Goal: Book appointment/travel/reservation

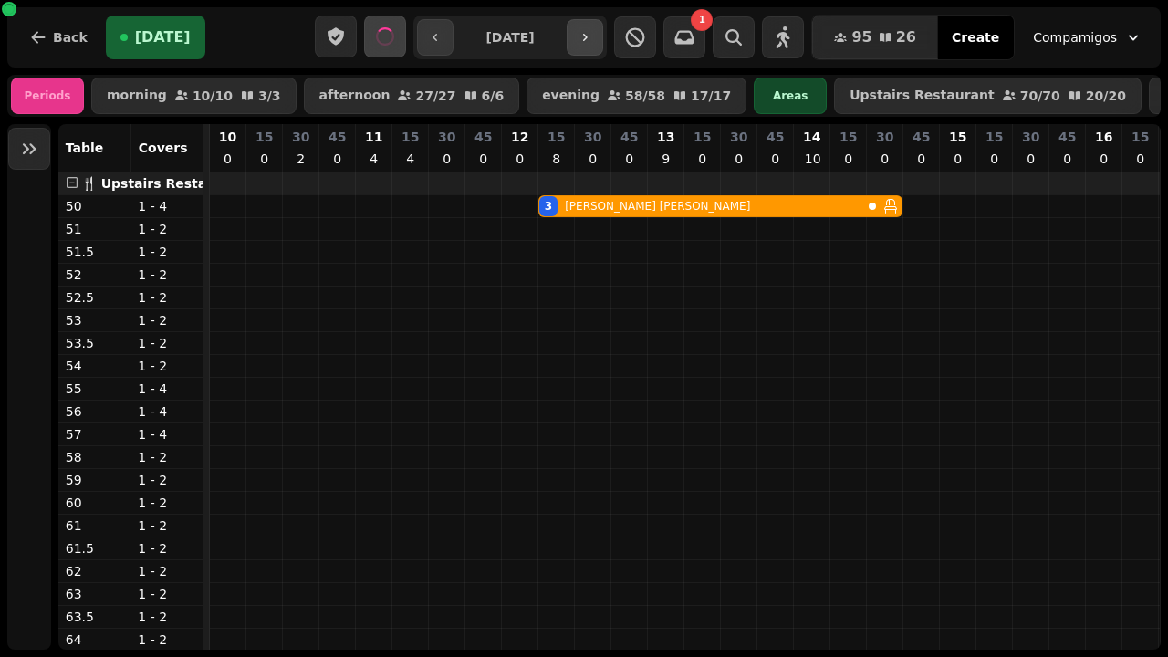
scroll to position [0, 800]
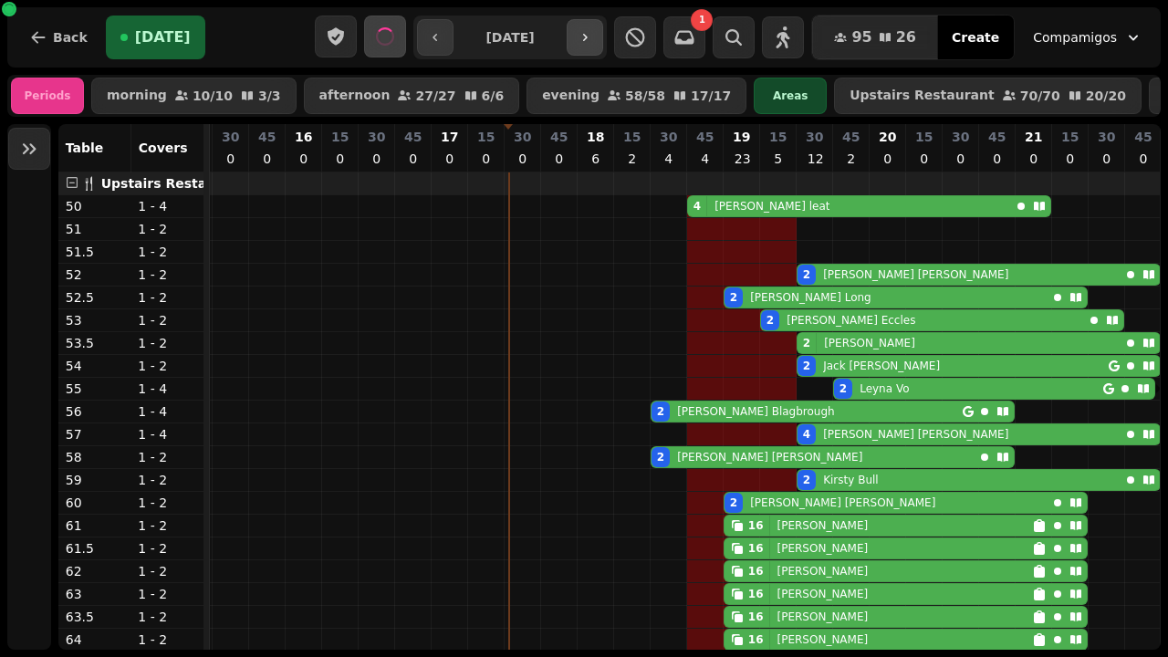
click at [592, 44] on icon "button" at bounding box center [585, 37] width 15 height 15
type input "**********"
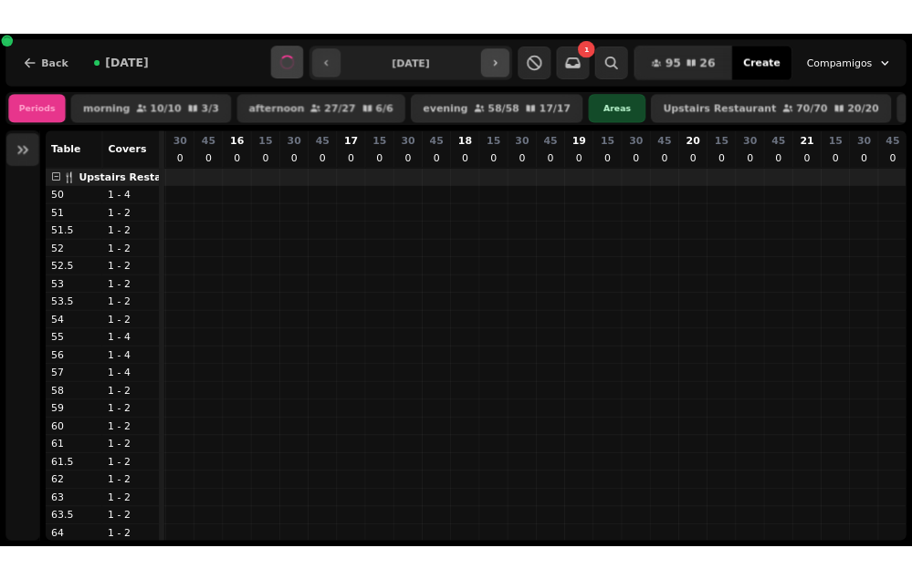
scroll to position [0, 802]
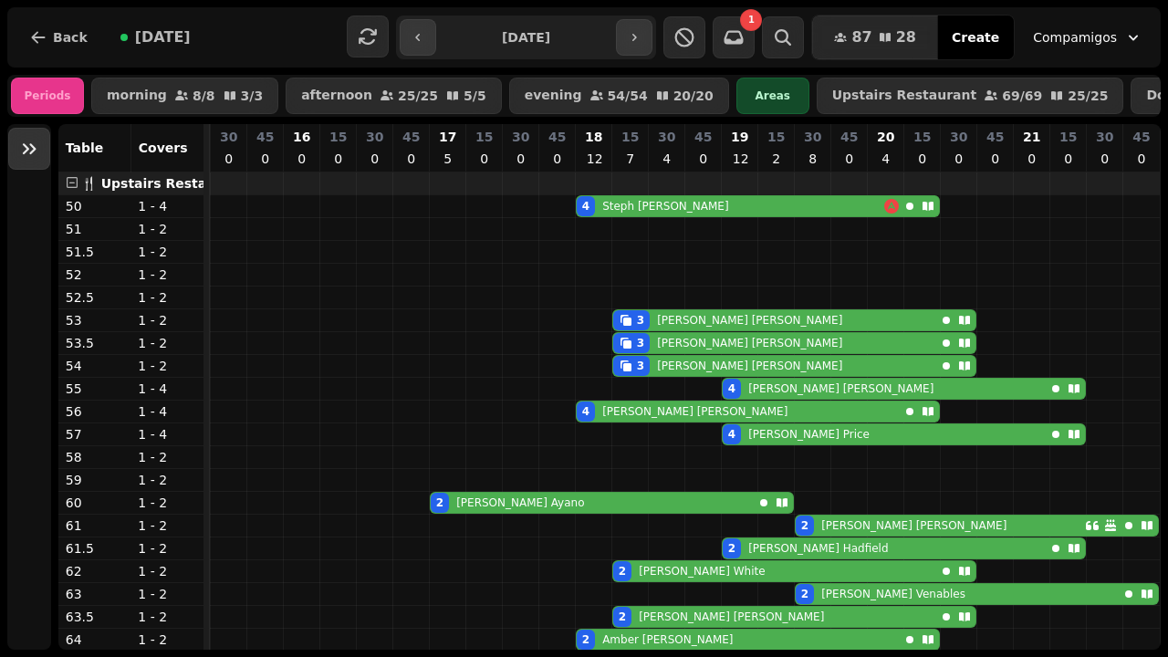
click at [39, 155] on icon "Expand sidebar" at bounding box center [29, 149] width 22 height 22
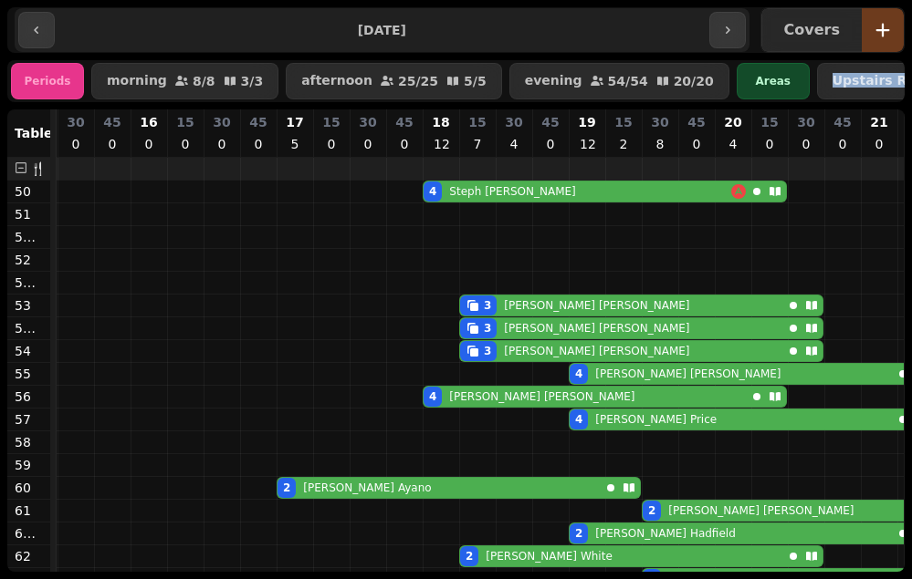
drag, startPoint x: 907, startPoint y: 58, endPoint x: 906, endPoint y: 113, distance: 54.8
click at [907, 113] on div "**********" at bounding box center [456, 289] width 912 height 579
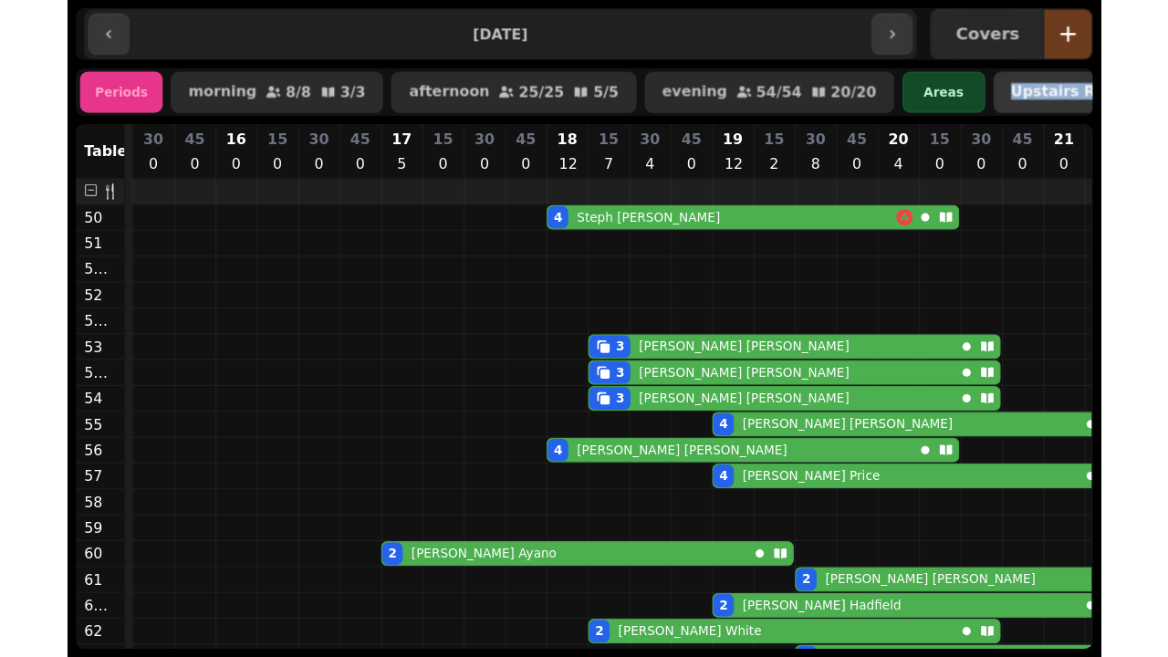
scroll to position [0, 1]
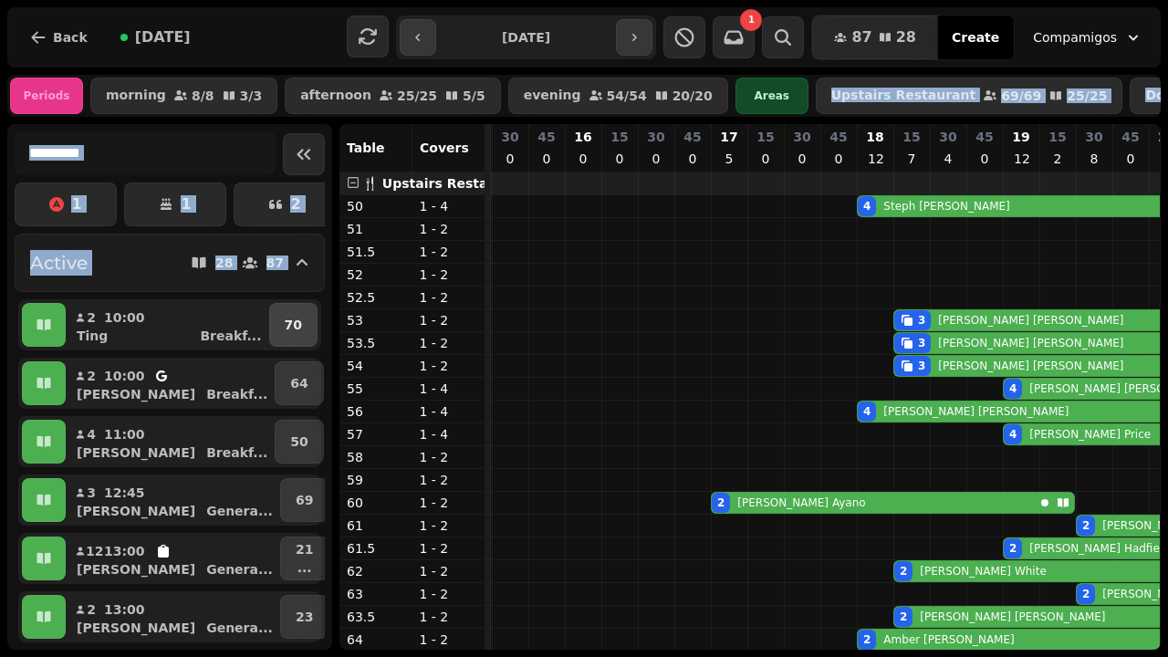
click at [292, 333] on p "70" at bounding box center [293, 325] width 17 height 18
select select "**********"
select select "*"
select select "****"
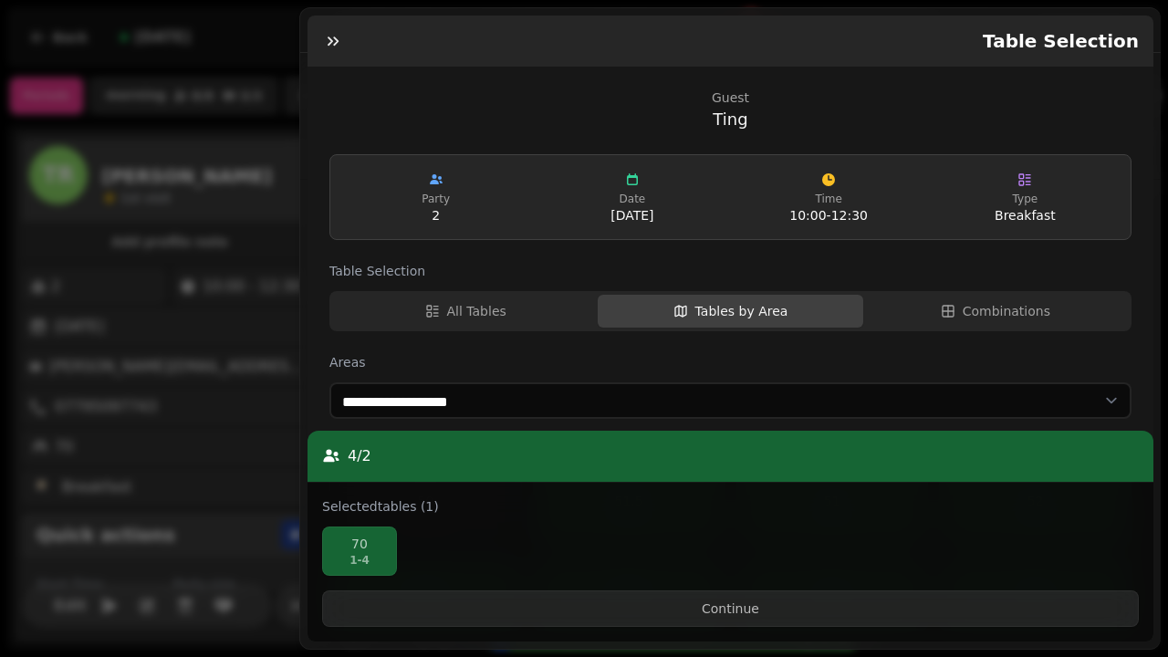
scroll to position [625, 0]
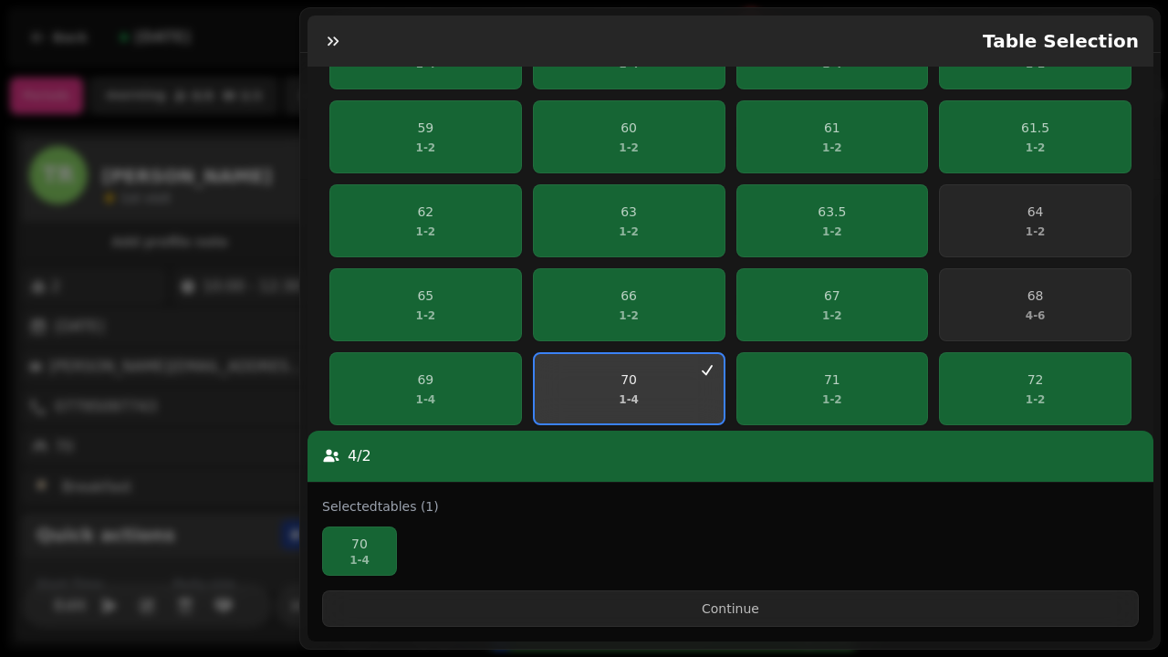
click at [619, 376] on p "70" at bounding box center [629, 380] width 20 height 18
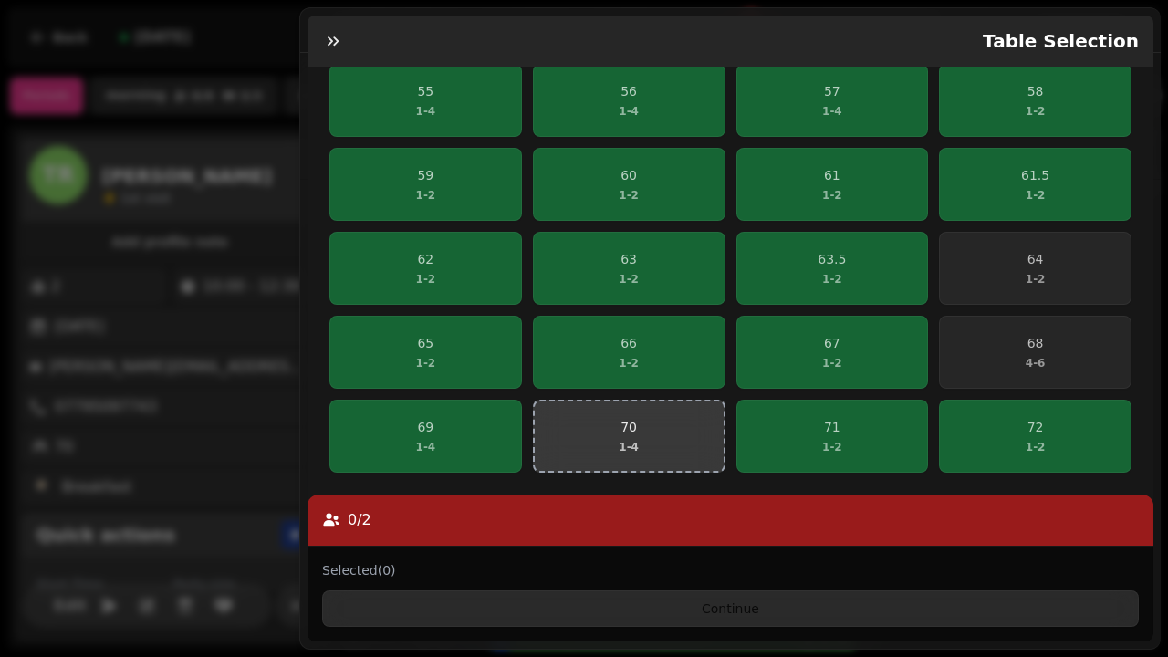
scroll to position [561, 0]
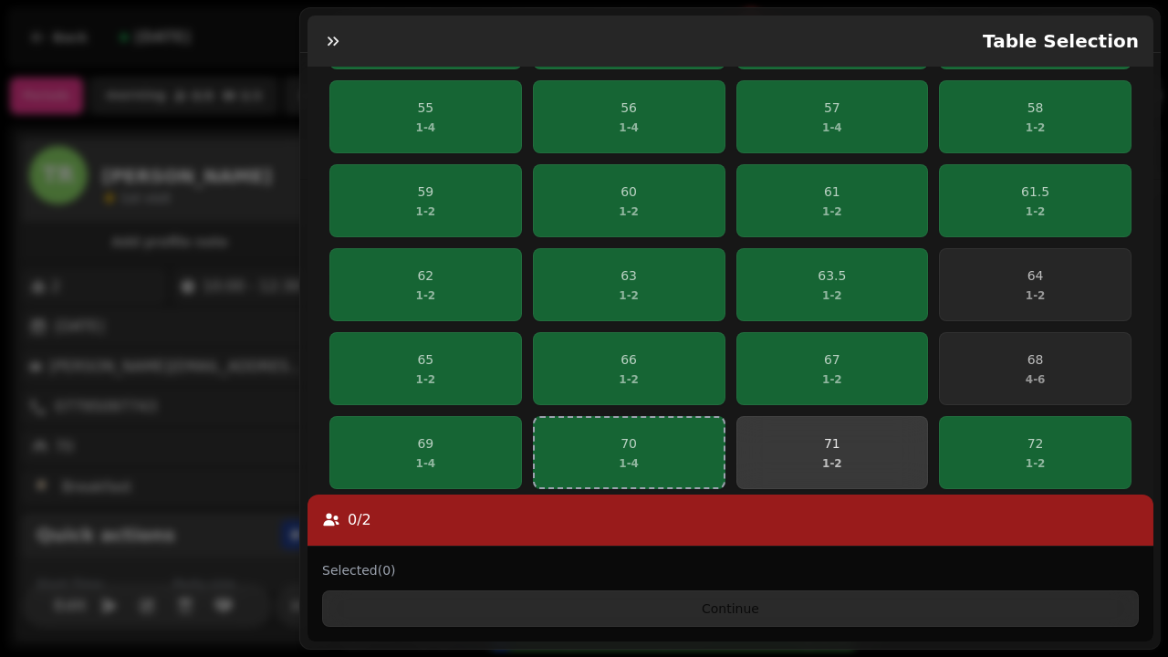
click at [802, 449] on span "71 1 - 2" at bounding box center [832, 452] width 169 height 37
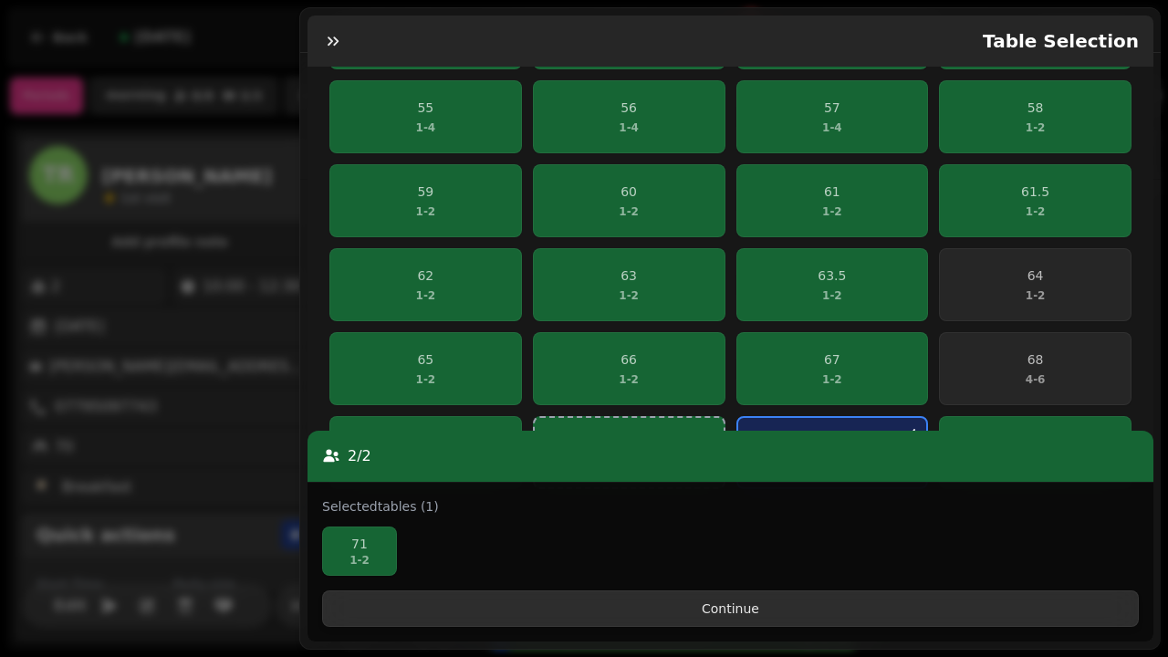
click at [668, 613] on span "Continue" at bounding box center [731, 608] width 786 height 13
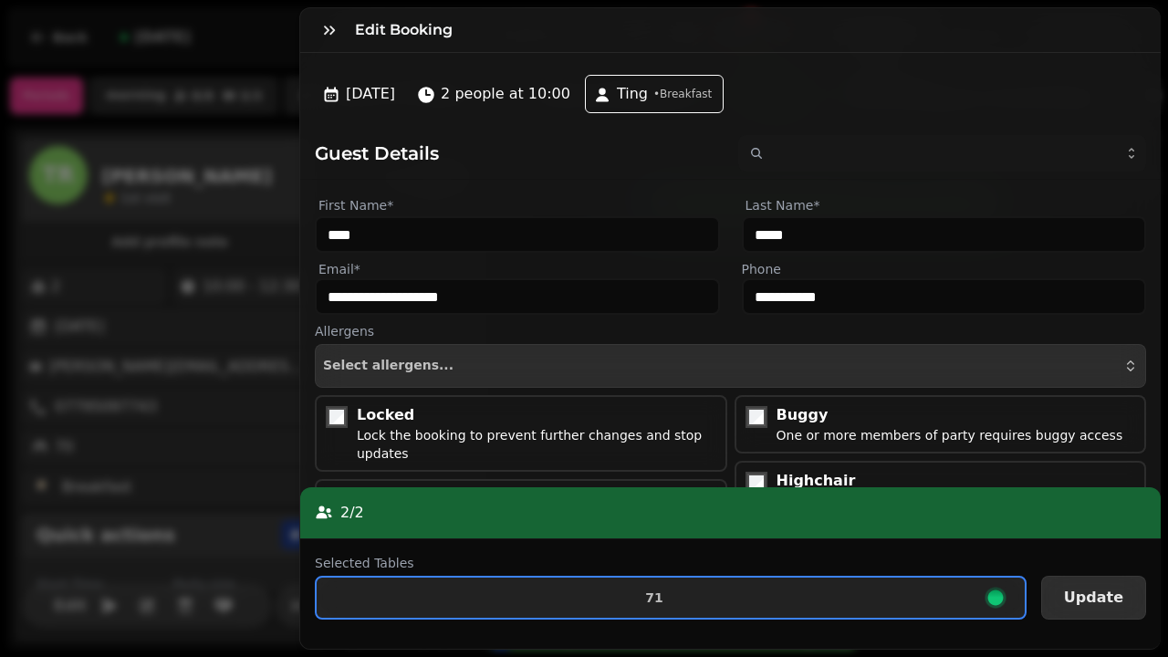
click at [1103, 598] on span "Update" at bounding box center [1093, 597] width 59 height 15
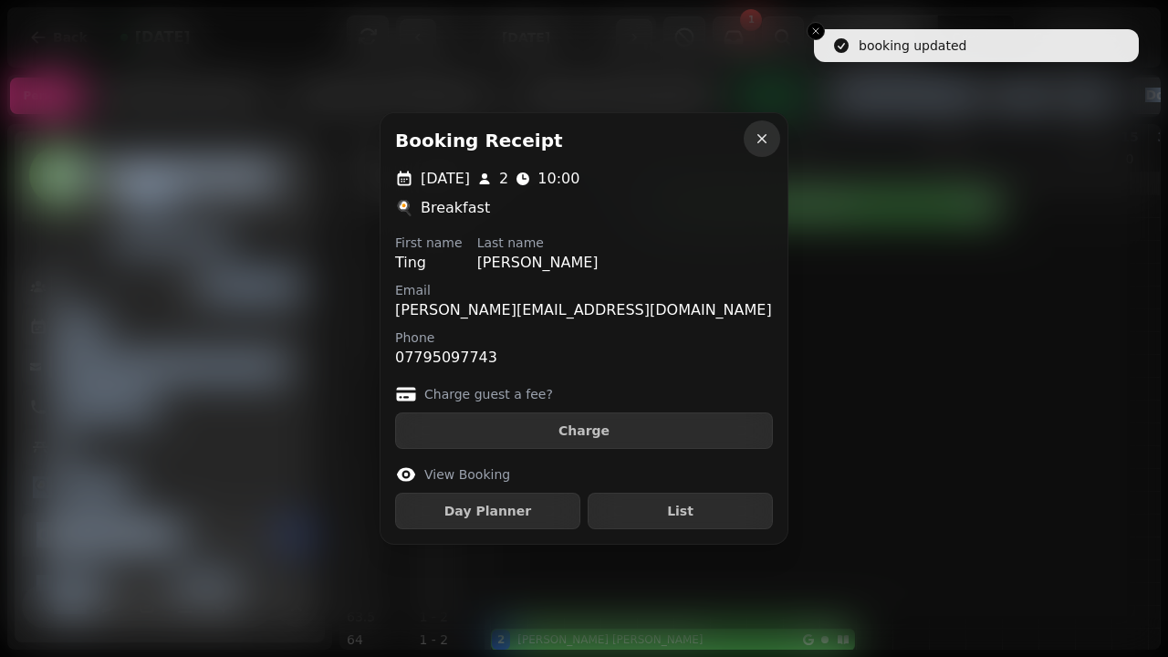
click at [765, 143] on icon "button" at bounding box center [762, 139] width 18 height 18
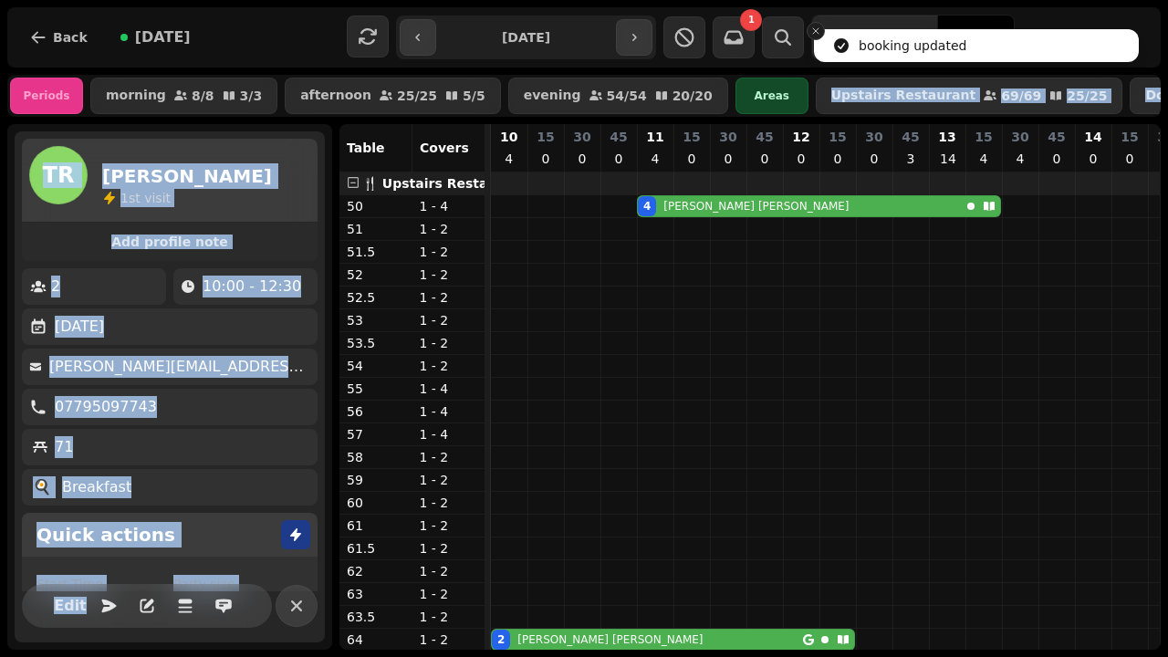
click at [818, 31] on icon "Close toast" at bounding box center [815, 31] width 11 height 11
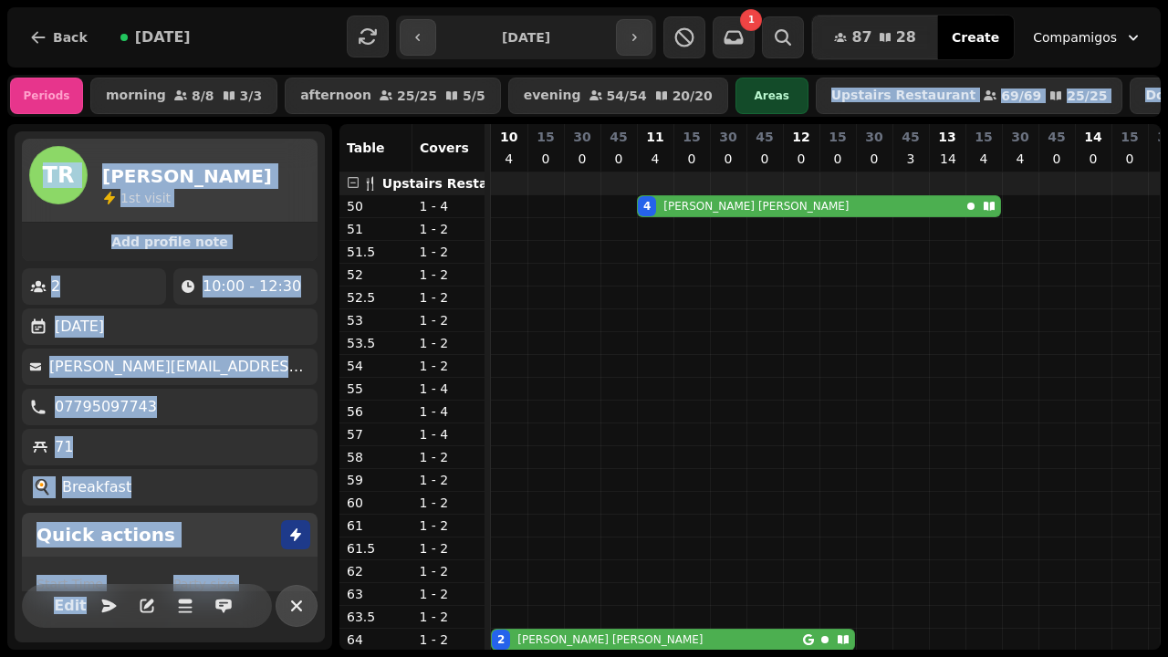
click at [302, 603] on icon "button" at bounding box center [297, 606] width 22 height 22
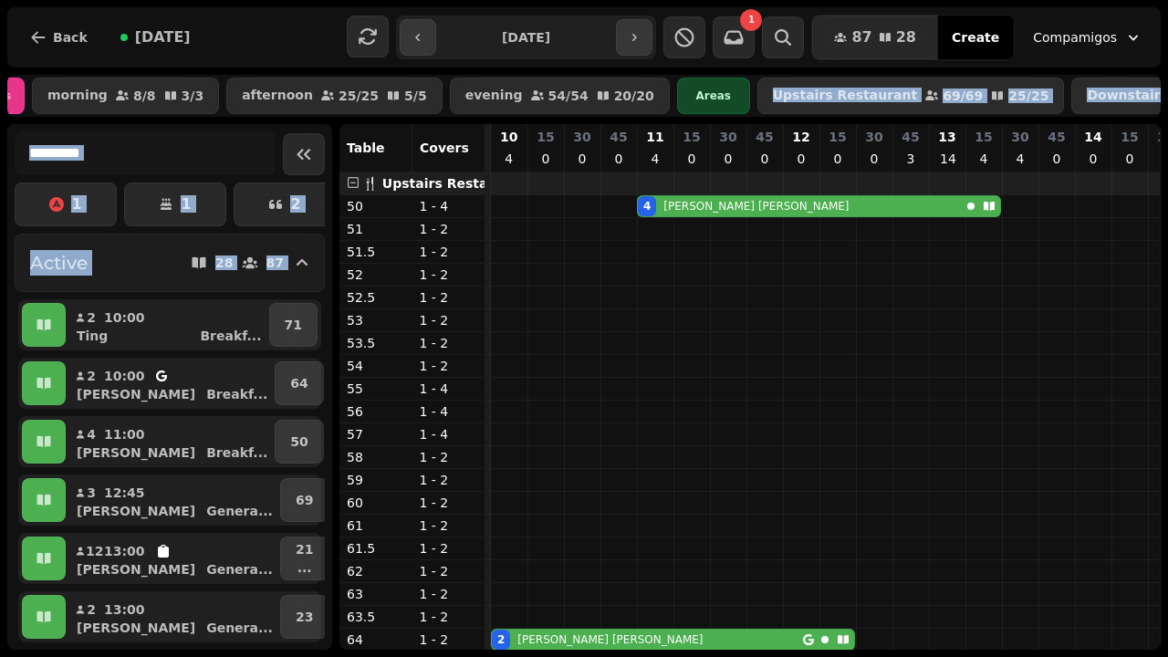
scroll to position [0, 0]
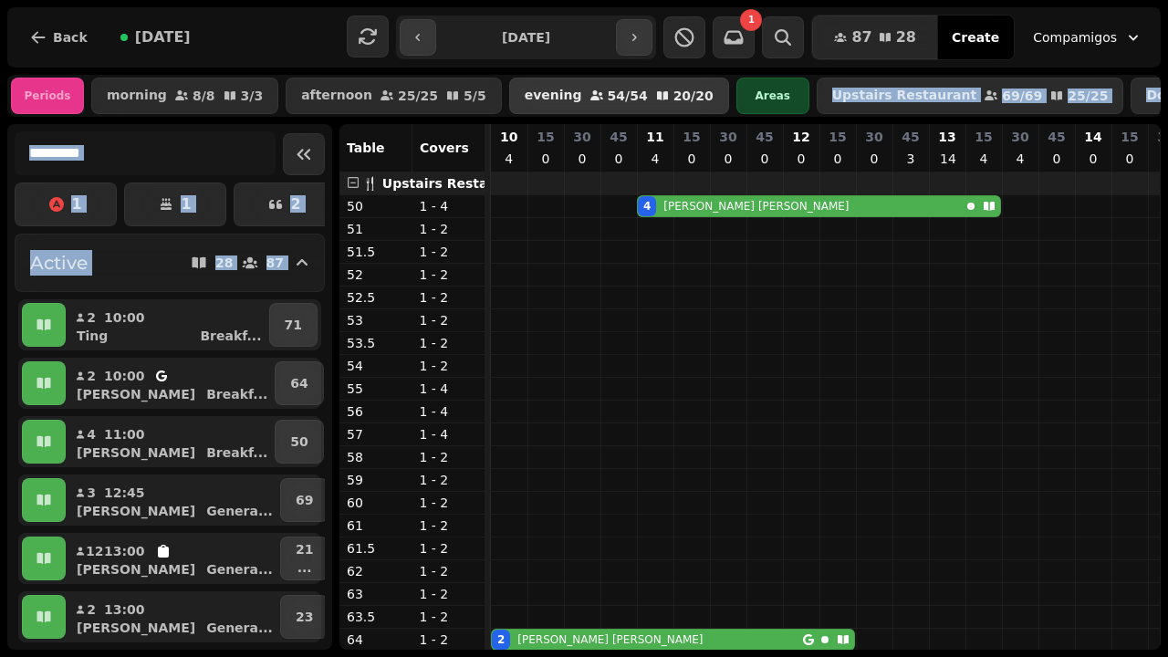
click at [549, 87] on button "evening 54 / 54 20 / 20" at bounding box center [619, 96] width 220 height 37
click at [532, 100] on p "evening" at bounding box center [553, 96] width 57 height 15
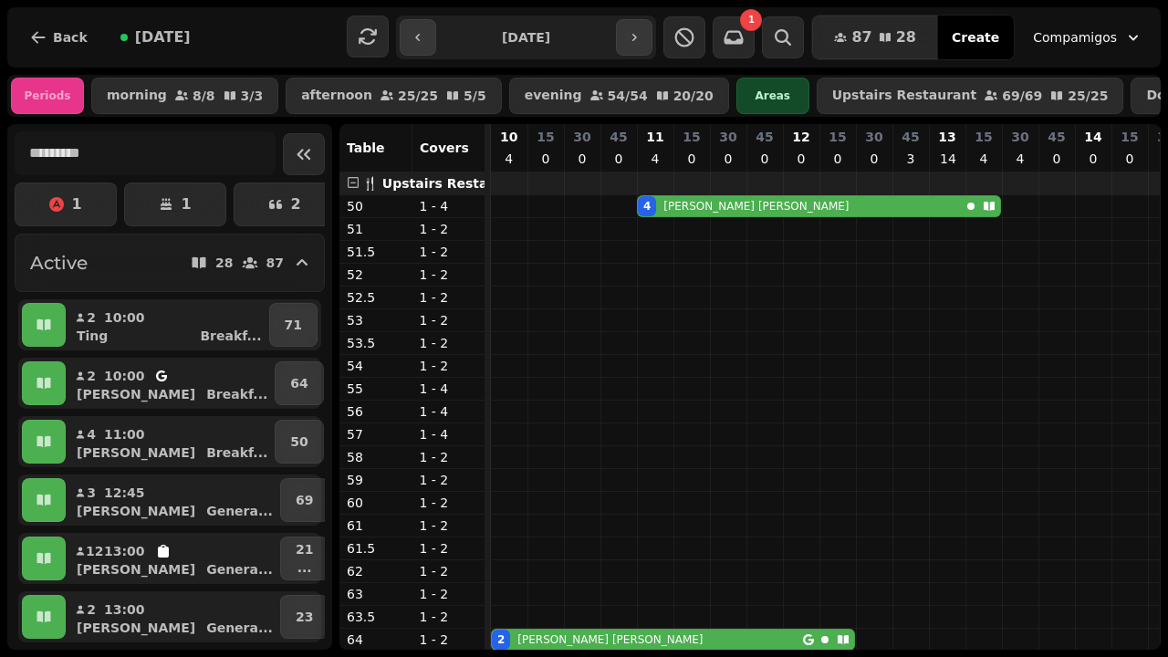
click at [328, 248] on div "1 1 2 1 Active 28 87 2 10:00 Ting Breakf ... 71 2 10:00 [PERSON_NAME] Breakf ..…" at bounding box center [169, 387] width 325 height 526
drag, startPoint x: 318, startPoint y: 256, endPoint x: 317, endPoint y: 298, distance: 42.9
click at [317, 299] on div "1 1 2 1 Active 28 87 2 10:00 Ting Breakf ... 71 2 10:00 [PERSON_NAME] Breakf ..…" at bounding box center [170, 386] width 310 height 511
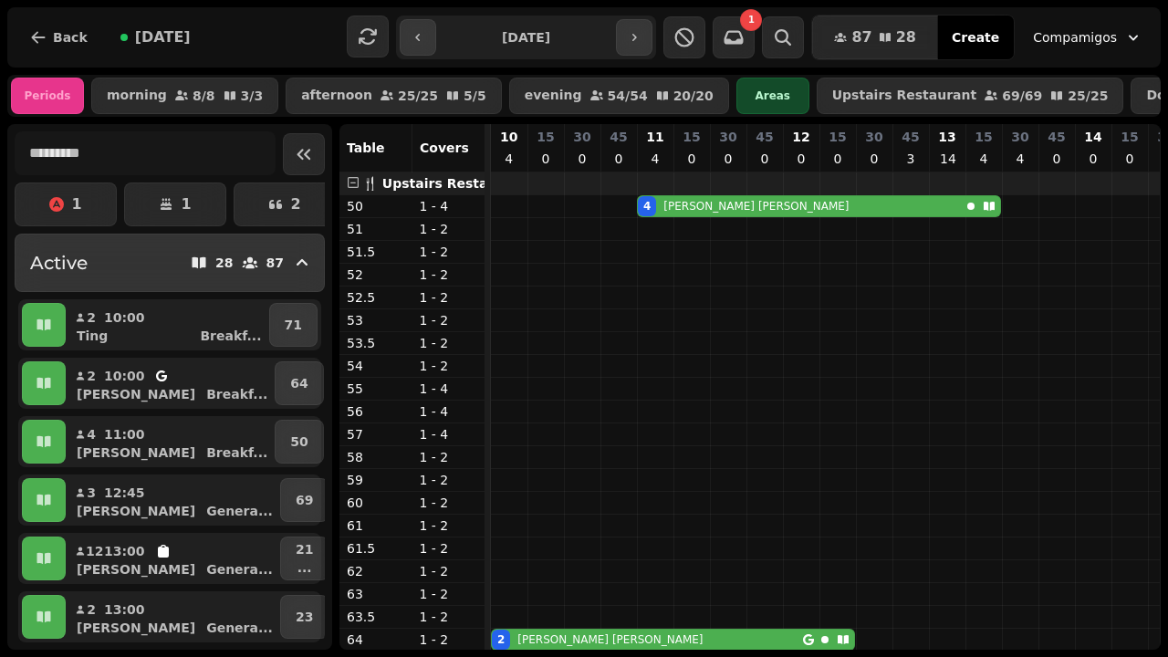
drag, startPoint x: 319, startPoint y: 222, endPoint x: 323, endPoint y: 270, distance: 48.5
click at [323, 270] on div "1 1 2 1 Active 28 87 2 10:00 Ting Breakf ... 71 2 10:00 [PERSON_NAME] Breakf ..…" at bounding box center [170, 386] width 310 height 511
drag, startPoint x: 321, startPoint y: 213, endPoint x: 322, endPoint y: 278, distance: 65.7
click at [322, 278] on div "1 1 2 1 Active 28 87 2 10:00 Ting Breakf ... 71 2 10:00 [PERSON_NAME] Breakf ..…" at bounding box center [170, 386] width 310 height 511
drag, startPoint x: 319, startPoint y: 265, endPoint x: 281, endPoint y: 274, distance: 39.4
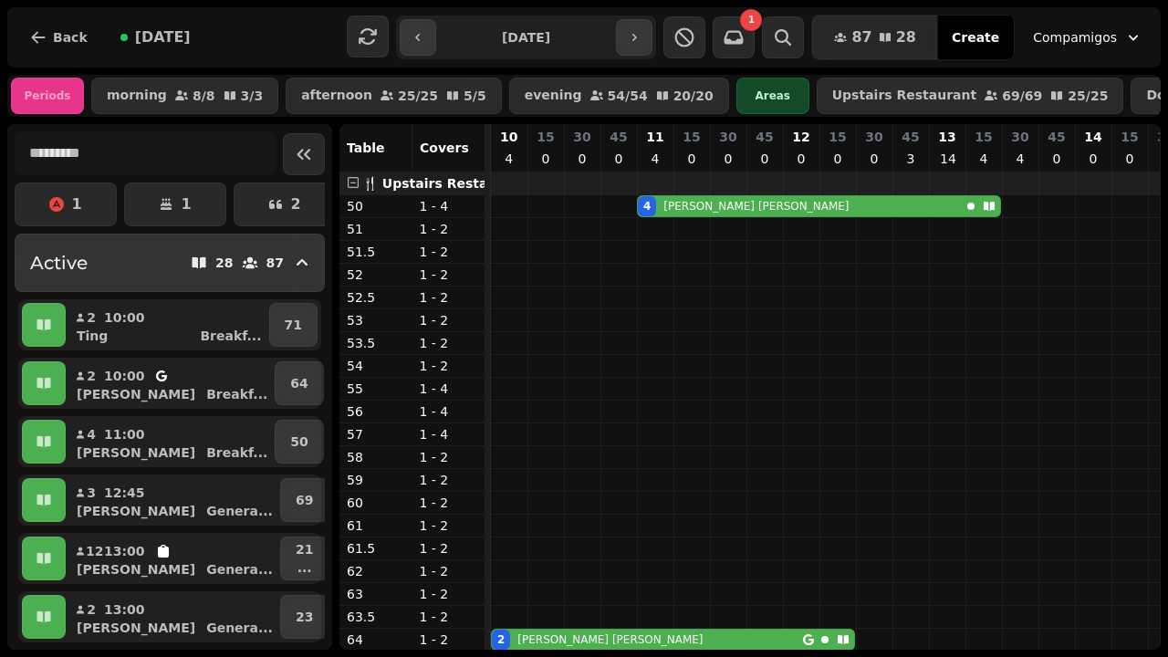
click at [281, 277] on button "Active 28 87" at bounding box center [170, 263] width 310 height 58
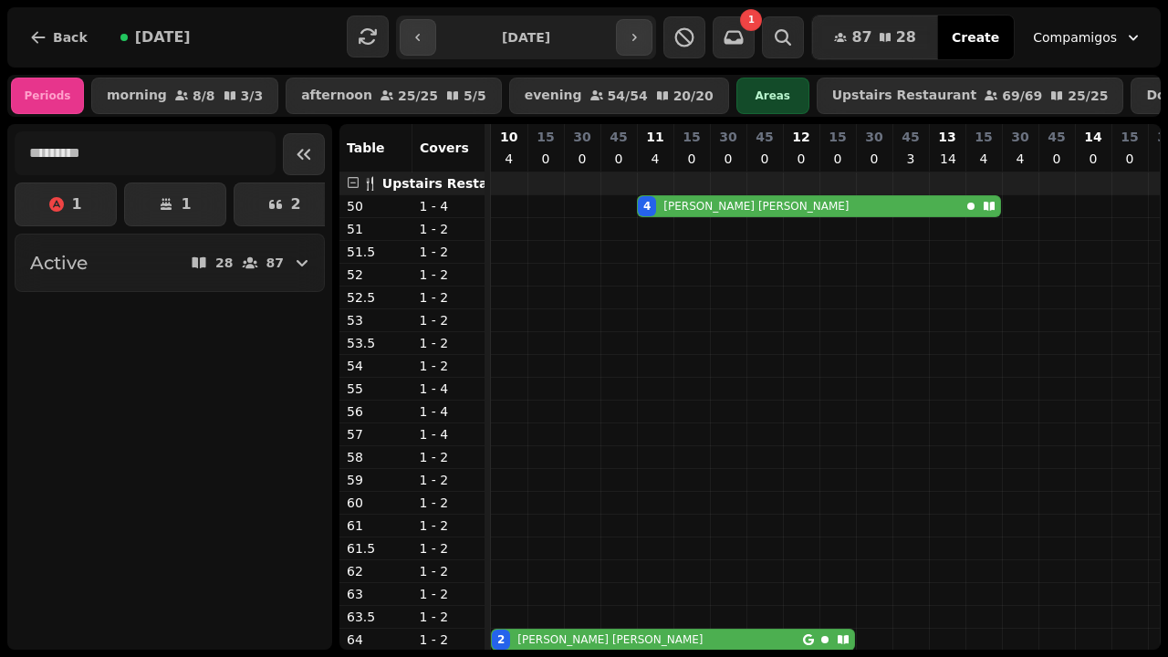
drag, startPoint x: 319, startPoint y: 197, endPoint x: 290, endPoint y: 316, distance: 122.2
click at [290, 318] on div "1 1 2 1 Active 28 87 2 10:00 Ting Breakf ... 71 2 10:00 [PERSON_NAME] Breakf ..…" at bounding box center [170, 386] width 310 height 511
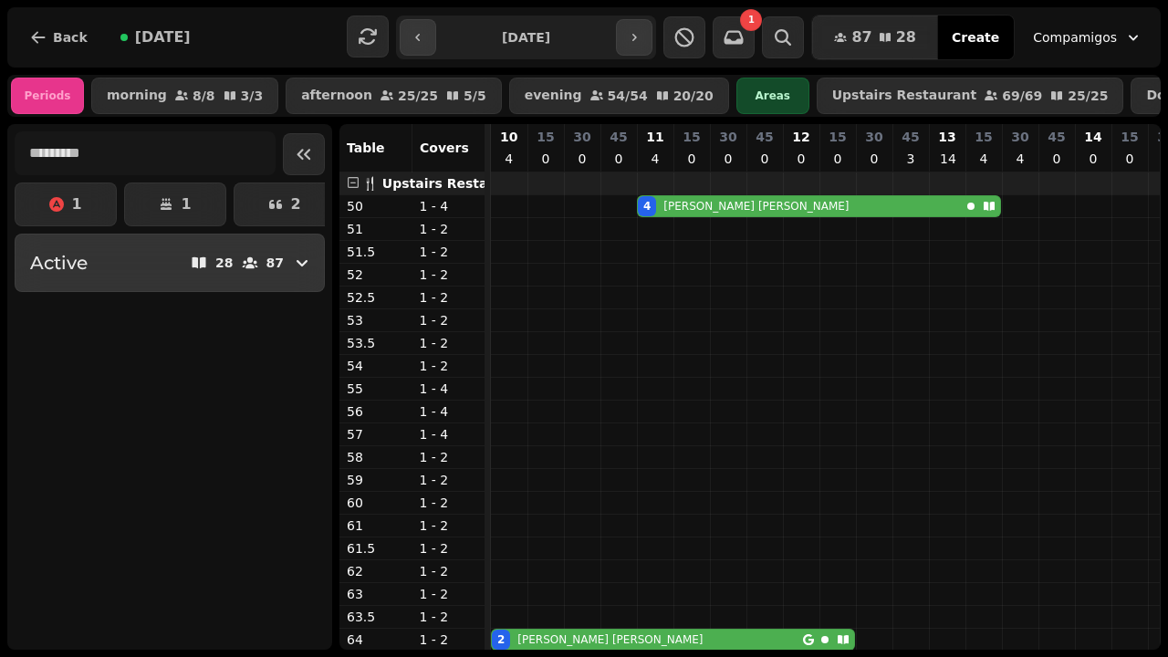
click at [286, 279] on button "Active 28 87" at bounding box center [170, 263] width 310 height 58
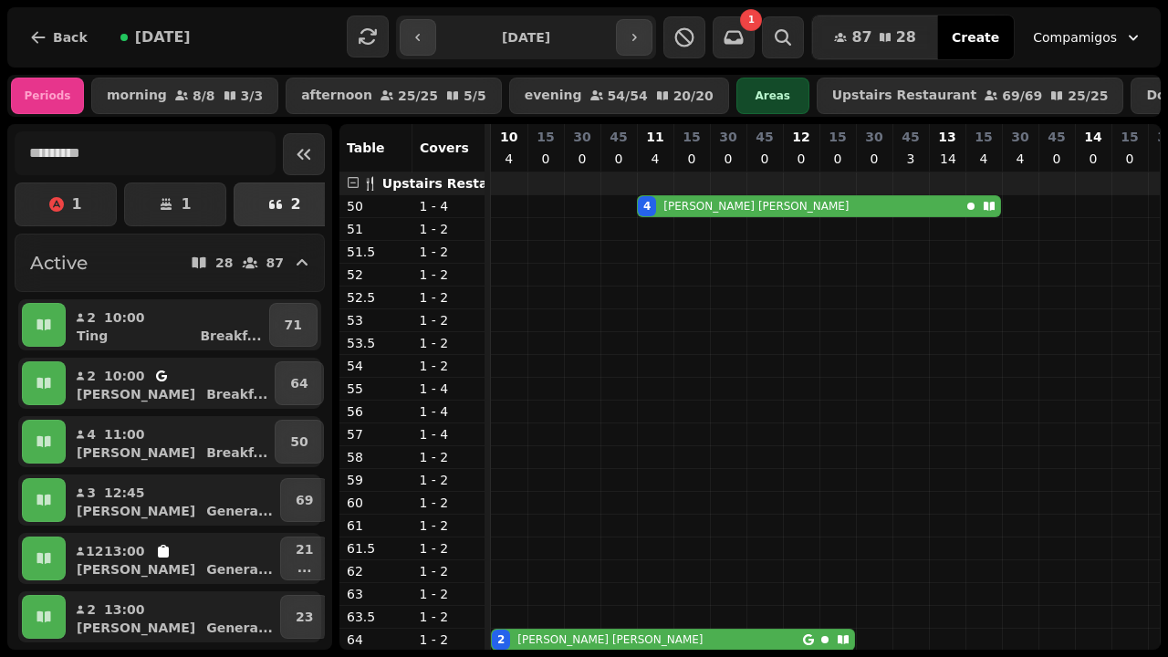
drag, startPoint x: 320, startPoint y: 262, endPoint x: 318, endPoint y: 209, distance: 53.0
click at [318, 209] on div "1 1 2 1 Active 28 87 2 10:00 Ting Breakf ... 71 2 10:00 [PERSON_NAME] Breakf ..…" at bounding box center [170, 386] width 310 height 511
drag, startPoint x: 318, startPoint y: 198, endPoint x: 351, endPoint y: 233, distance: 48.4
click at [353, 234] on div "1 1 2 1 Active 28 87 2 10:00 Ting Breakf ... 71 2 10:00 [PERSON_NAME] Breakf ..…" at bounding box center [583, 387] width 1153 height 526
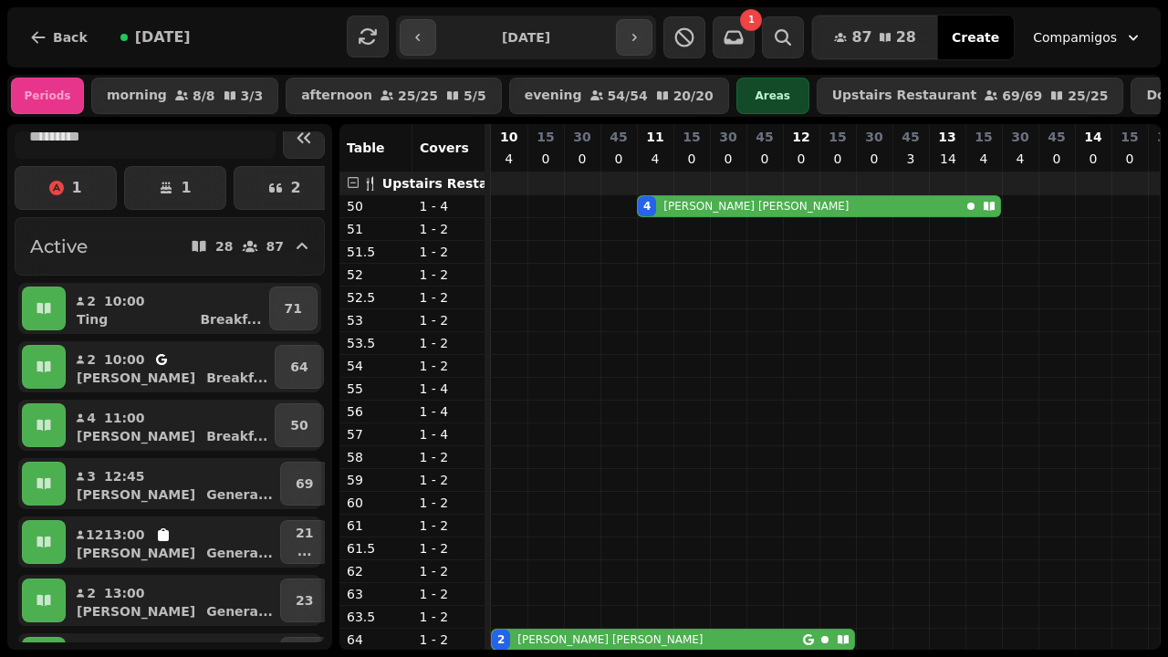
drag, startPoint x: 319, startPoint y: 172, endPoint x: 319, endPoint y: 157, distance: 15.5
click at [319, 157] on div "1 1 2 1 Active 28 87 2 10:00 Ting Breakf ... 71 2 10:00 [PERSON_NAME] Breakf ..…" at bounding box center [170, 386] width 310 height 511
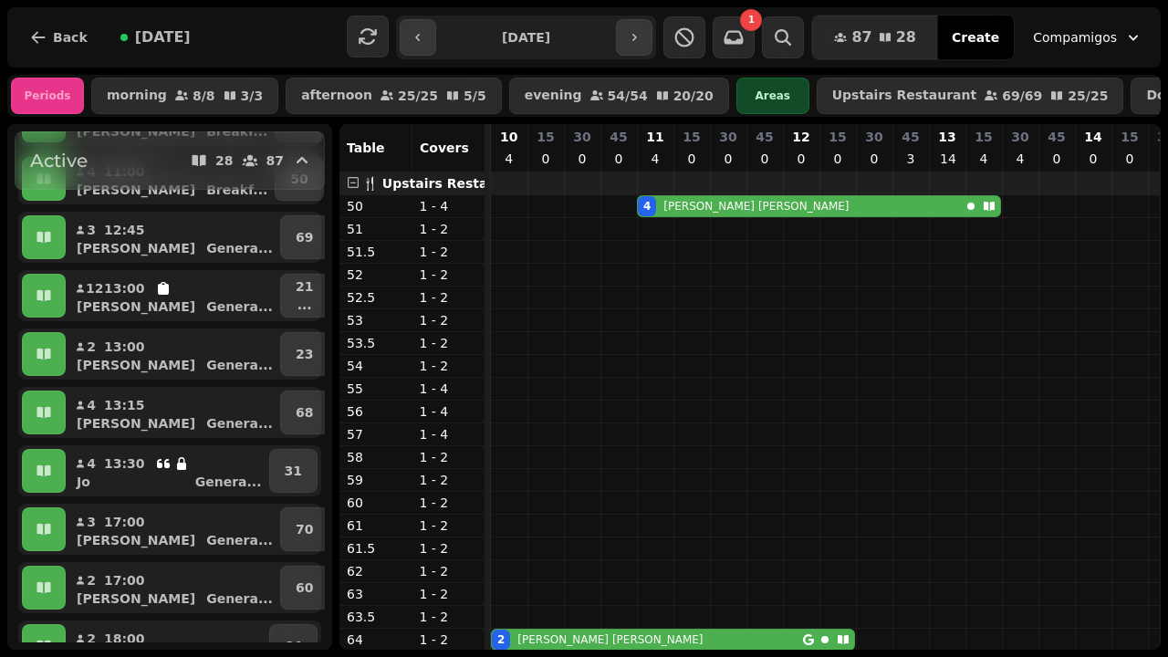
scroll to position [253, 0]
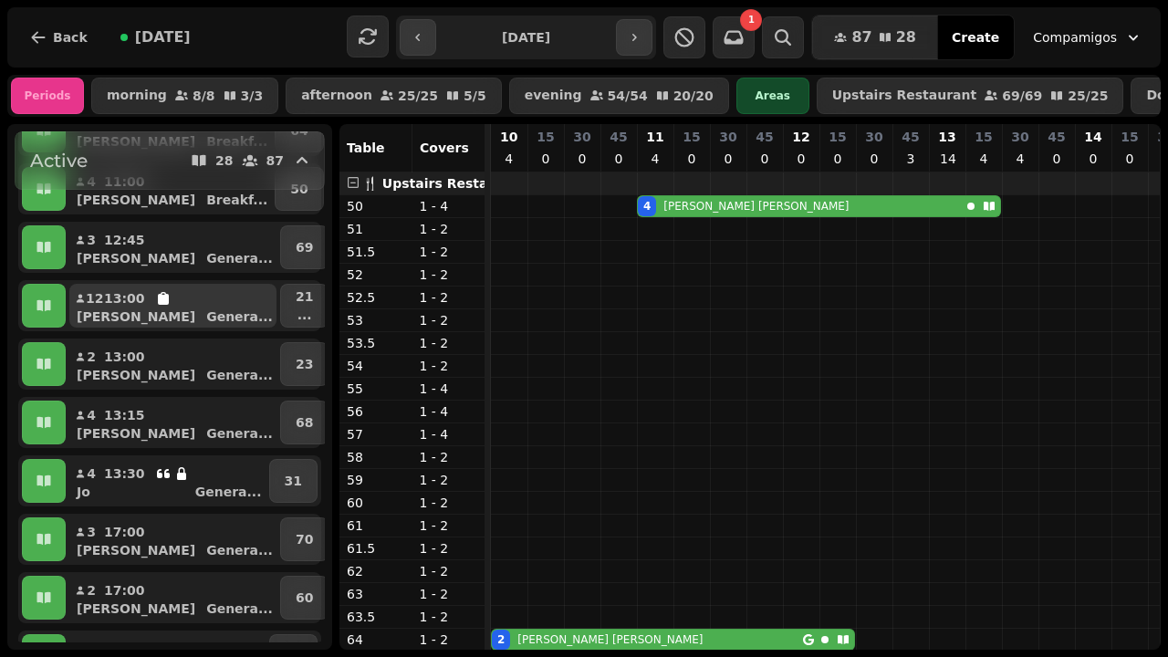
click at [166, 311] on div "[PERSON_NAME] ..." at bounding box center [180, 317] width 193 height 18
select select "**********"
select select "**"
select select "****"
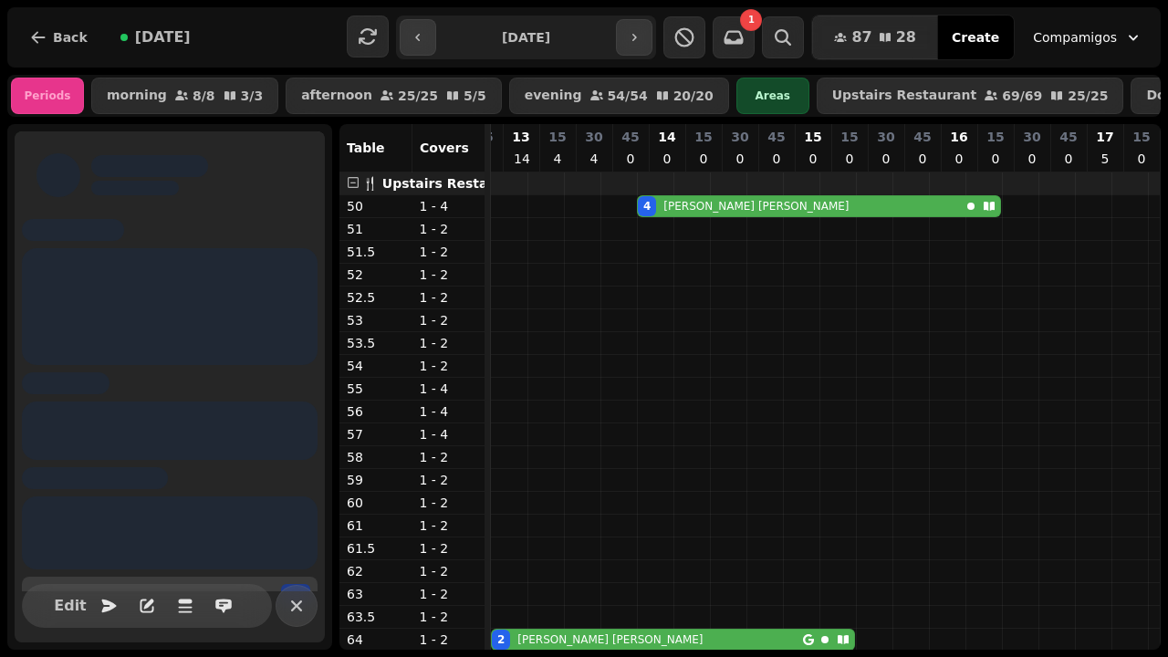
scroll to position [0, 426]
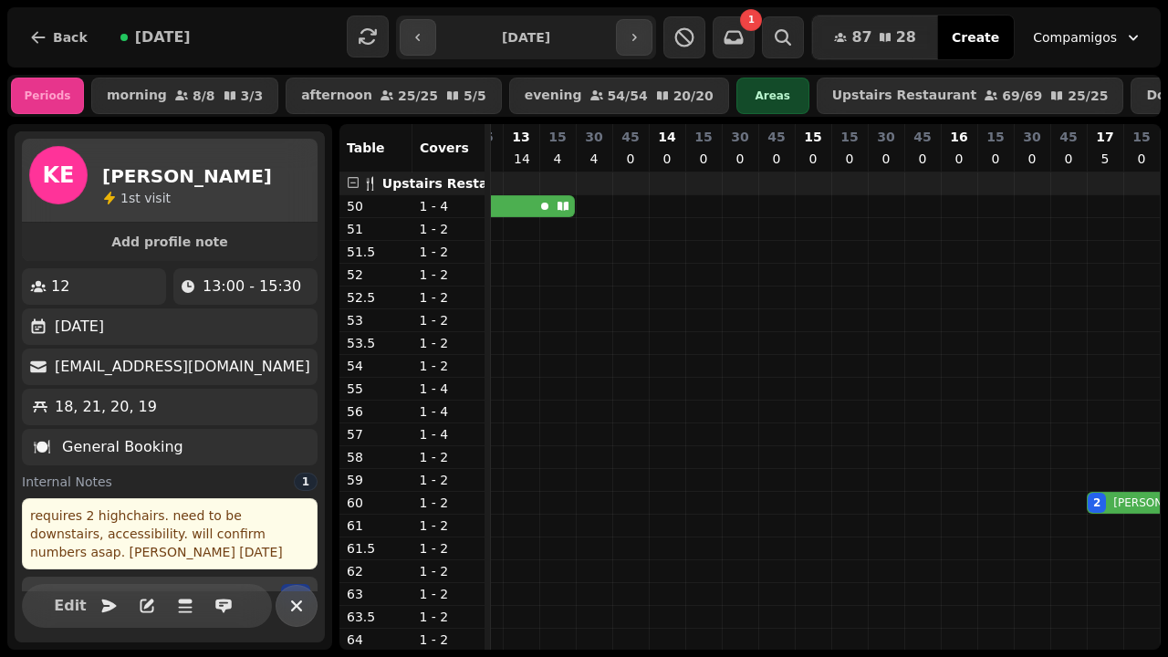
click at [300, 605] on icon "button" at bounding box center [297, 606] width 22 height 22
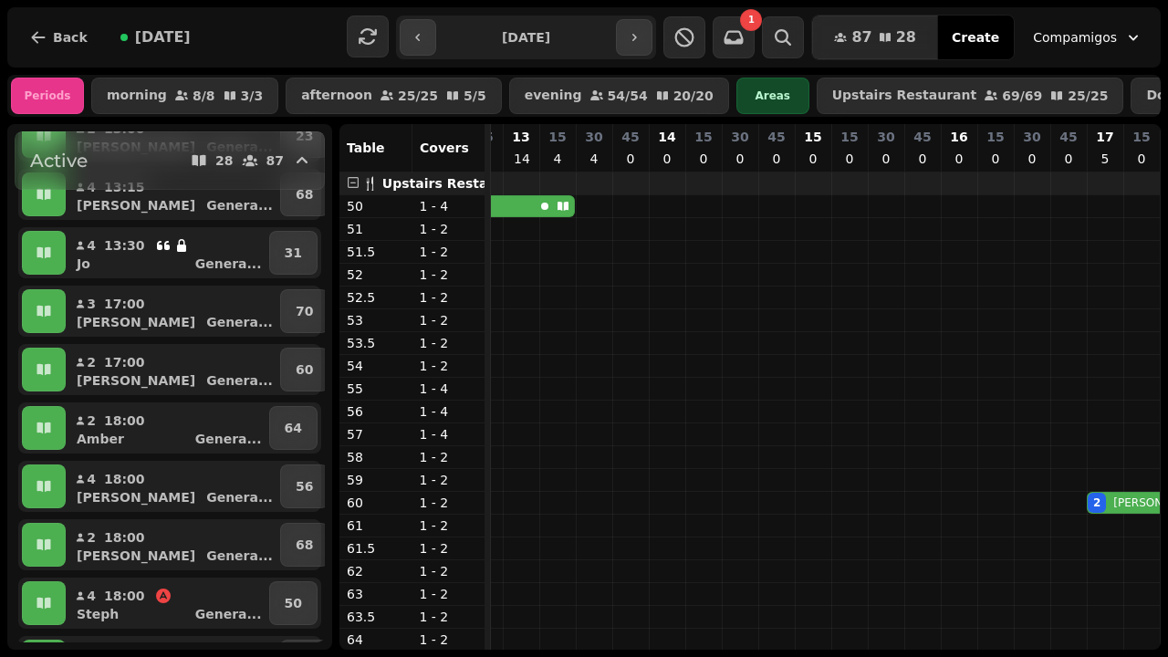
scroll to position [477, 0]
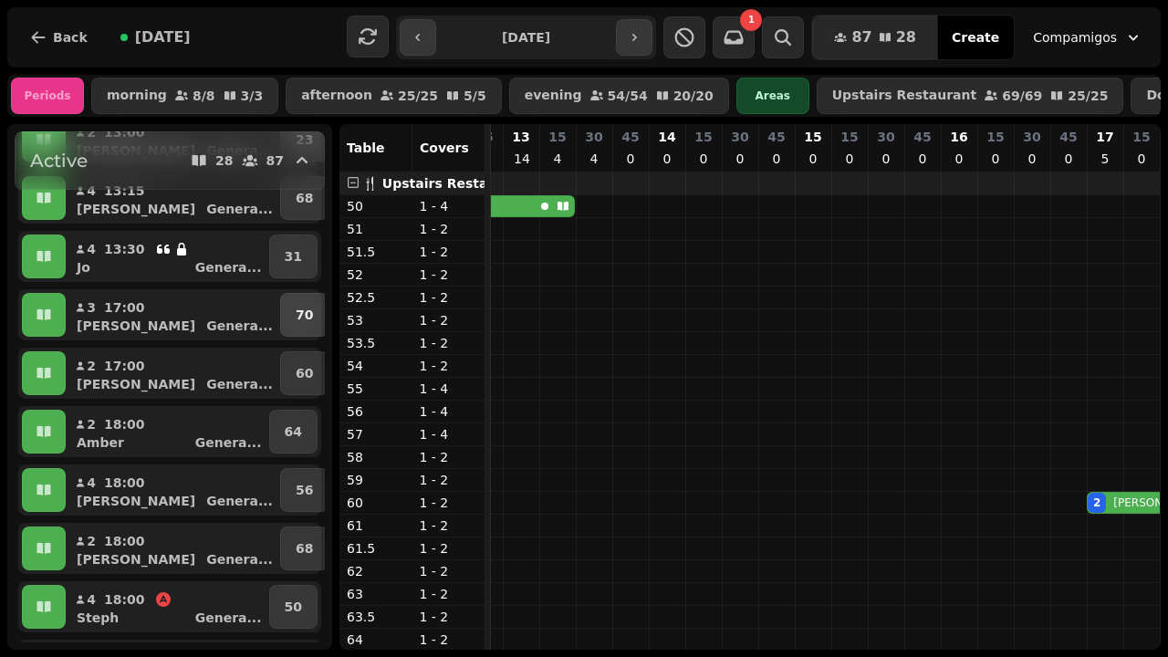
click at [296, 319] on p "70" at bounding box center [304, 315] width 17 height 18
select select "**********"
select select "*"
select select "****"
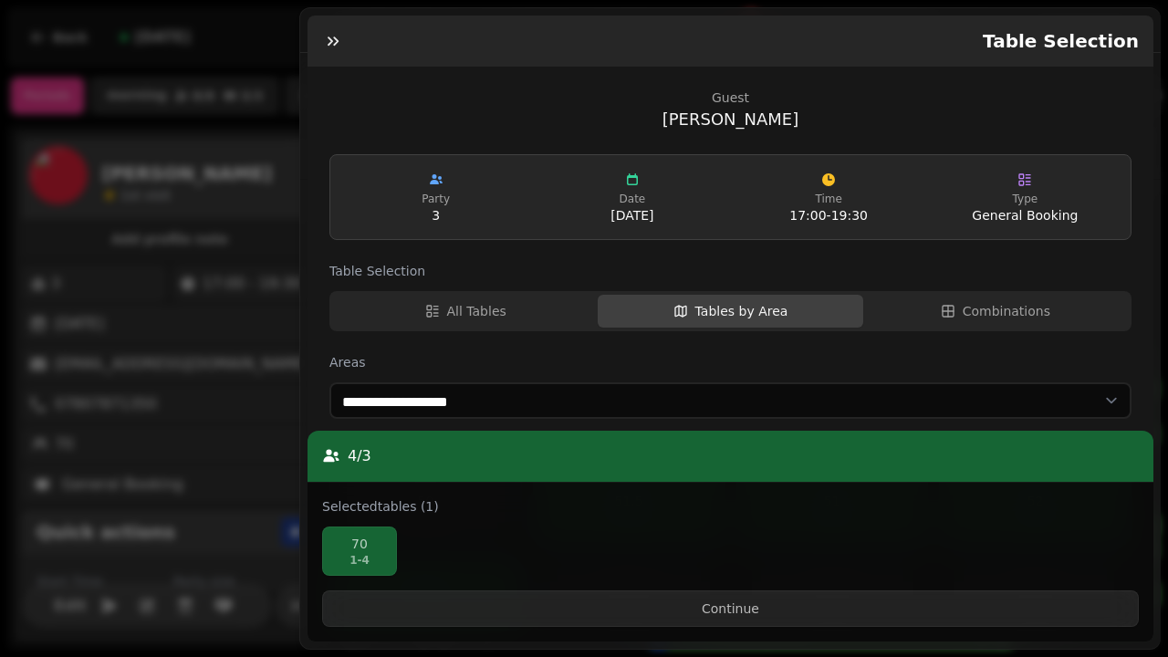
scroll to position [625, 0]
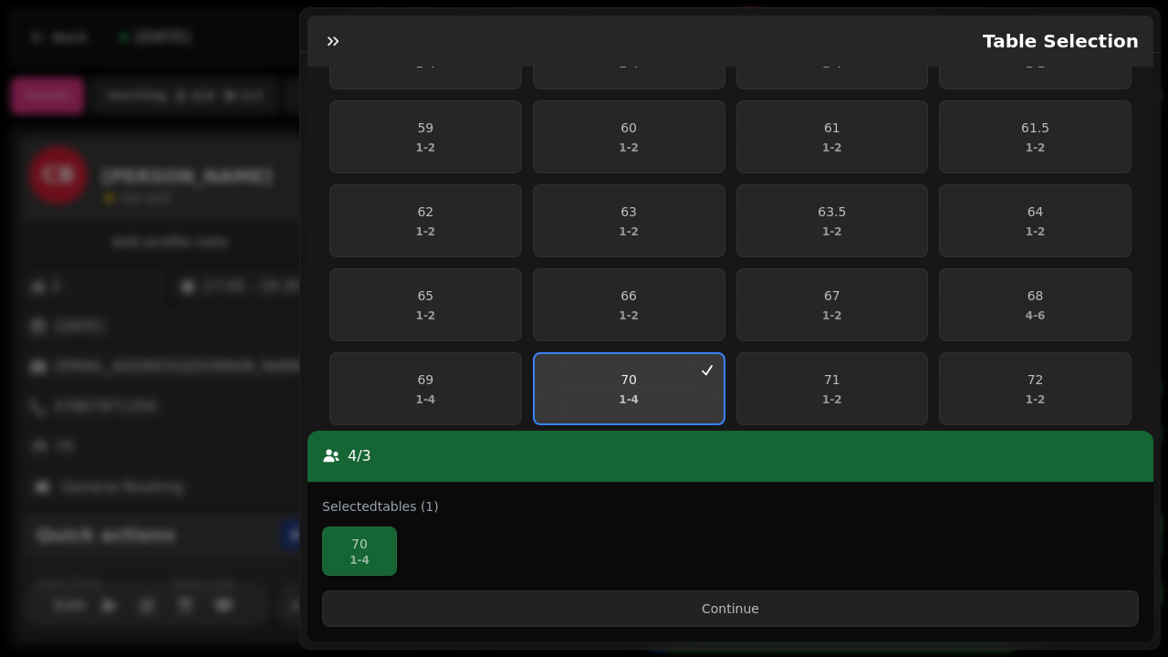
click at [648, 378] on span "70 1 - 4" at bounding box center [629, 389] width 167 height 37
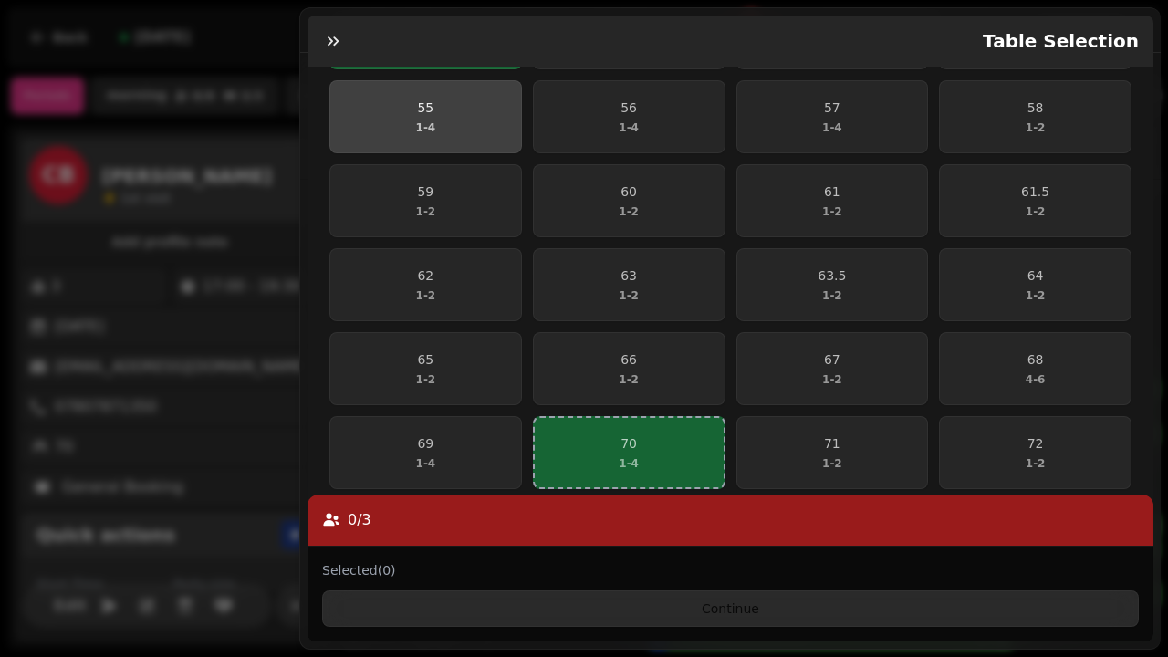
click at [457, 120] on span "55 1 - 4" at bounding box center [425, 117] width 169 height 37
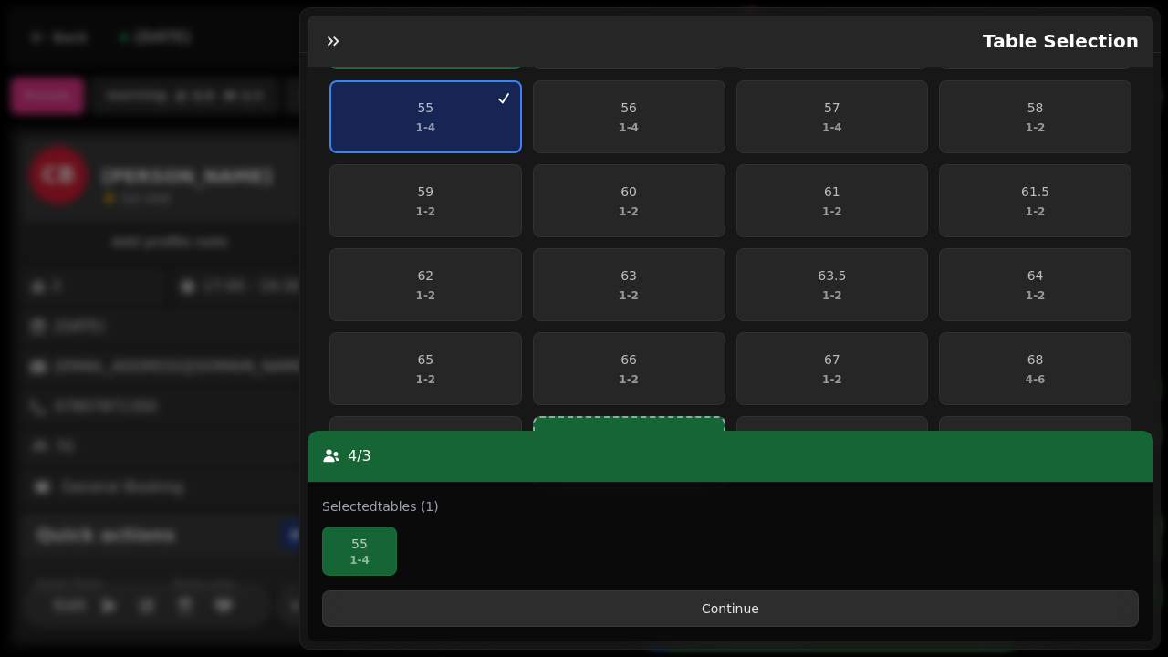
click at [675, 613] on span "Continue" at bounding box center [731, 608] width 786 height 13
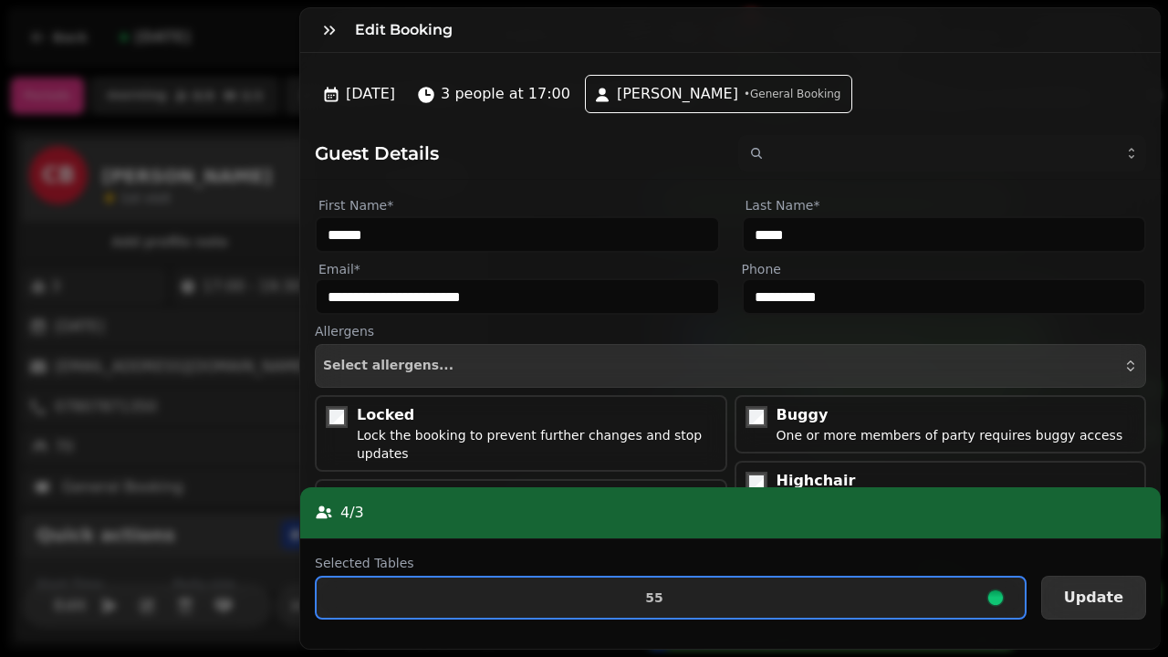
click at [1098, 593] on span "Update" at bounding box center [1093, 597] width 59 height 15
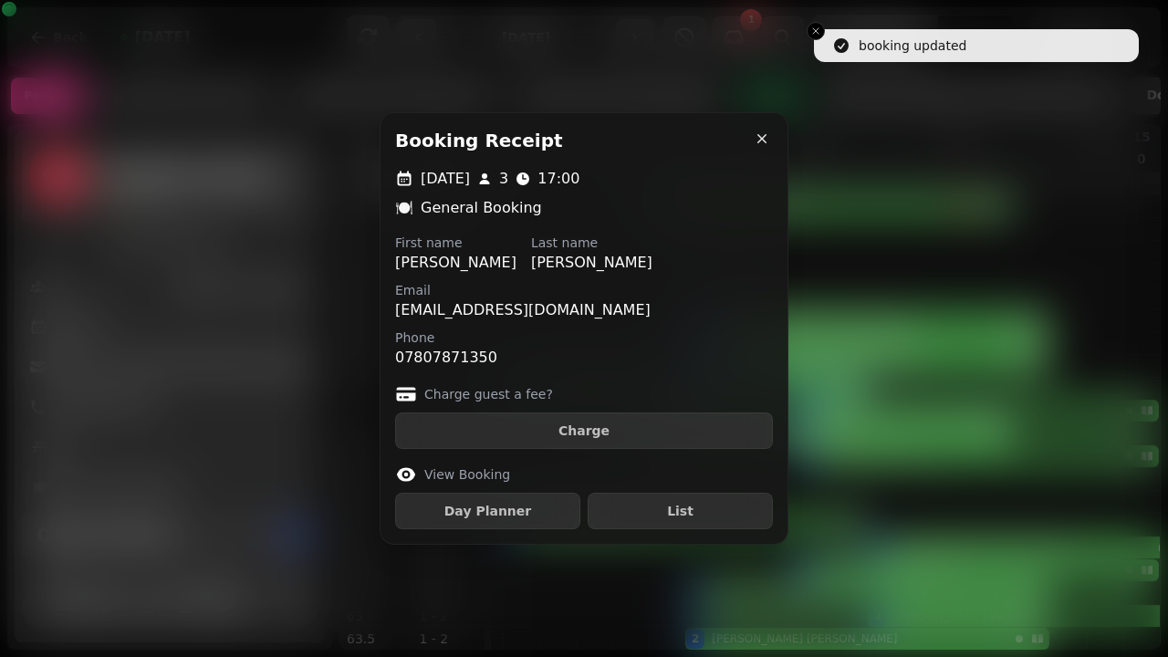
click at [763, 143] on icon "button" at bounding box center [762, 139] width 18 height 18
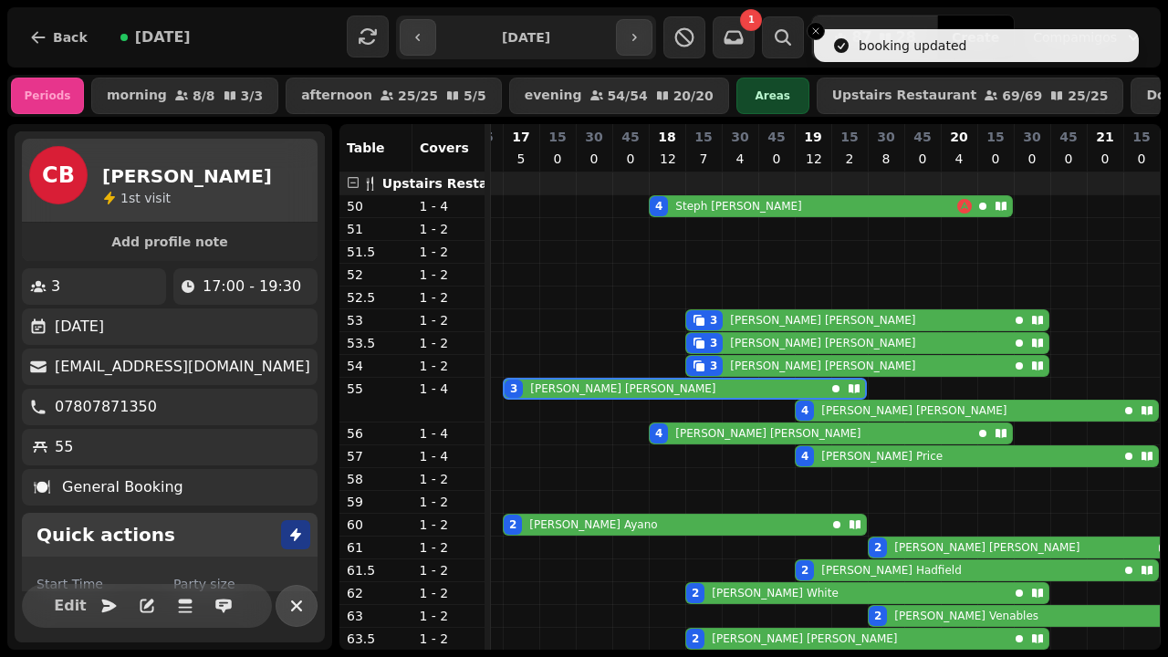
click at [297, 614] on icon "button" at bounding box center [297, 606] width 22 height 22
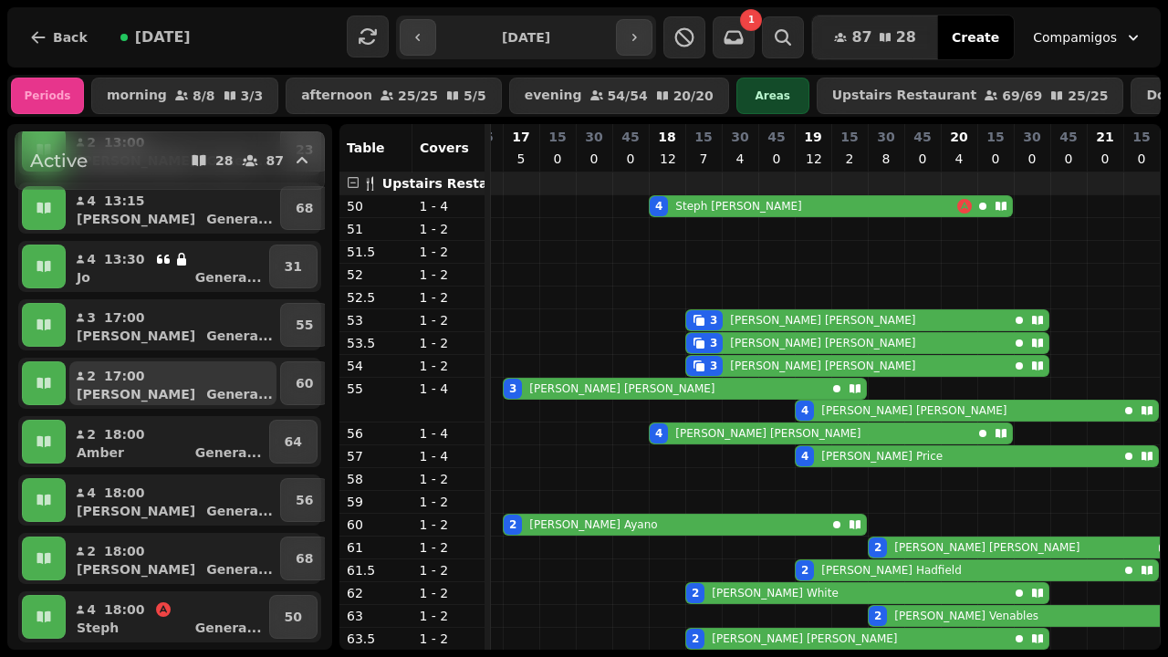
scroll to position [464, 0]
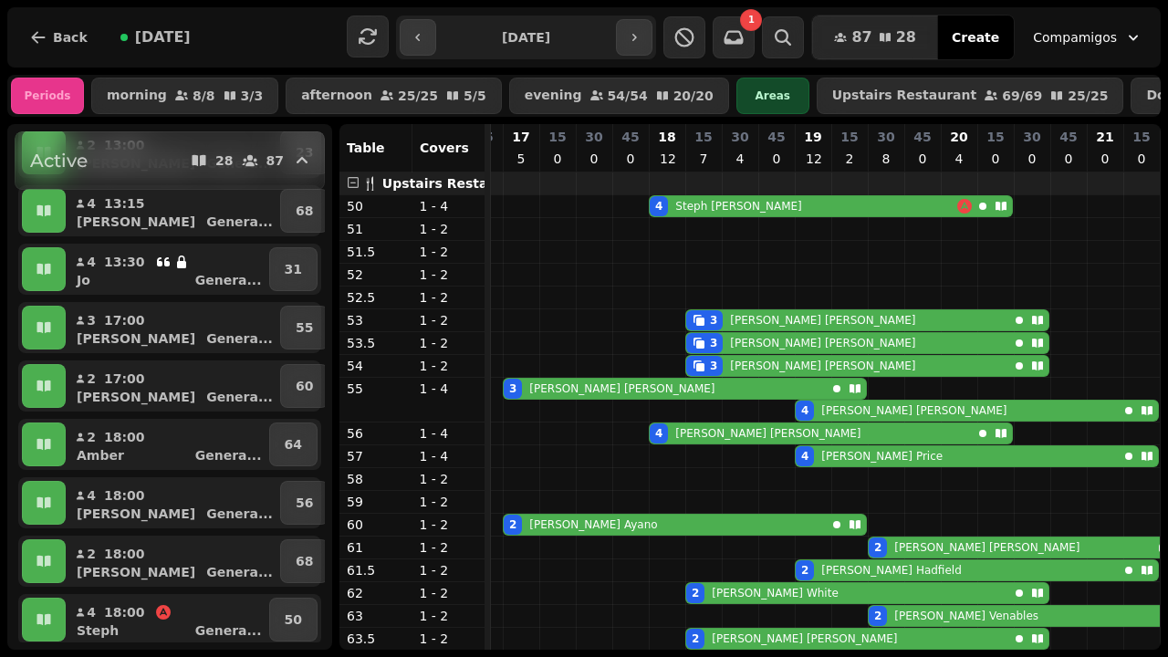
drag, startPoint x: 317, startPoint y: 317, endPoint x: 318, endPoint y: 351, distance: 34.7
click at [318, 351] on div "1 1 2 1 Active 28 87 2 10:00 Ting Breakf ... 71 2 10:00 [PERSON_NAME] Breakf ..…" at bounding box center [170, 386] width 310 height 511
drag, startPoint x: 317, startPoint y: 394, endPoint x: 318, endPoint y: 302, distance: 92.2
click at [318, 302] on div "1 1 2 1 Active 28 87 2 10:00 Ting Breakf ... 71 2 10:00 [PERSON_NAME] Breakf ..…" at bounding box center [170, 386] width 310 height 511
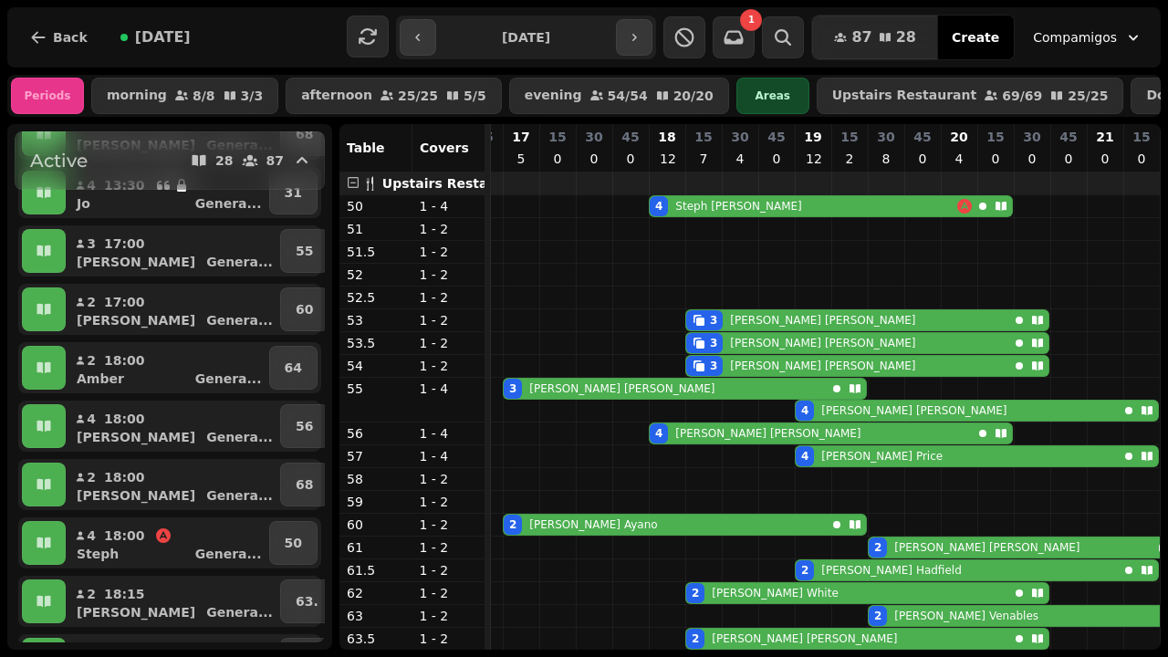
scroll to position [545, 0]
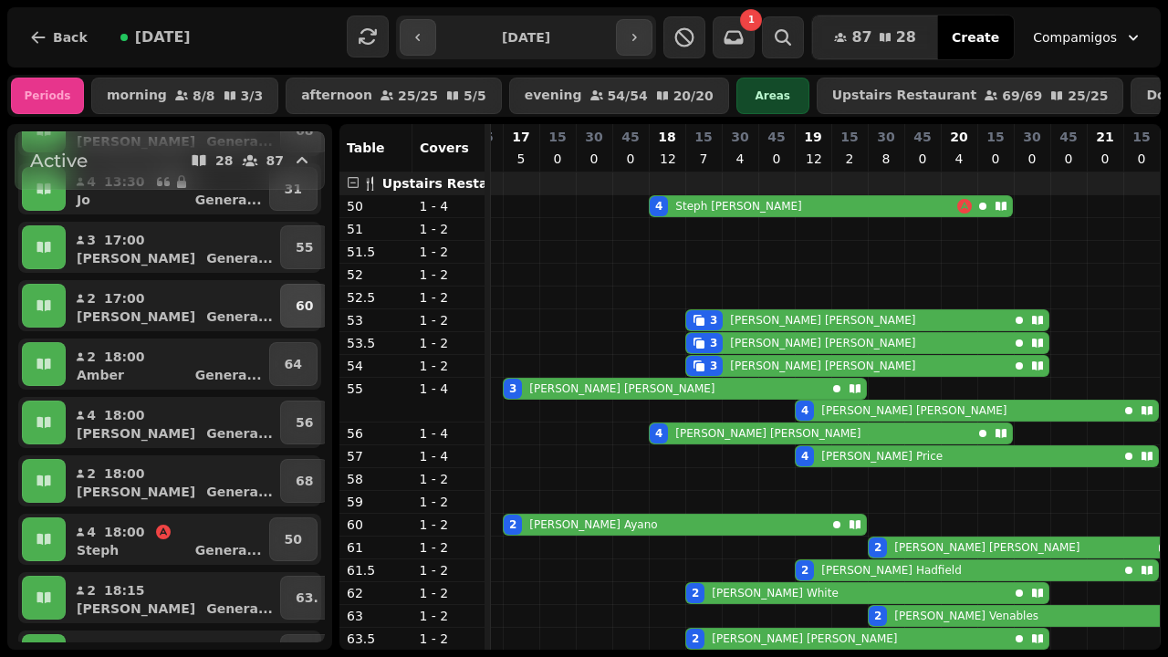
click at [296, 311] on p "60" at bounding box center [304, 306] width 17 height 18
select select "**********"
select select "*"
select select "****"
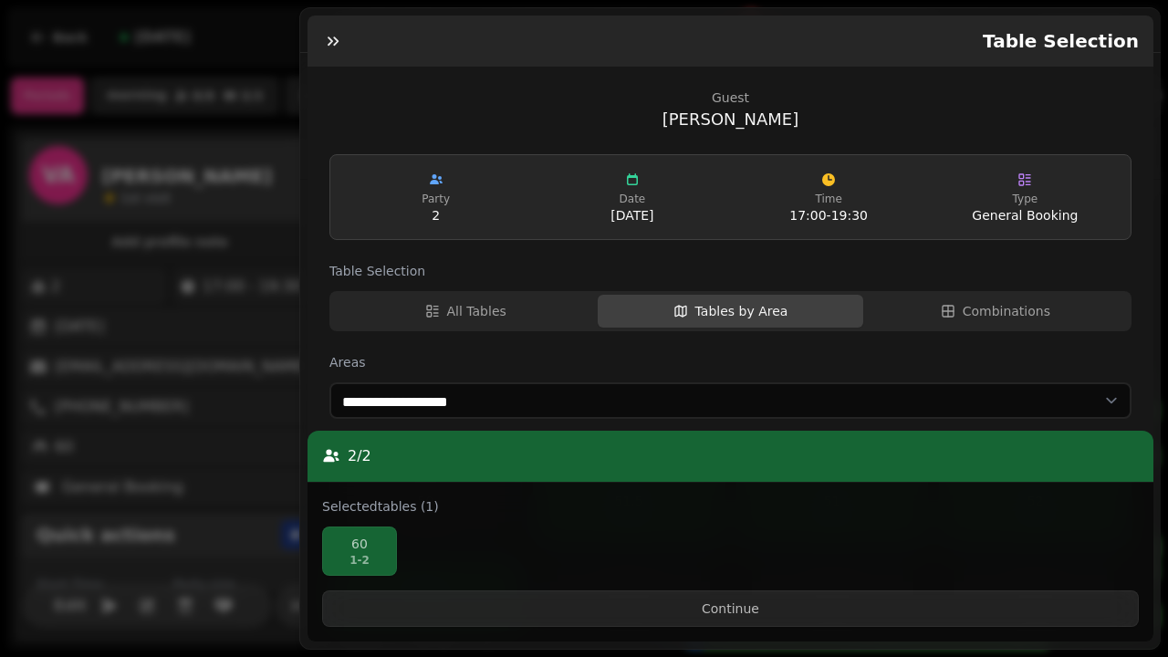
scroll to position [400, 0]
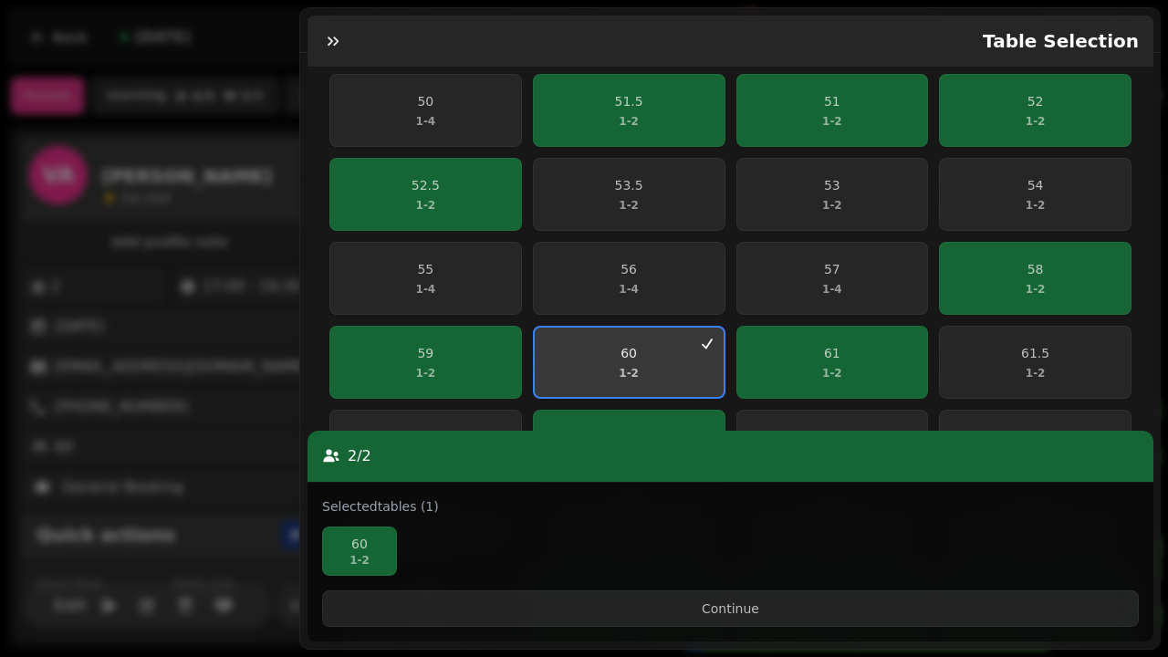
click at [661, 347] on span "60 1 - 2" at bounding box center [629, 362] width 167 height 37
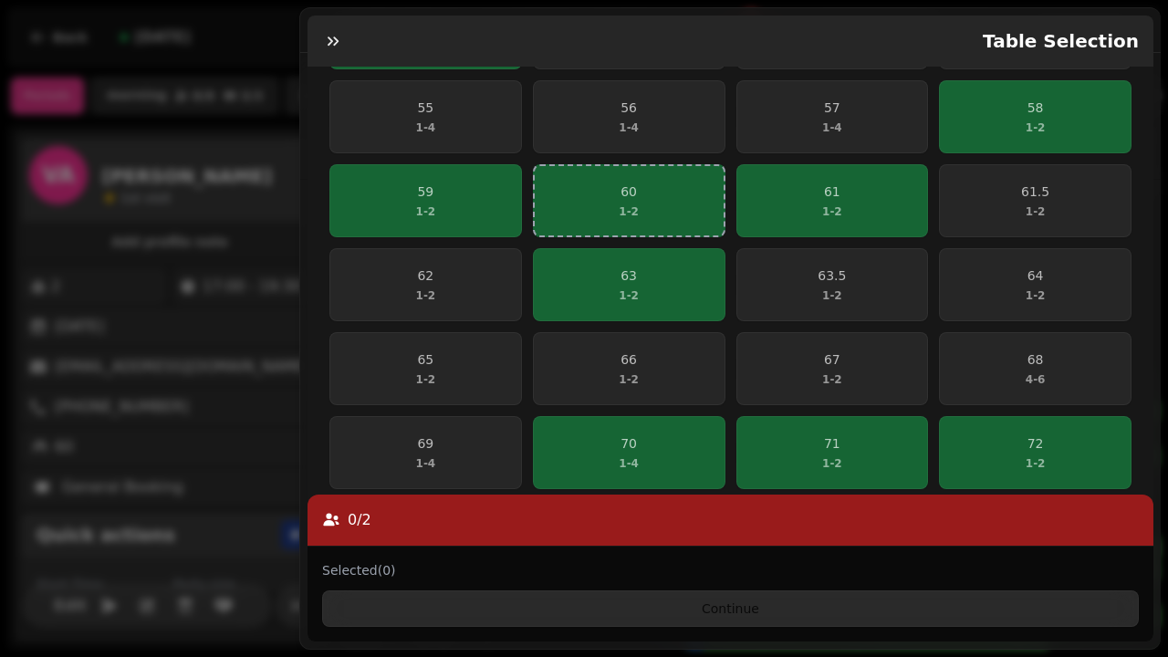
scroll to position [561, 0]
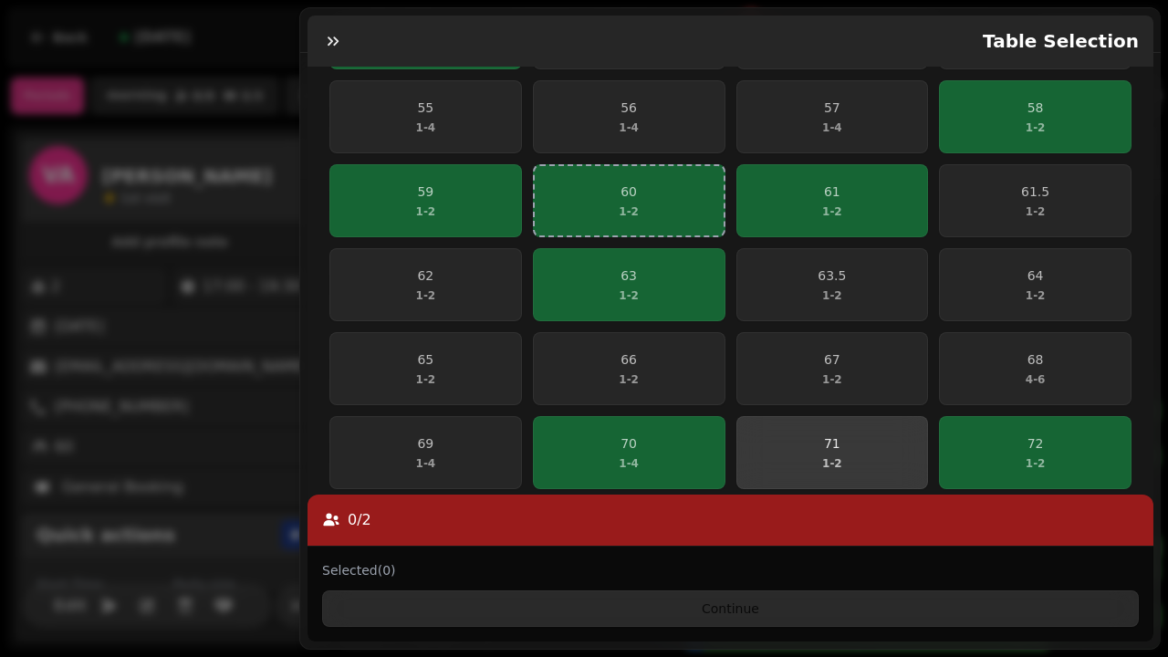
click at [876, 446] on span "71 1 - 2" at bounding box center [832, 452] width 169 height 37
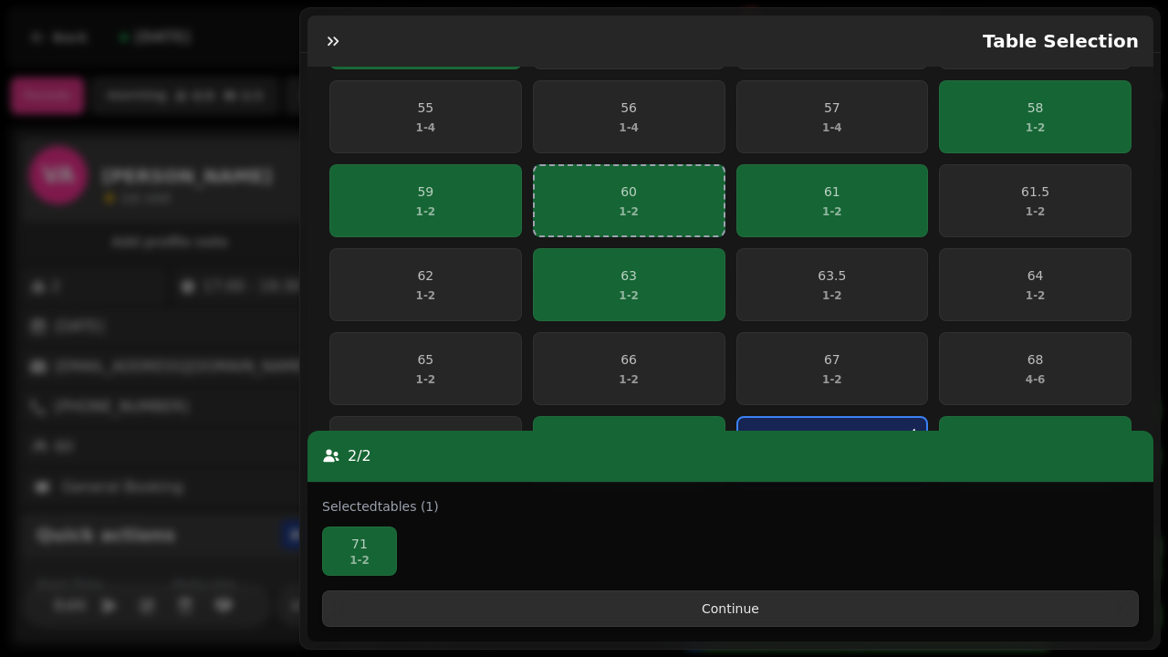
click at [737, 614] on span "Continue" at bounding box center [731, 608] width 786 height 13
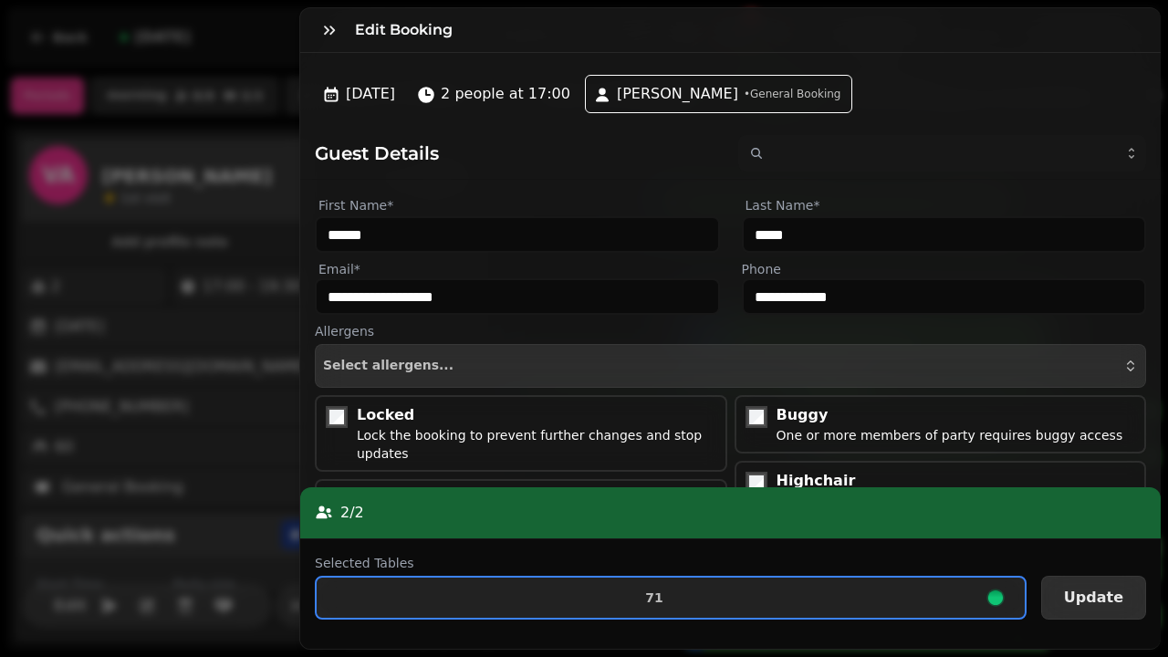
click at [1105, 601] on span "Update" at bounding box center [1093, 597] width 59 height 15
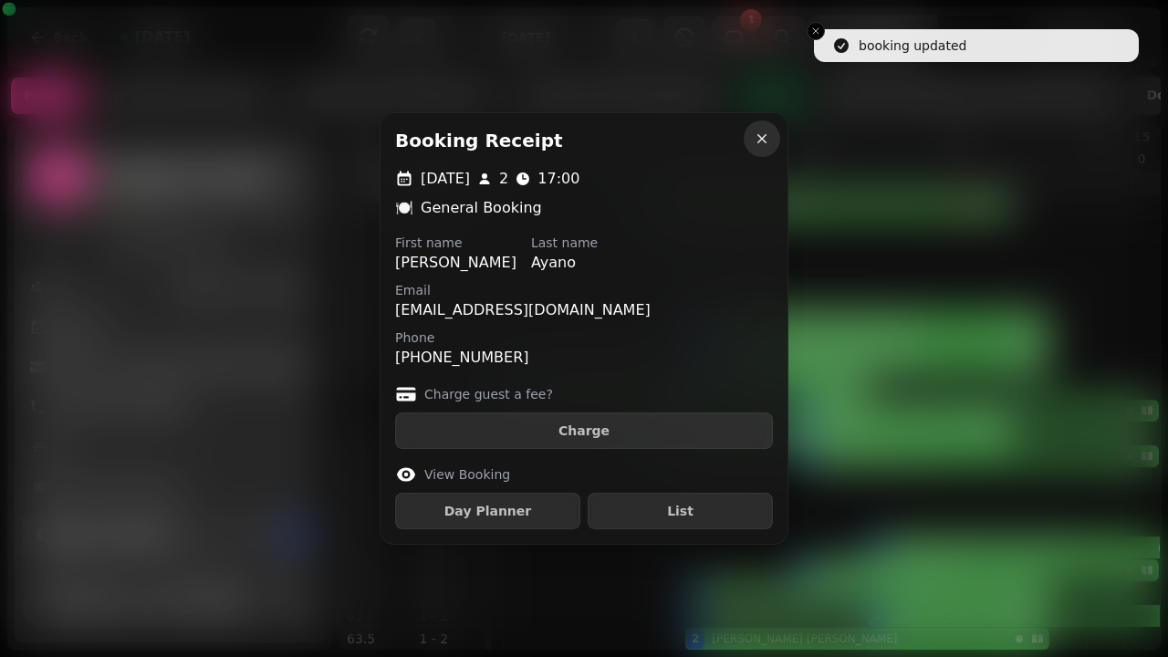
click at [762, 142] on icon "button" at bounding box center [762, 139] width 18 height 18
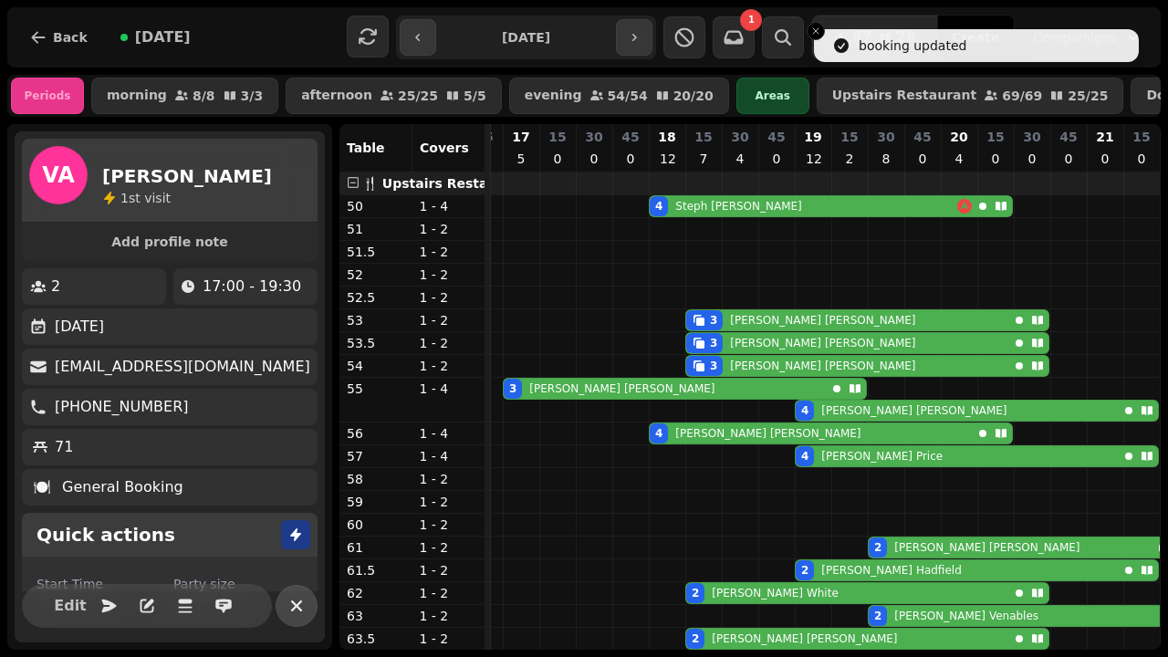
click at [303, 617] on icon "button" at bounding box center [297, 606] width 22 height 22
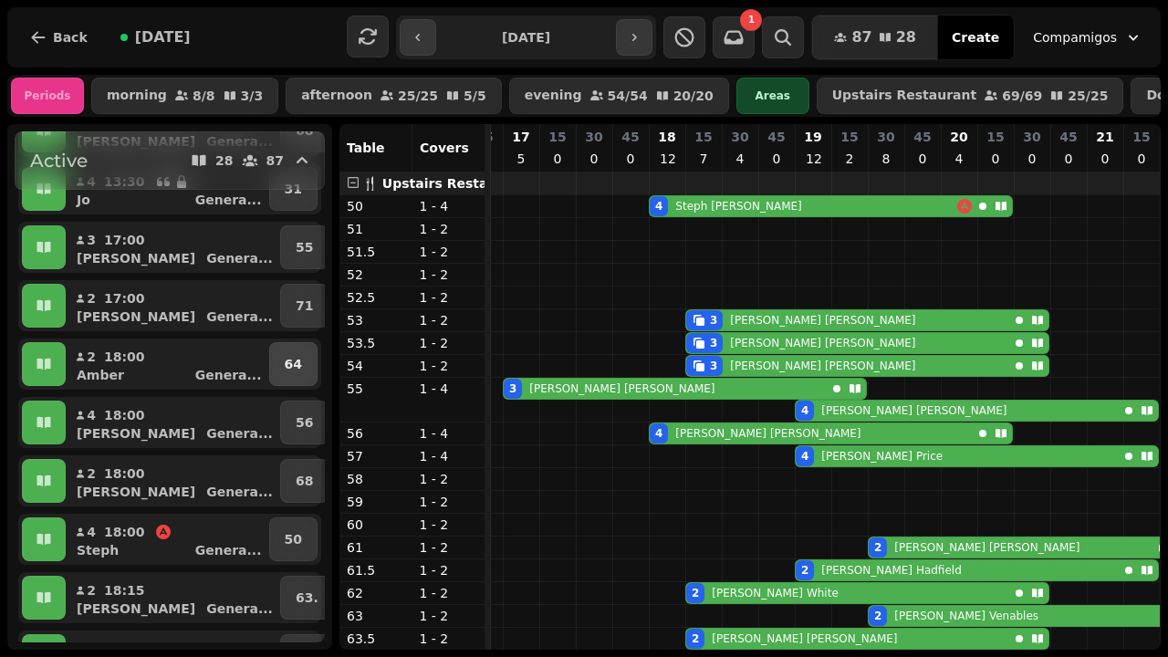
click at [293, 364] on p "64" at bounding box center [293, 364] width 17 height 18
select select "**********"
select select "*"
select select "****"
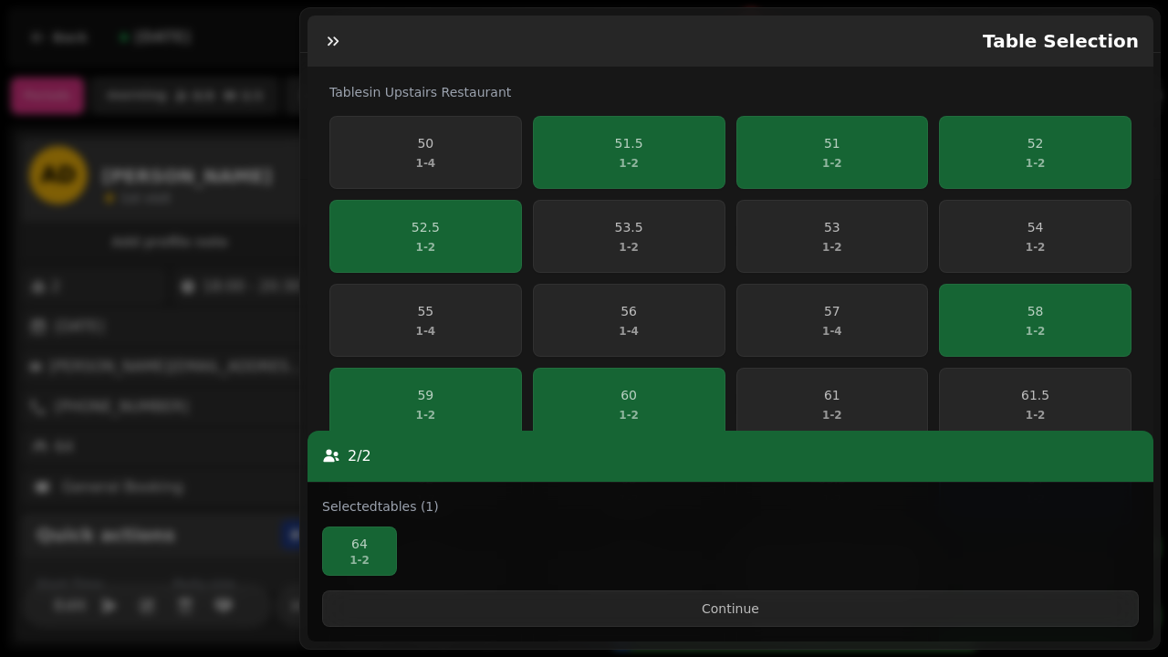
scroll to position [484, 0]
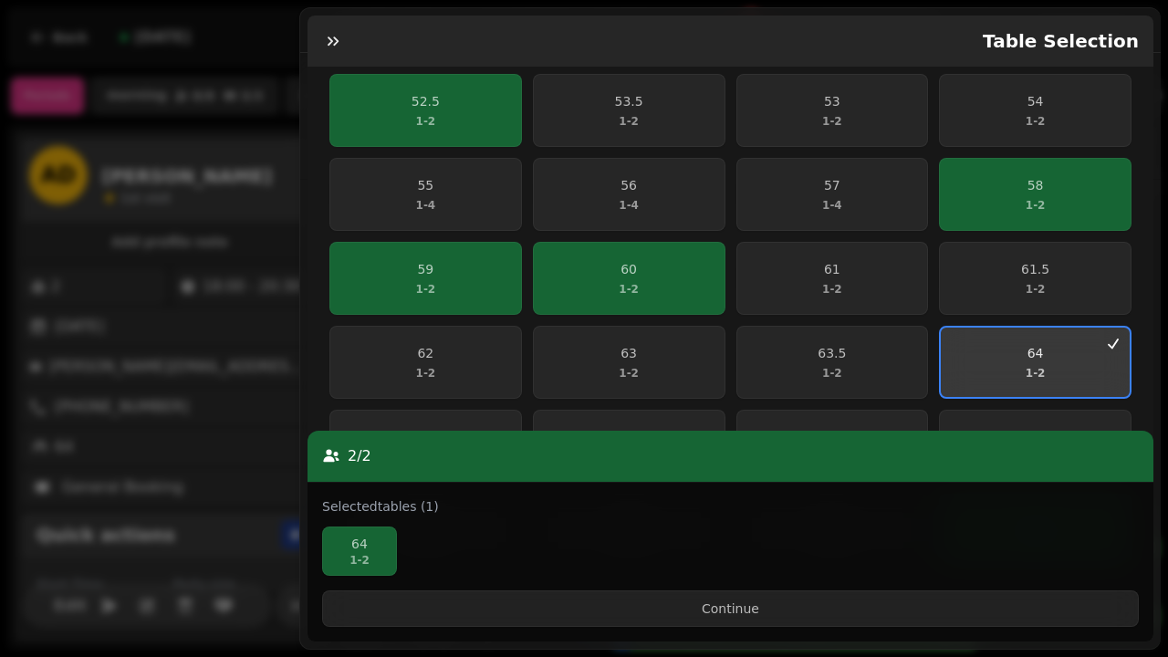
click at [1025, 360] on span "64 1 - 2" at bounding box center [1035, 362] width 167 height 37
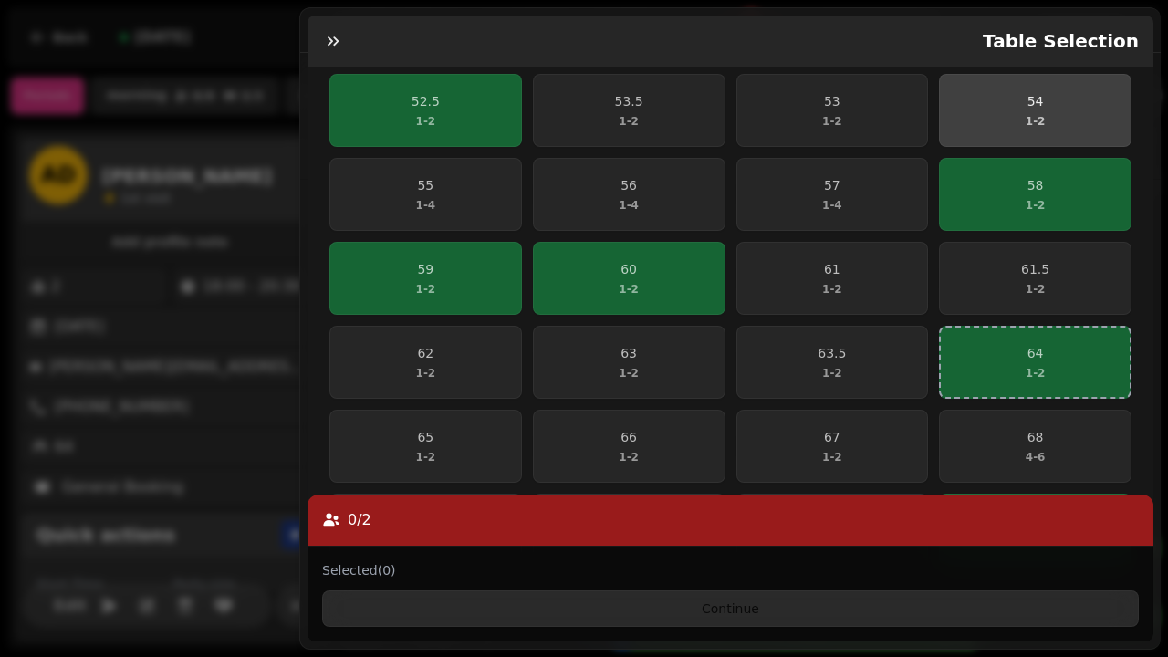
click at [983, 117] on span "54 1 - 2" at bounding box center [1035, 110] width 169 height 37
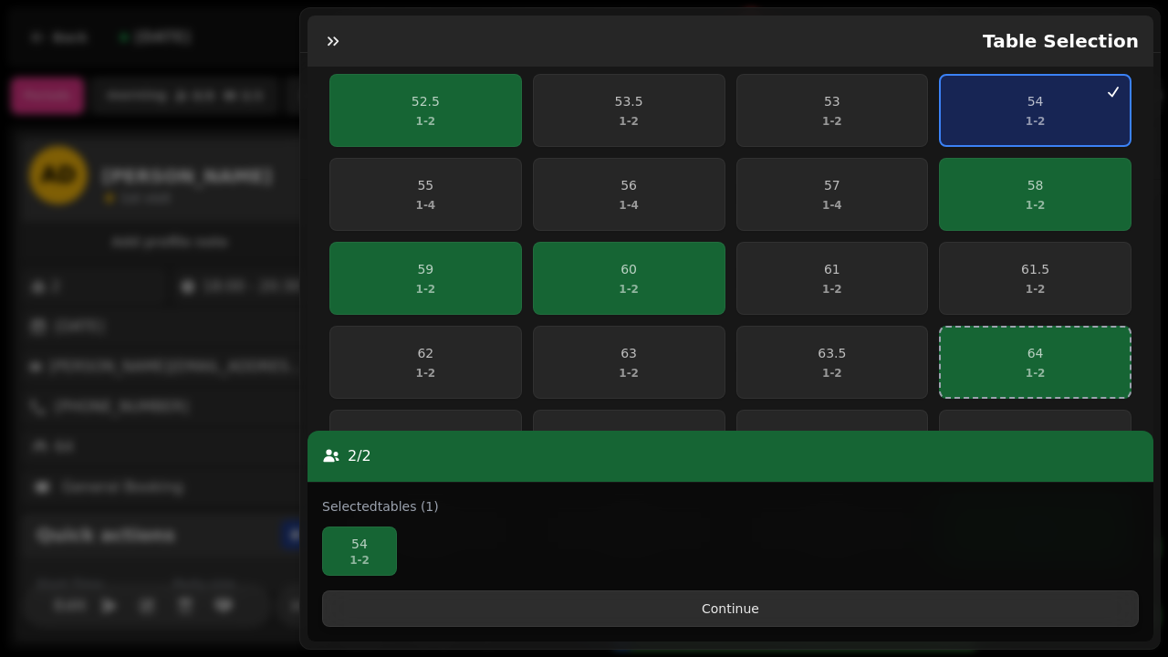
click at [705, 615] on span "Continue" at bounding box center [731, 608] width 786 height 13
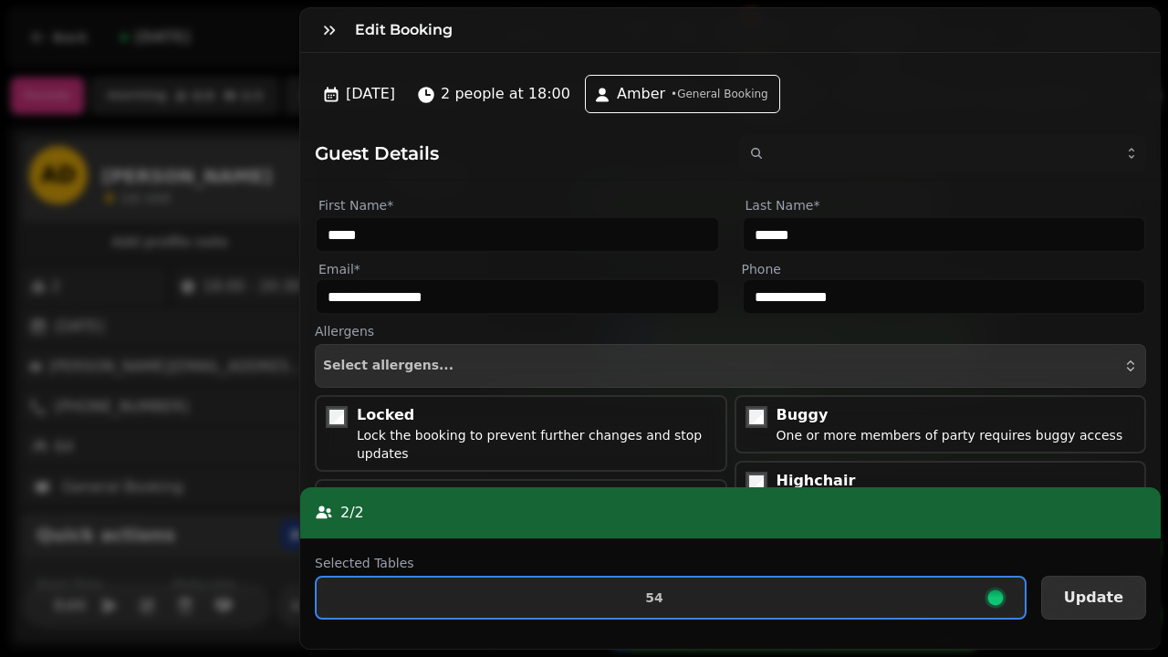
click at [1098, 597] on span "Update" at bounding box center [1093, 597] width 59 height 15
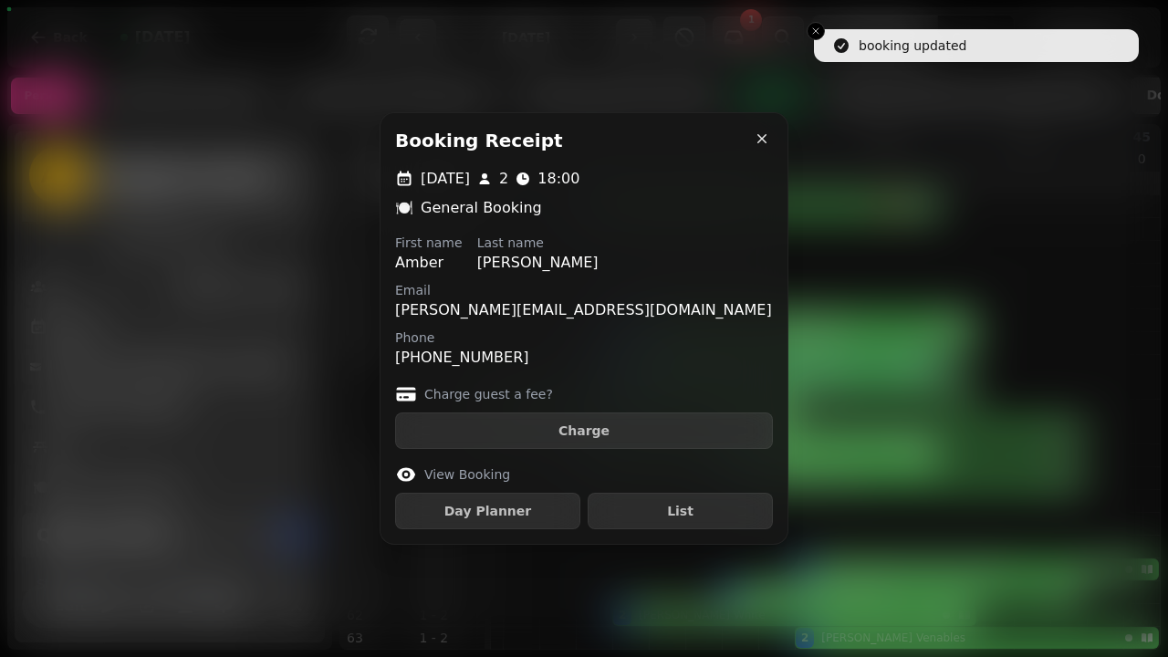
click at [760, 143] on icon "button" at bounding box center [762, 139] width 18 height 18
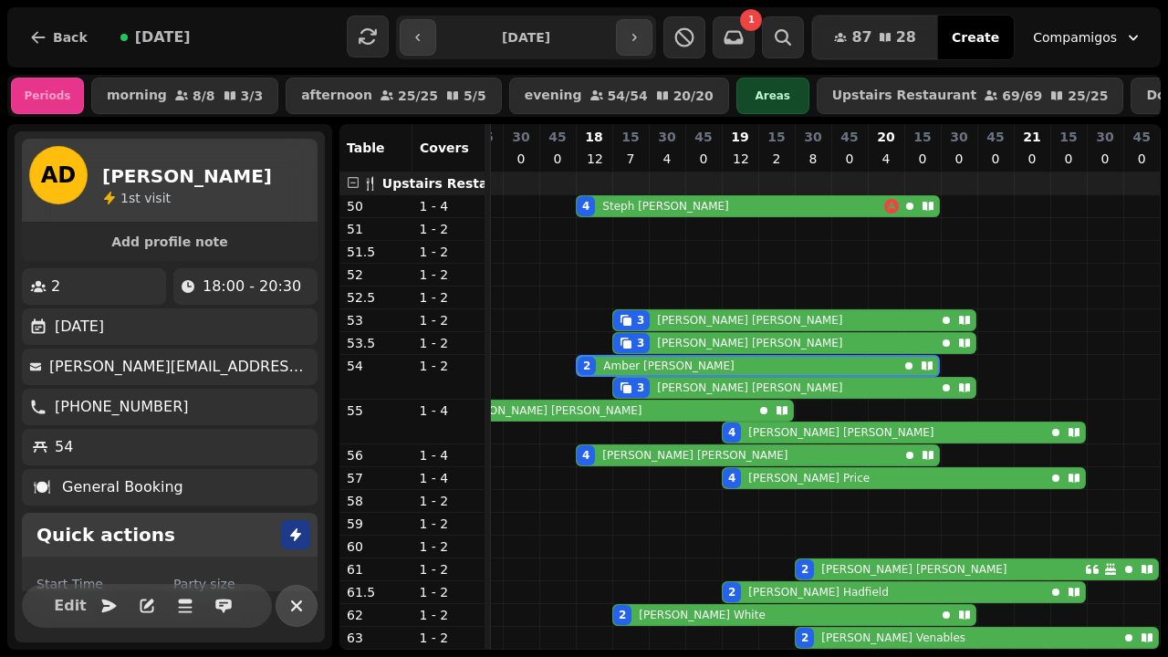
click at [298, 614] on icon "button" at bounding box center [297, 606] width 22 height 22
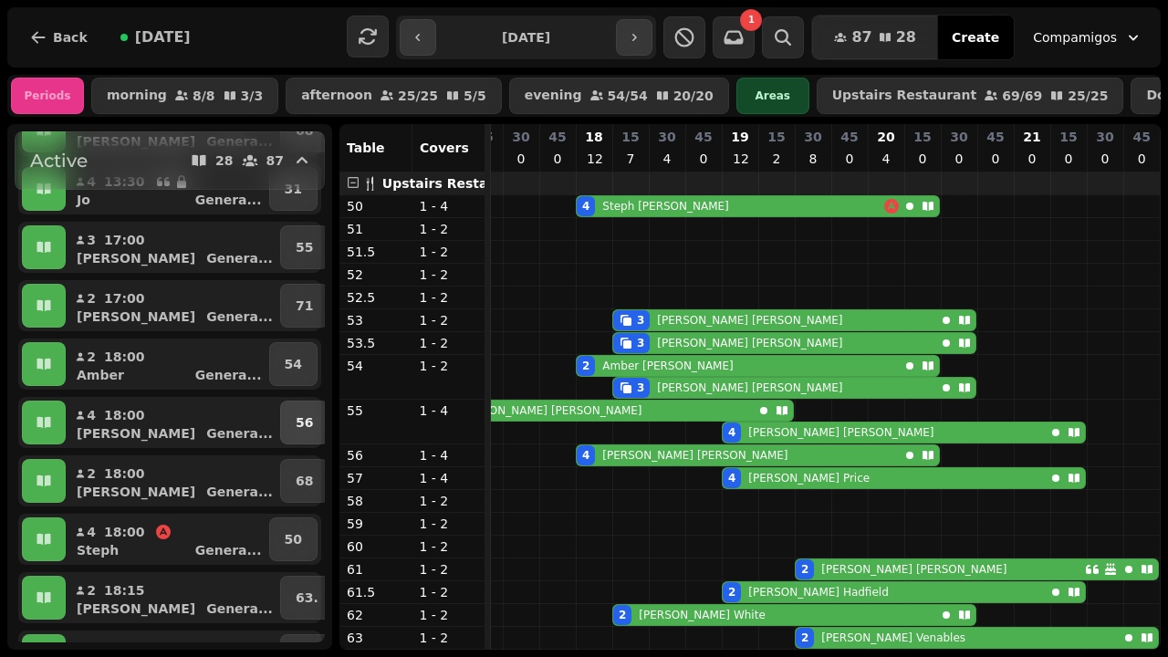
click at [296, 425] on p "56" at bounding box center [304, 422] width 17 height 18
select select "**********"
select select "*"
select select "****"
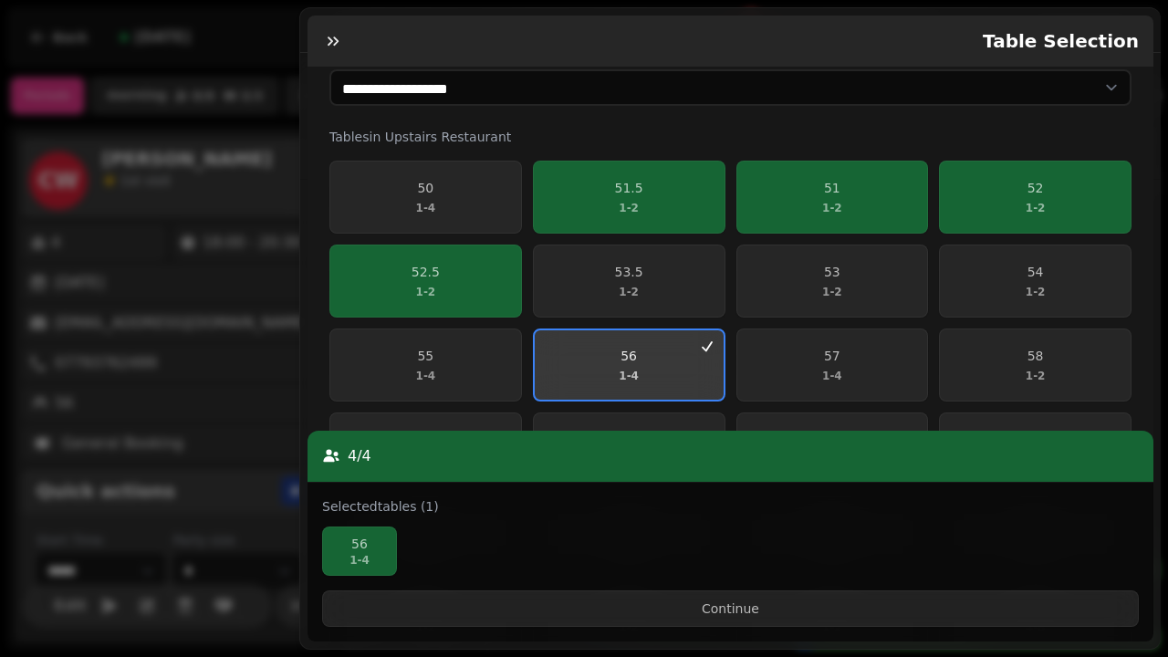
scroll to position [316, 0]
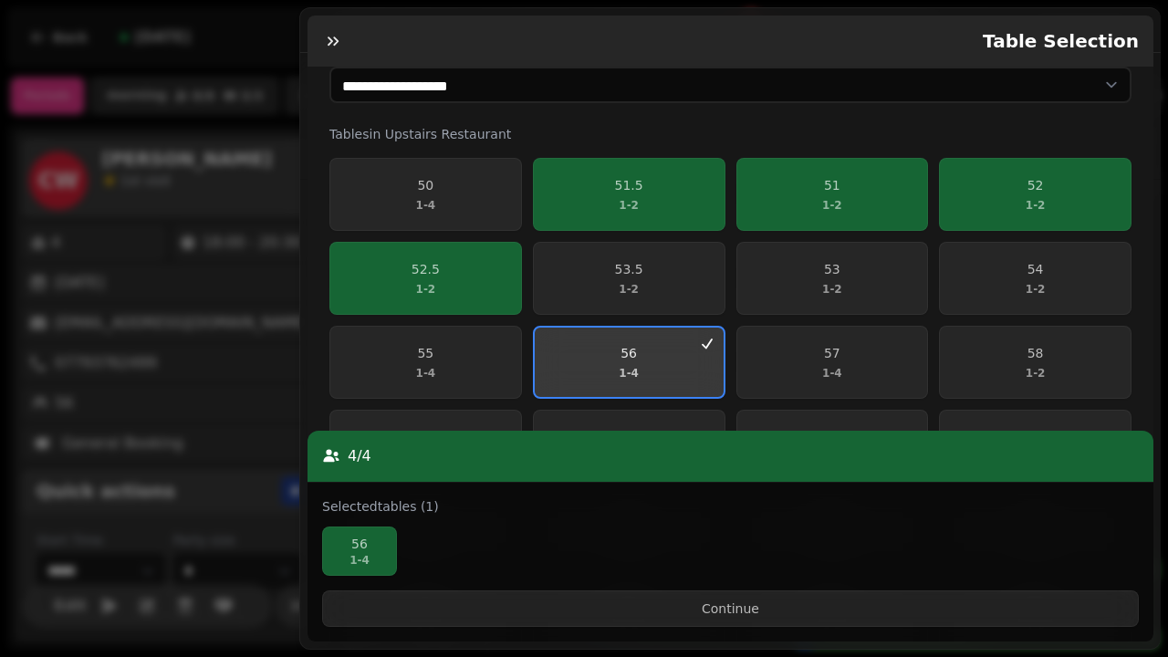
click at [656, 362] on span "56 1 - 4" at bounding box center [629, 362] width 167 height 37
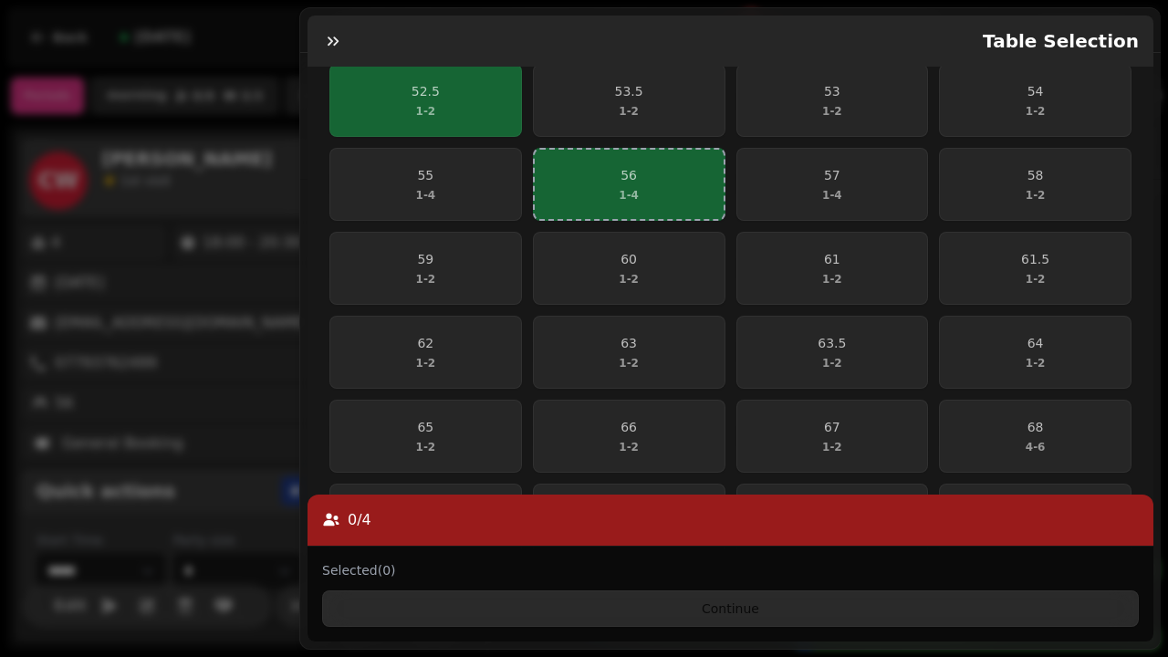
scroll to position [561, 0]
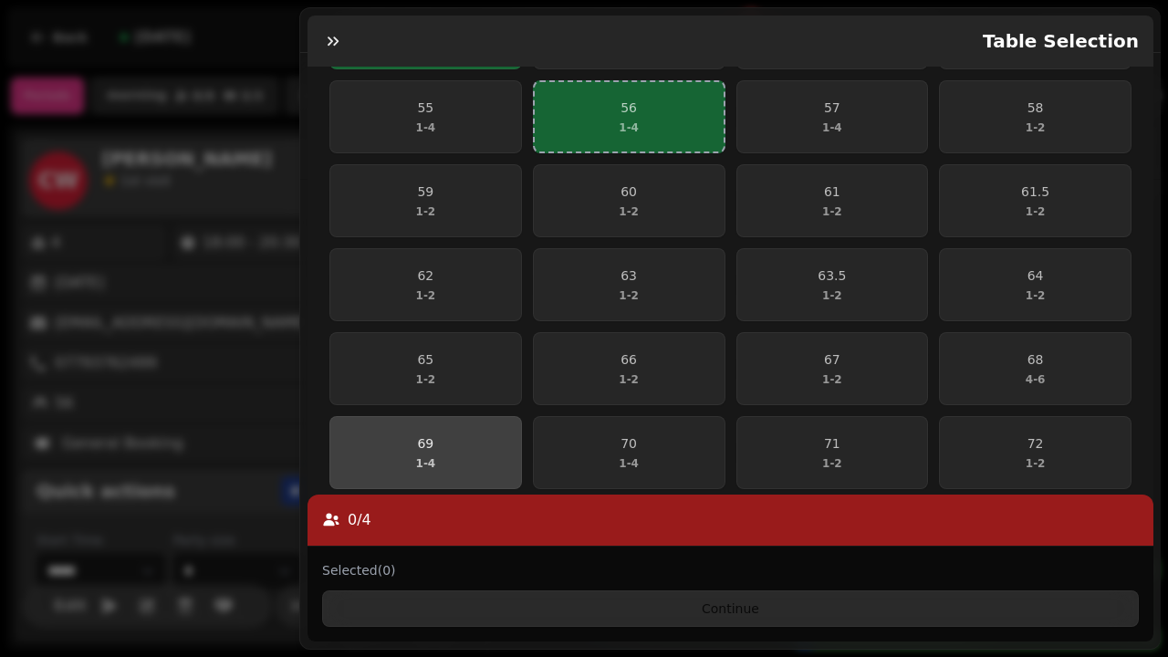
click at [446, 434] on span "69 1 - 4" at bounding box center [425, 452] width 169 height 37
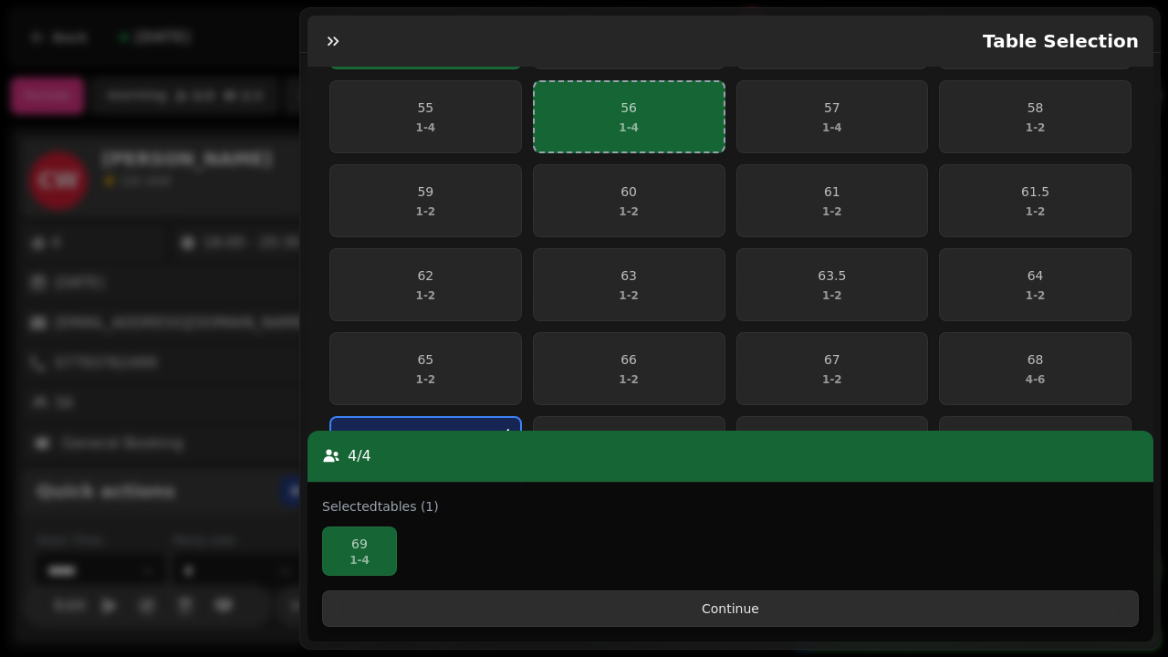
click at [631, 611] on span "Continue" at bounding box center [731, 608] width 786 height 13
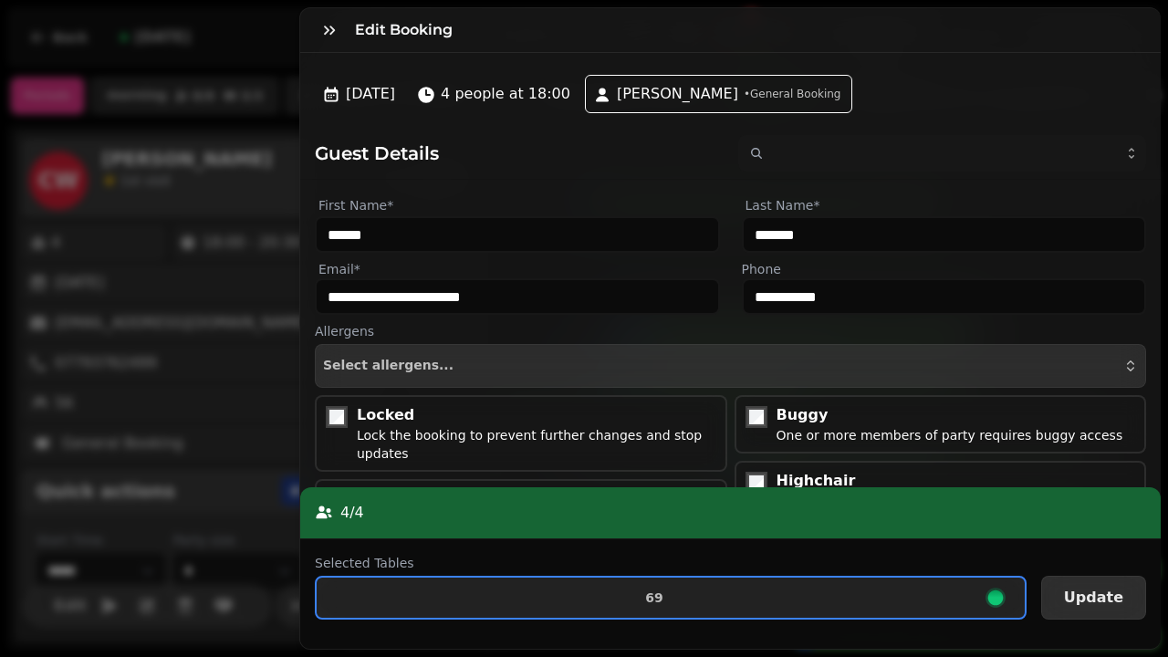
click at [1095, 593] on span "Update" at bounding box center [1093, 597] width 59 height 15
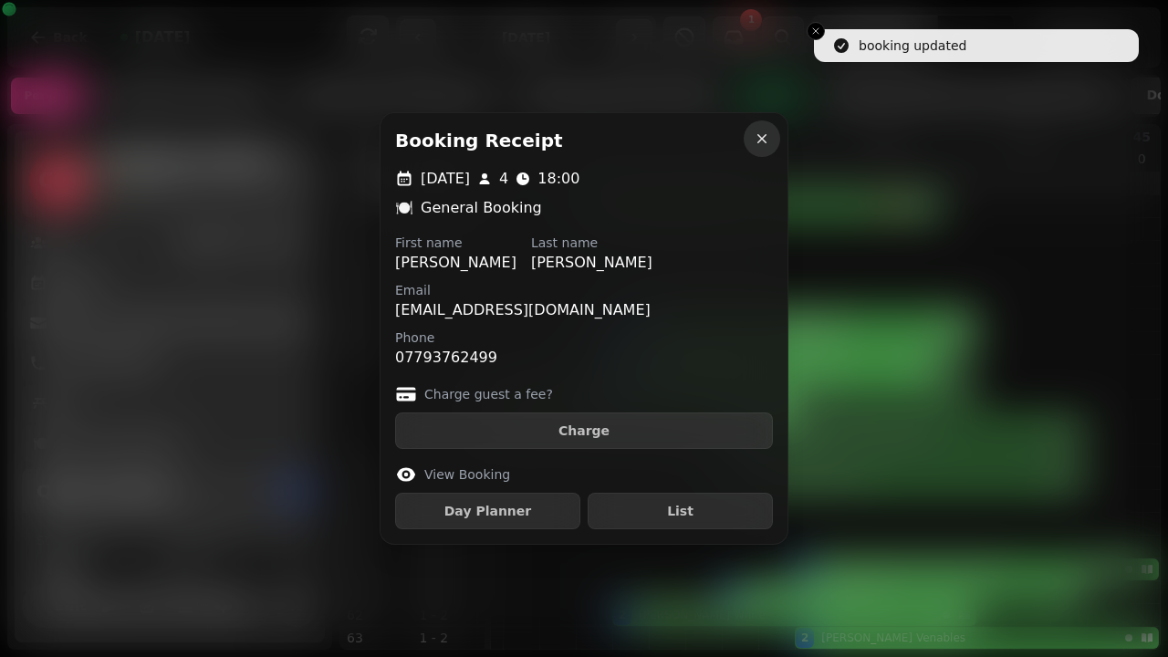
click at [763, 137] on icon "button" at bounding box center [761, 138] width 9 height 9
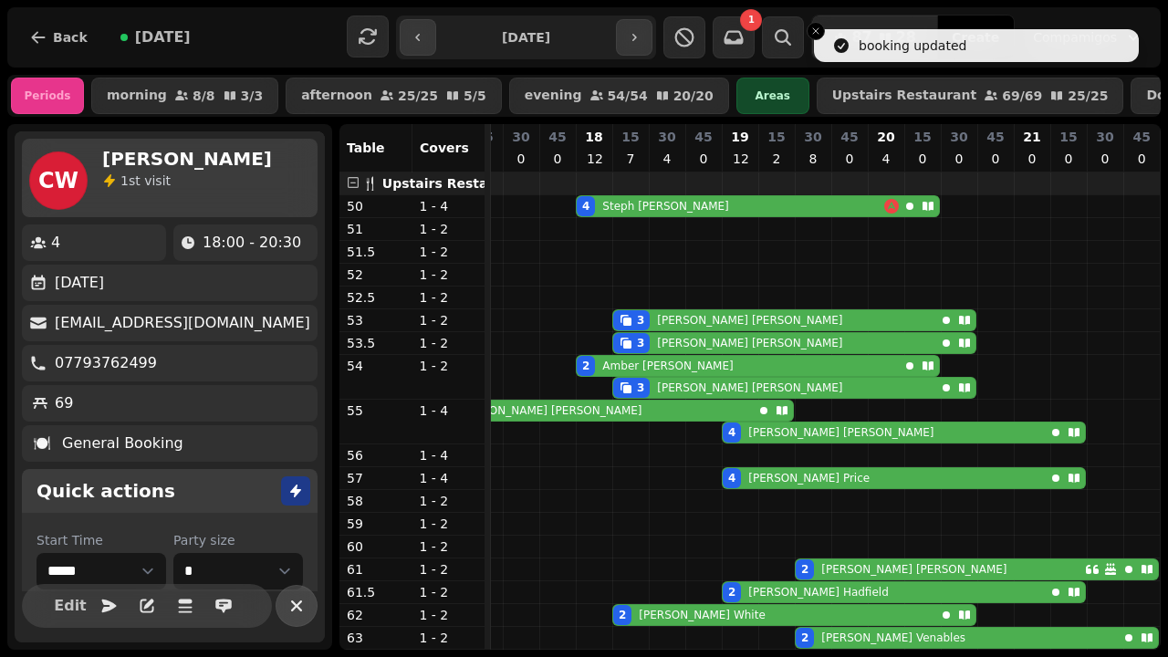
click at [295, 603] on icon "button" at bounding box center [296, 605] width 11 height 11
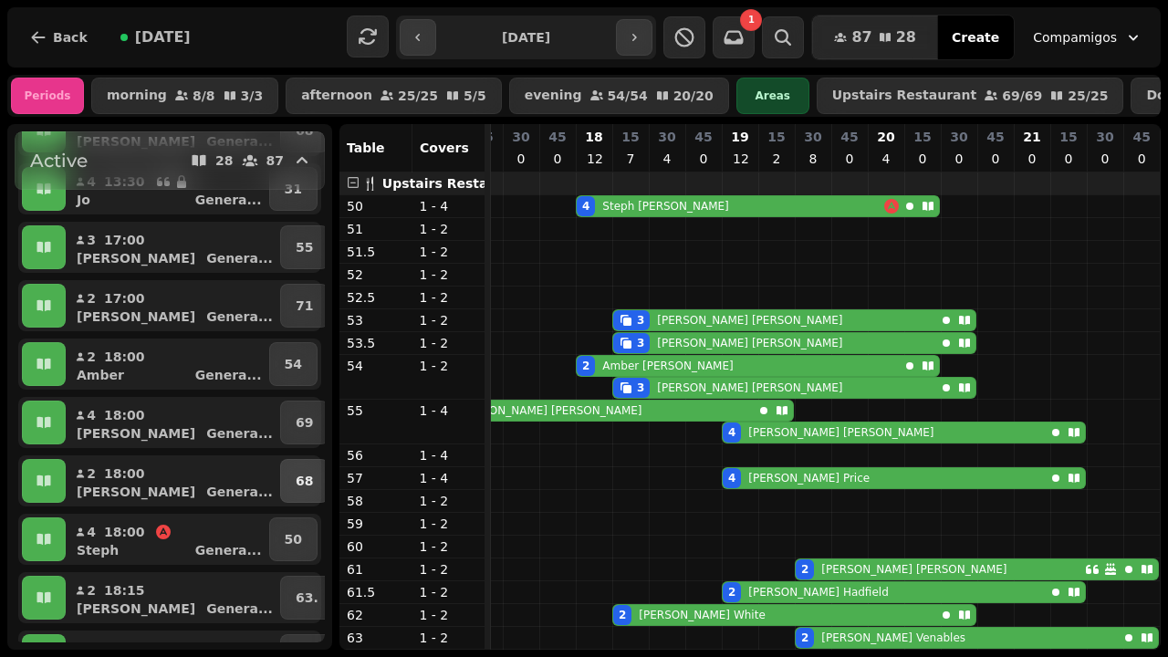
click at [296, 485] on p "68" at bounding box center [304, 481] width 17 height 18
select select "**********"
select select "*"
select select "****"
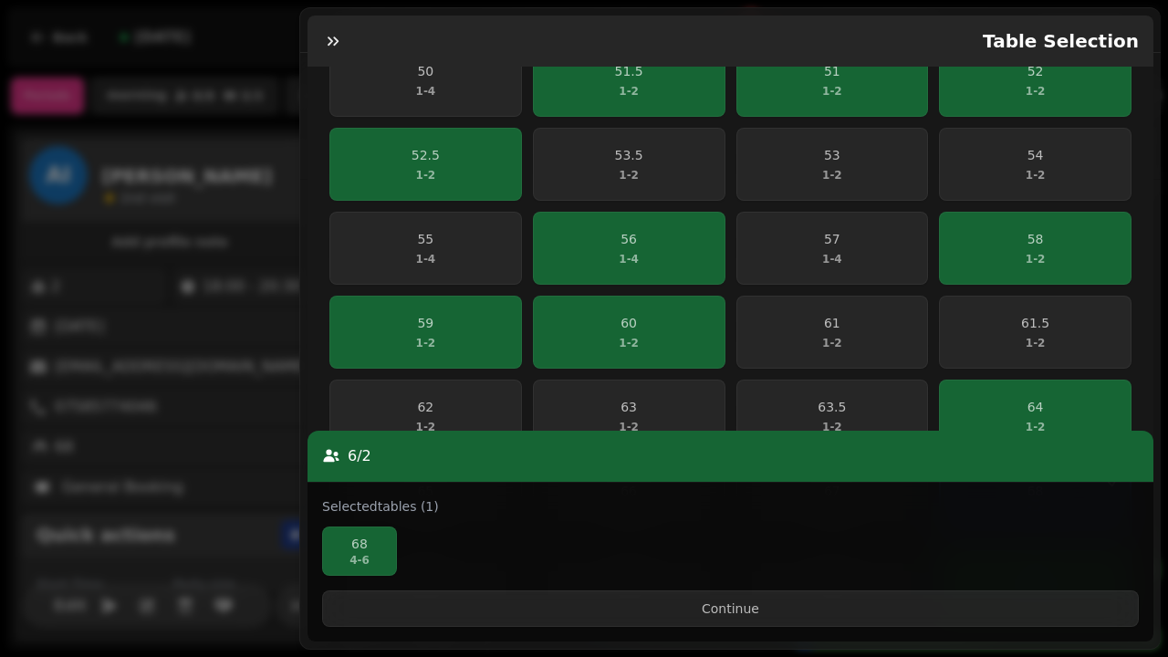
scroll to position [423, 0]
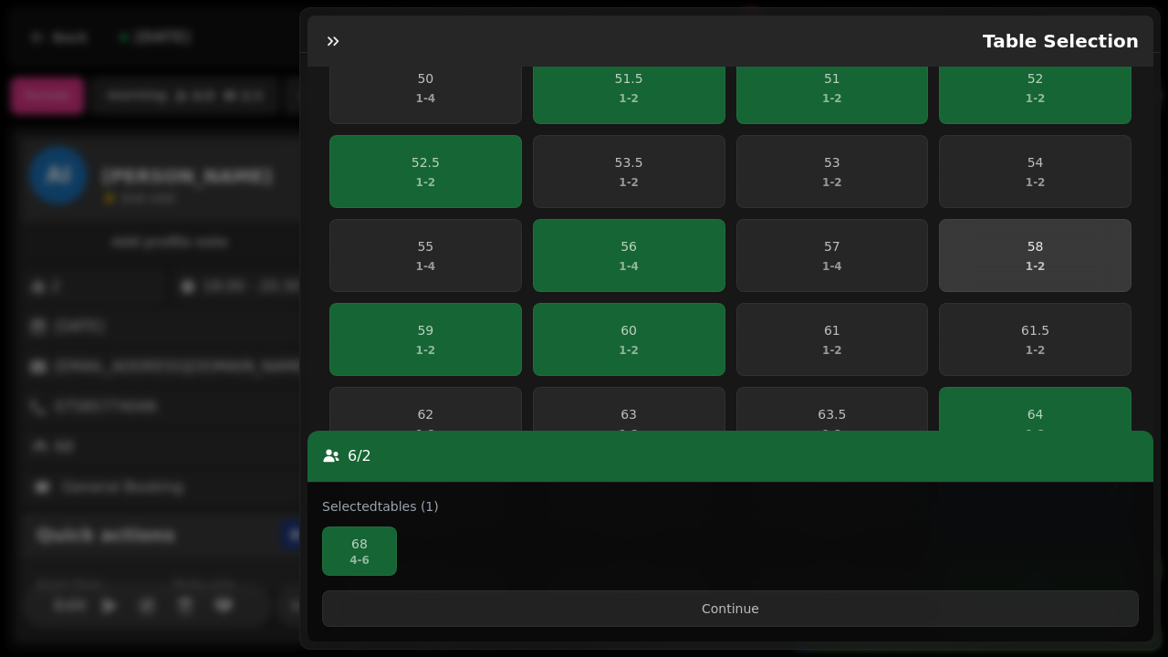
click at [1073, 249] on span "58 1 - 2" at bounding box center [1035, 255] width 169 height 37
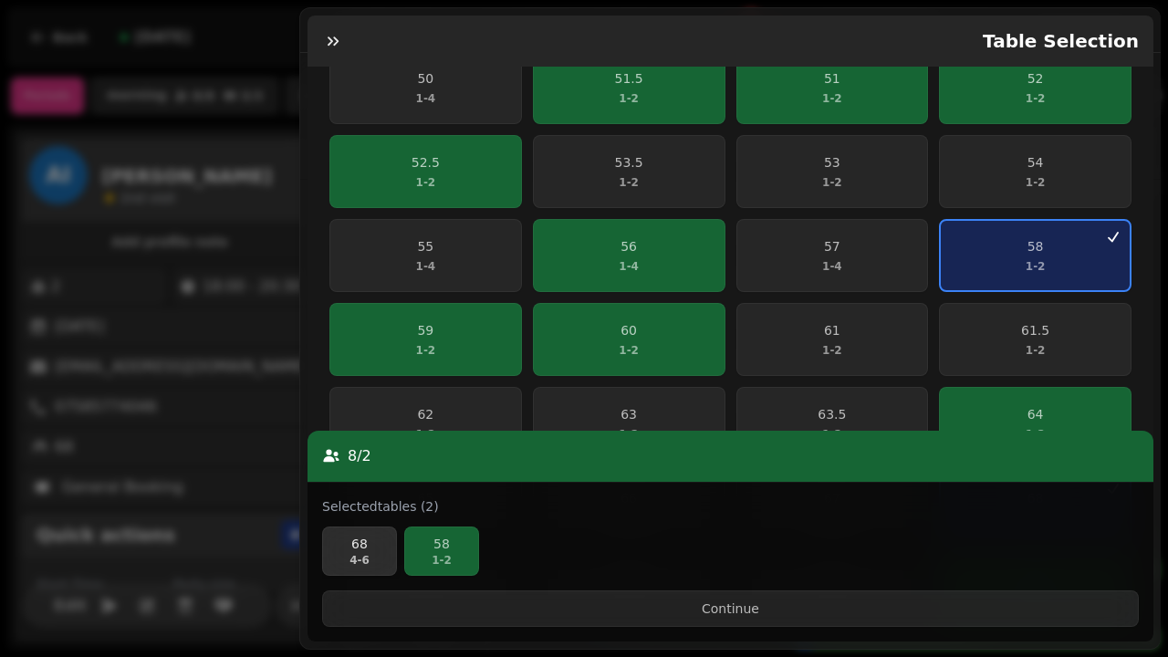
click at [374, 553] on p "68" at bounding box center [359, 544] width 58 height 18
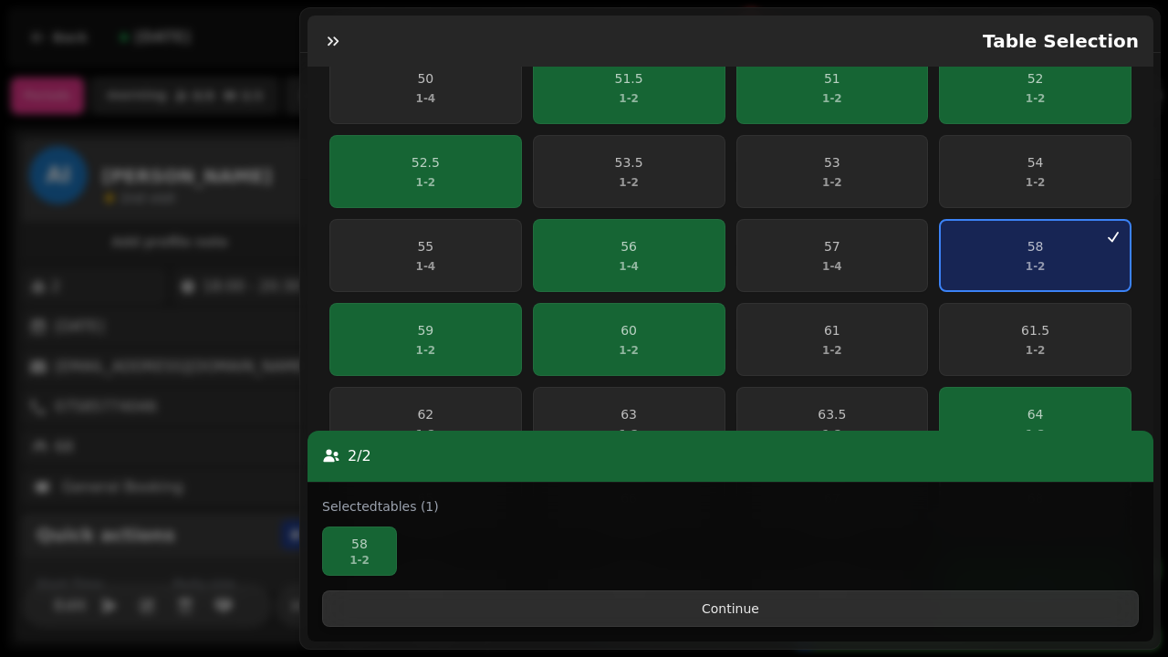
click at [581, 615] on span "Continue" at bounding box center [731, 608] width 786 height 13
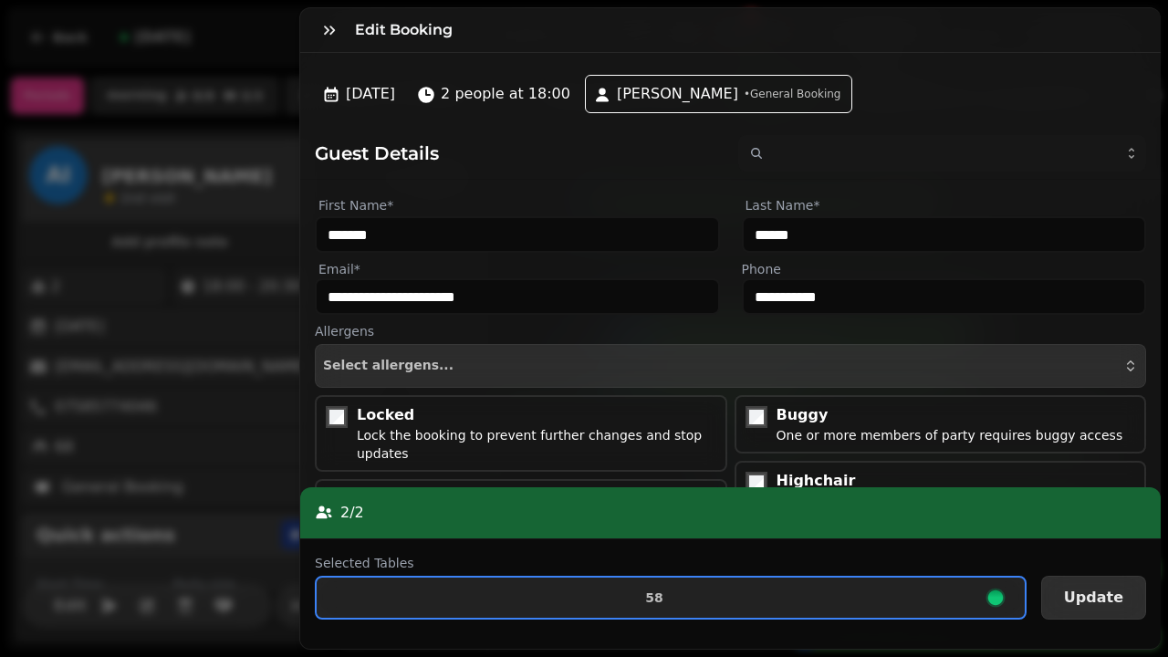
click at [1083, 603] on span "Update" at bounding box center [1093, 597] width 59 height 15
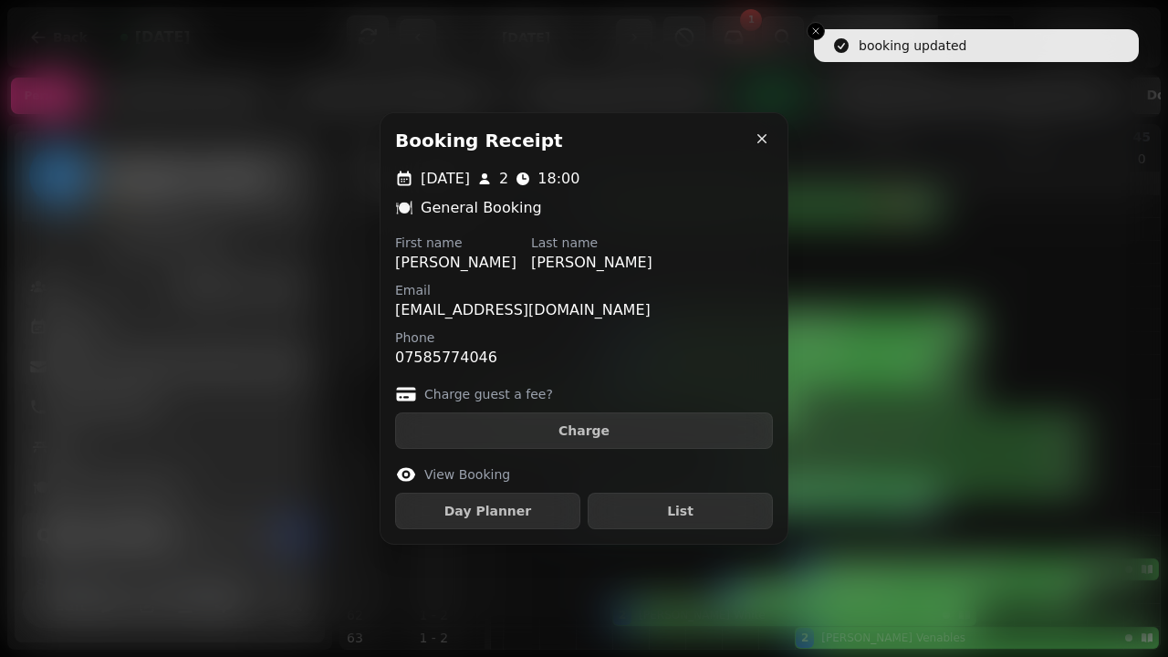
drag, startPoint x: 759, startPoint y: 132, endPoint x: 507, endPoint y: 248, distance: 277.3
click at [759, 132] on icon "button" at bounding box center [762, 139] width 18 height 18
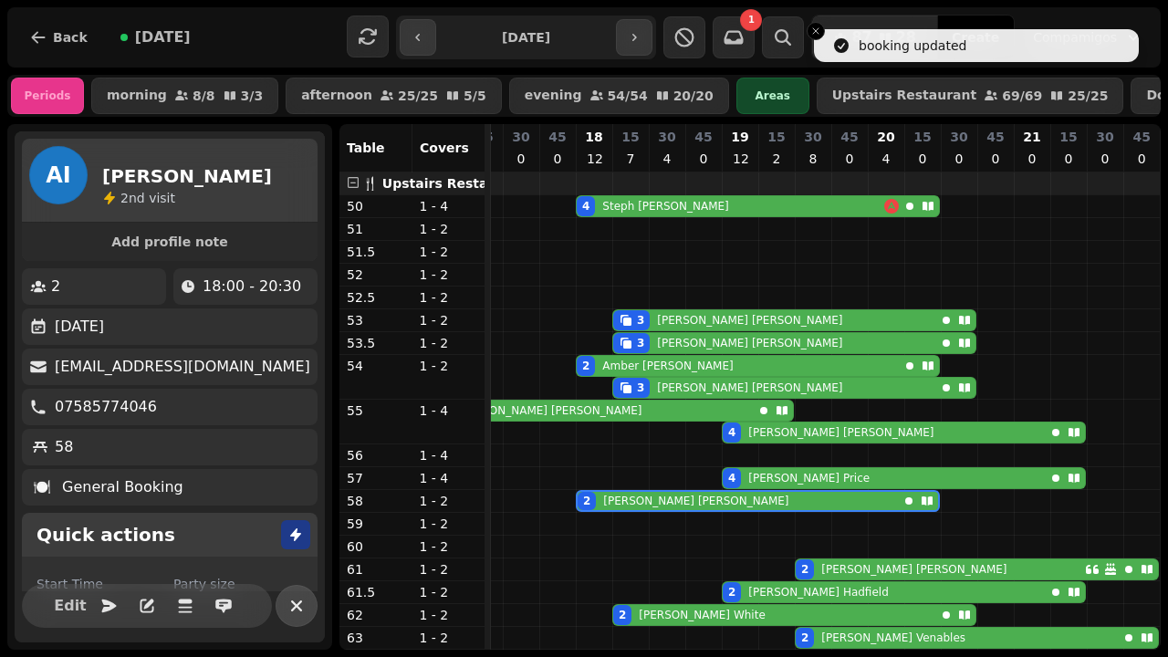
click at [300, 599] on icon "button" at bounding box center [297, 606] width 22 height 22
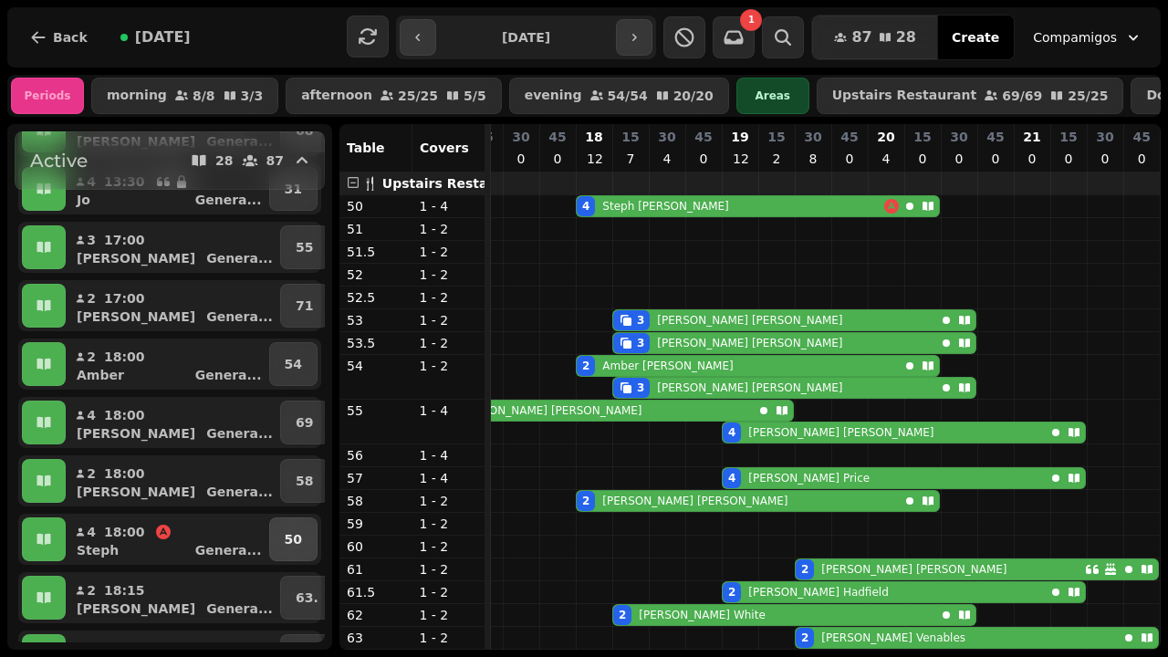
click at [295, 545] on p "50" at bounding box center [293, 539] width 17 height 18
select select "**********"
select select "*"
select select "****"
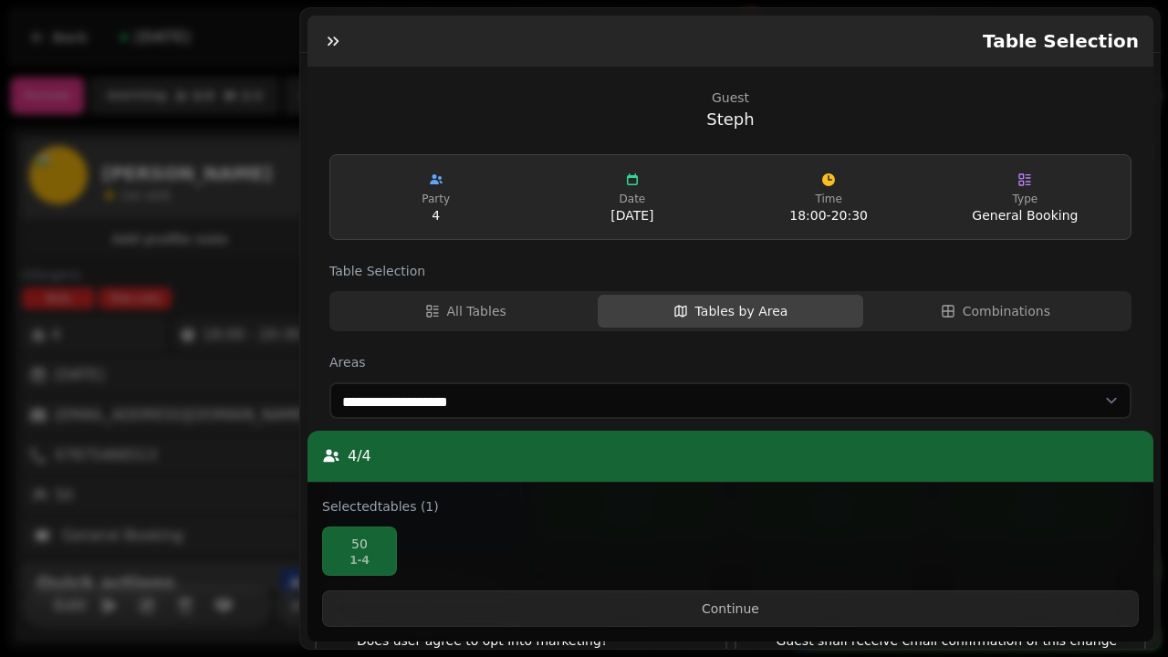
scroll to position [148, 0]
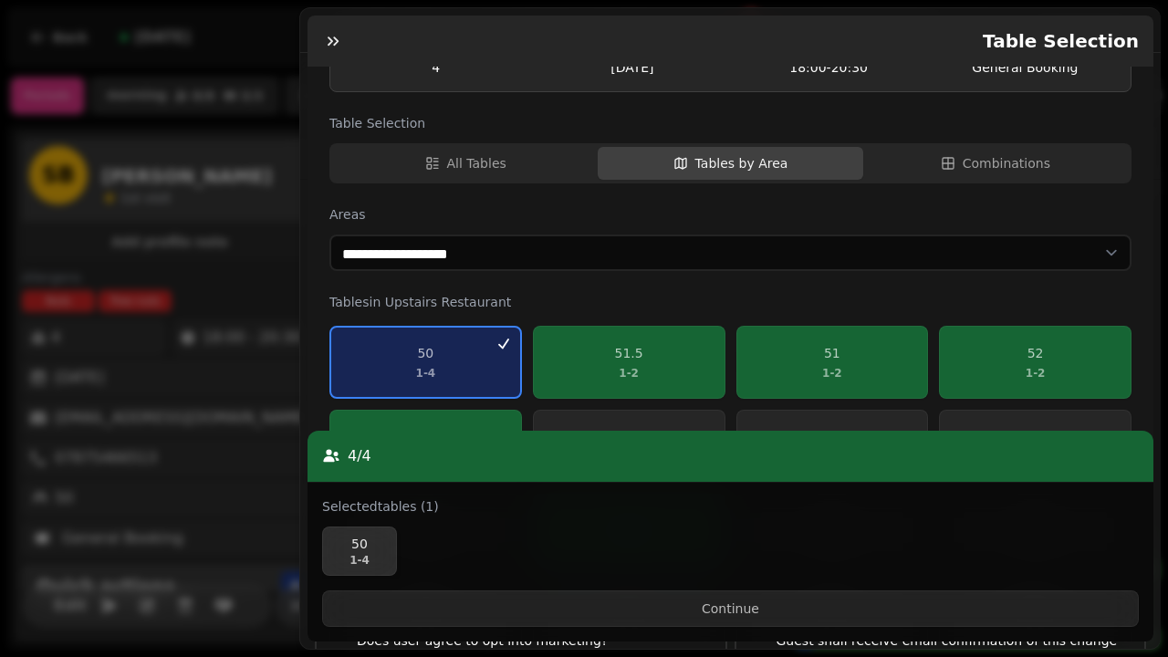
click at [360, 553] on p "50" at bounding box center [359, 544] width 58 height 18
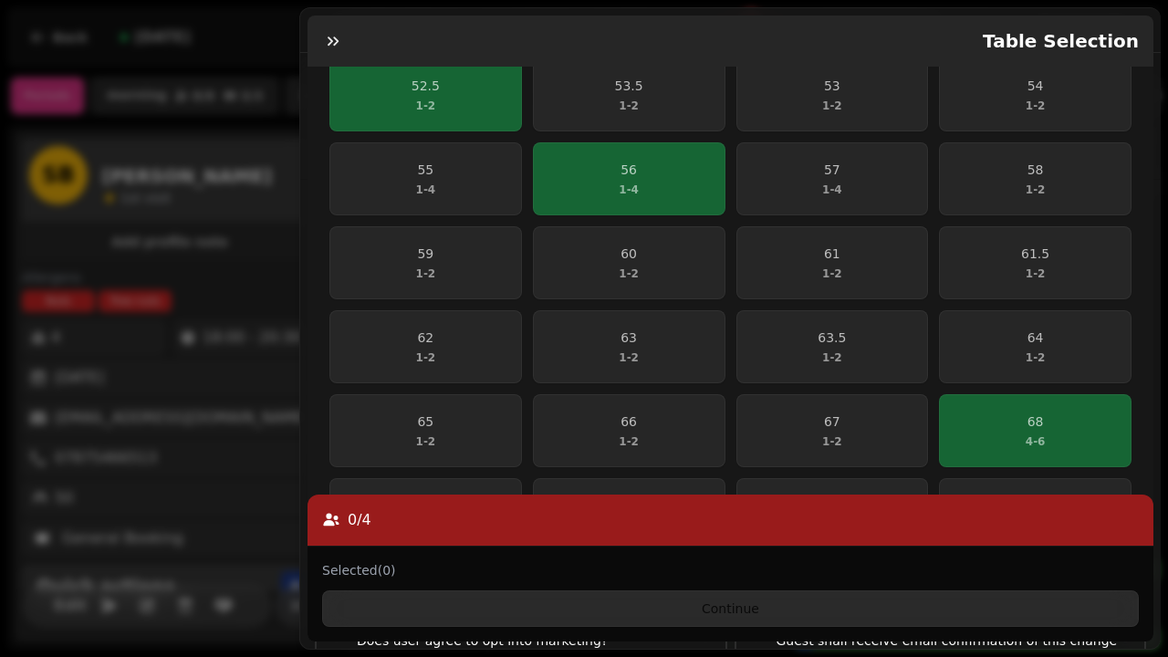
scroll to position [550, 0]
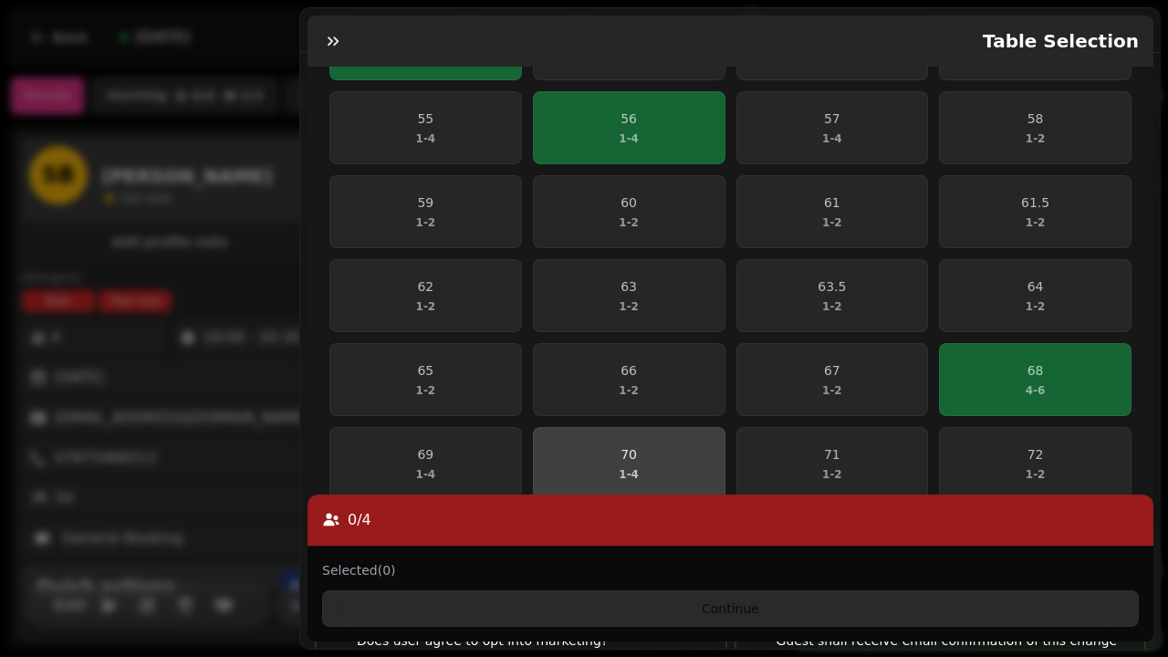
click at [641, 460] on span "70 1 - 4" at bounding box center [629, 463] width 169 height 37
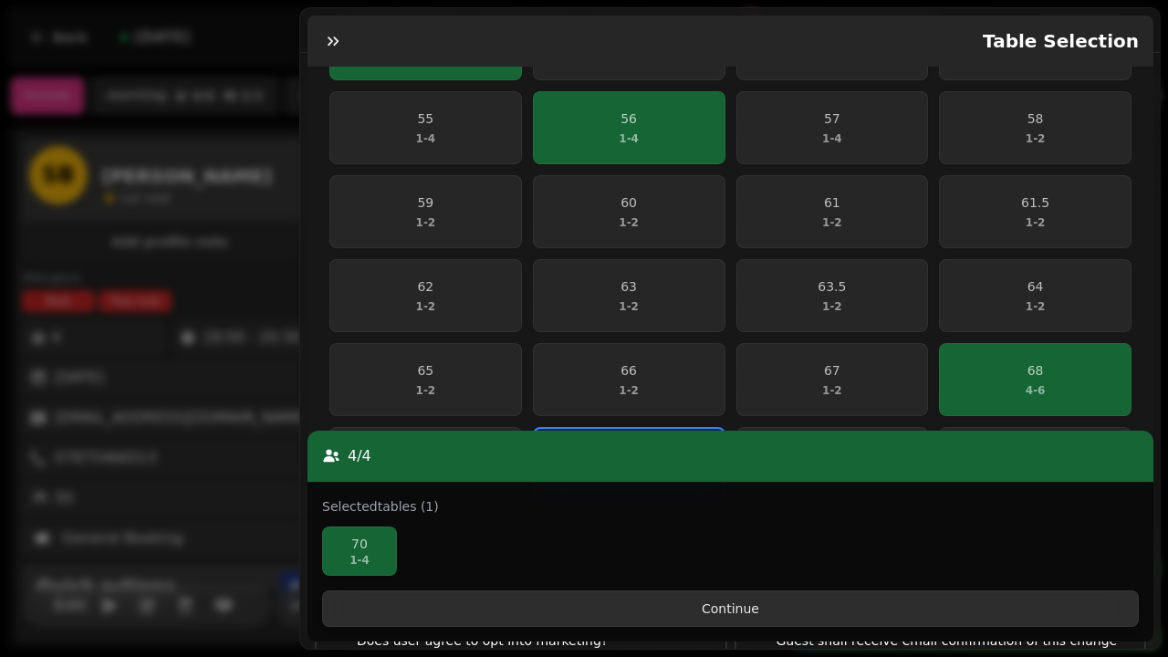
click at [702, 615] on span "Continue" at bounding box center [731, 608] width 786 height 13
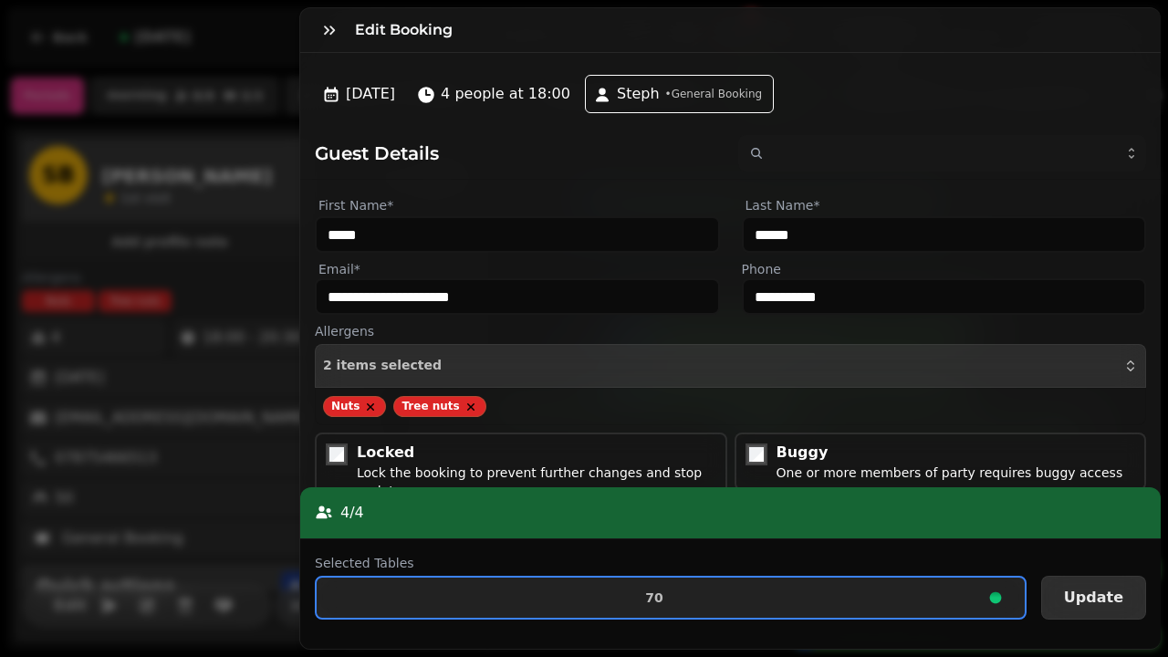
click at [1090, 603] on span "Update" at bounding box center [1093, 597] width 59 height 15
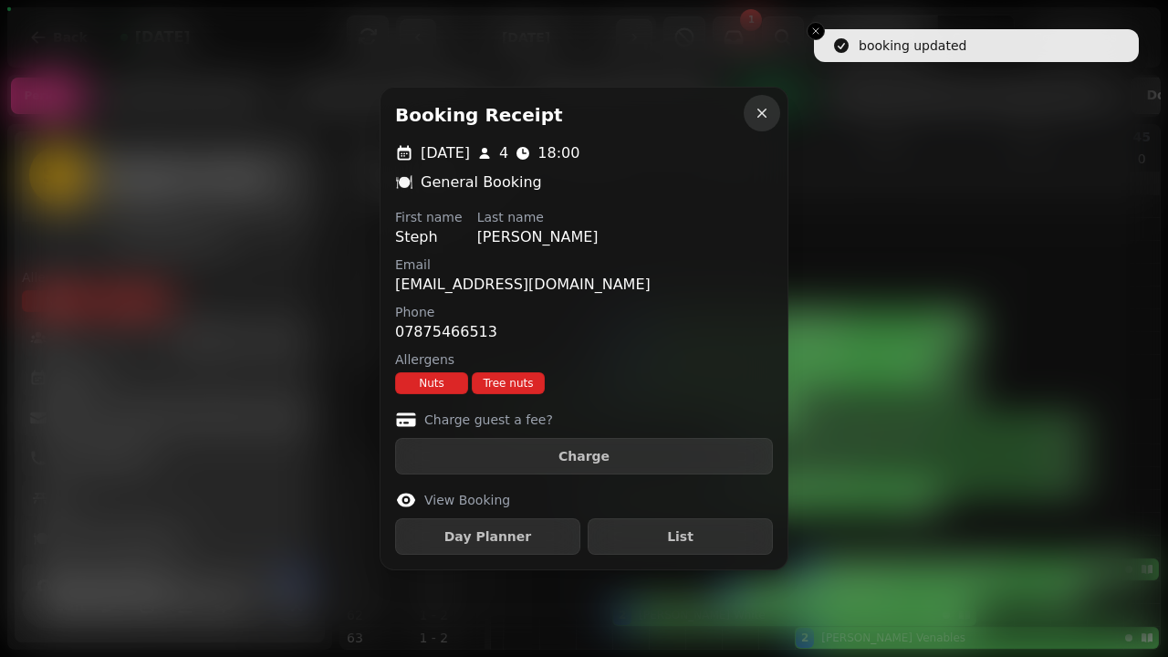
click at [768, 106] on icon "button" at bounding box center [762, 113] width 18 height 18
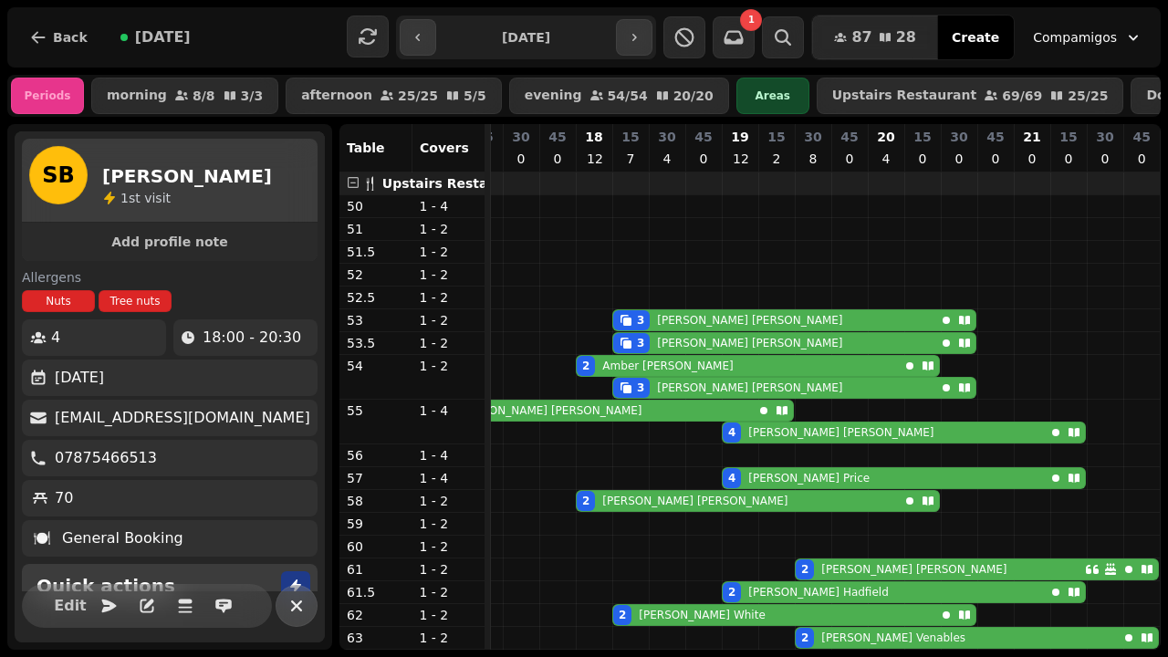
click at [295, 611] on icon "button" at bounding box center [297, 606] width 22 height 22
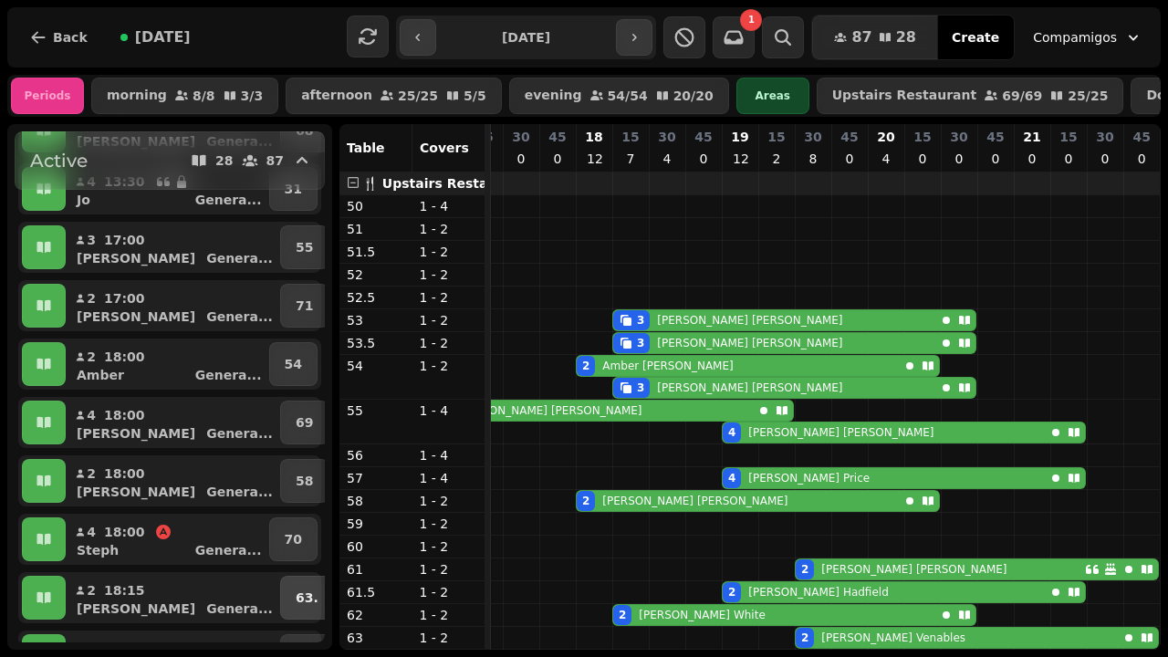
click at [296, 597] on p "63." at bounding box center [307, 598] width 23 height 18
select select "**********"
select select "*"
select select "****"
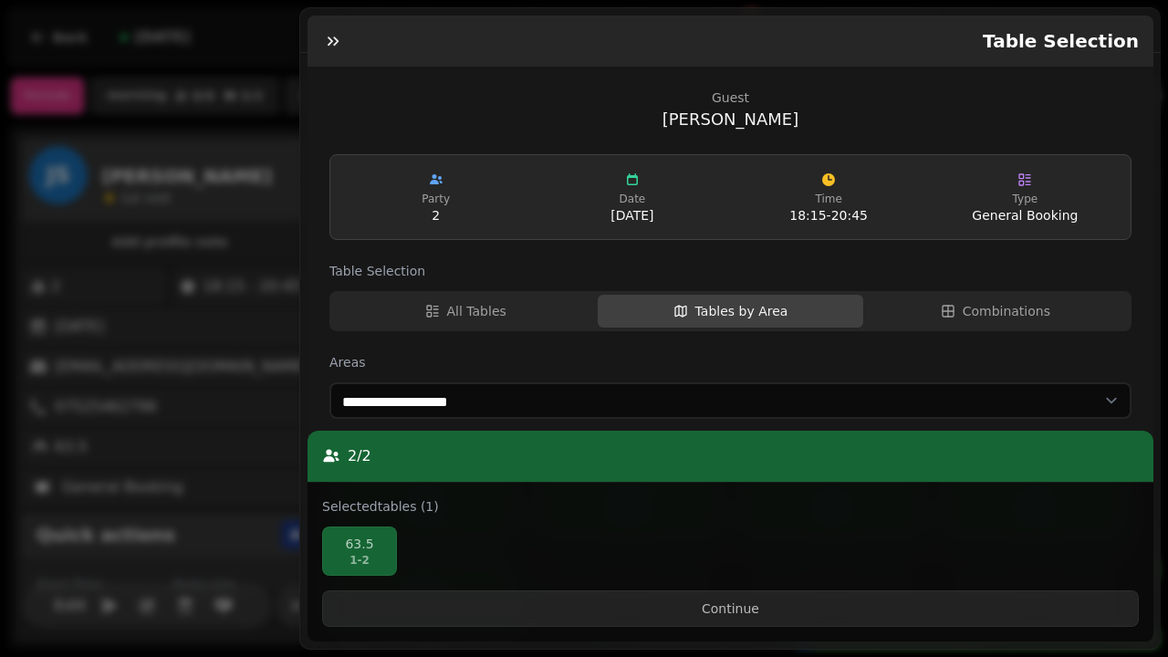
scroll to position [492, 0]
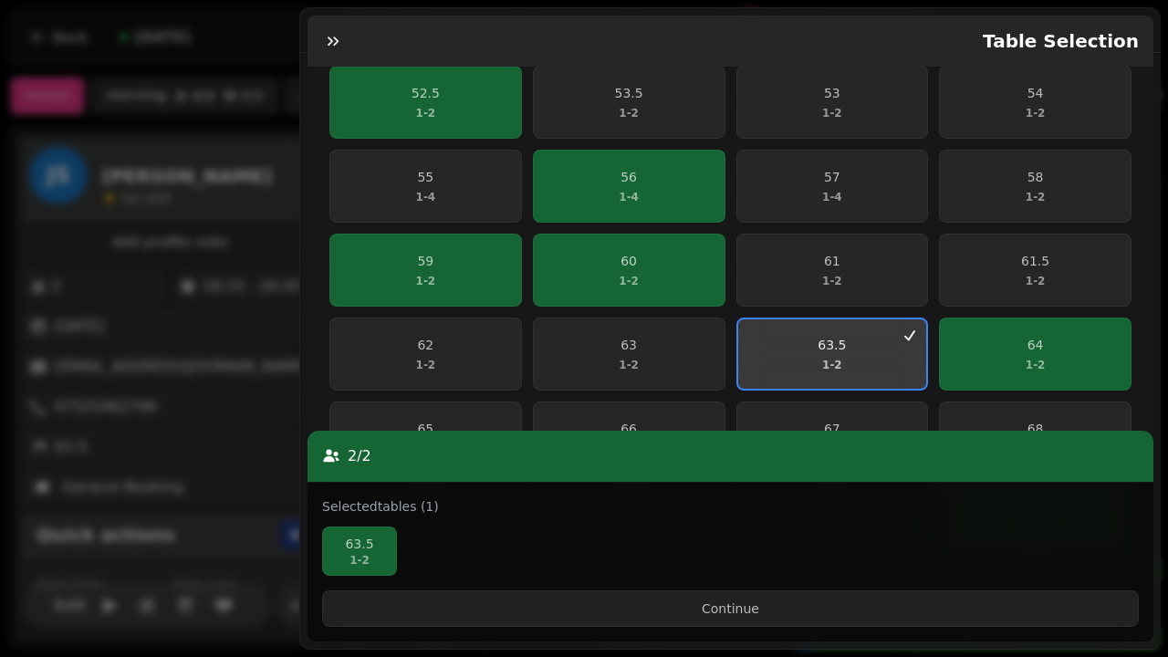
click at [904, 339] on span "63.5 1 - 2" at bounding box center [832, 354] width 167 height 37
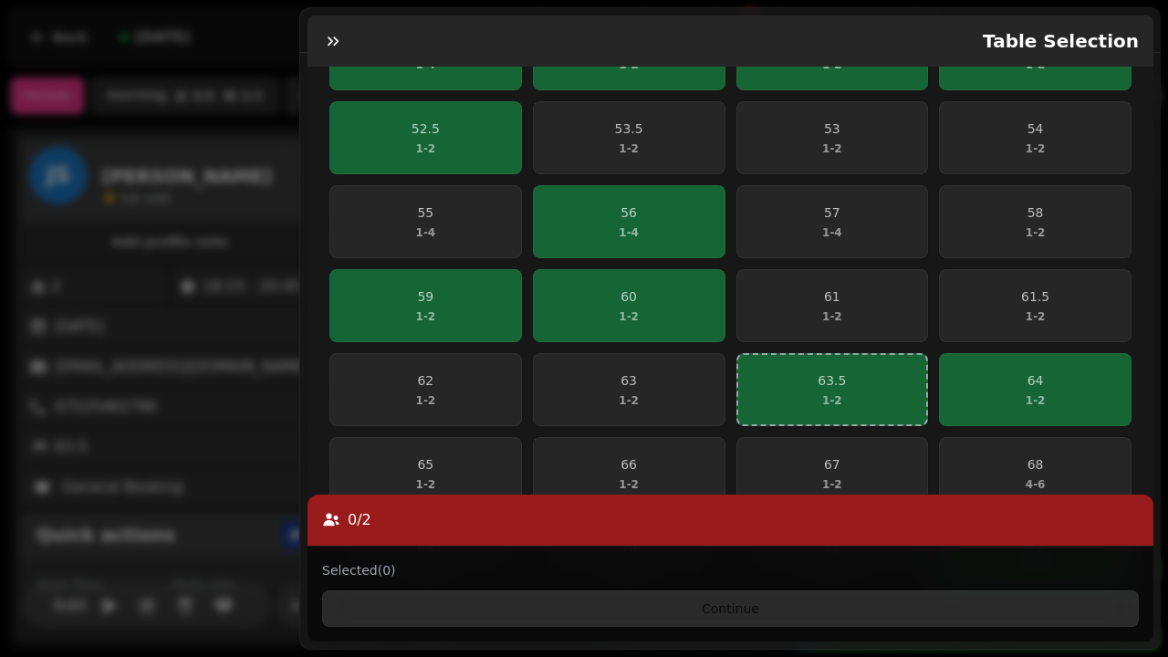
scroll to position [444, 0]
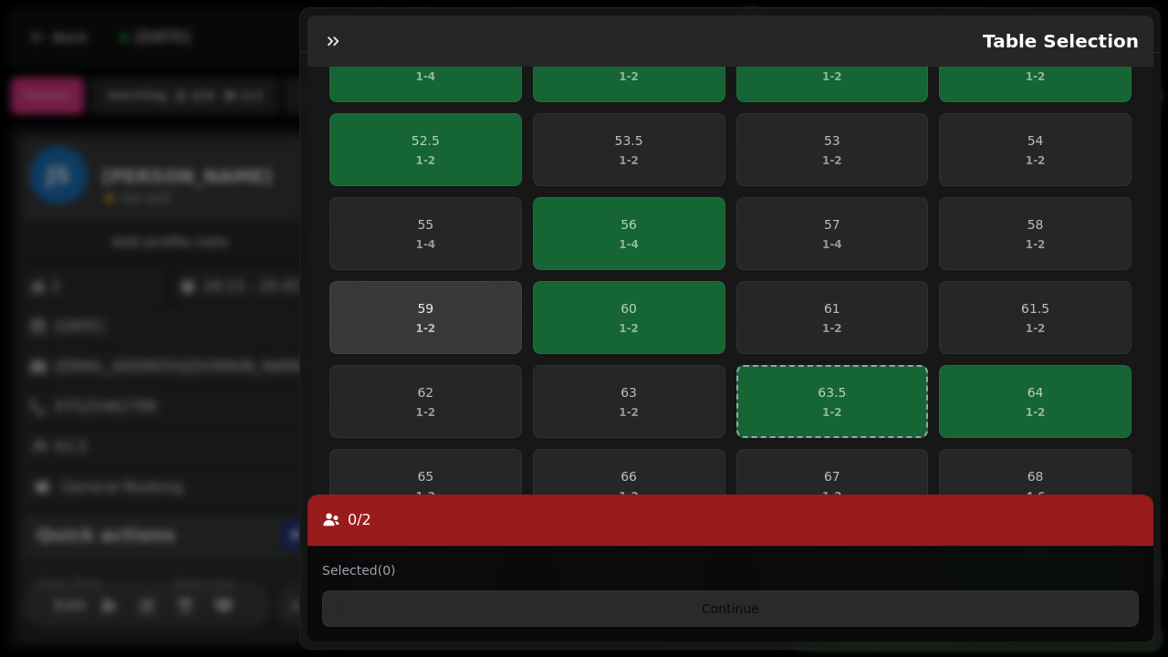
click at [463, 303] on span "59 1 - 2" at bounding box center [425, 317] width 169 height 37
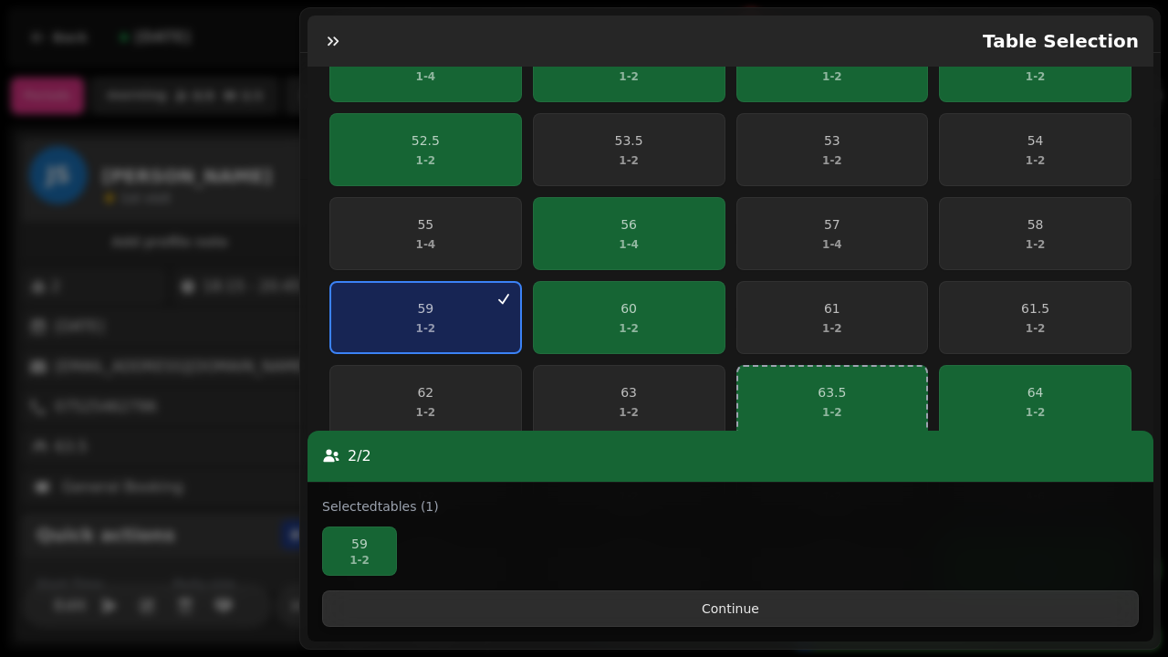
click at [658, 610] on button "Continue" at bounding box center [730, 608] width 817 height 37
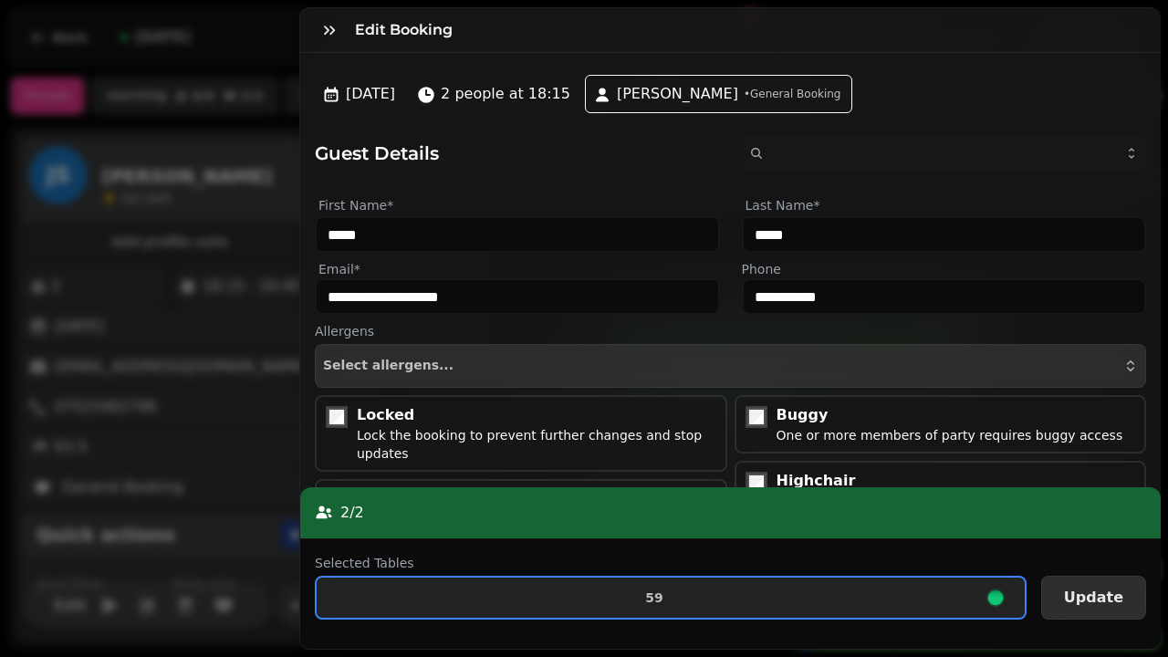
click at [1087, 604] on span "Update" at bounding box center [1093, 597] width 59 height 15
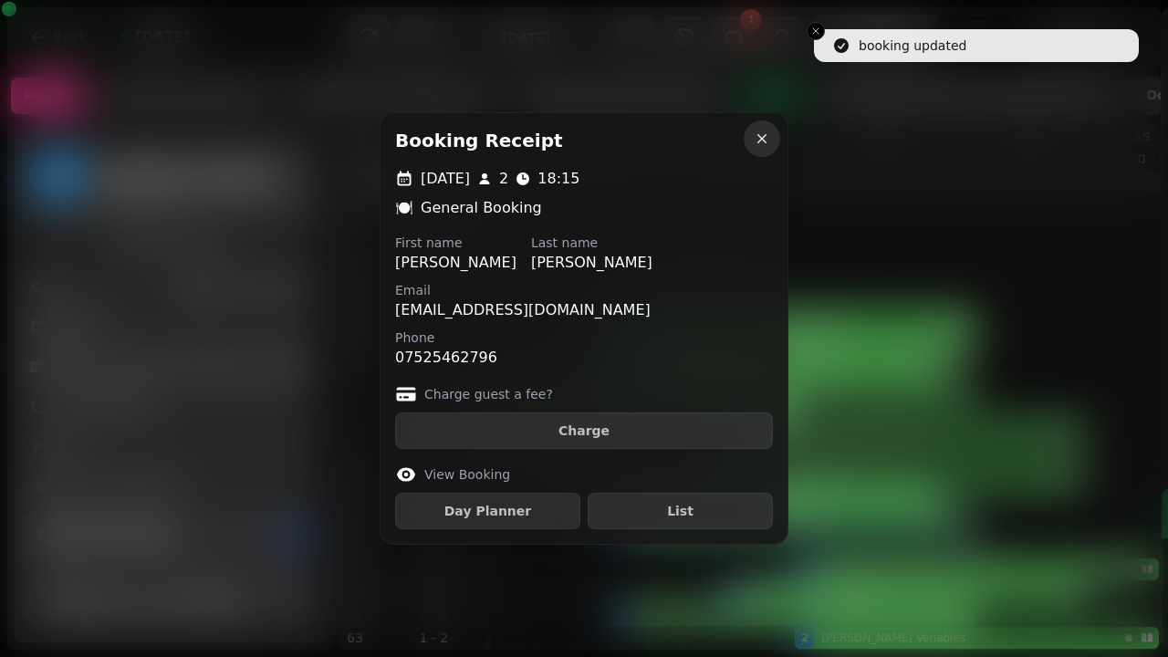
click at [766, 139] on icon "button" at bounding box center [762, 139] width 18 height 18
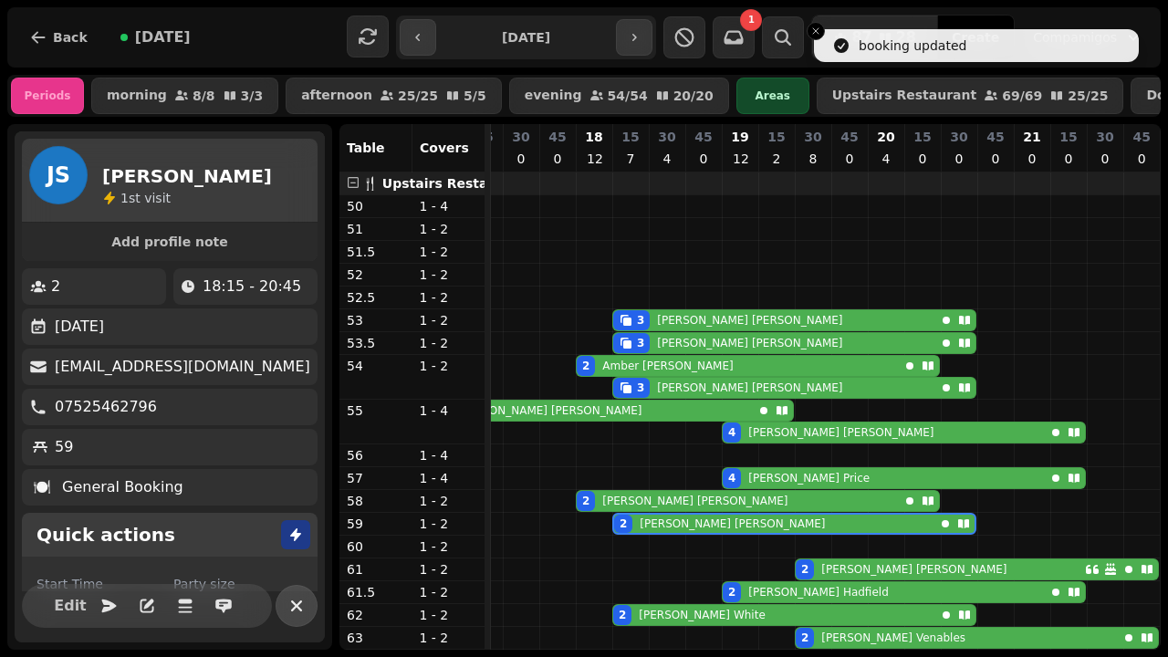
click at [299, 590] on button "button" at bounding box center [297, 606] width 42 height 42
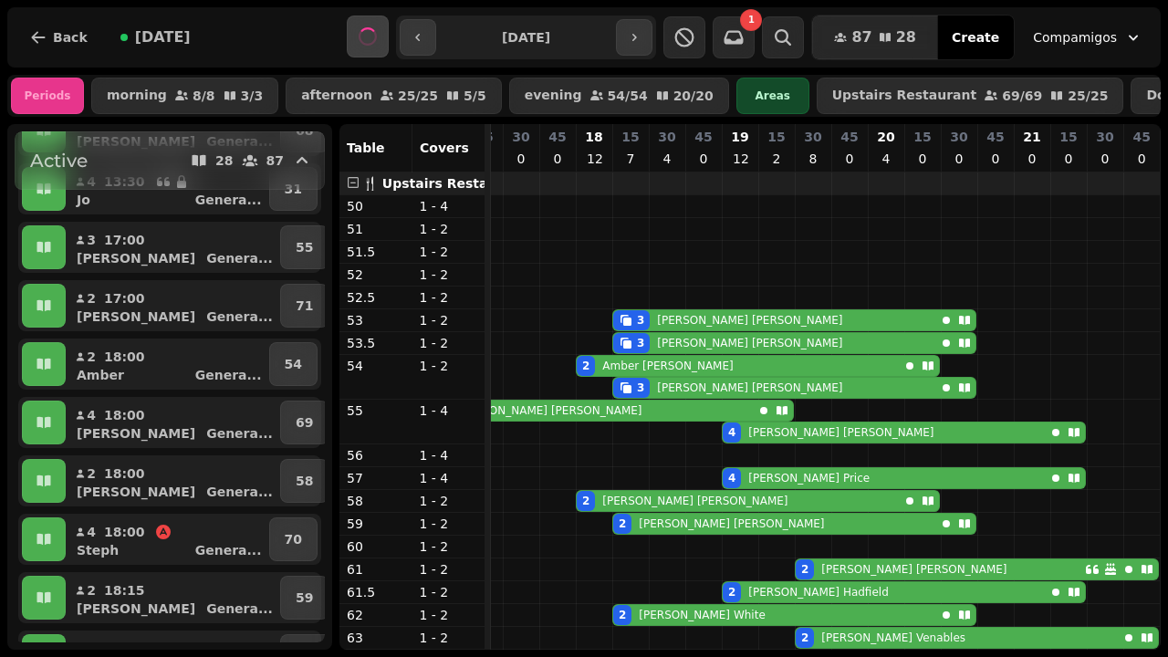
drag, startPoint x: 325, startPoint y: 300, endPoint x: 325, endPoint y: 323, distance: 22.8
click at [325, 323] on div "1 1 2 1 Active 28 87 2 10:00 Ting Breakf ... 71 2 10:00 [PERSON_NAME] Breakf ..…" at bounding box center [169, 387] width 325 height 526
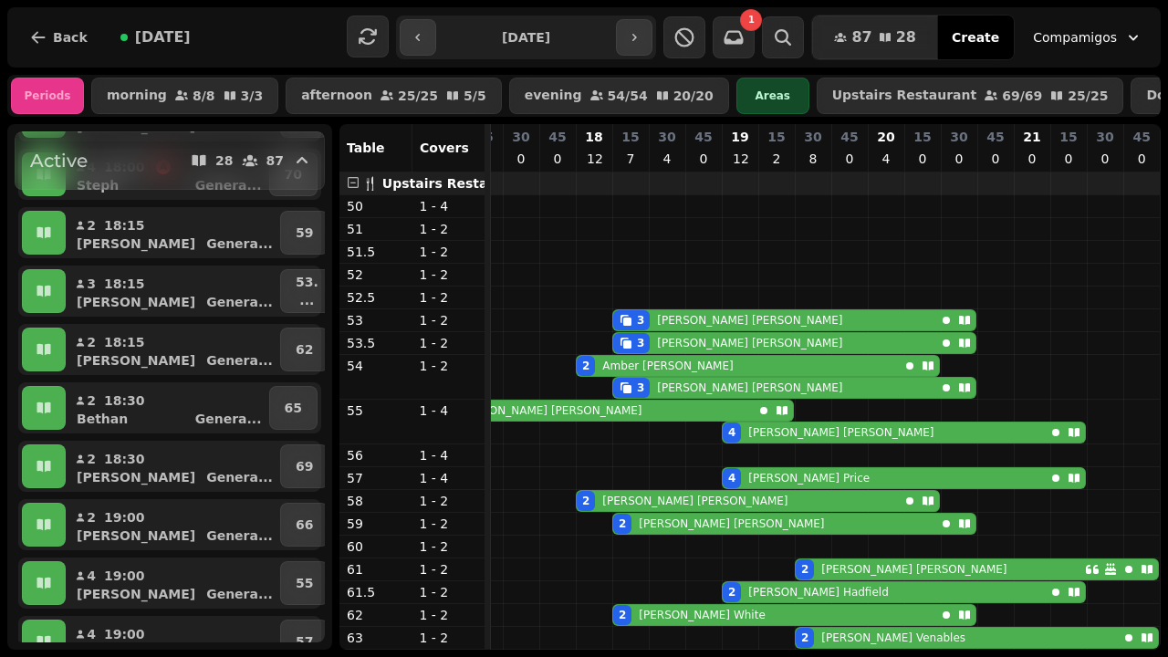
scroll to position [897, 0]
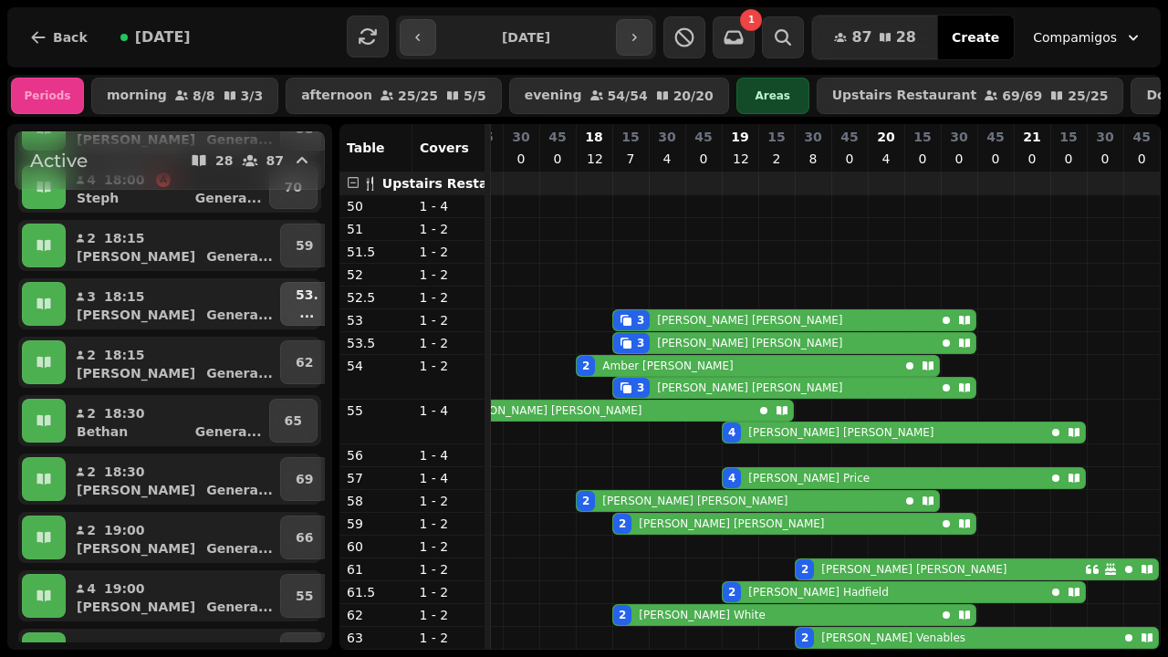
click at [296, 307] on p "..." at bounding box center [307, 313] width 23 height 18
select select "**********"
select select "*"
select select "****"
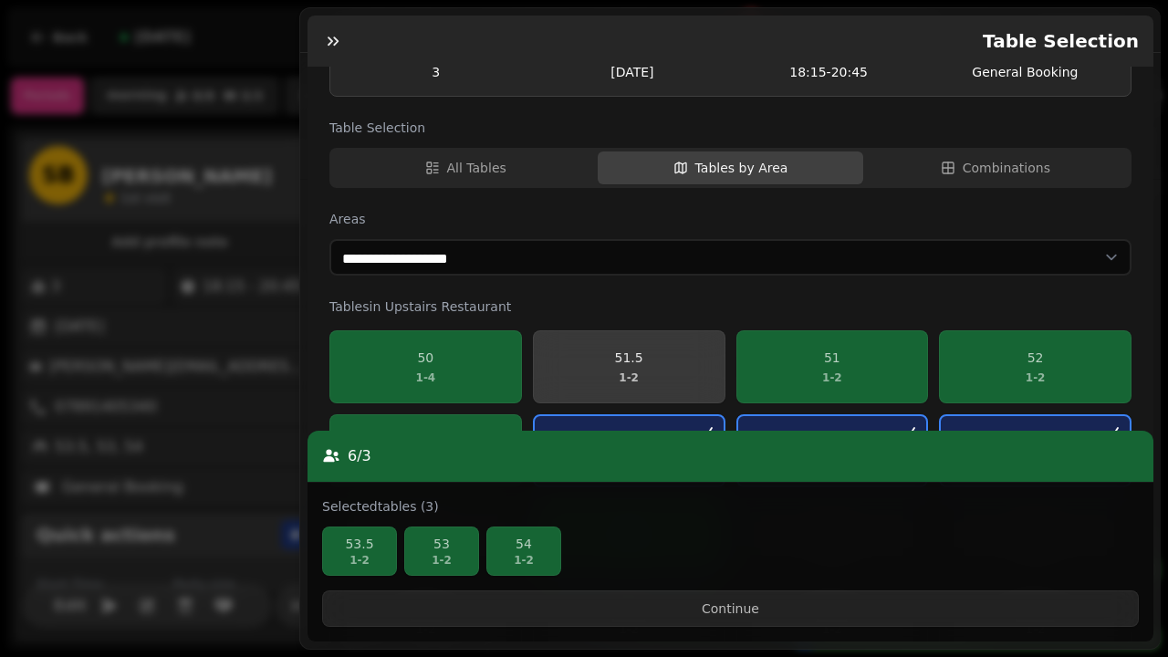
scroll to position [232, 0]
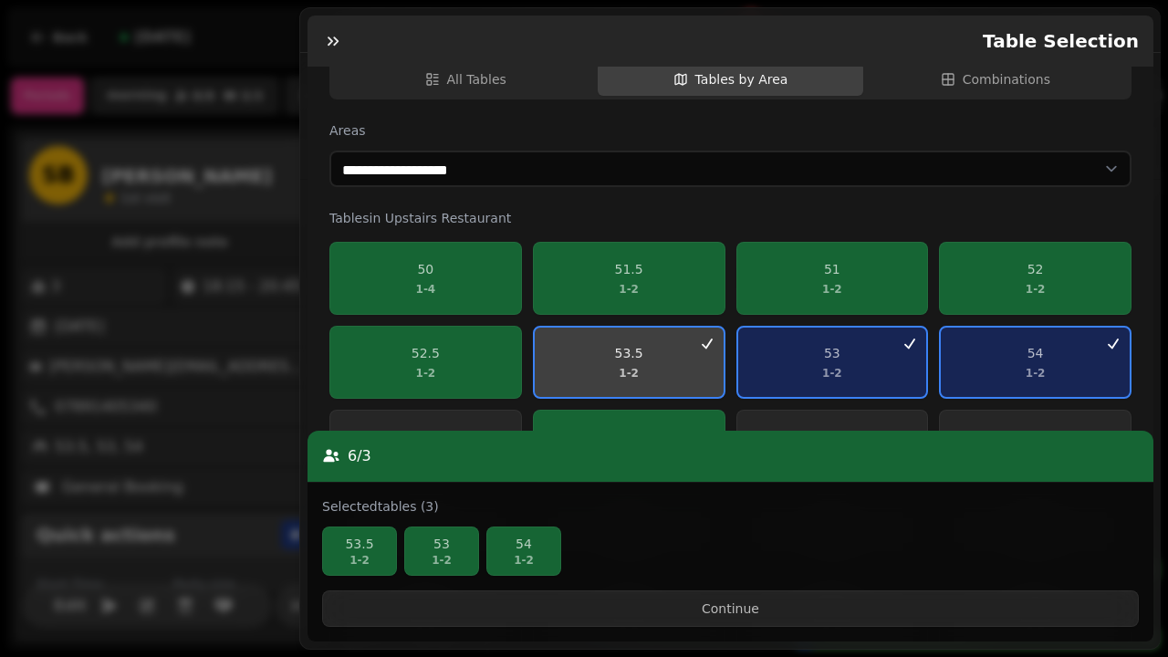
click at [658, 369] on span "53.5 1 - 2" at bounding box center [629, 362] width 167 height 37
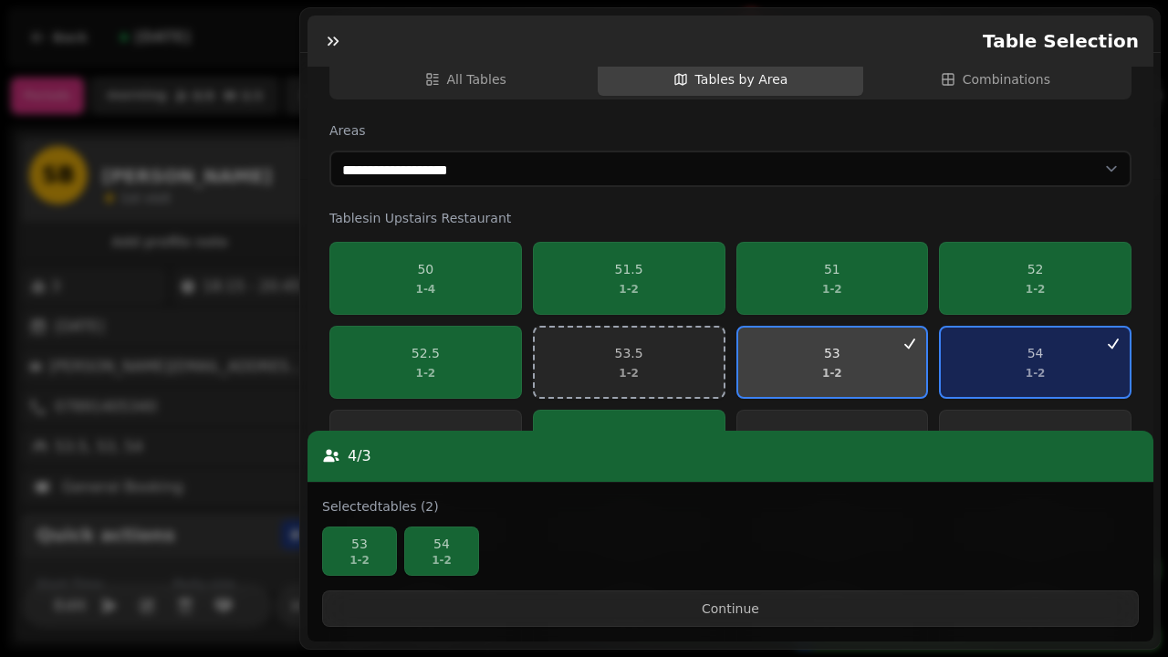
click at [798, 366] on span "53 1 - 2" at bounding box center [832, 362] width 167 height 37
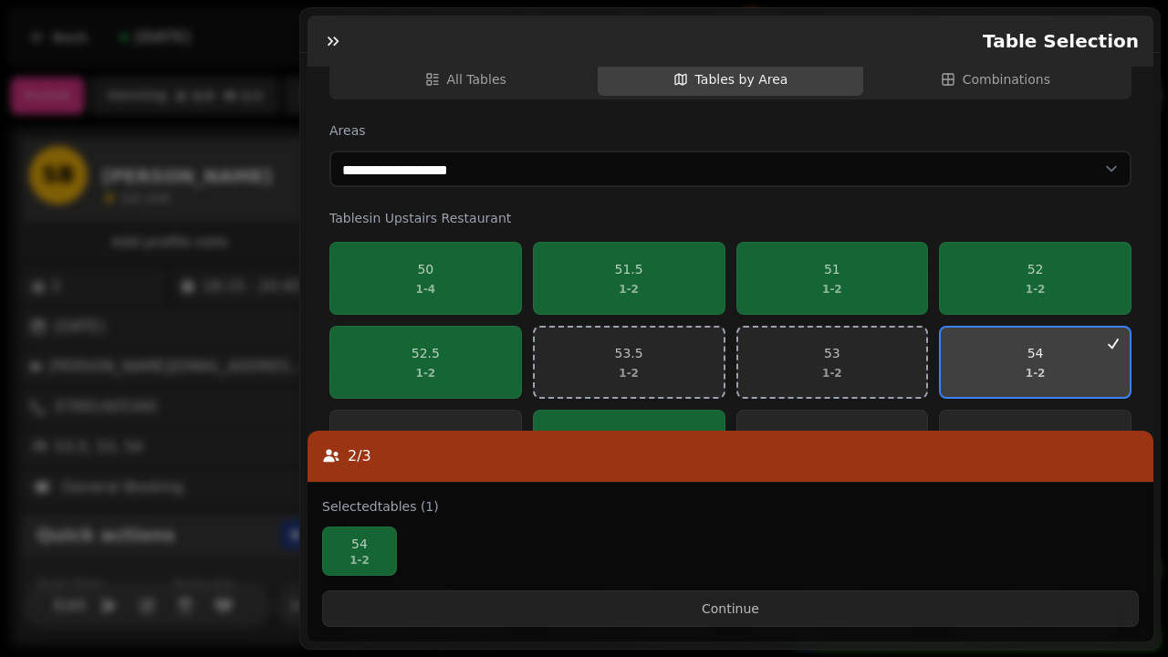
click at [1107, 360] on span "54 1 - 2" at bounding box center [1035, 362] width 167 height 37
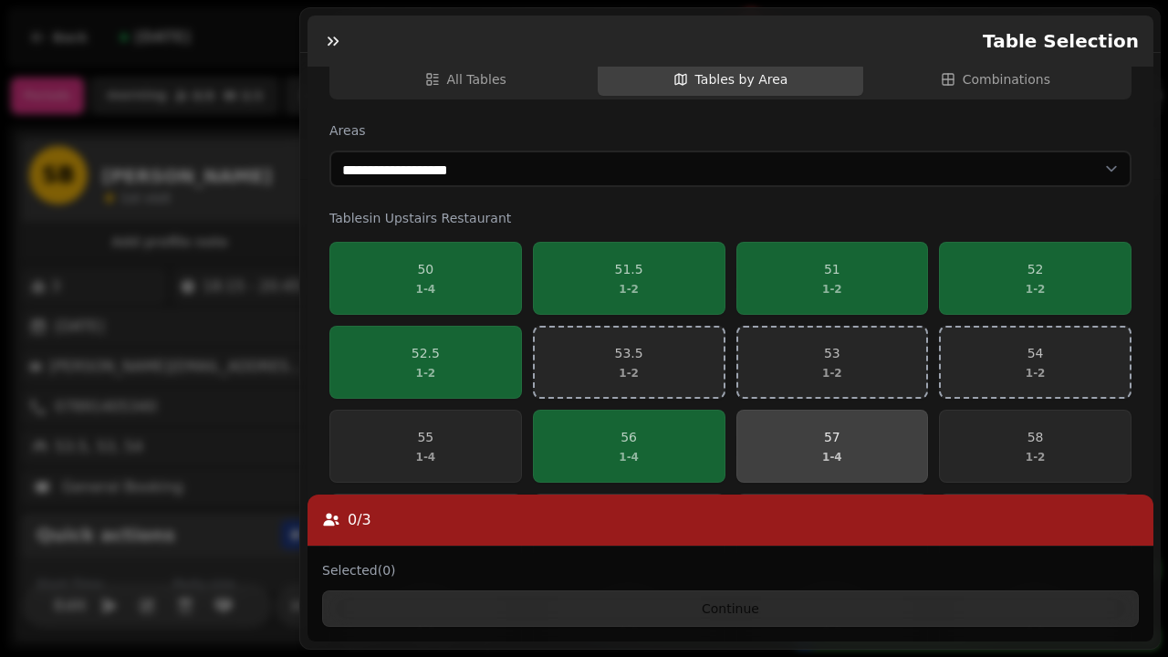
click at [924, 439] on button "57 1 - 4" at bounding box center [832, 446] width 193 height 73
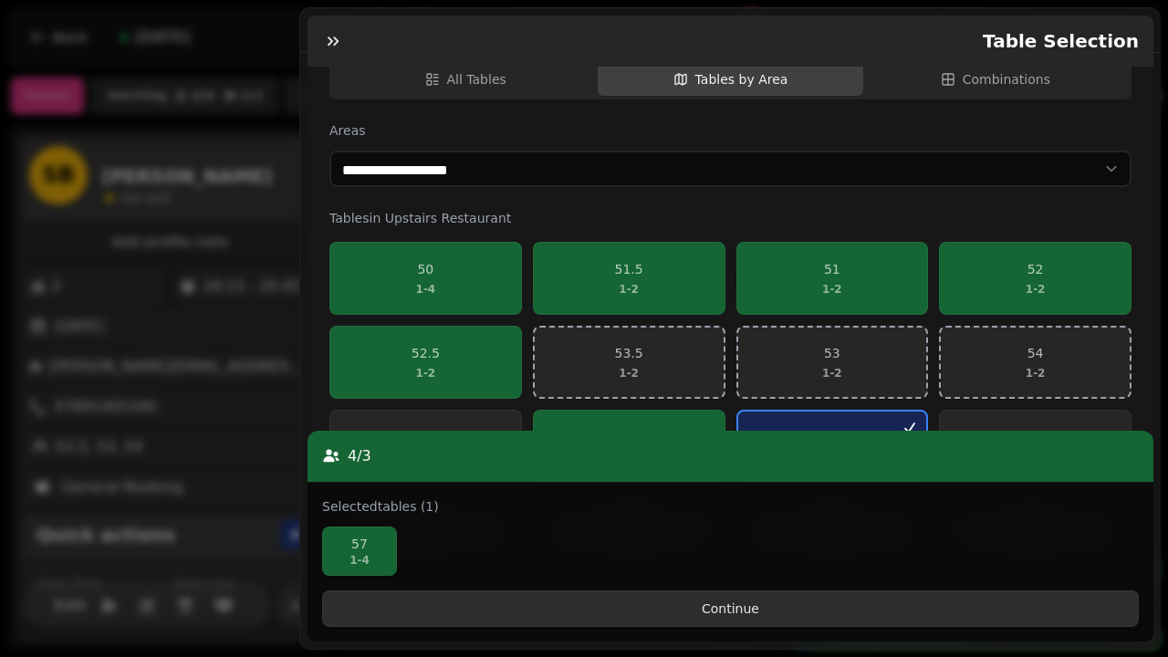
click at [743, 615] on span "Continue" at bounding box center [731, 608] width 786 height 13
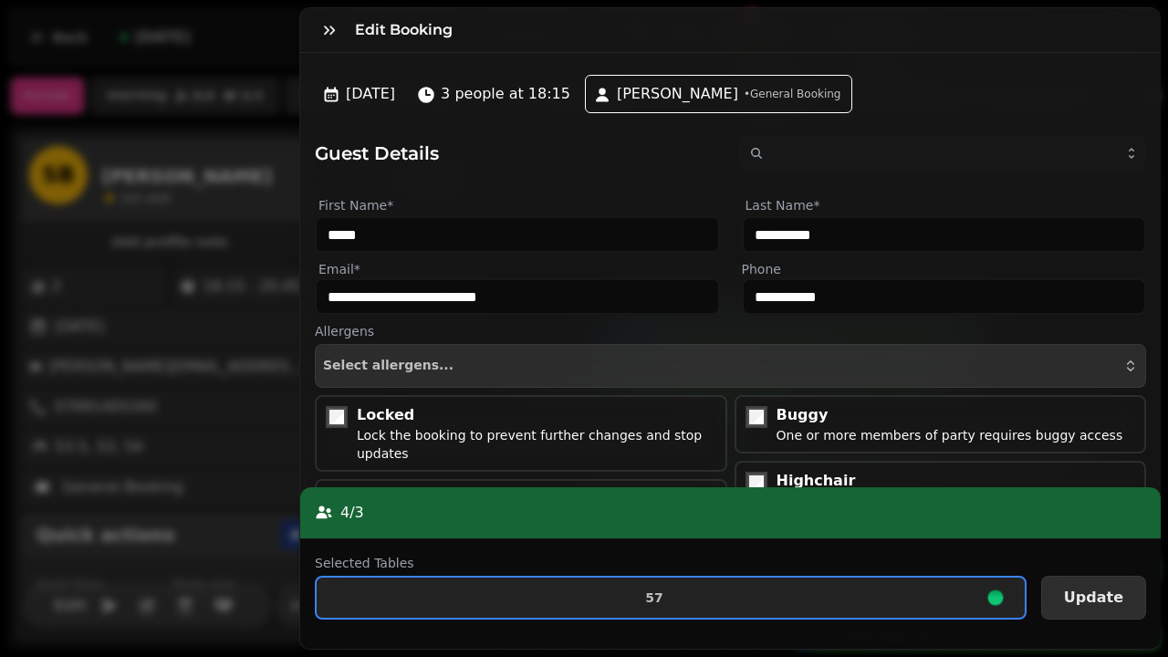
click at [1110, 601] on span "Update" at bounding box center [1093, 597] width 59 height 15
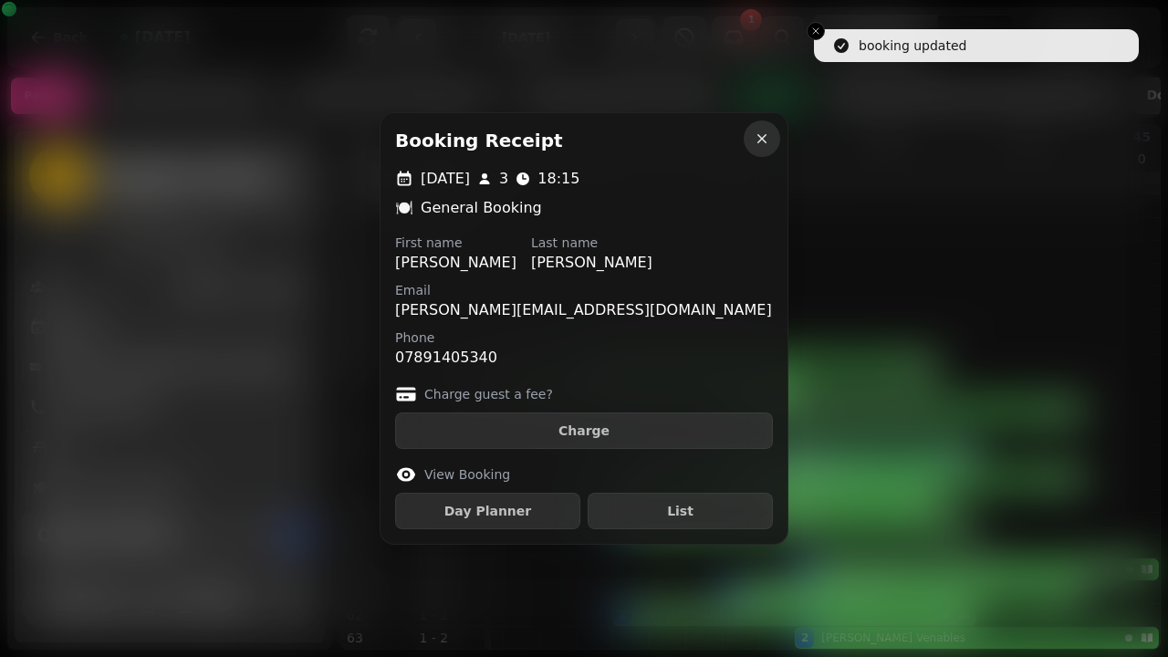
click at [763, 132] on icon "button" at bounding box center [762, 139] width 18 height 18
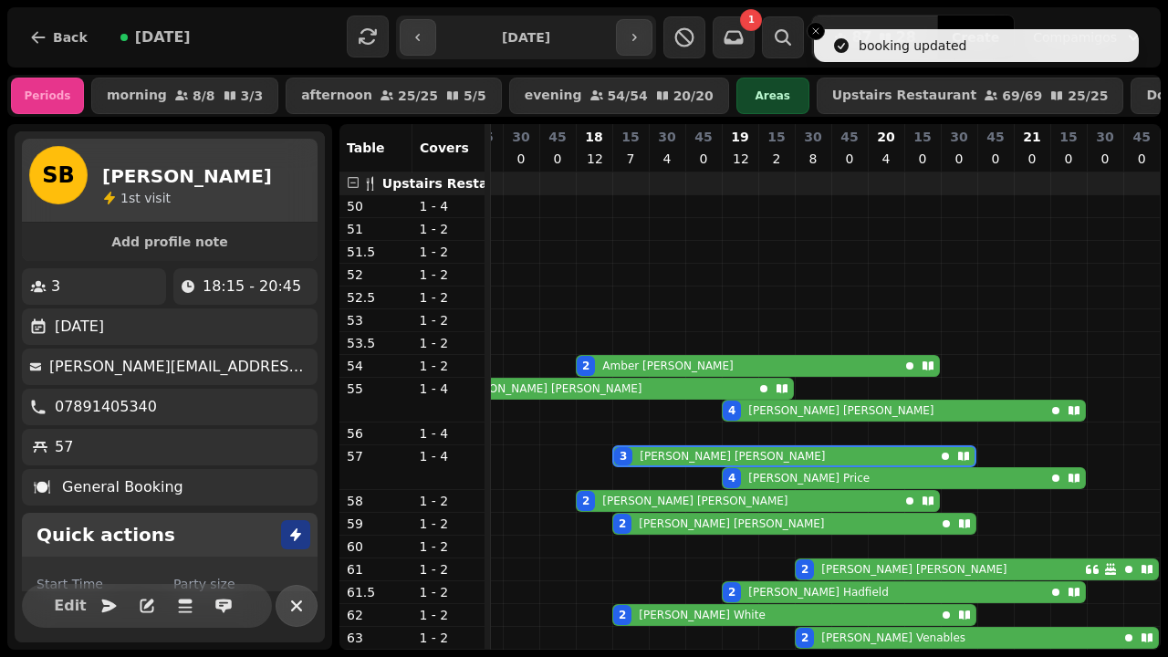
click at [297, 616] on icon "button" at bounding box center [297, 606] width 22 height 22
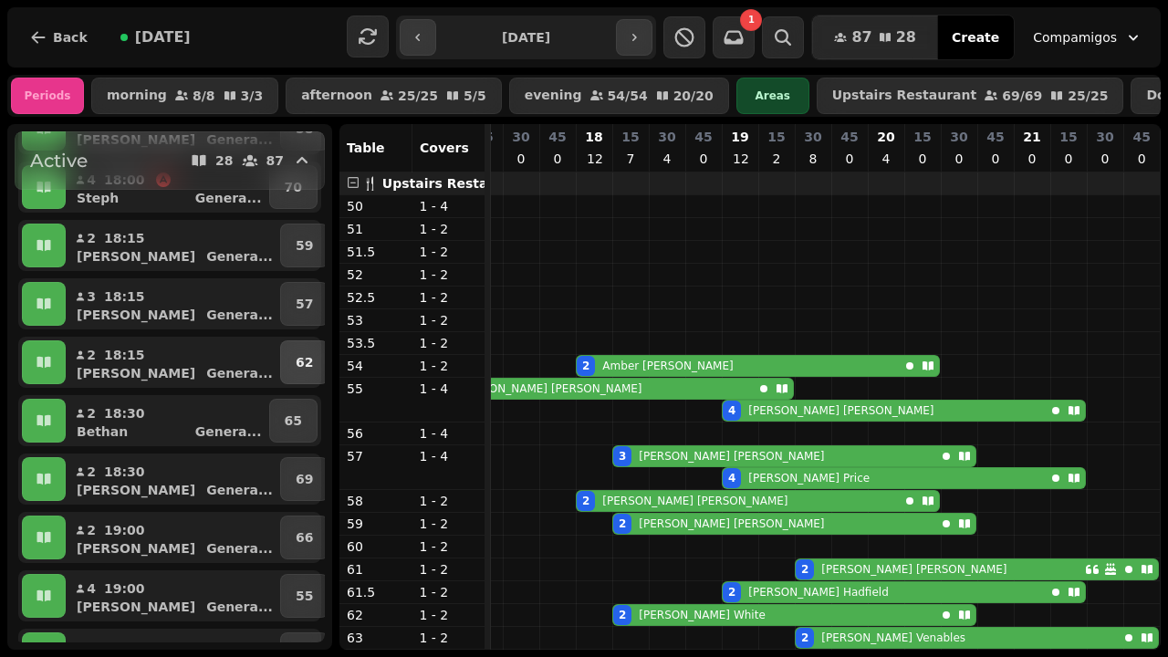
click at [306, 362] on button "62" at bounding box center [304, 362] width 48 height 44
select select "**********"
select select "*"
select select "****"
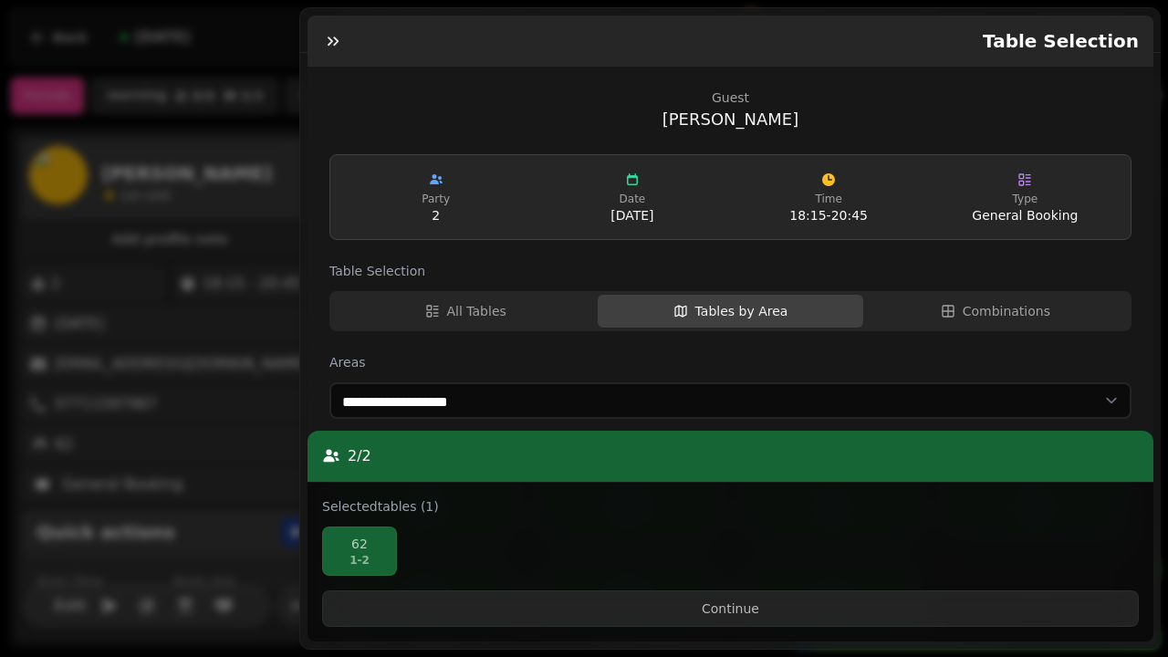
scroll to position [484, 0]
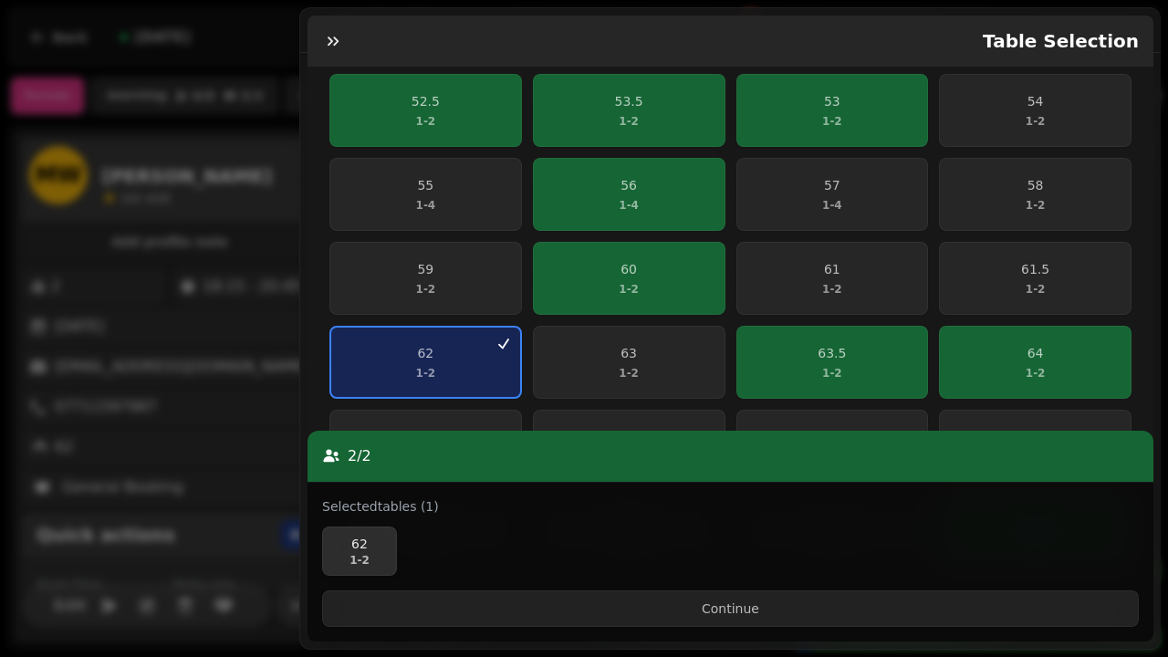
click at [360, 553] on p "62" at bounding box center [359, 544] width 58 height 18
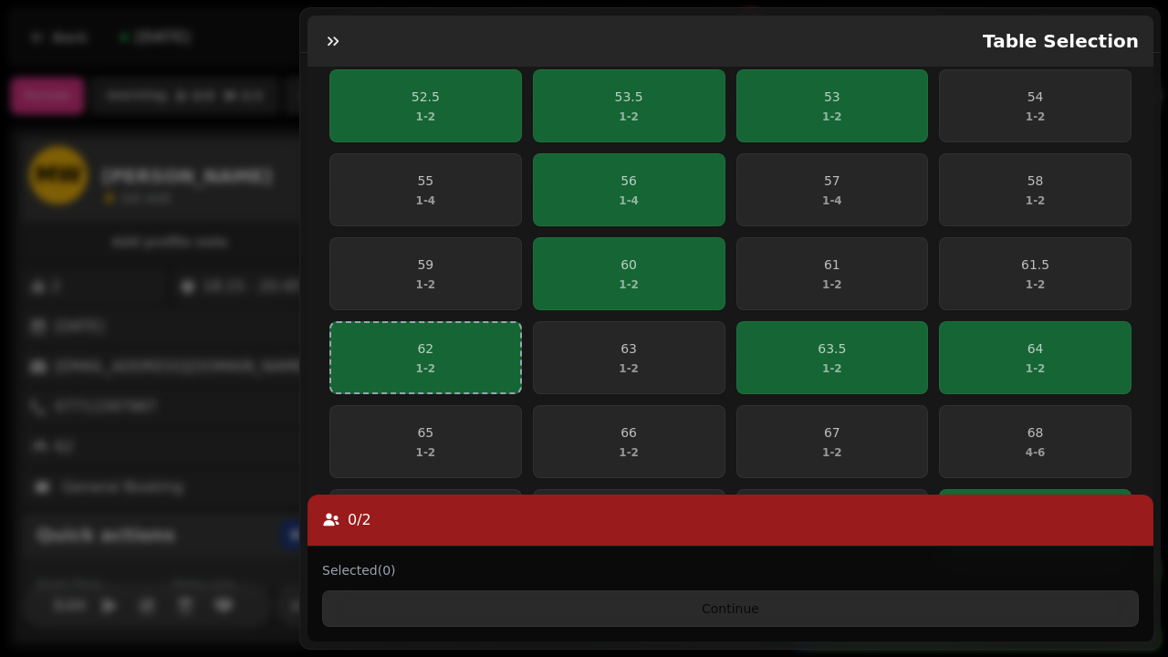
scroll to position [483, 0]
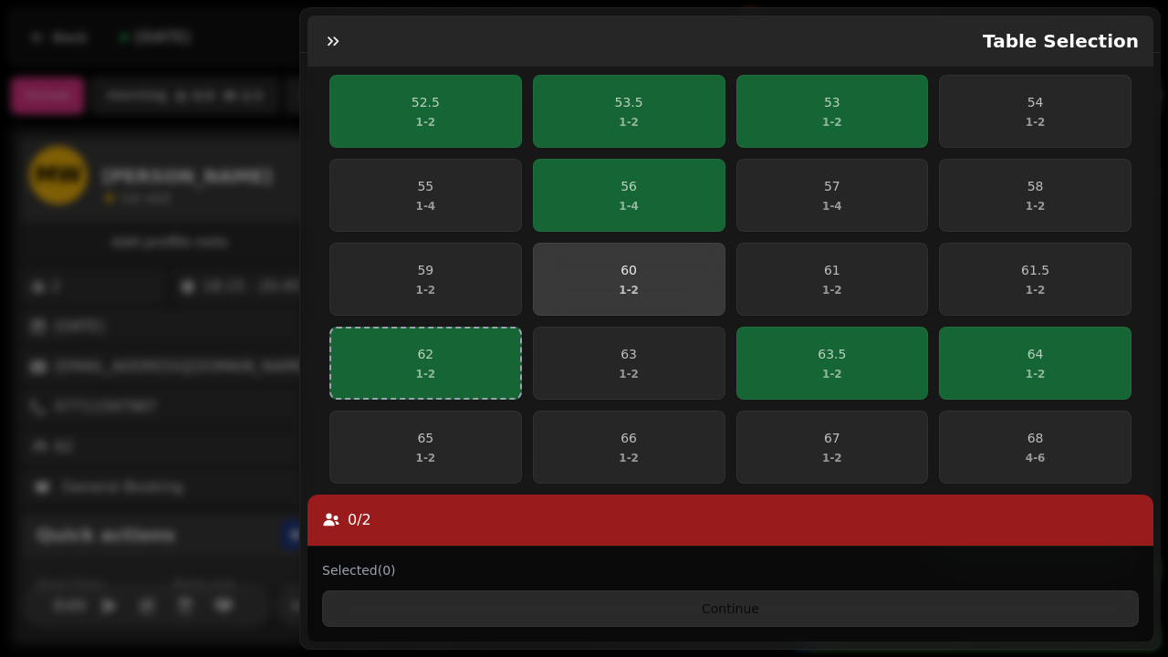
click at [663, 274] on span "60 1 - 2" at bounding box center [629, 279] width 169 height 37
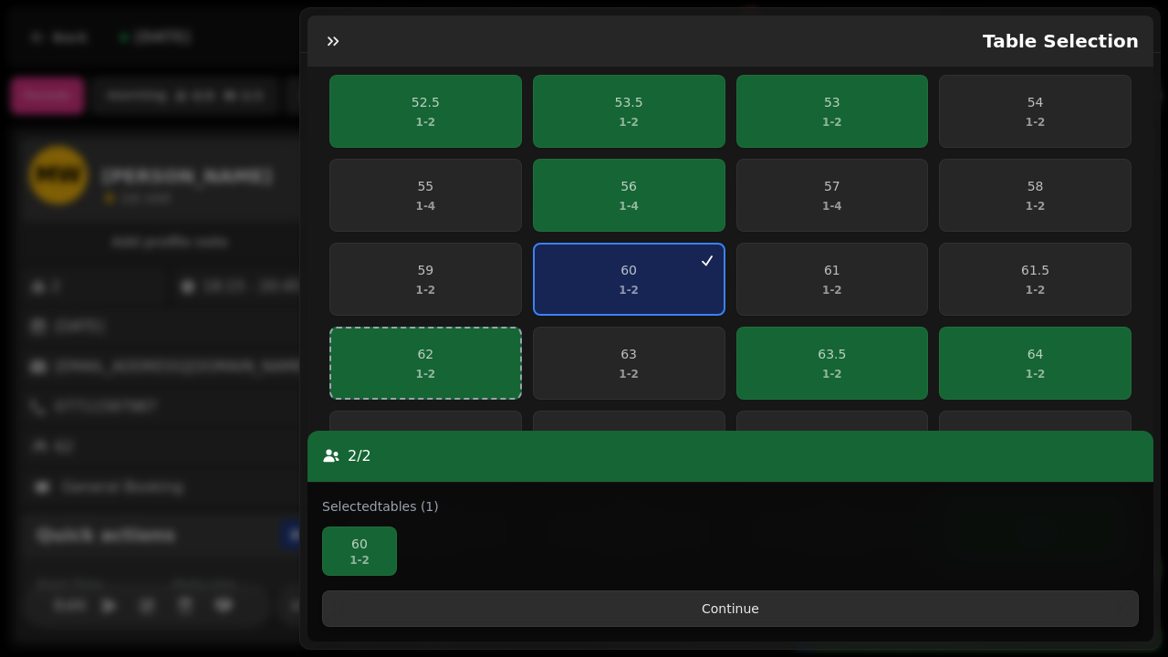
click at [750, 615] on span "Continue" at bounding box center [731, 608] width 786 height 13
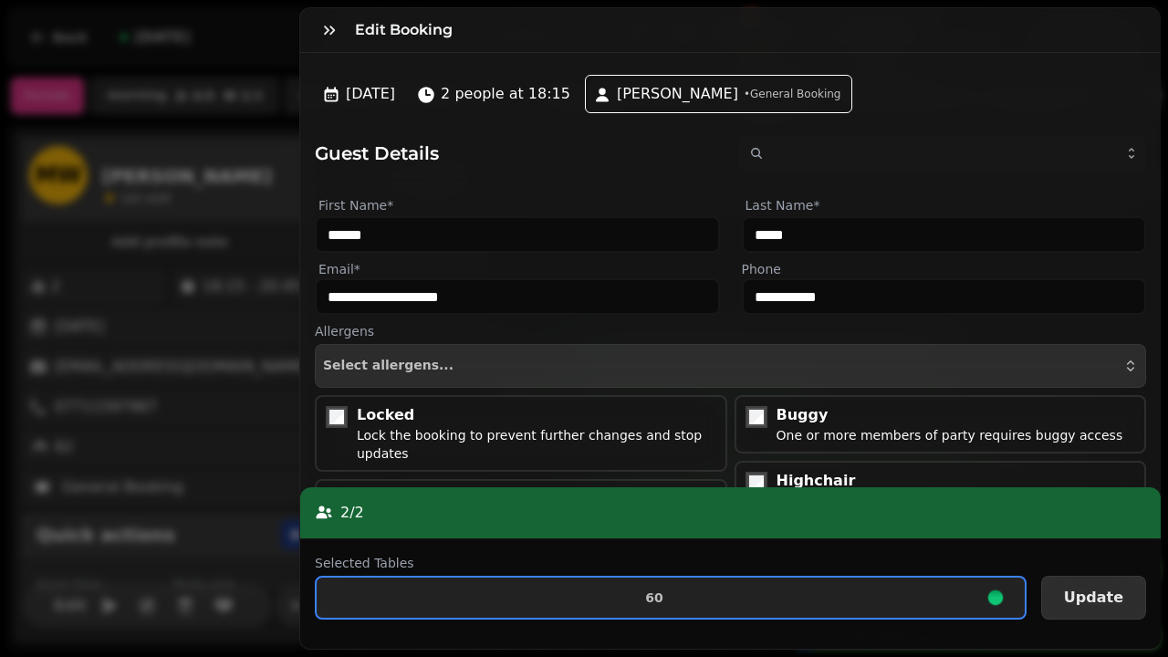
click at [1064, 597] on button "Update" at bounding box center [1093, 598] width 105 height 44
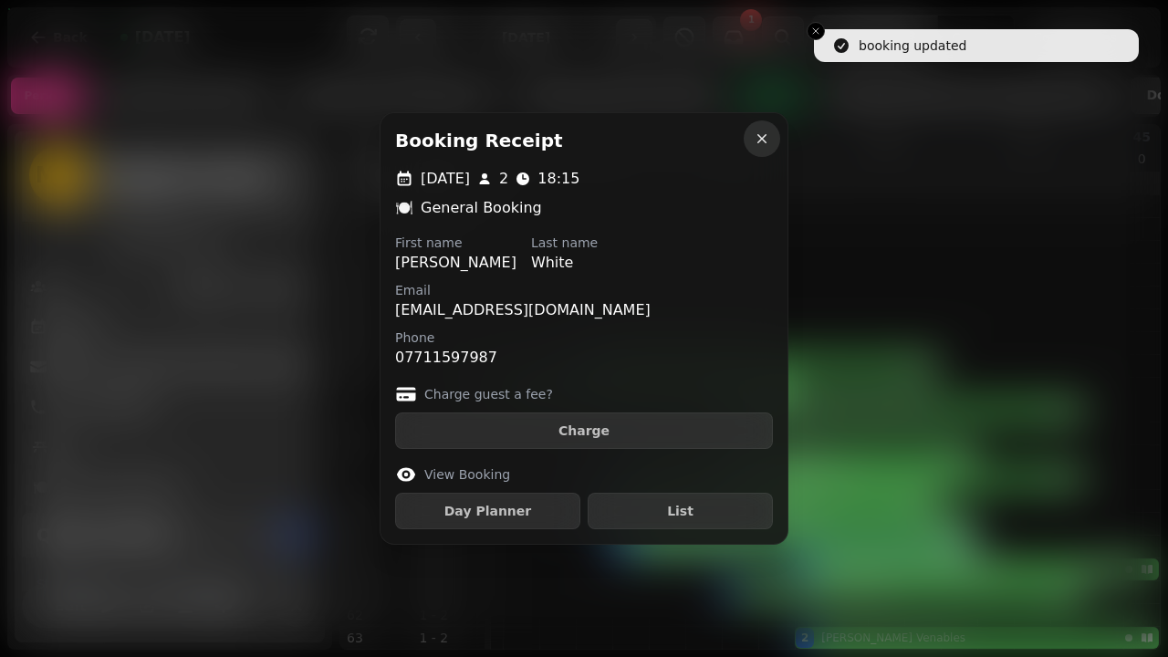
click at [755, 141] on icon "button" at bounding box center [762, 139] width 18 height 18
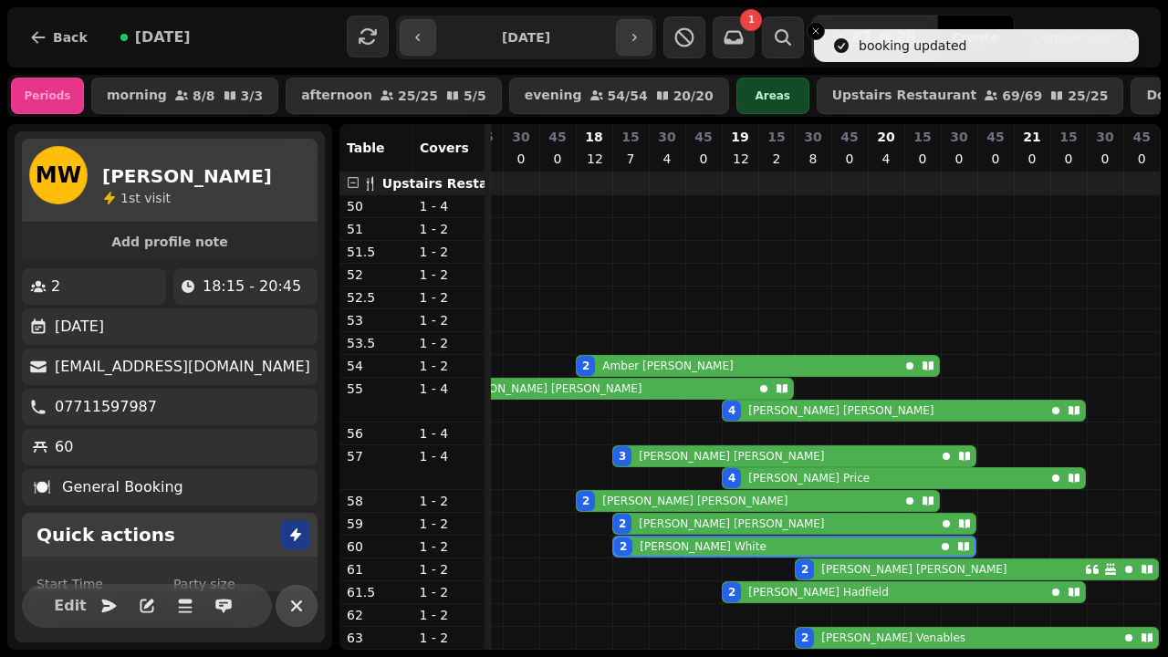
click at [291, 619] on button "button" at bounding box center [297, 606] width 42 height 42
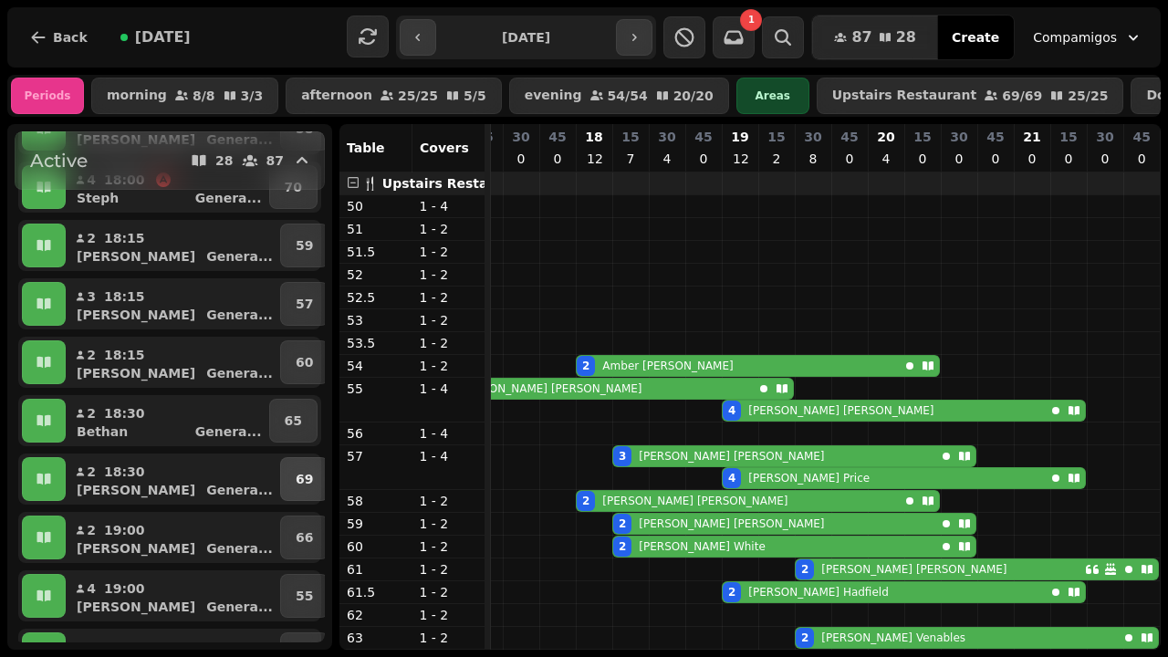
click at [296, 483] on p "69" at bounding box center [304, 479] width 17 height 18
select select "**********"
select select "*"
select select "****"
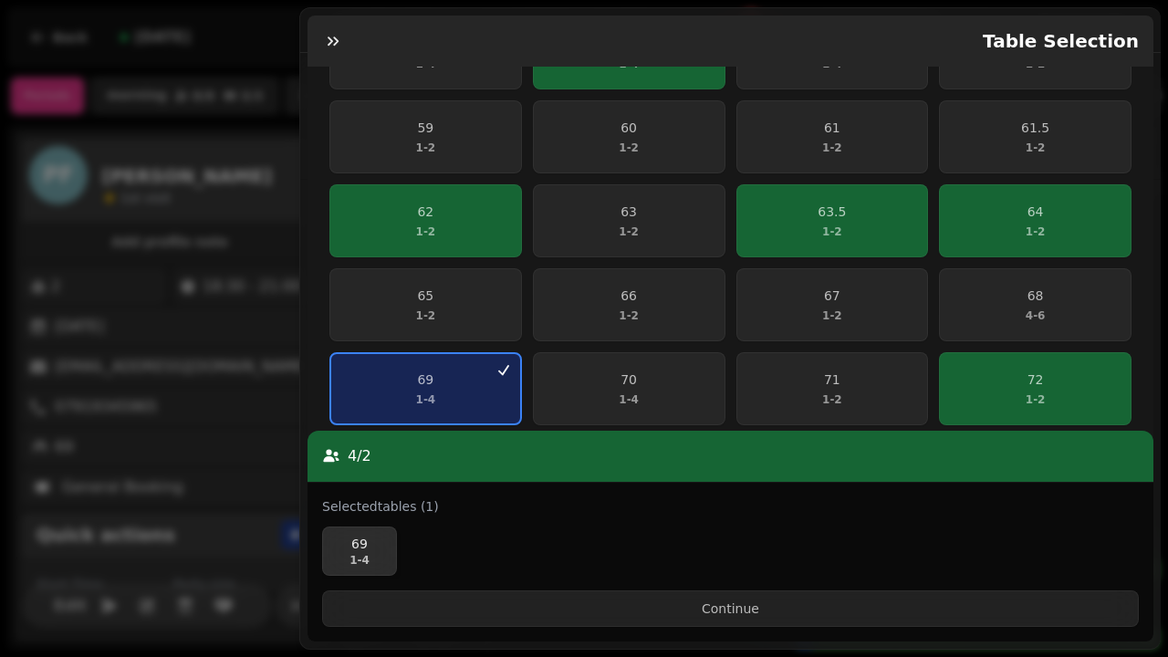
click at [365, 553] on p "69" at bounding box center [359, 544] width 58 height 18
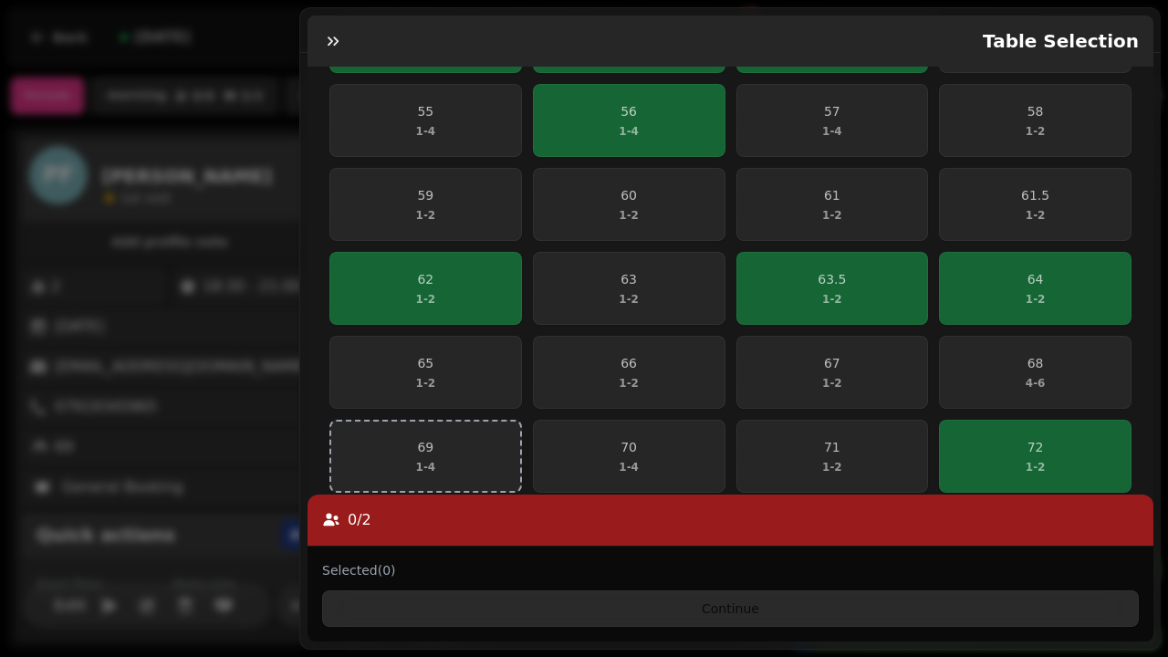
scroll to position [561, 0]
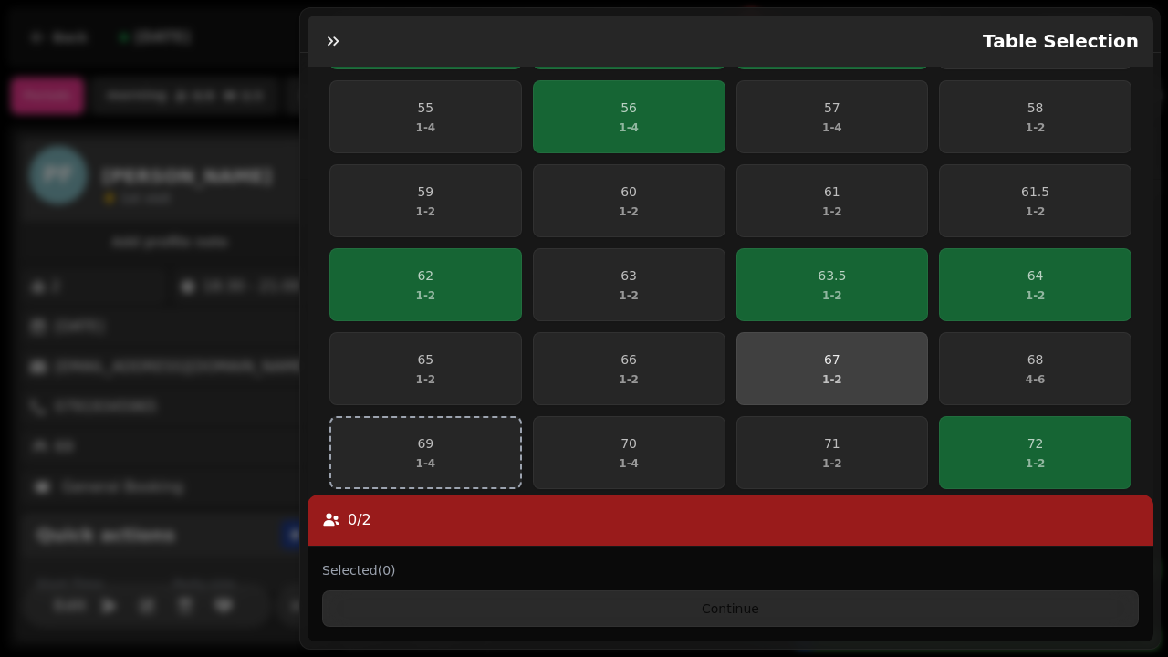
click at [875, 370] on span "67 1 - 2" at bounding box center [832, 368] width 169 height 37
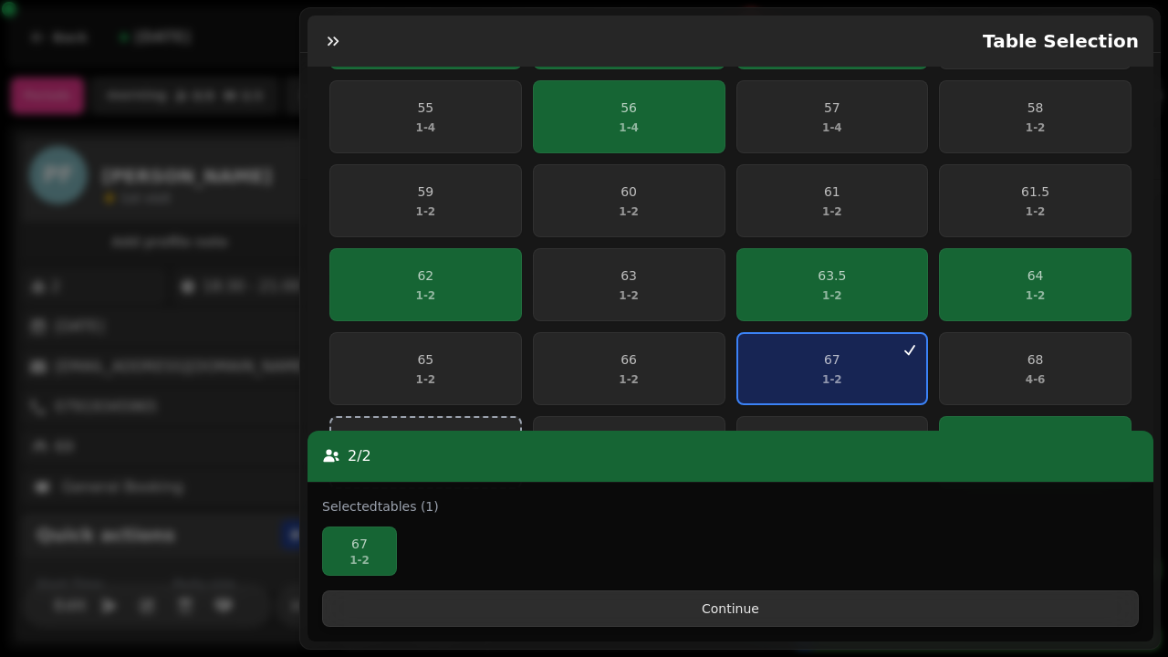
click at [689, 615] on span "Continue" at bounding box center [731, 608] width 786 height 13
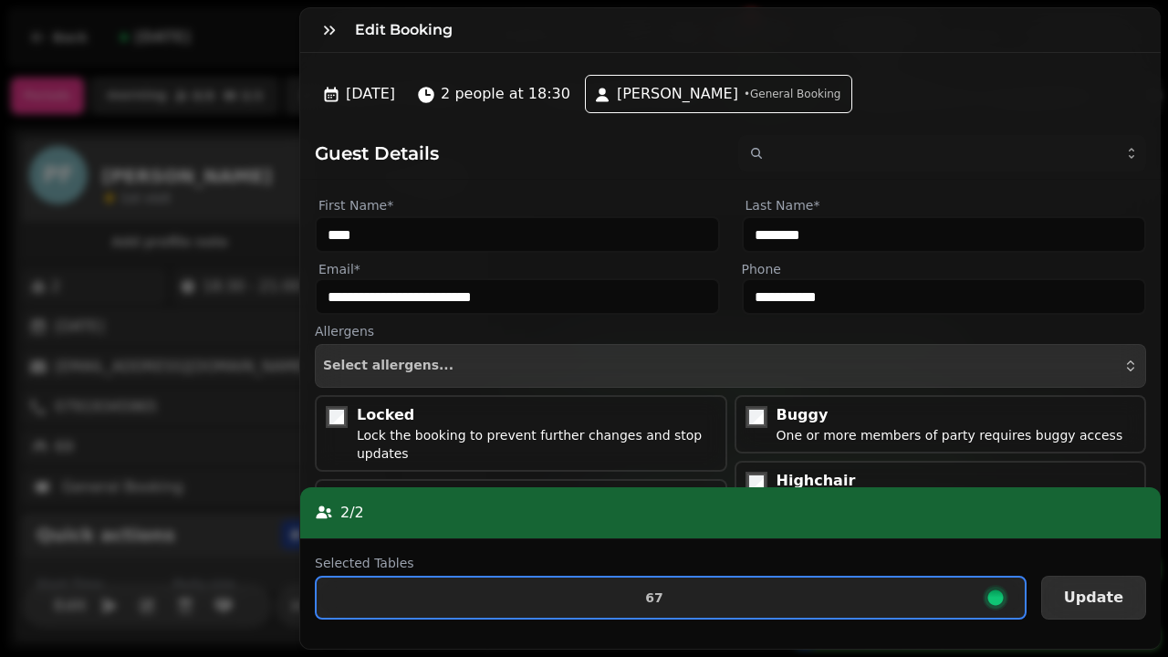
click at [1072, 590] on span "Update" at bounding box center [1093, 597] width 59 height 15
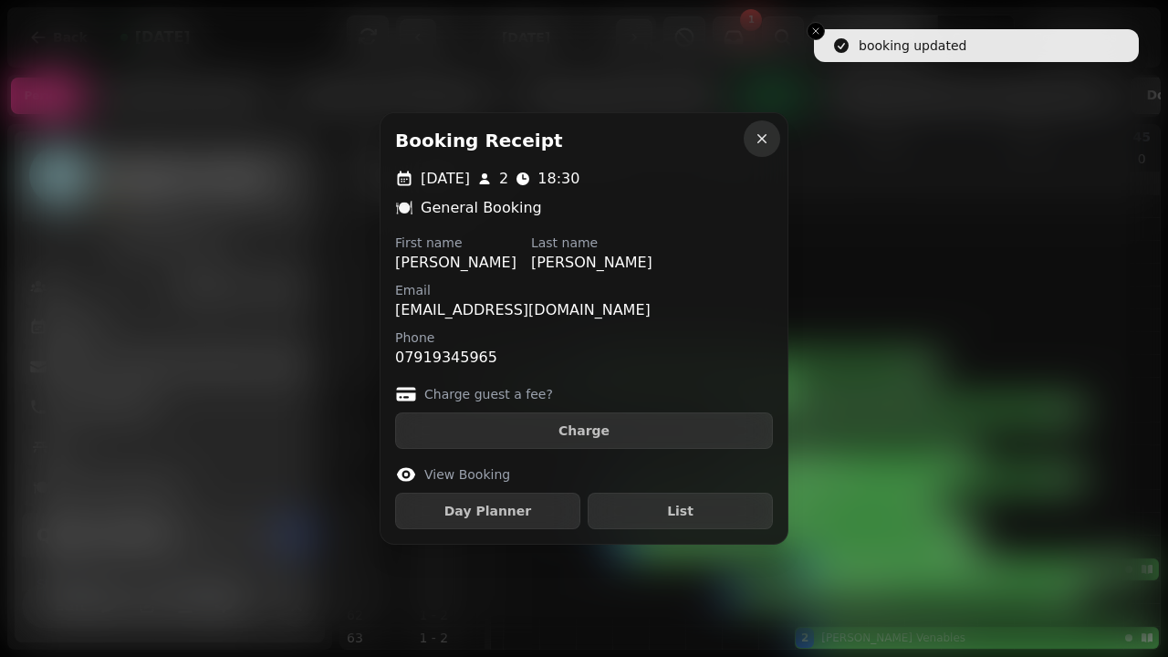
click at [764, 132] on icon "button" at bounding box center [762, 139] width 18 height 18
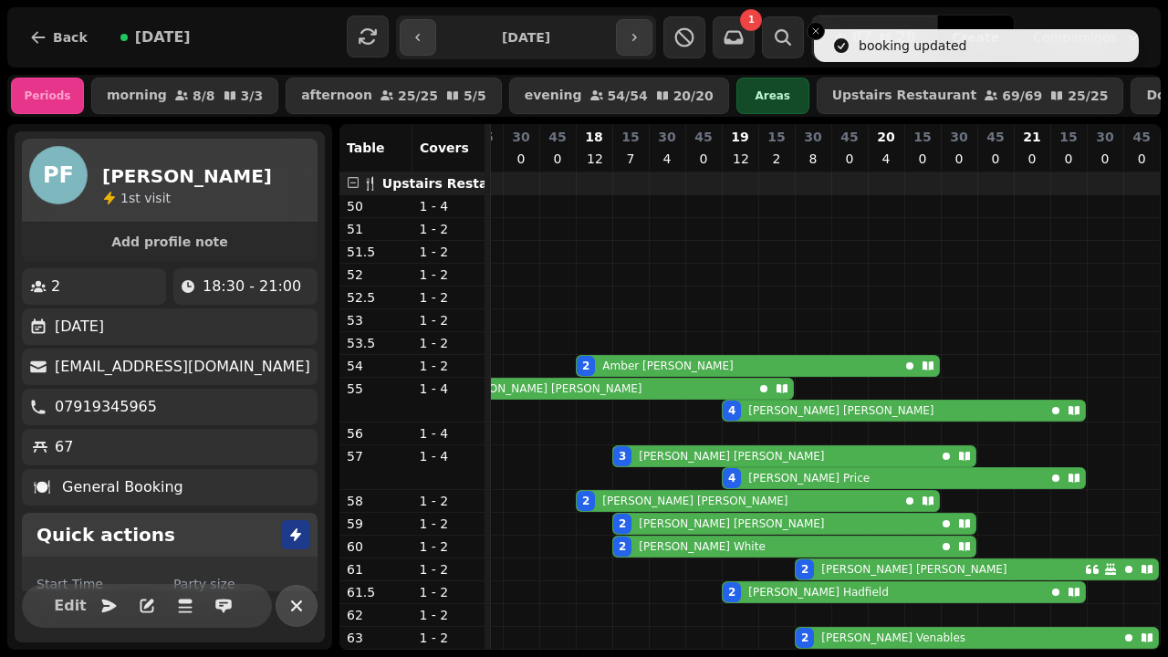
click at [302, 600] on icon "button" at bounding box center [297, 606] width 22 height 22
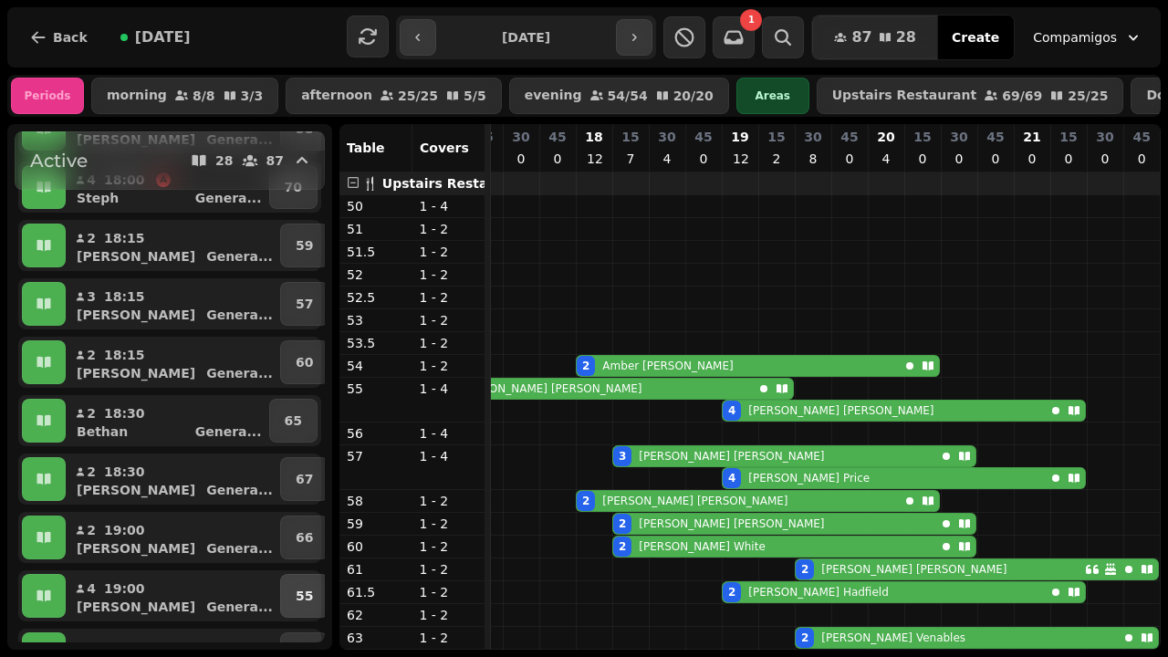
click at [296, 593] on p "55" at bounding box center [304, 596] width 17 height 18
select select "**********"
select select "*"
select select "****"
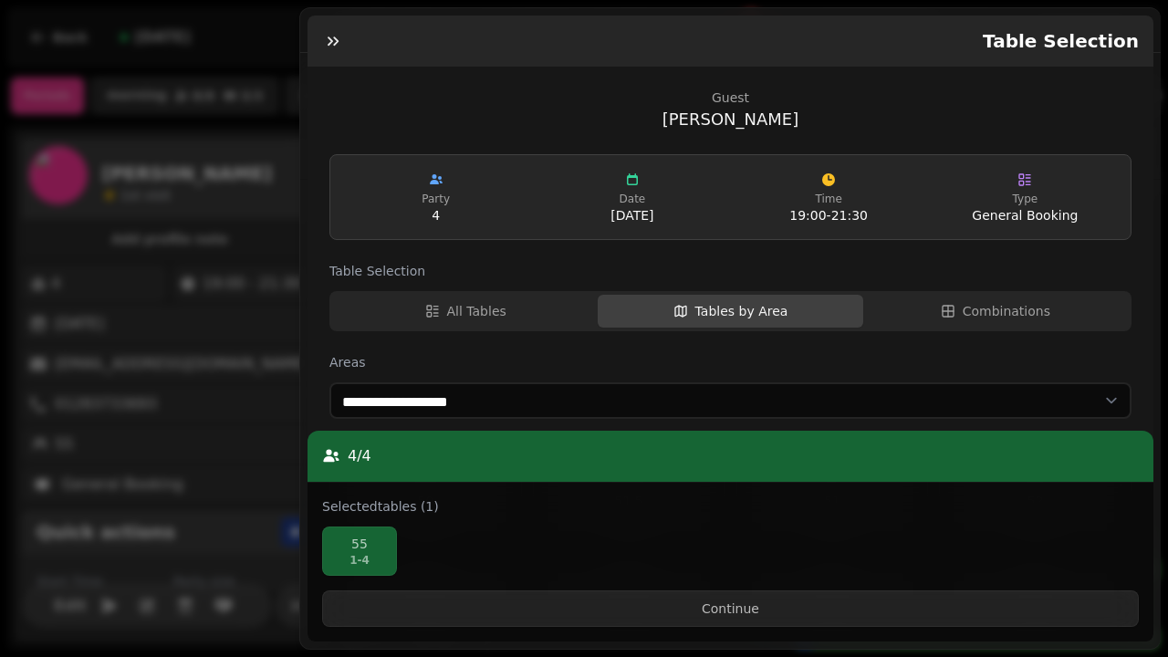
scroll to position [316, 0]
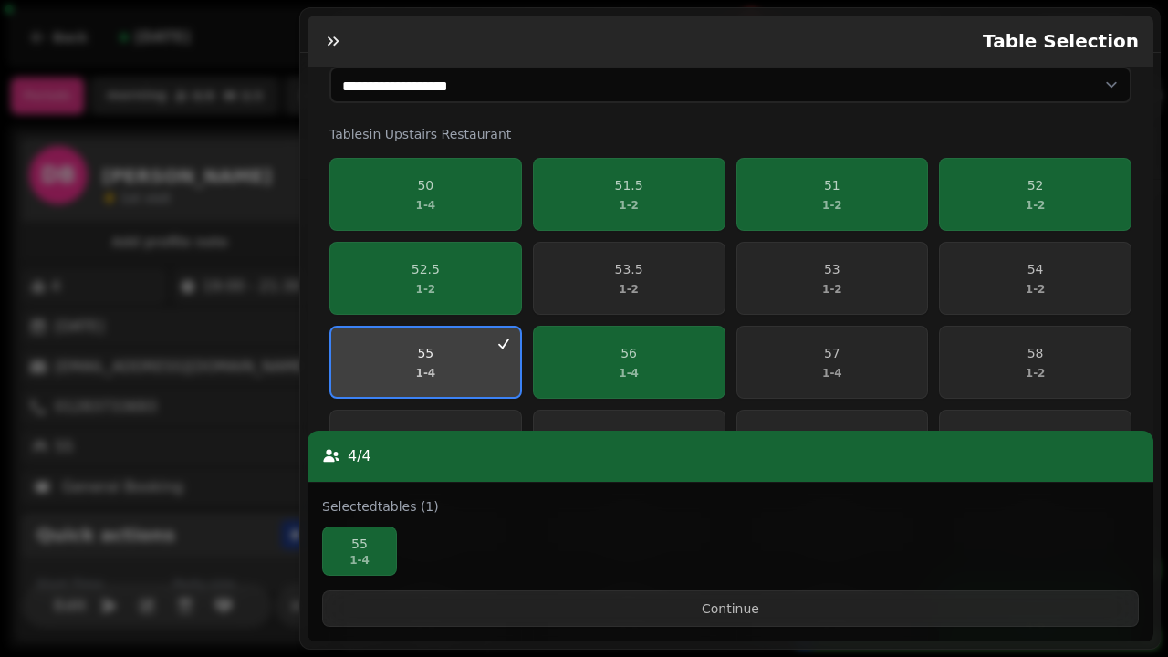
click at [457, 365] on span "55 1 - 4" at bounding box center [425, 362] width 167 height 37
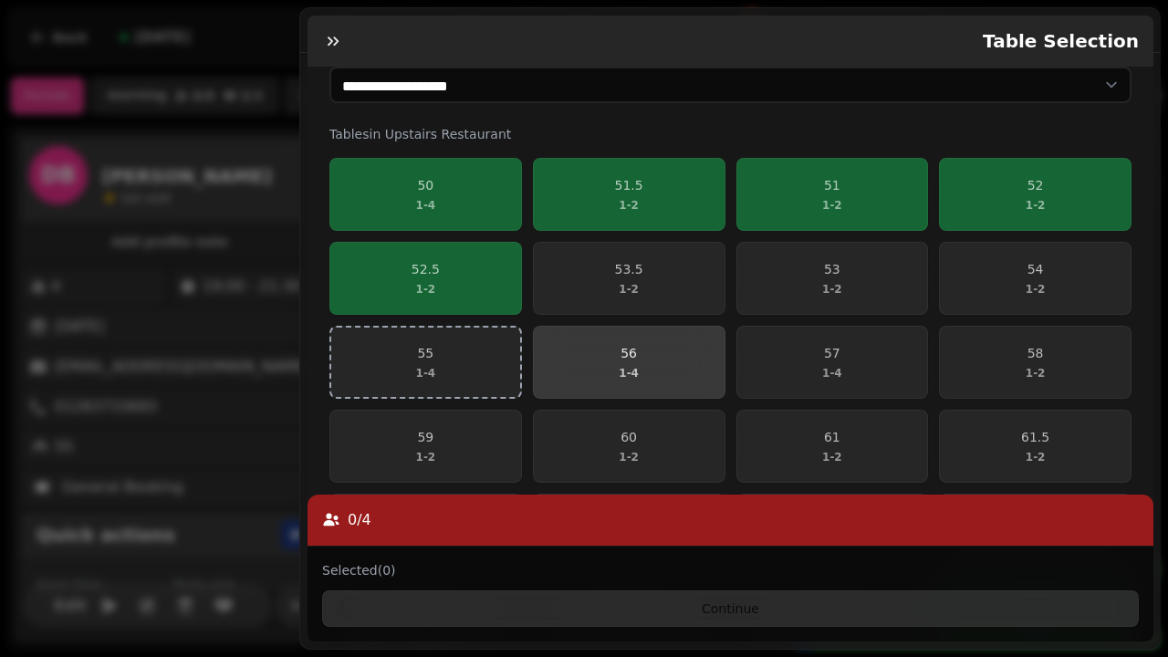
click at [613, 344] on span "56 1 - 4" at bounding box center [629, 362] width 169 height 37
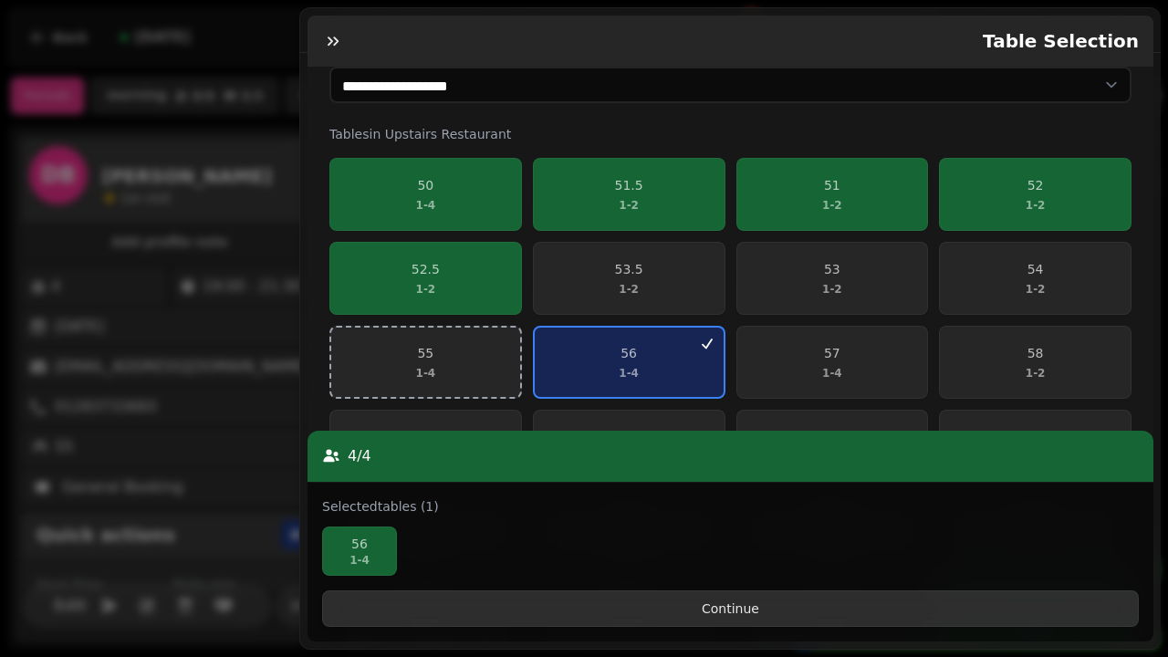
click at [653, 615] on span "Continue" at bounding box center [731, 608] width 786 height 13
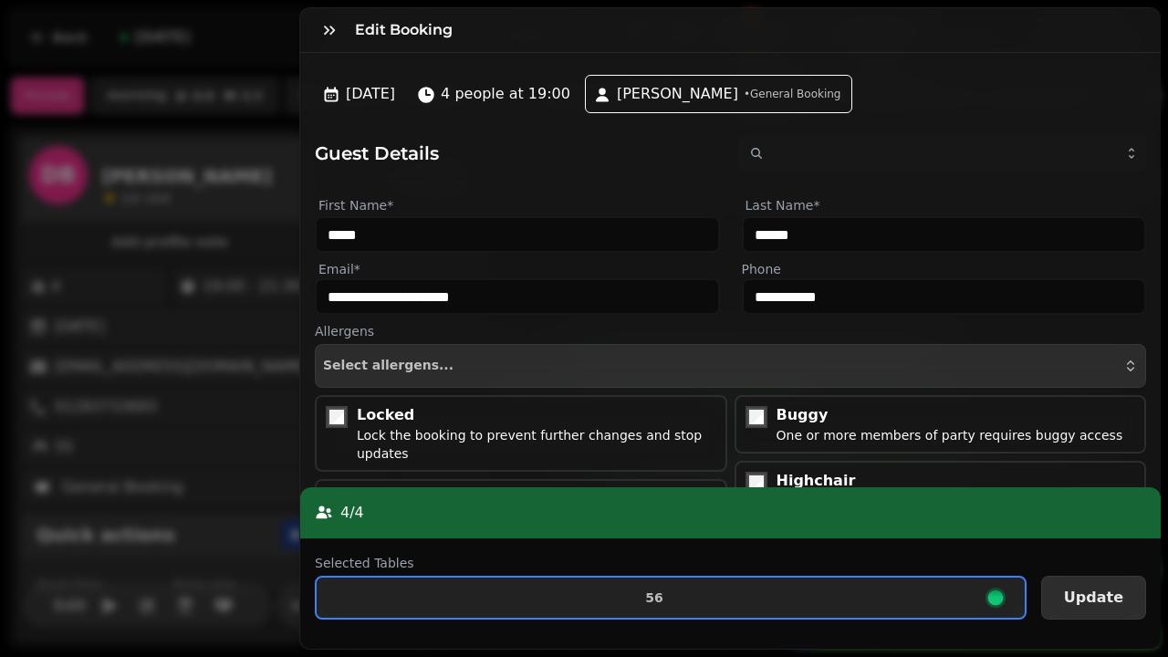
click at [1095, 593] on span "Update" at bounding box center [1093, 597] width 59 height 15
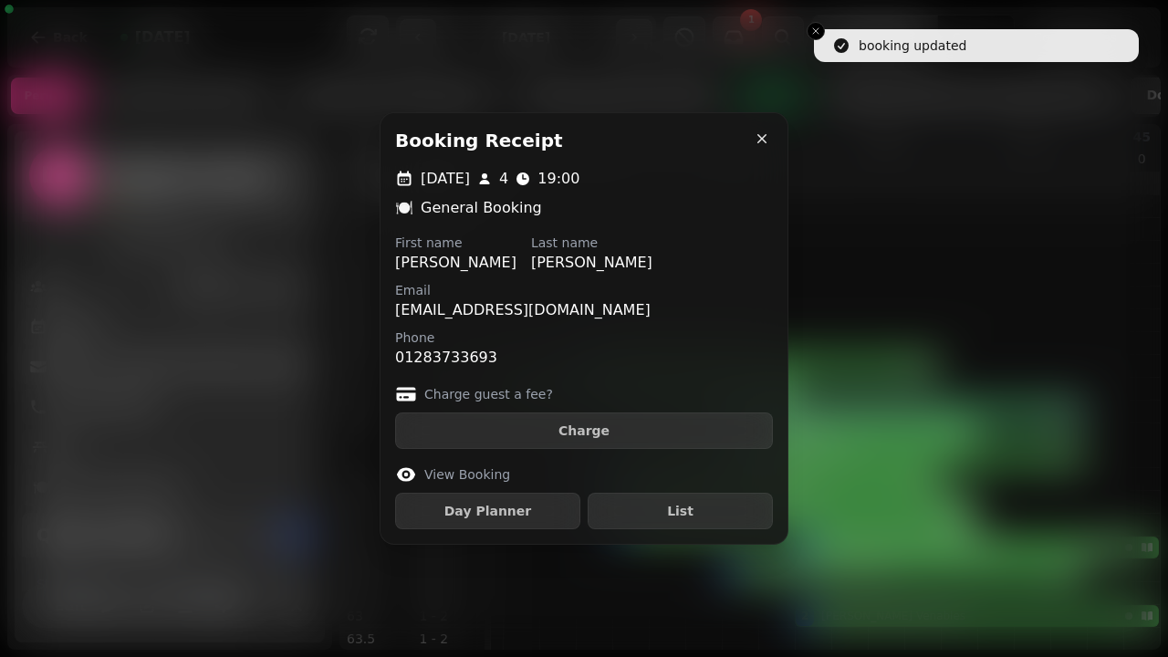
click at [753, 137] on icon "button" at bounding box center [762, 139] width 18 height 18
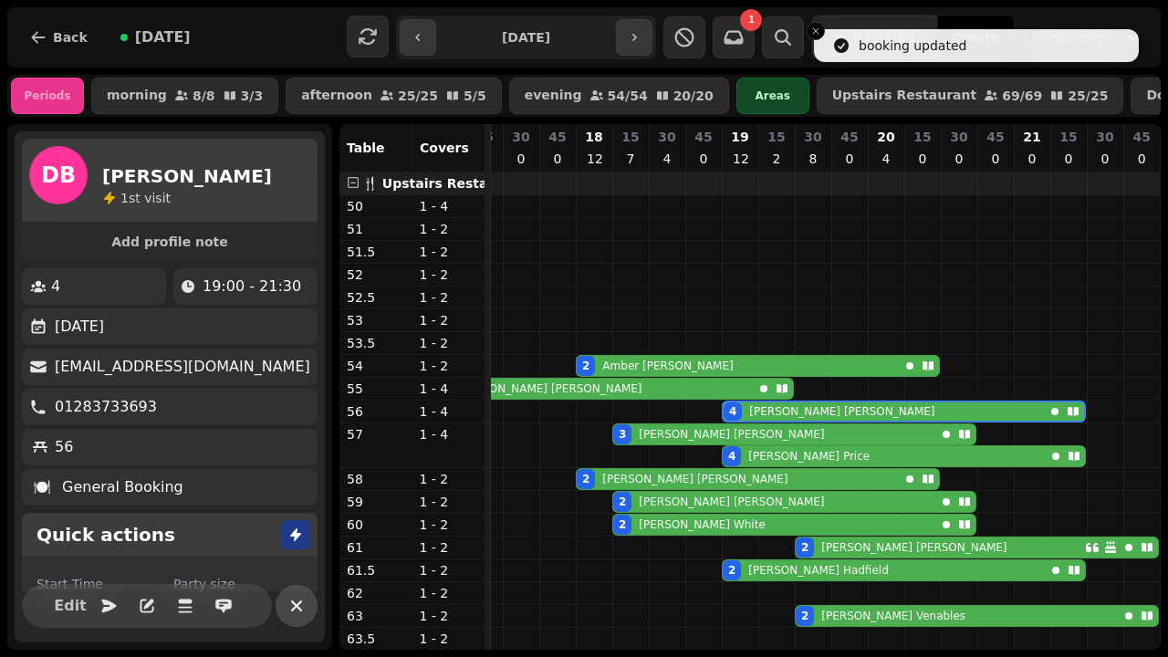
click at [296, 600] on icon "button" at bounding box center [297, 606] width 22 height 22
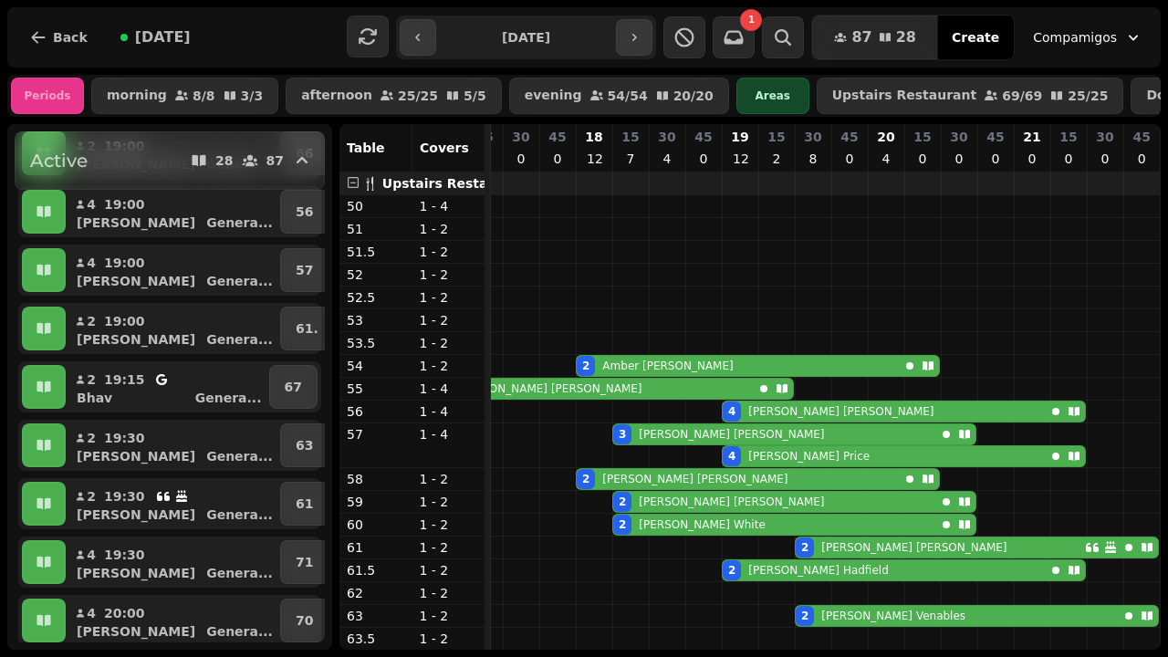
scroll to position [1285, 0]
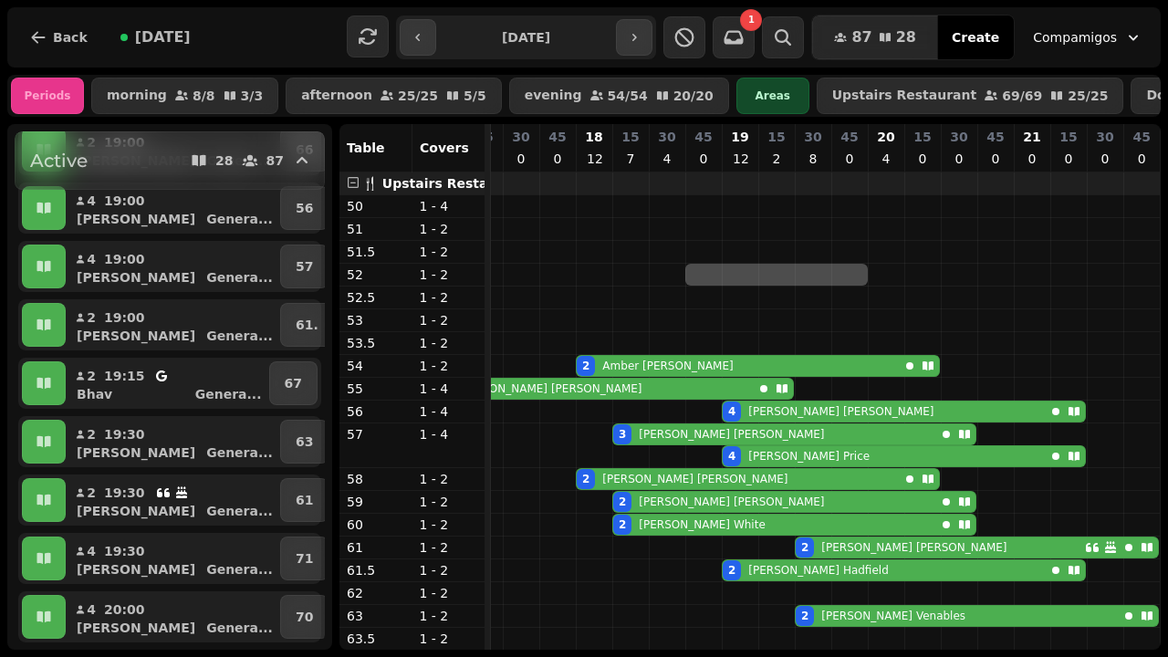
drag, startPoint x: 704, startPoint y: 286, endPoint x: 845, endPoint y: 277, distance: 141.7
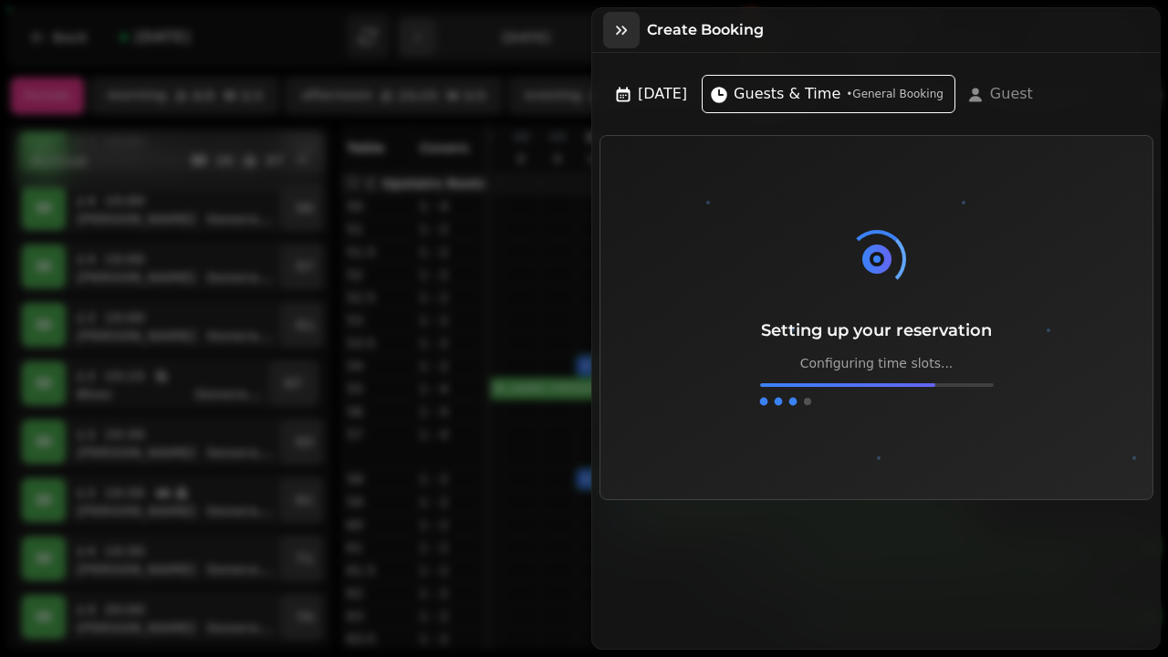
click at [628, 35] on icon "button" at bounding box center [621, 30] width 18 height 18
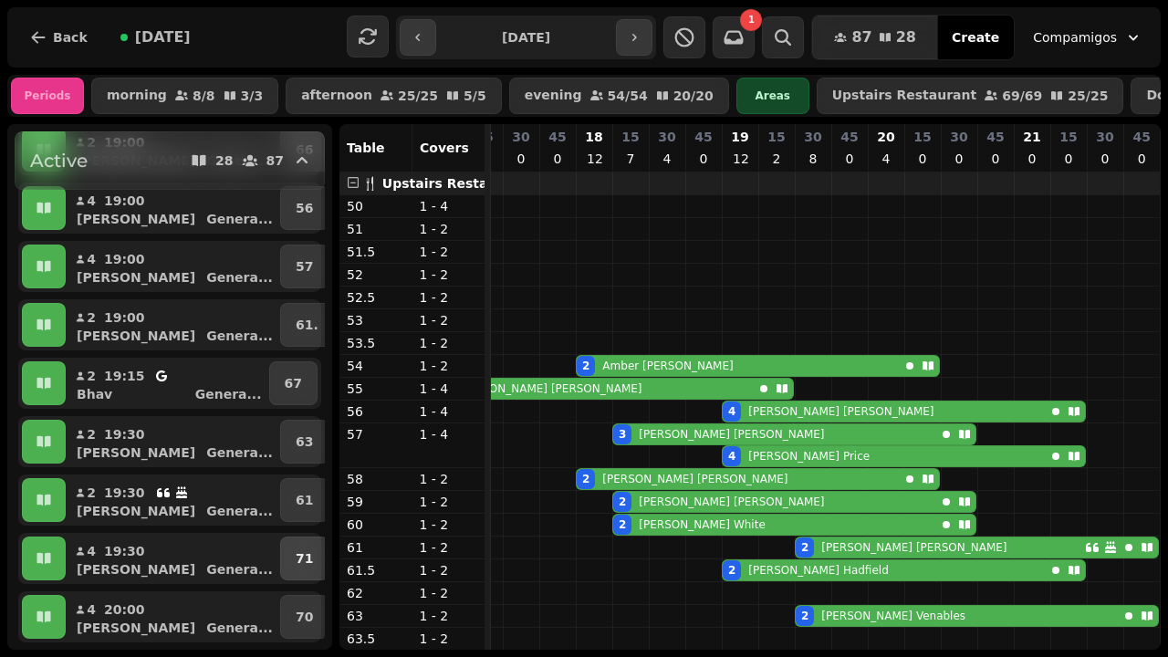
click at [297, 565] on p "71" at bounding box center [304, 558] width 17 height 18
select select "**********"
select select "*"
select select "****"
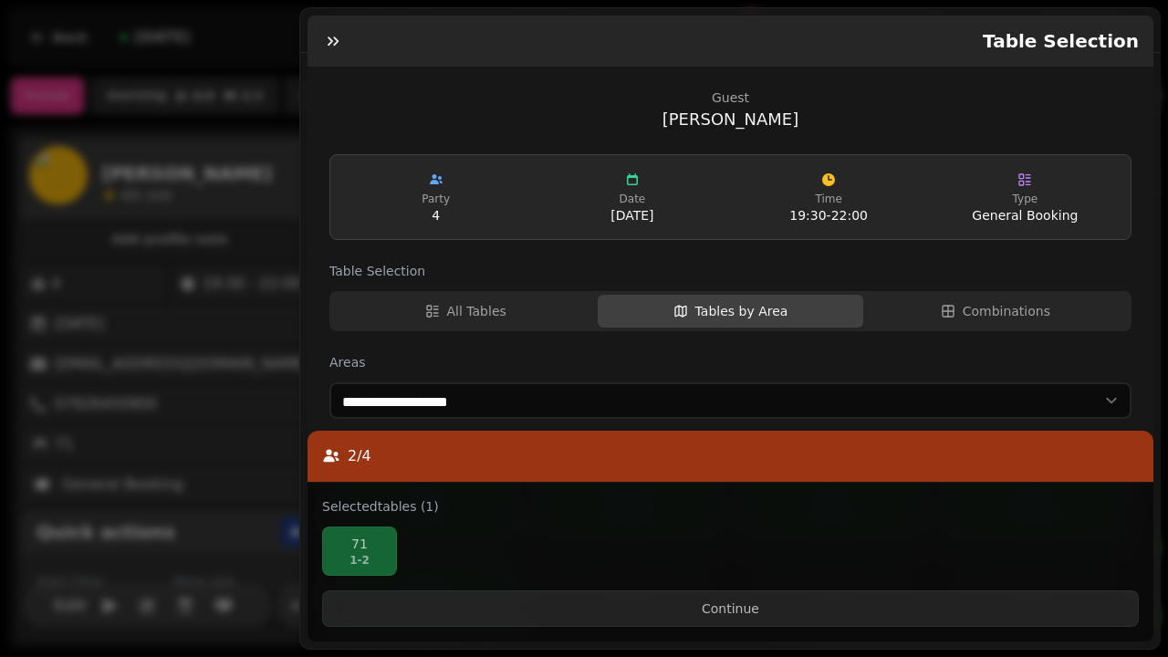
scroll to position [625, 0]
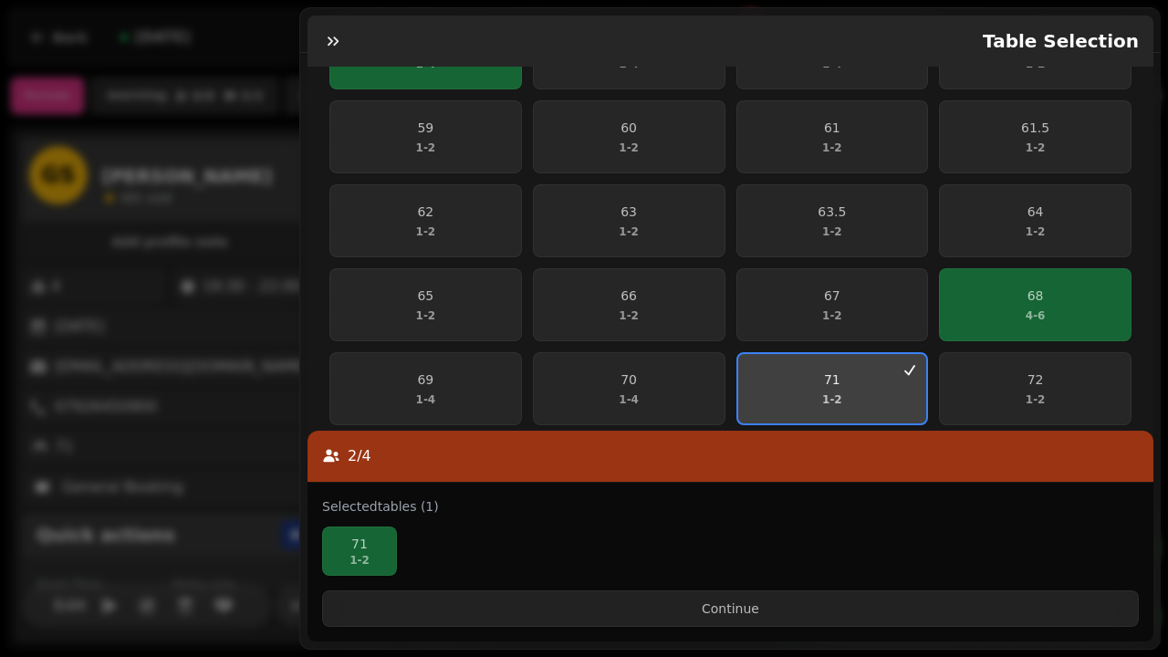
click at [826, 392] on p "1 - 2" at bounding box center [832, 399] width 20 height 15
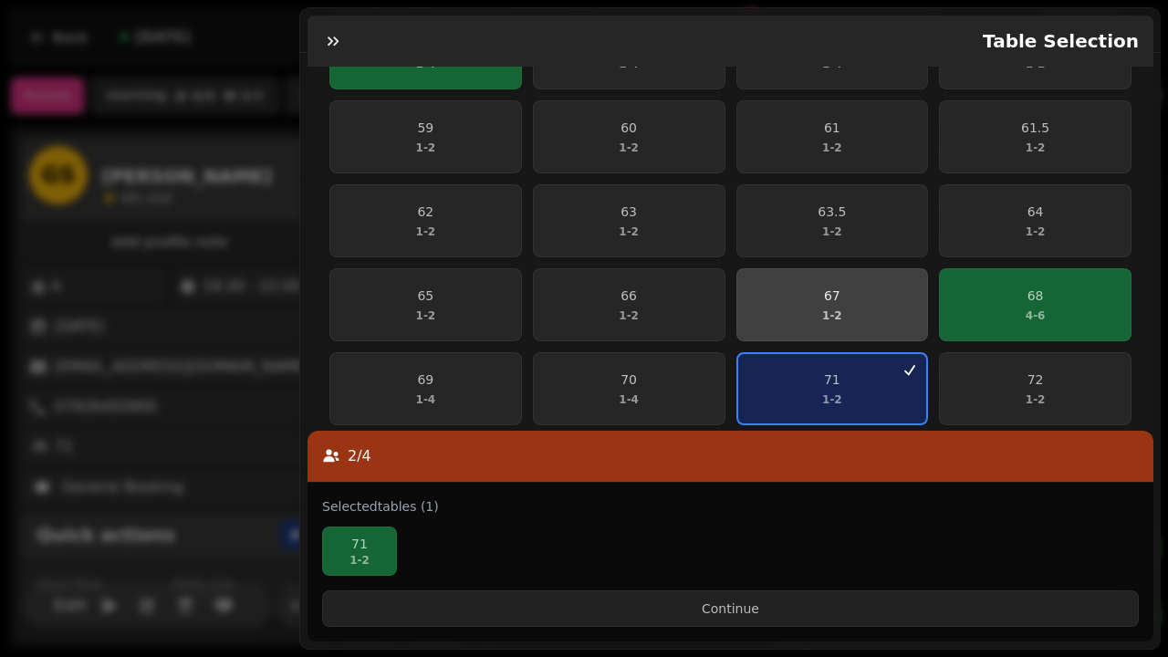
scroll to position [561, 0]
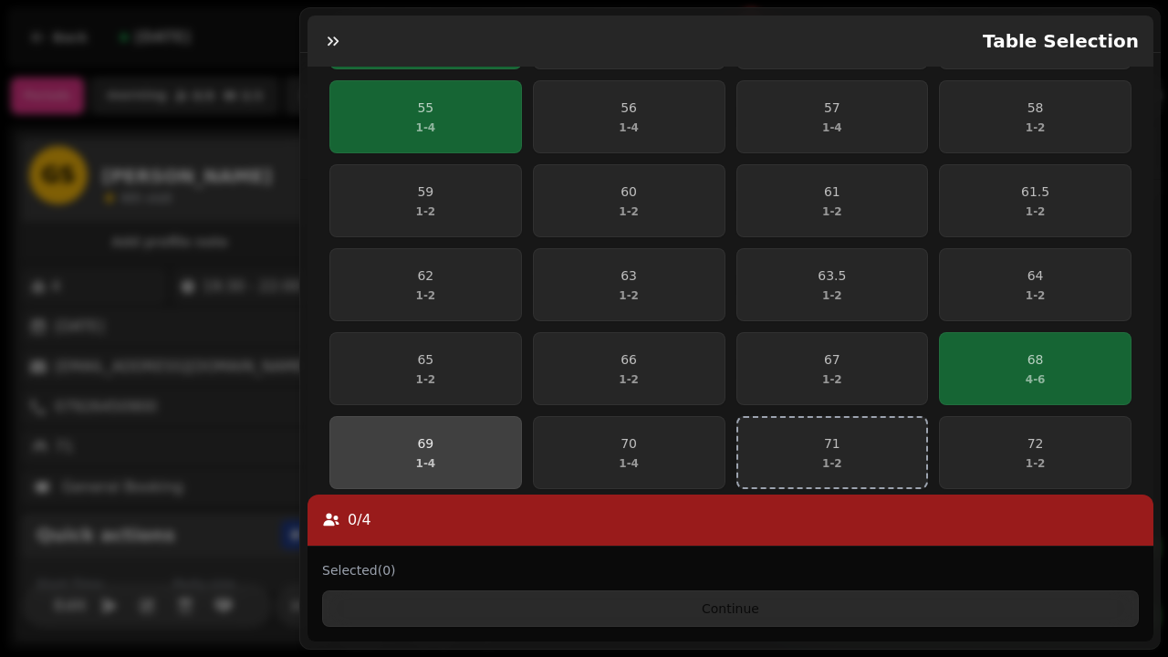
click at [471, 448] on span "69 1 - 4" at bounding box center [425, 452] width 169 height 37
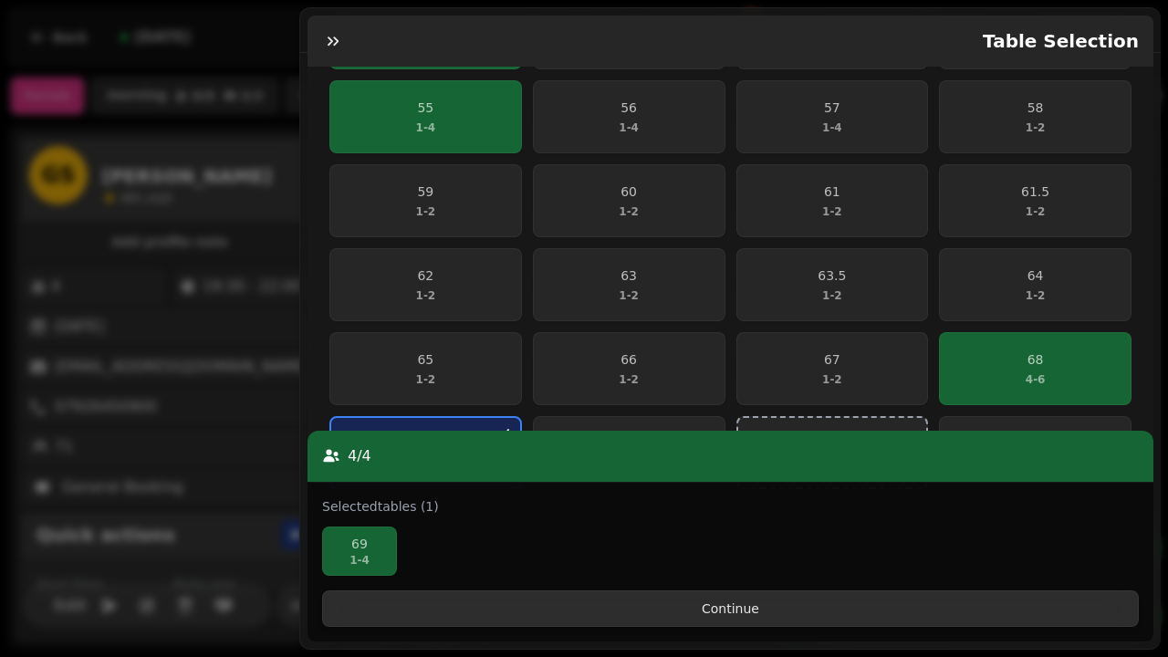
click at [798, 615] on span "Continue" at bounding box center [731, 608] width 786 height 13
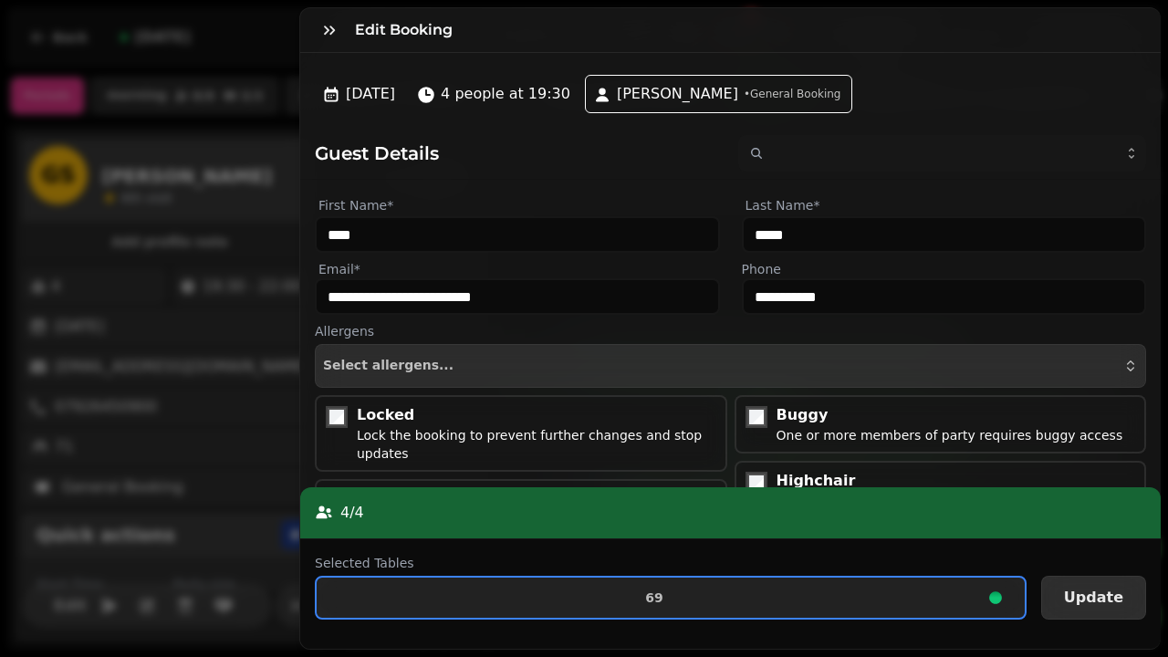
click at [1091, 598] on span "Update" at bounding box center [1093, 597] width 59 height 15
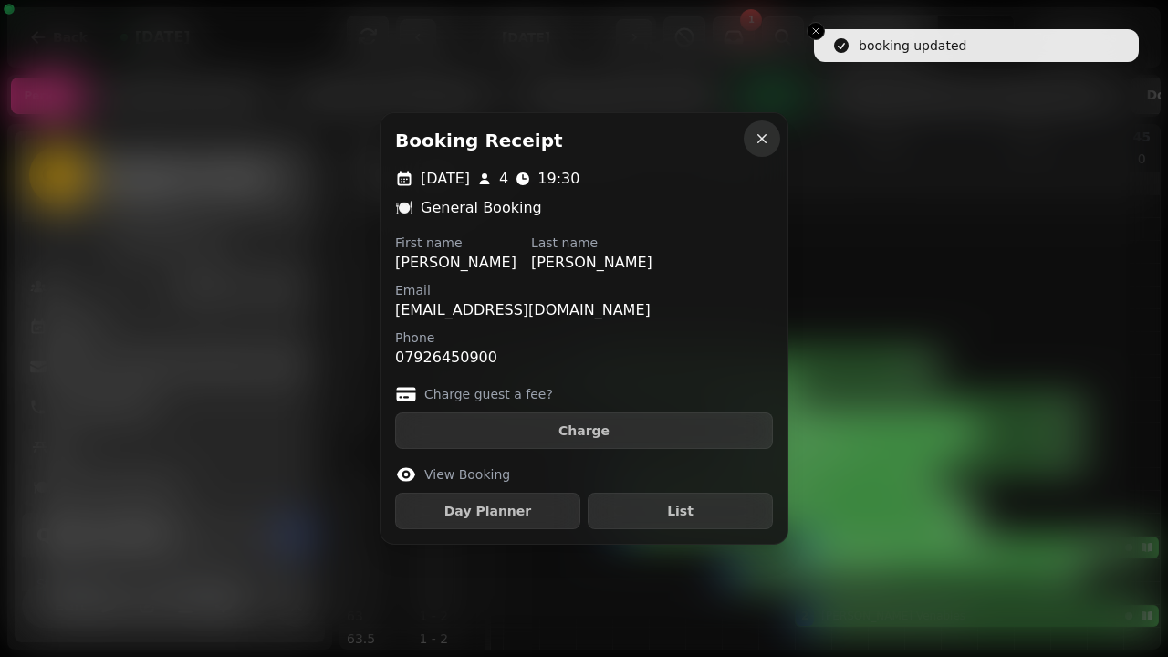
click at [769, 138] on icon "button" at bounding box center [762, 139] width 18 height 18
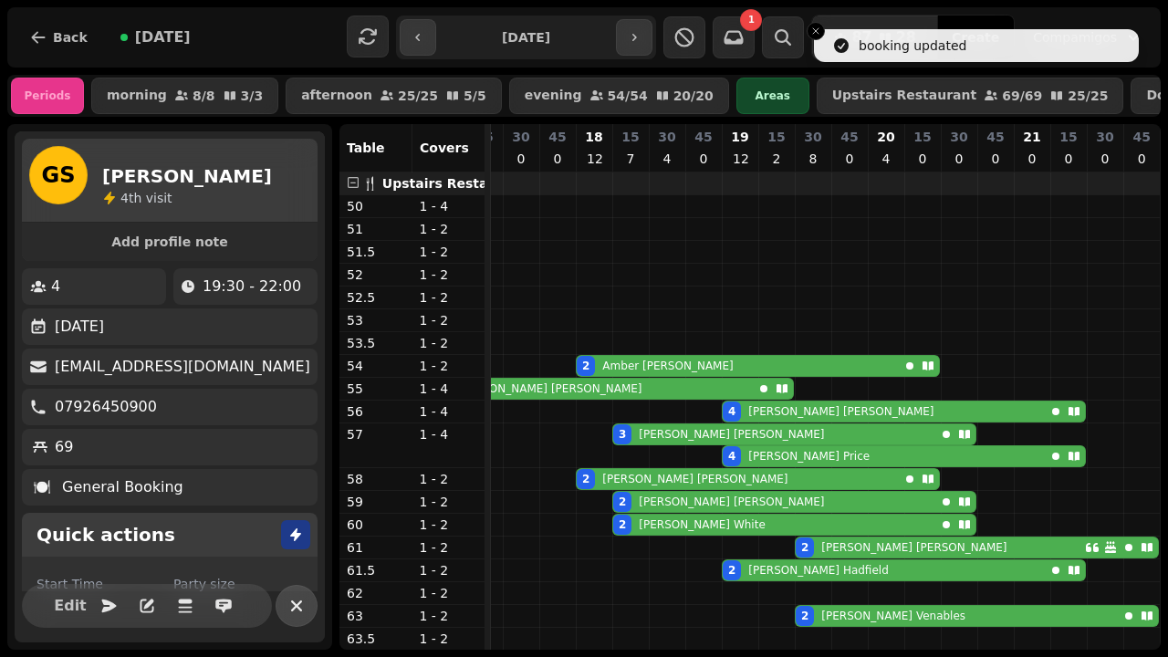
click at [298, 611] on icon "button" at bounding box center [297, 606] width 22 height 22
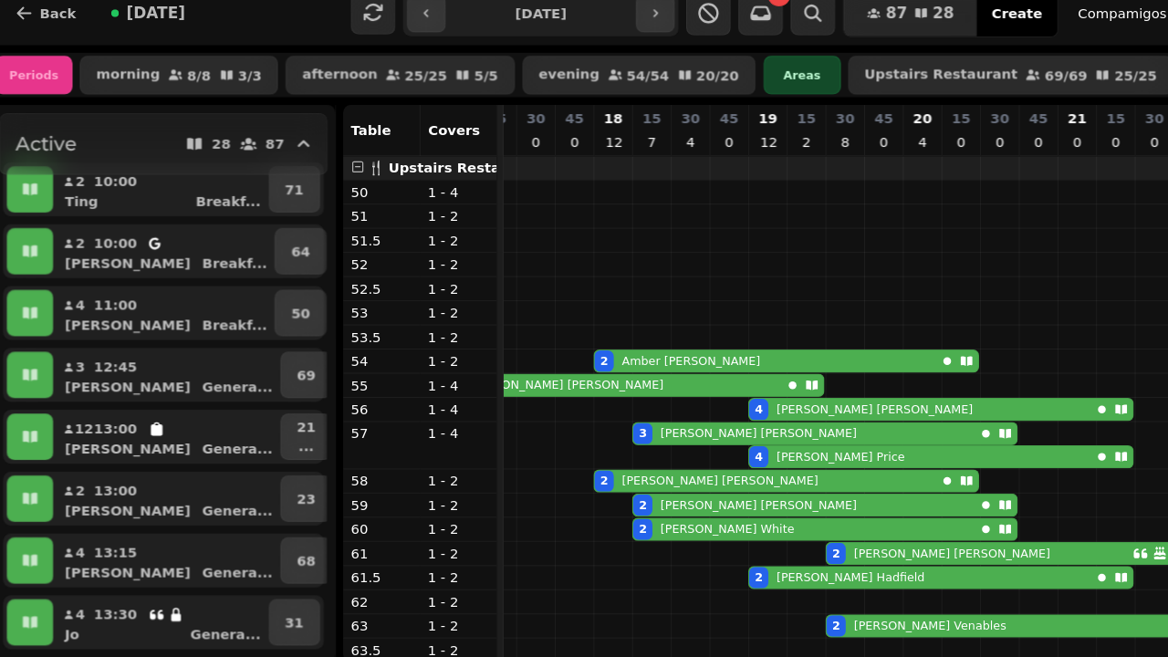
scroll to position [125, 0]
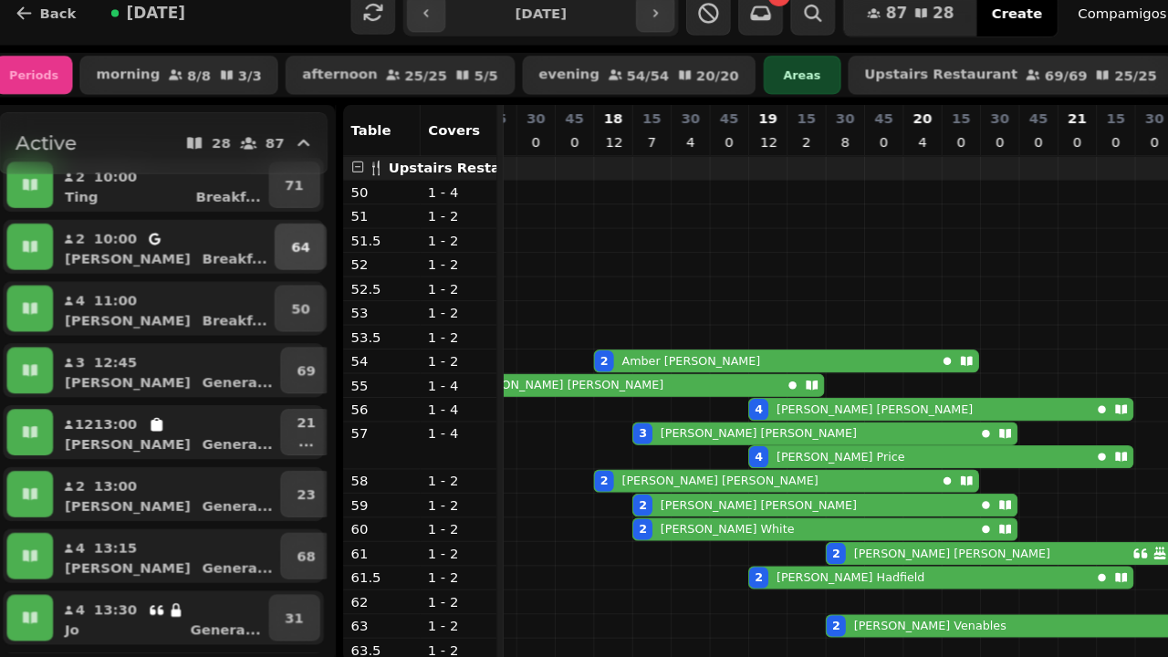
click at [290, 249] on p "64" at bounding box center [298, 258] width 17 height 18
select select "**********"
select select "*"
select select "****"
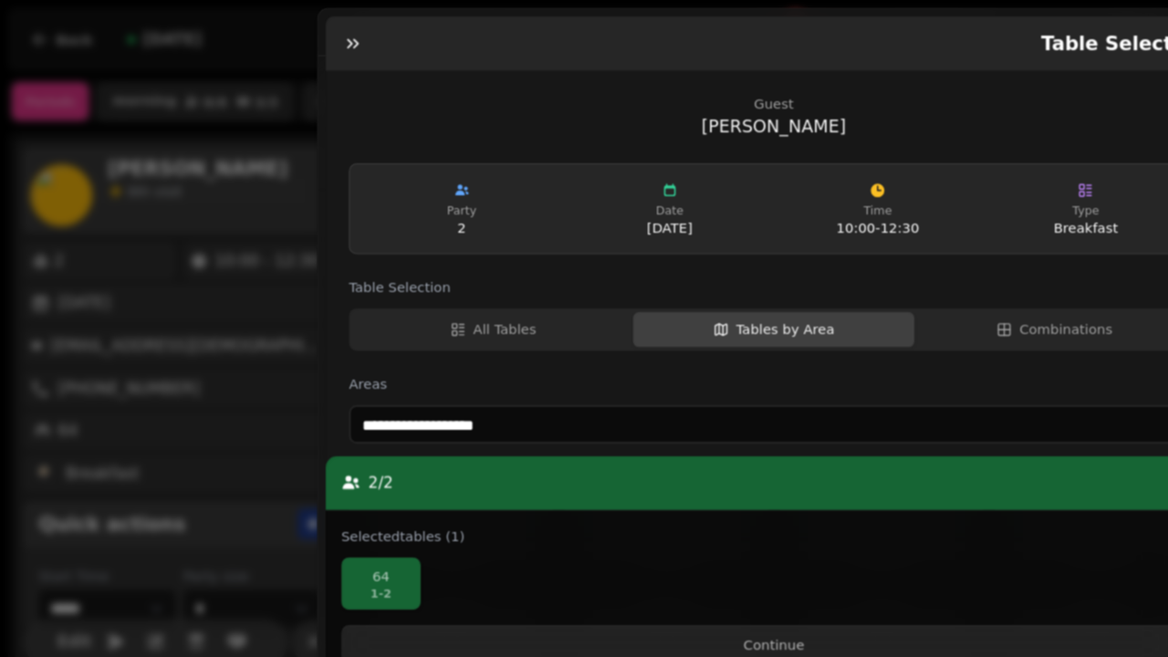
scroll to position [484, 0]
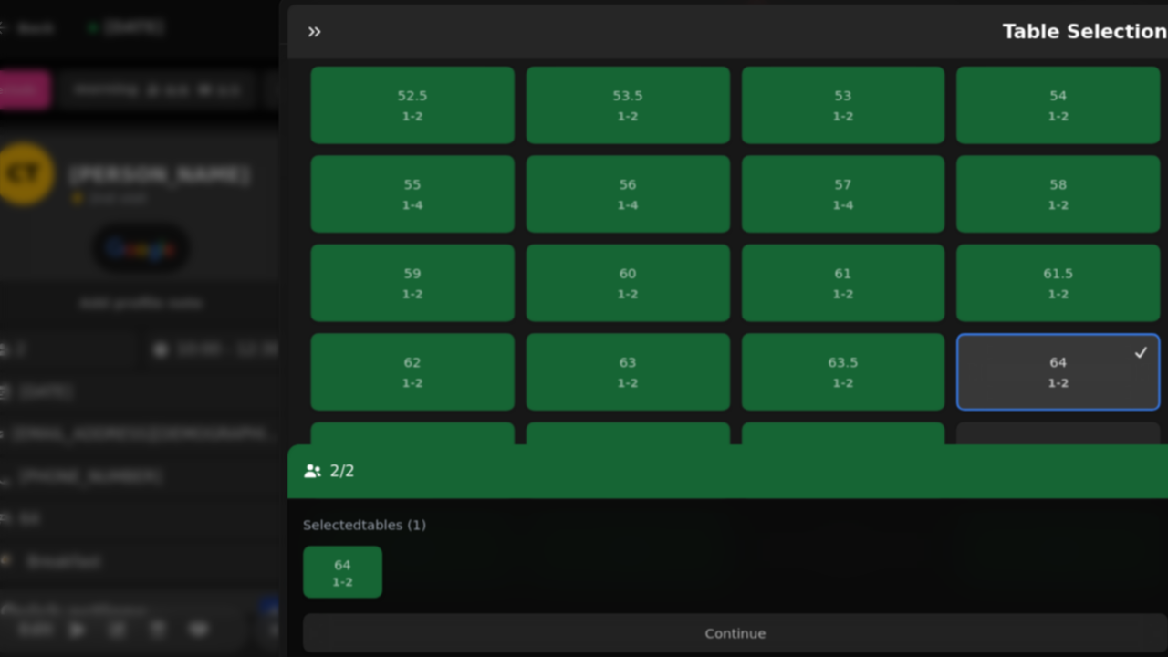
click at [952, 354] on span "64 1 - 2" at bounding box center [1035, 362] width 167 height 37
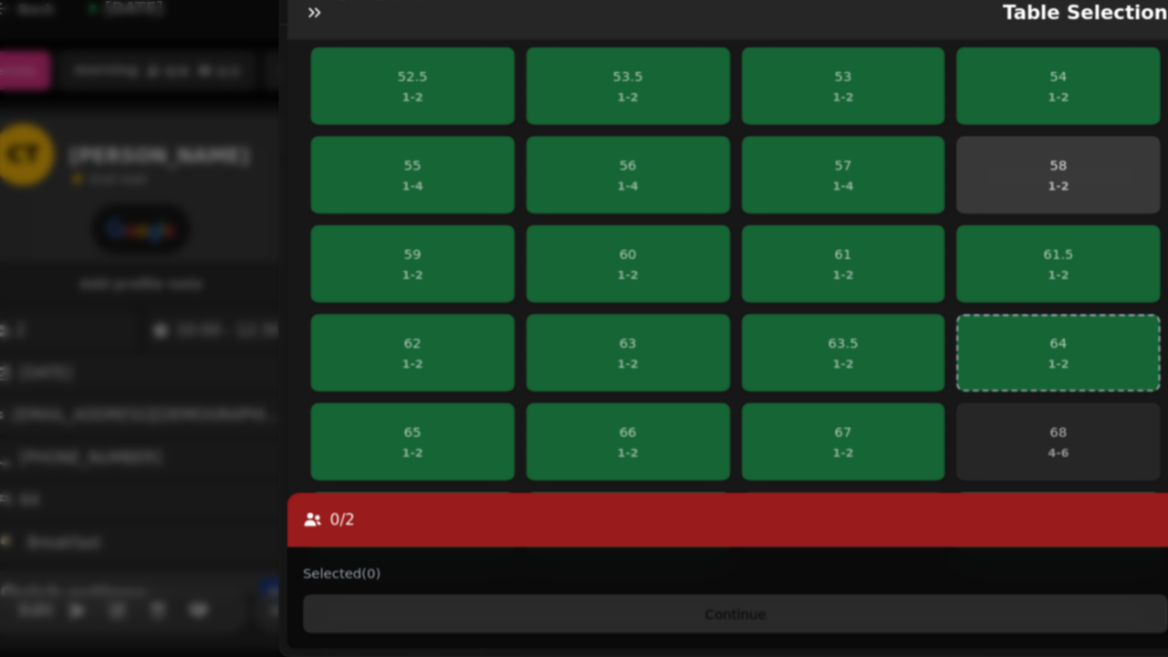
click at [973, 176] on span "58 1 - 2" at bounding box center [1035, 194] width 169 height 37
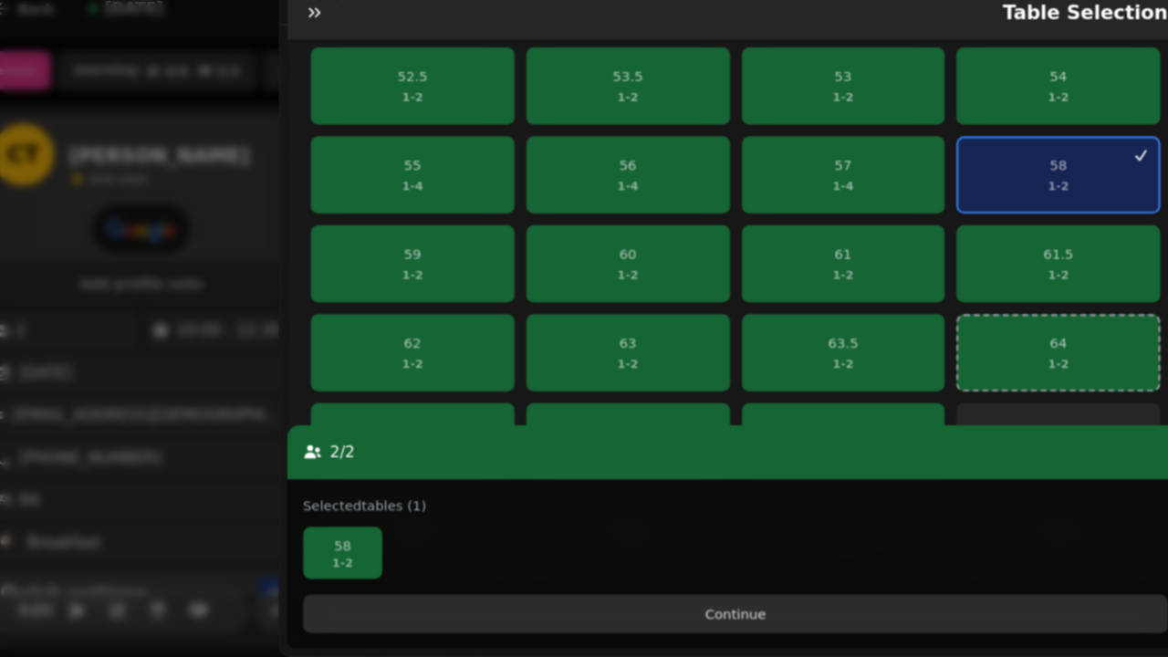
click at [688, 602] on span "Continue" at bounding box center [731, 608] width 786 height 13
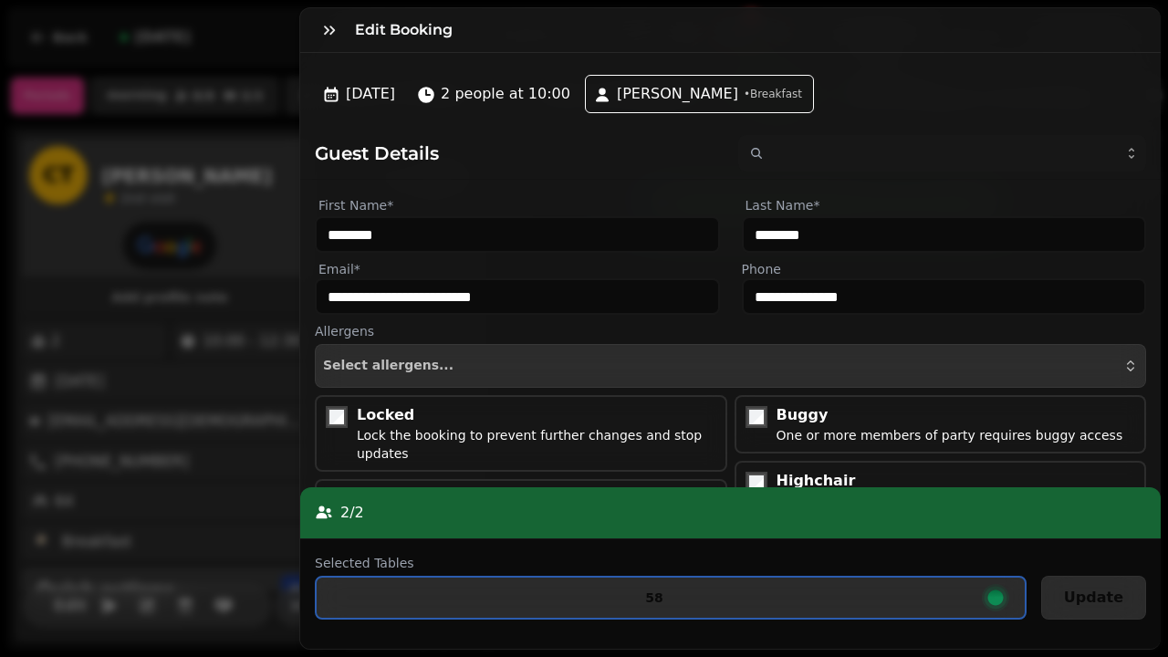
click at [1081, 602] on span "Update" at bounding box center [1093, 597] width 59 height 15
click at [906, 592] on span "58" at bounding box center [654, 597] width 646 height 13
click at [899, 110] on div "[DATE] 2 people at 10:00 [PERSON_NAME] • Breakfast" at bounding box center [730, 105] width 861 height 75
click at [330, 35] on icon "button" at bounding box center [329, 30] width 11 height 9
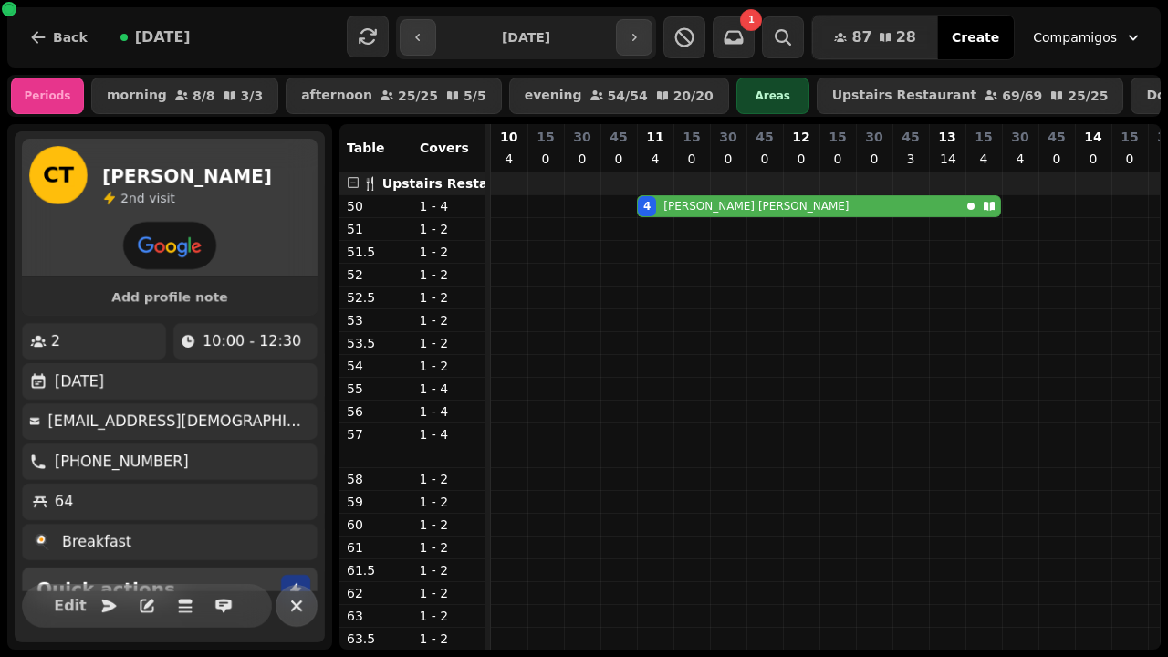
click at [302, 610] on icon "button" at bounding box center [297, 606] width 22 height 22
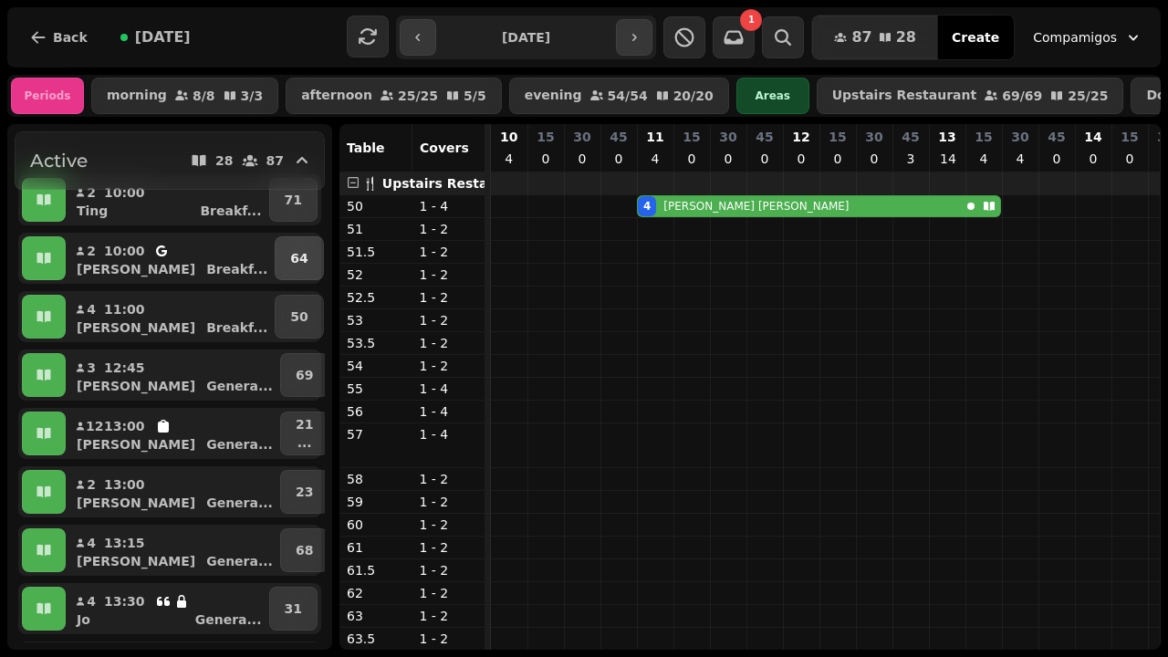
click at [308, 260] on button "64" at bounding box center [299, 258] width 48 height 44
select select "**********"
select select "*"
select select "****"
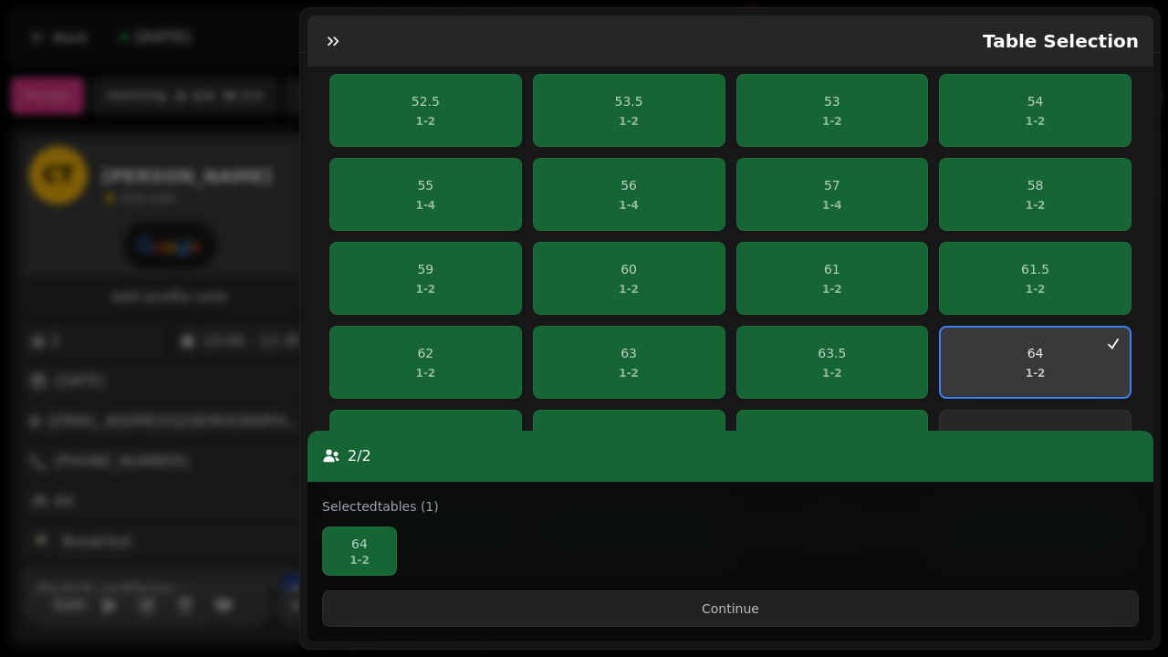
click at [1028, 358] on span "64 1 - 2" at bounding box center [1035, 362] width 167 height 37
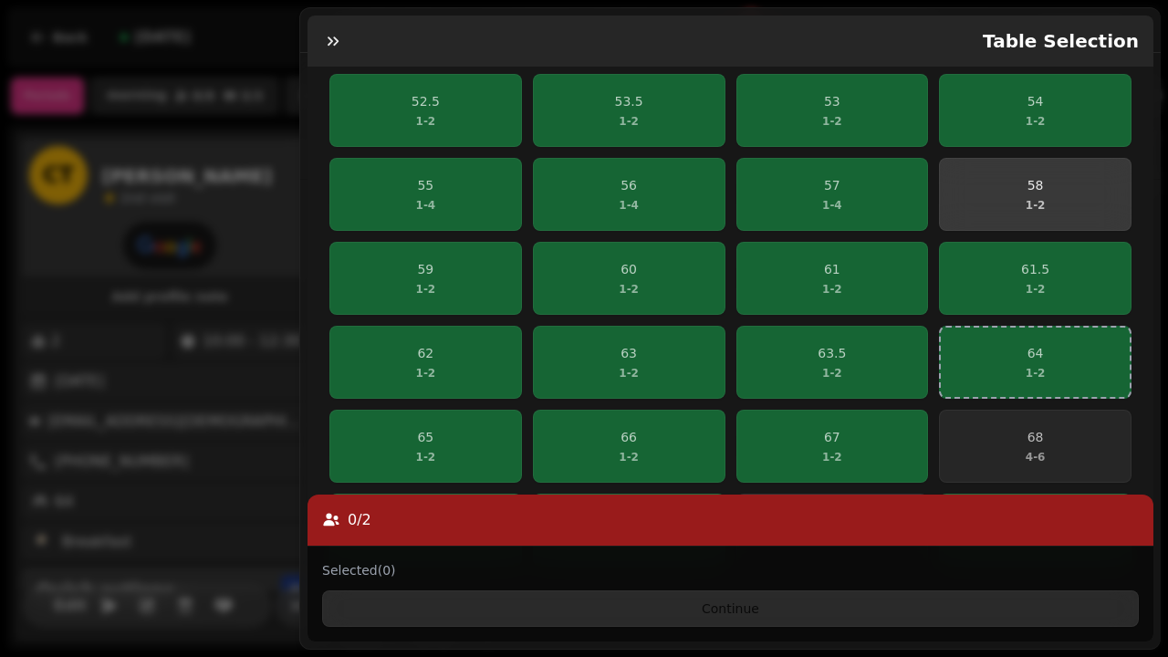
click at [985, 182] on span "58 1 - 2" at bounding box center [1035, 194] width 169 height 37
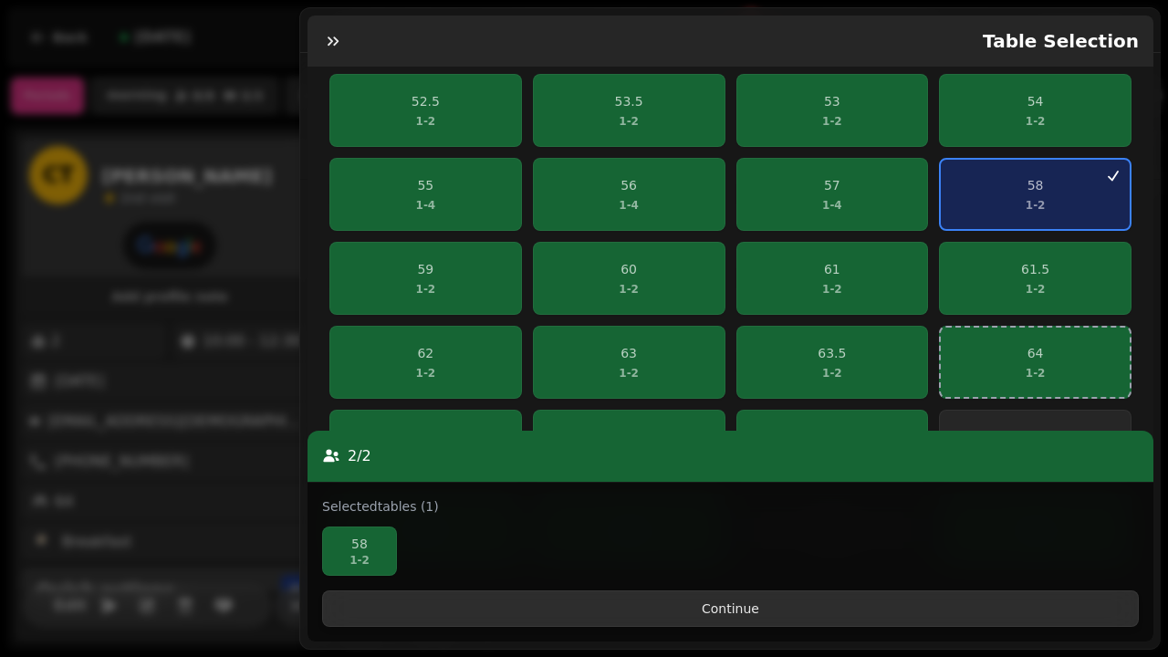
click at [786, 615] on span "Continue" at bounding box center [731, 608] width 786 height 13
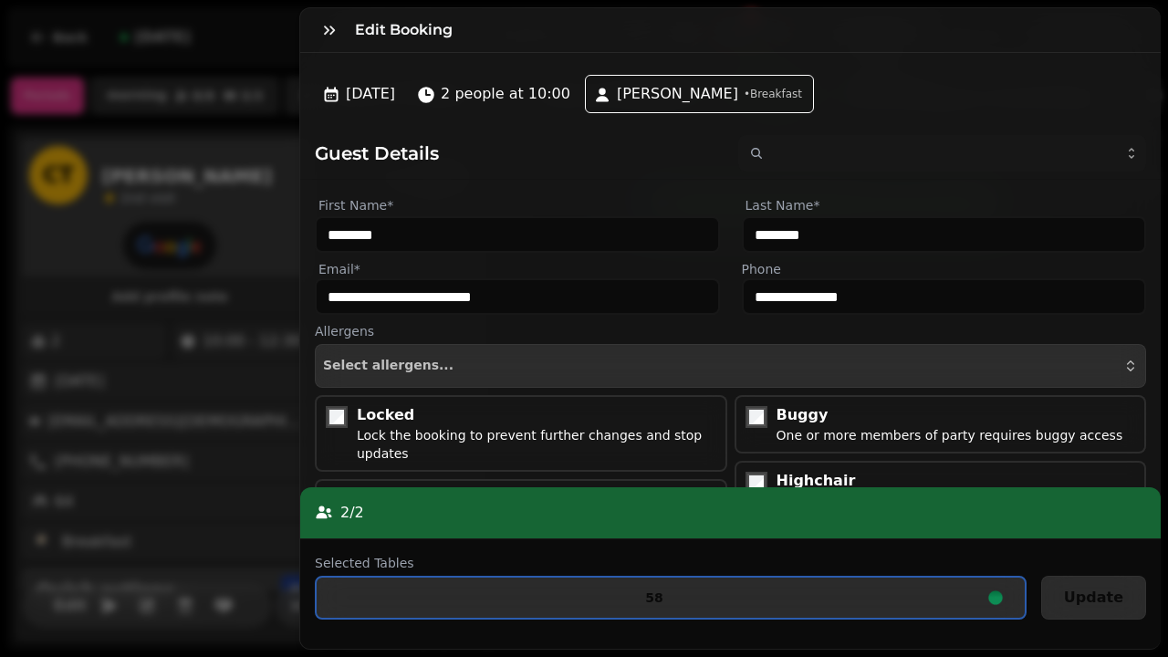
click at [1091, 600] on span "Update" at bounding box center [1093, 597] width 59 height 15
click at [885, 596] on span "58" at bounding box center [654, 597] width 646 height 13
click at [326, 36] on icon "button" at bounding box center [329, 30] width 18 height 18
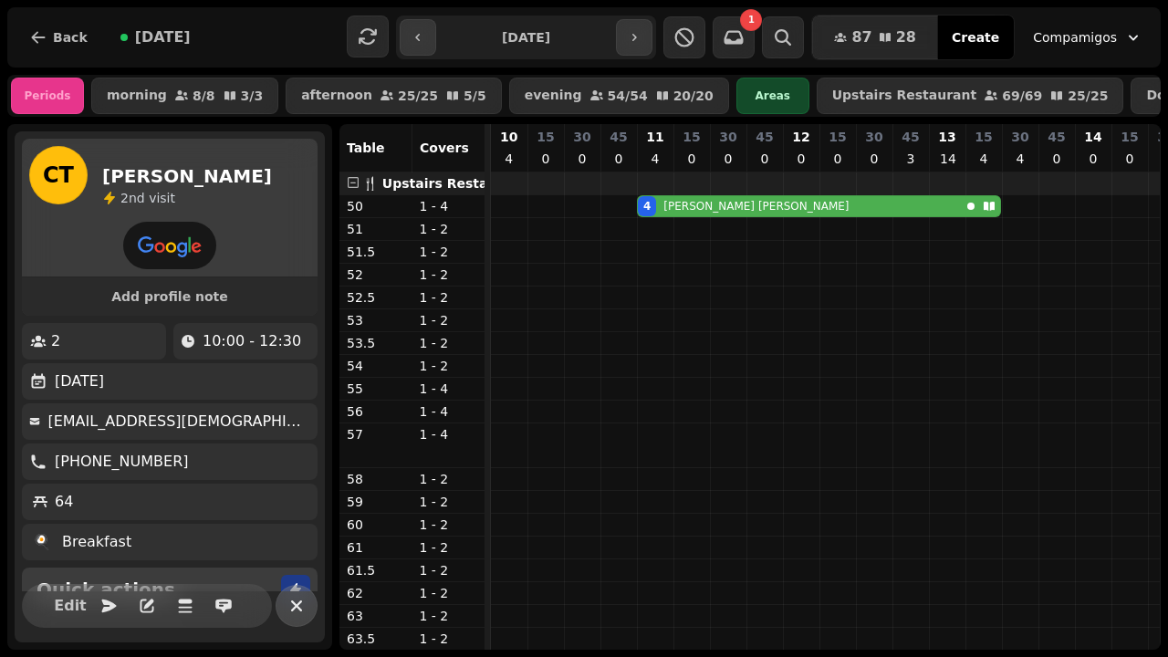
click at [300, 606] on icon "button" at bounding box center [297, 606] width 22 height 22
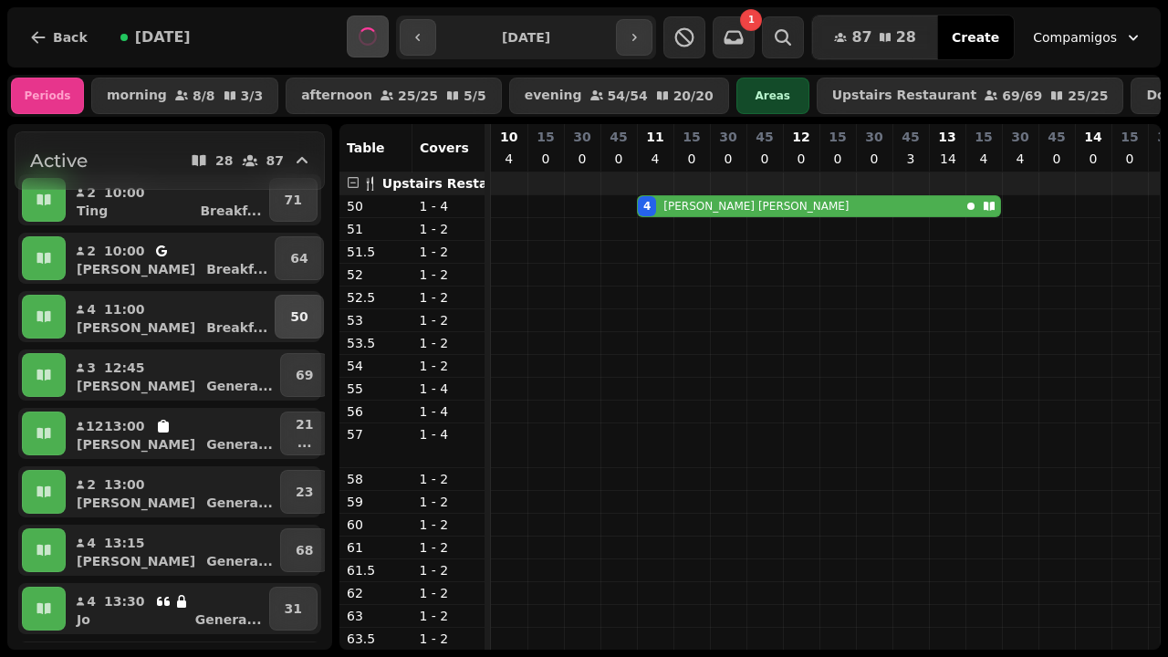
drag, startPoint x: 317, startPoint y: 251, endPoint x: 317, endPoint y: 298, distance: 47.5
drag, startPoint x: 317, startPoint y: 190, endPoint x: 319, endPoint y: 208, distance: 18.5
click at [319, 208] on div "1 1 2 1 Active 28 87 2 10:00 Ting Breakf ... 71 2 10:00 [PERSON_NAME] Breakf ..…" at bounding box center [170, 386] width 310 height 511
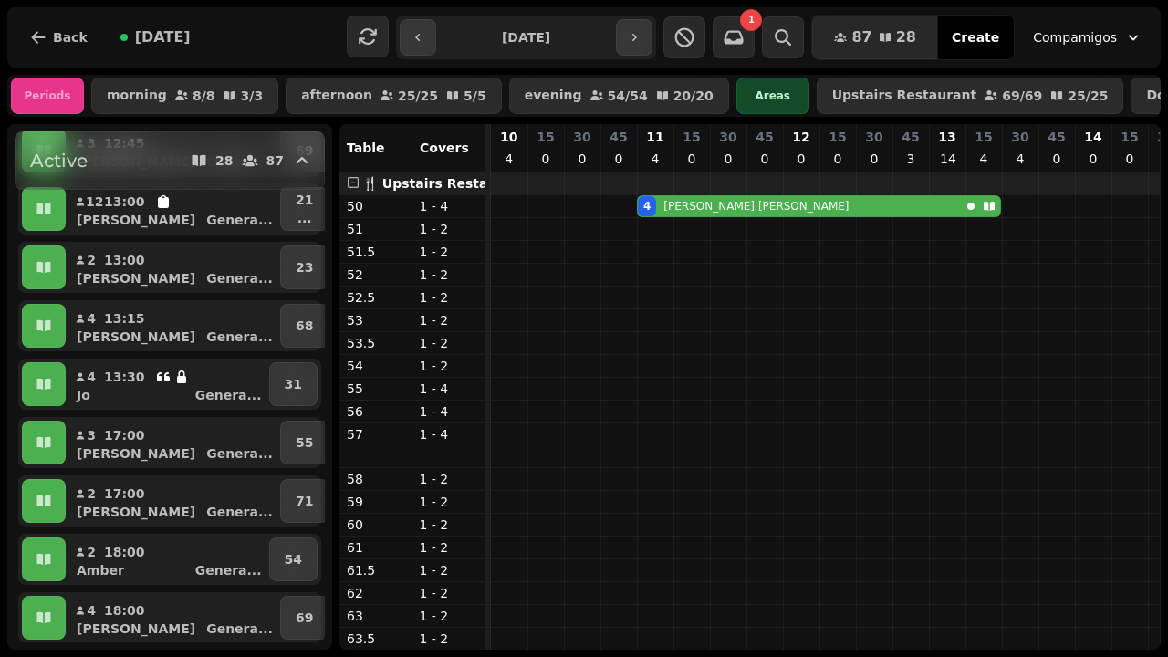
scroll to position [350, 0]
click at [425, 30] on icon "button" at bounding box center [418, 37] width 15 height 15
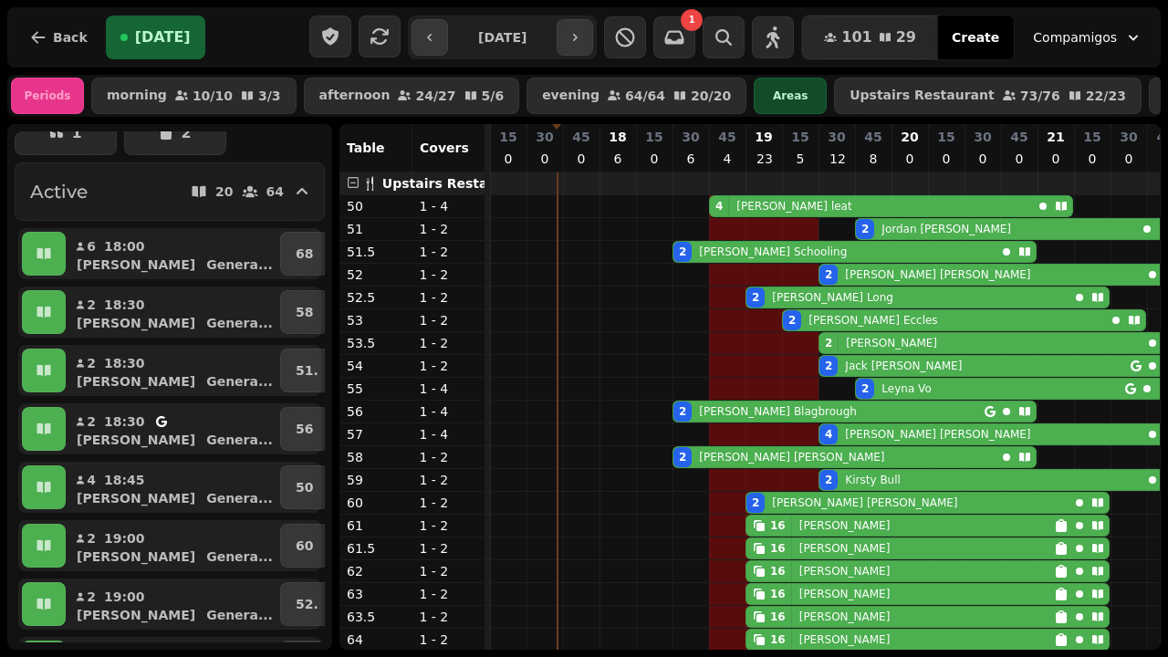
scroll to position [81, 0]
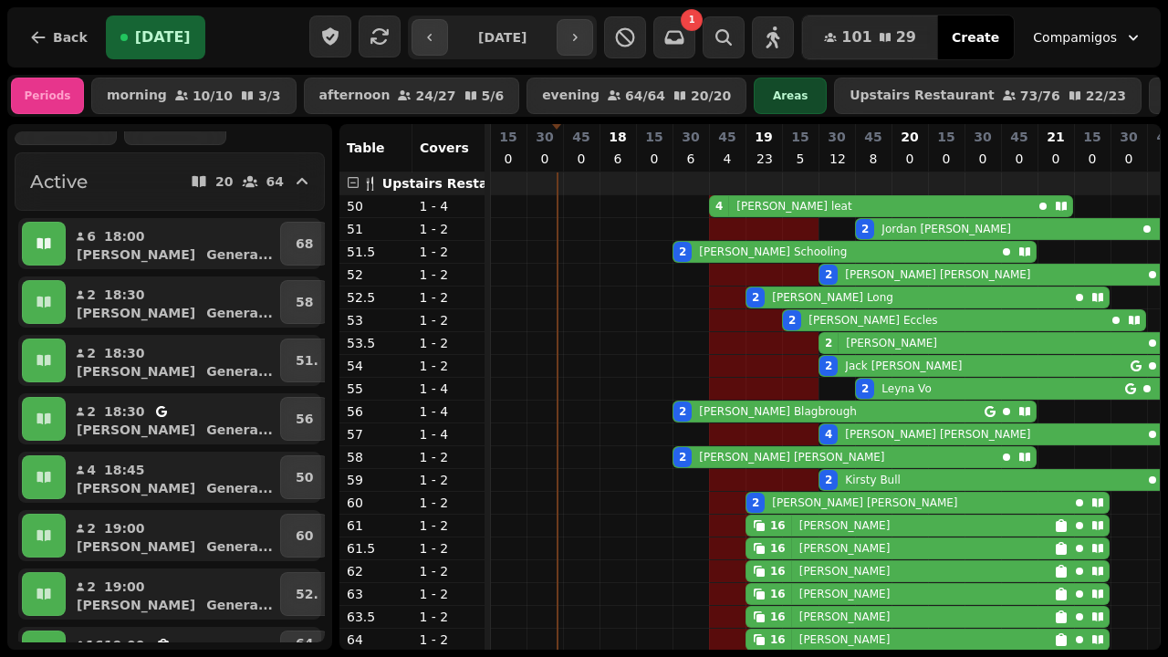
click at [51, 240] on icon "button" at bounding box center [44, 244] width 18 height 18
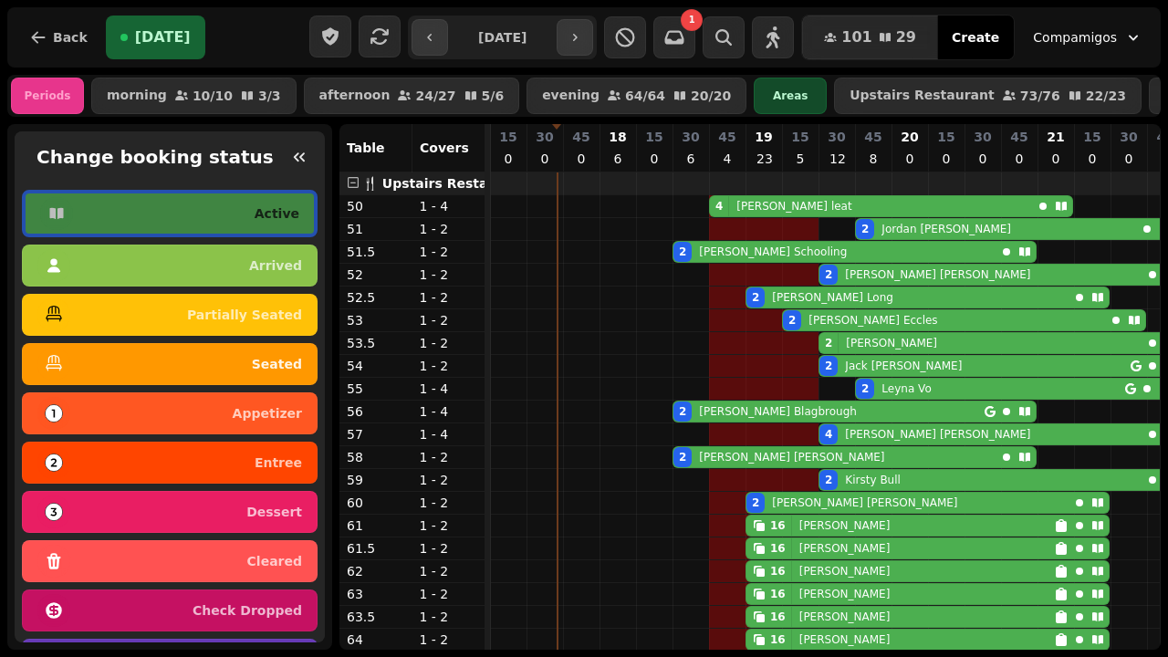
click at [197, 369] on div "seated" at bounding box center [169, 364] width 265 height 29
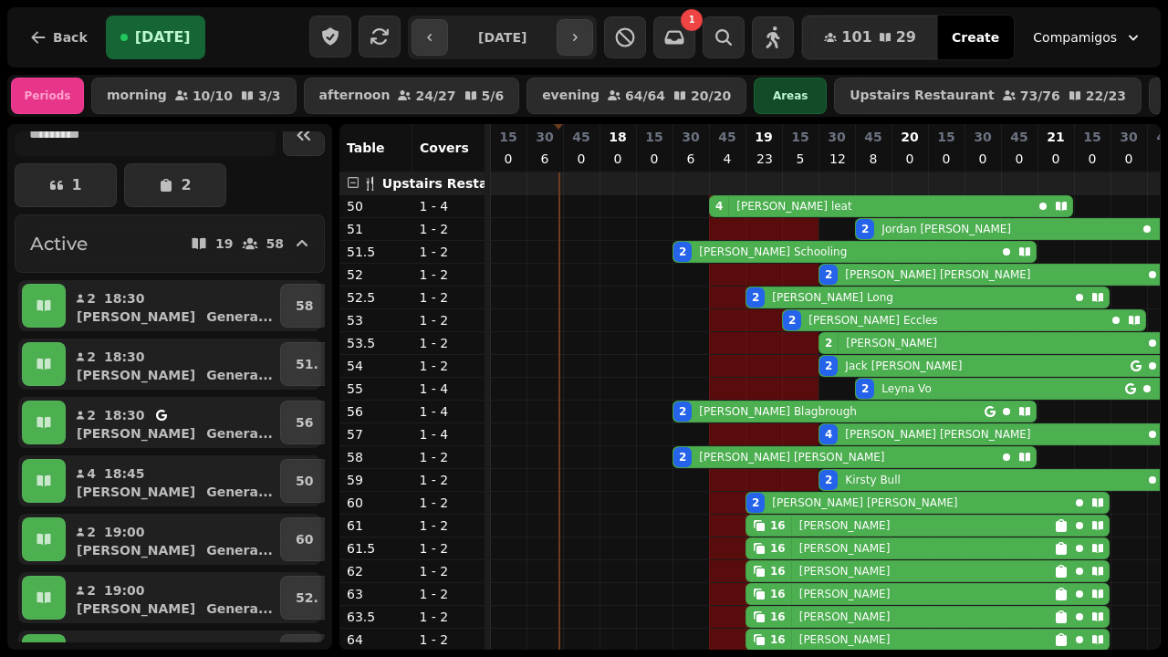
scroll to position [0, 0]
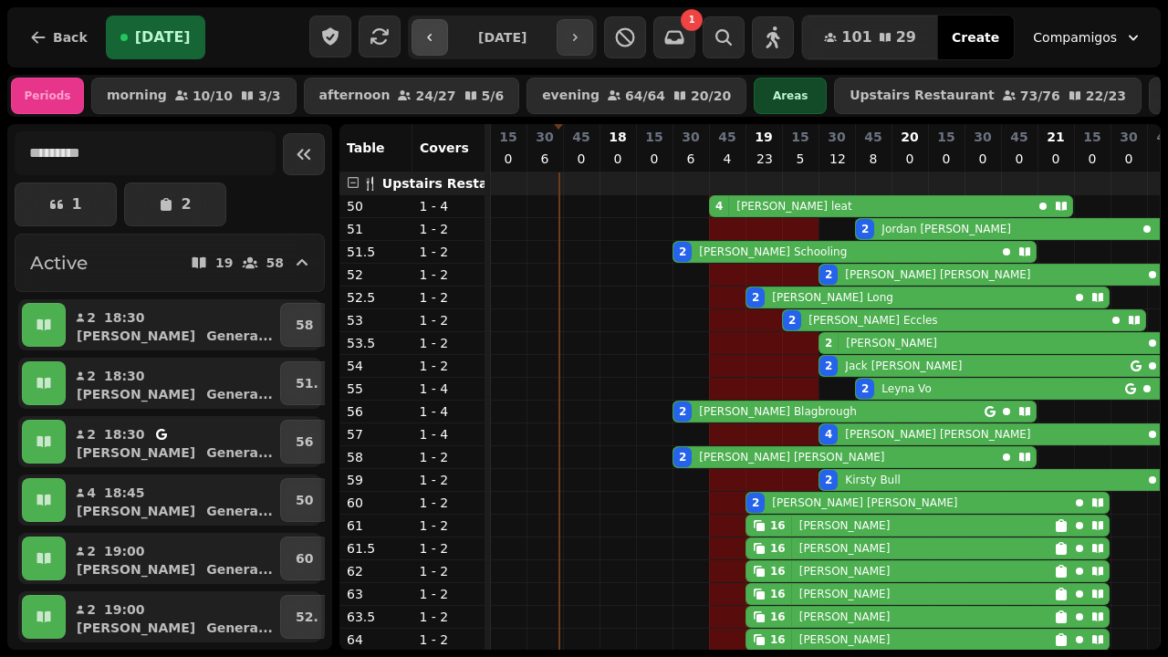
click at [433, 43] on icon "button" at bounding box center [430, 37] width 15 height 15
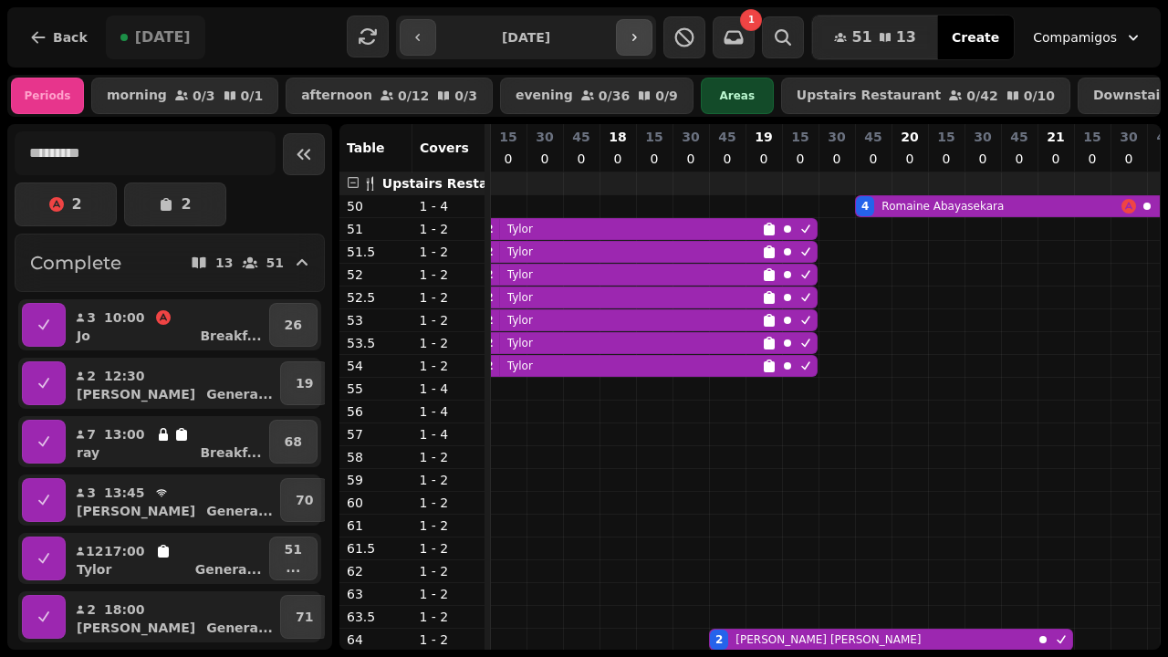
click at [642, 44] on icon "button" at bounding box center [634, 37] width 15 height 15
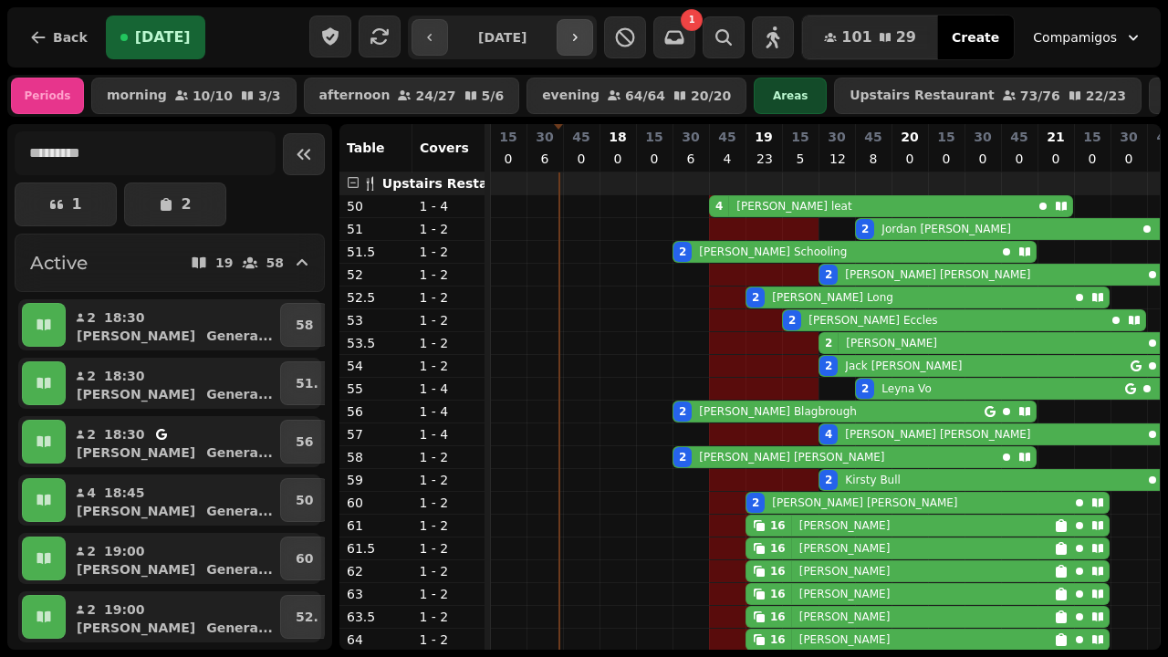
click at [582, 42] on icon "button" at bounding box center [575, 37] width 15 height 15
type input "**********"
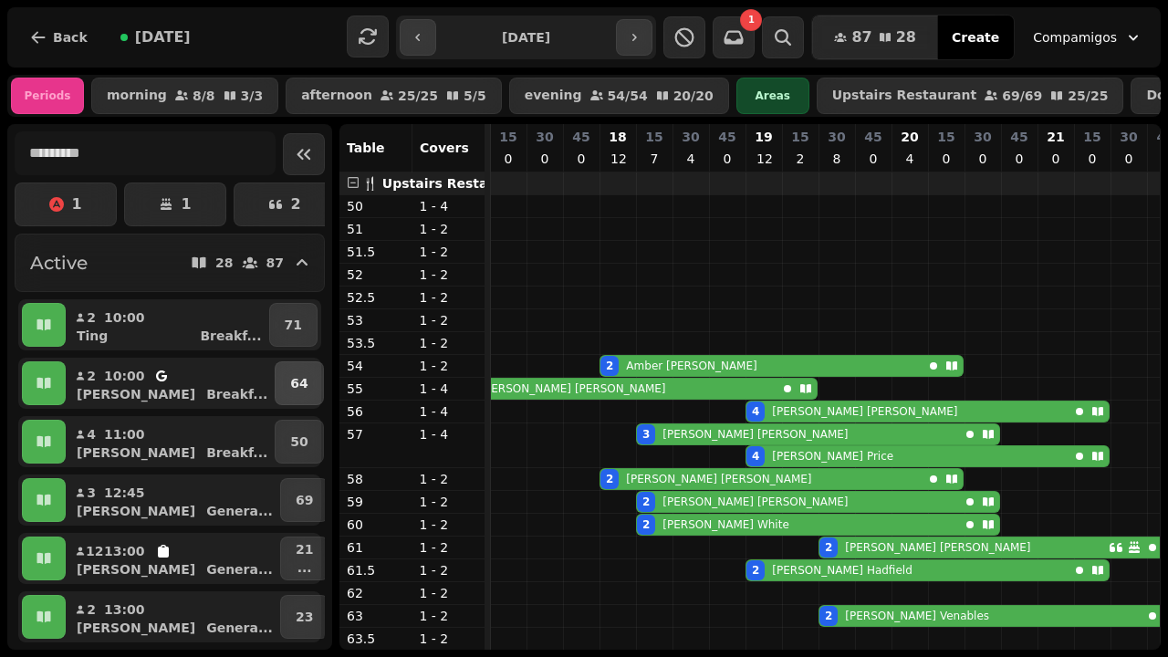
click at [297, 389] on p "64" at bounding box center [298, 383] width 17 height 18
select select "**********"
select select "*"
select select "****"
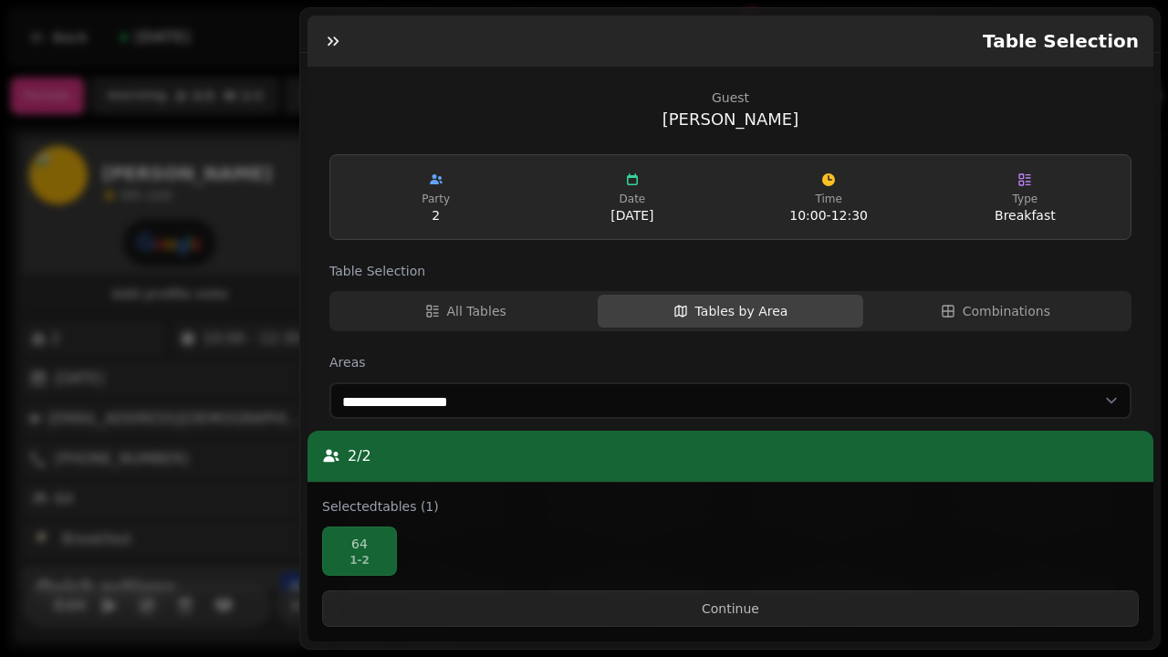
scroll to position [484, 0]
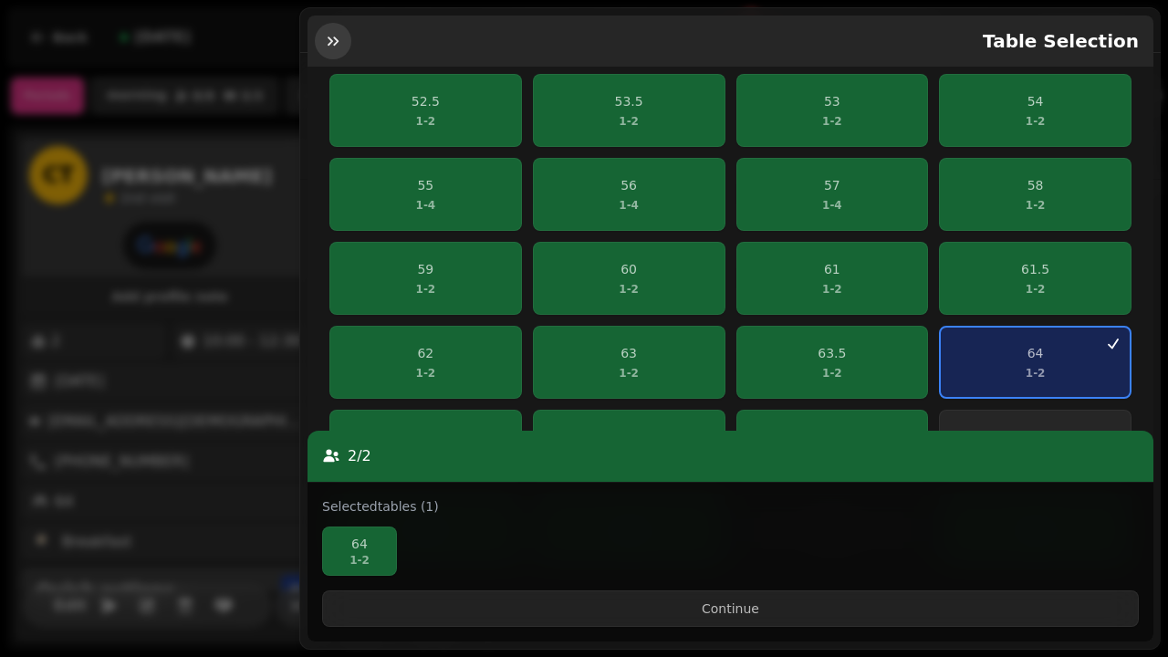
click at [324, 41] on icon "button" at bounding box center [333, 41] width 18 height 18
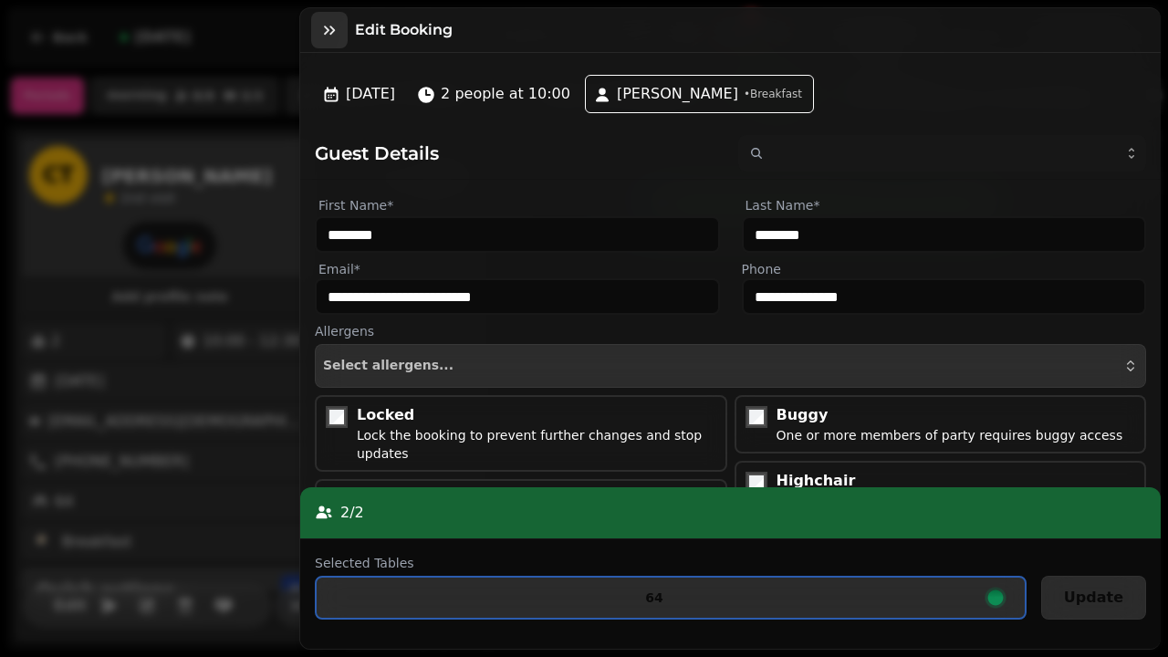
click at [331, 23] on icon "button" at bounding box center [329, 30] width 18 height 18
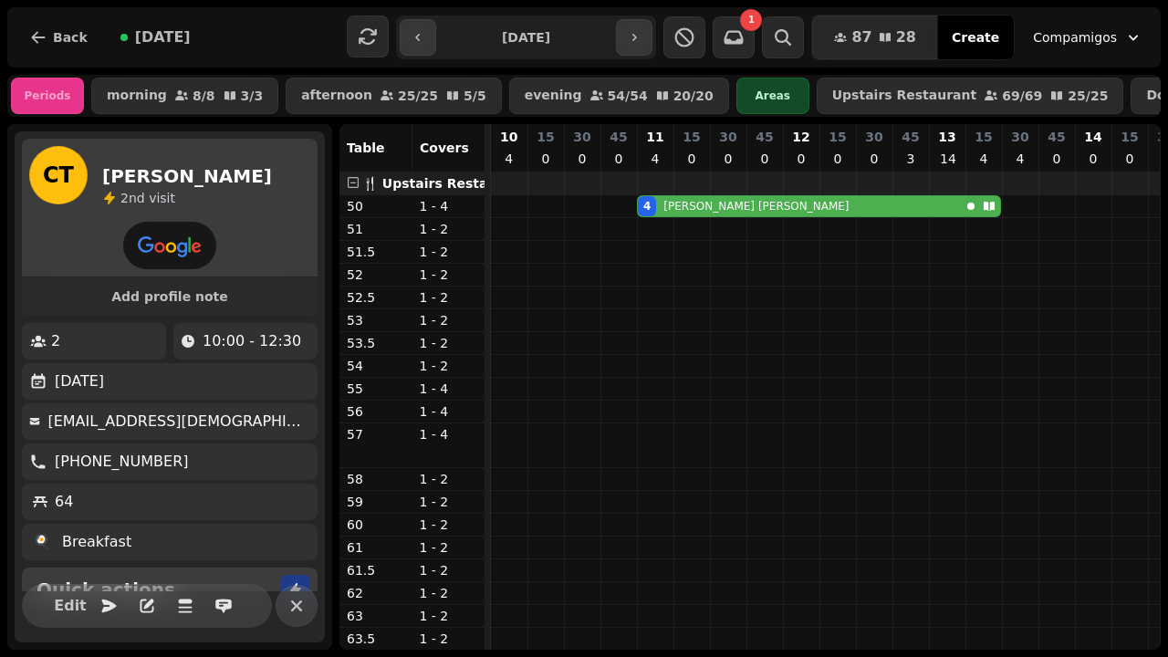
drag, startPoint x: 303, startPoint y: 601, endPoint x: 293, endPoint y: 352, distance: 249.3
click at [303, 601] on icon "button" at bounding box center [297, 606] width 22 height 22
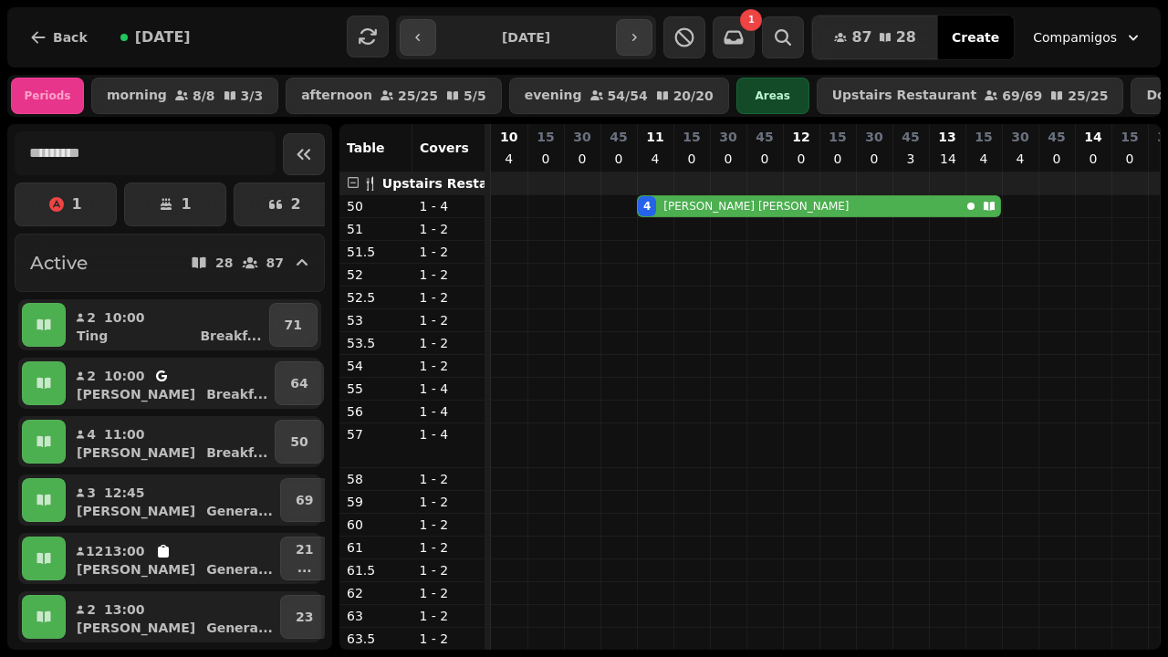
drag, startPoint x: 319, startPoint y: 235, endPoint x: 331, endPoint y: 228, distance: 13.5
click at [331, 228] on div "1 1 2 1 Active 28 87 2 10:00 Ting Breakf ... 71 2 10:00 [PERSON_NAME] Breakf ..…" at bounding box center [169, 387] width 325 height 526
drag, startPoint x: 319, startPoint y: 234, endPoint x: 315, endPoint y: 142, distance: 91.4
click at [315, 142] on div "1 1 2 1 Active 28 87 2 10:00 Ting Breakf ... 71 2 10:00 [PERSON_NAME] Breakf ..…" at bounding box center [170, 386] width 310 height 511
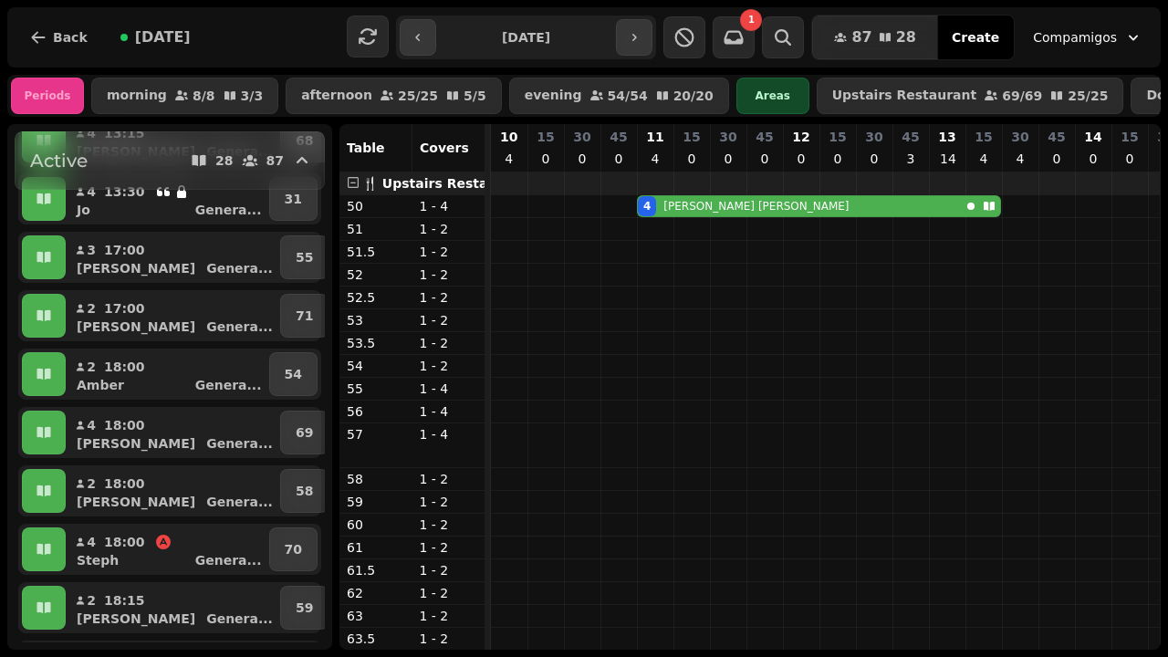
scroll to position [545, 0]
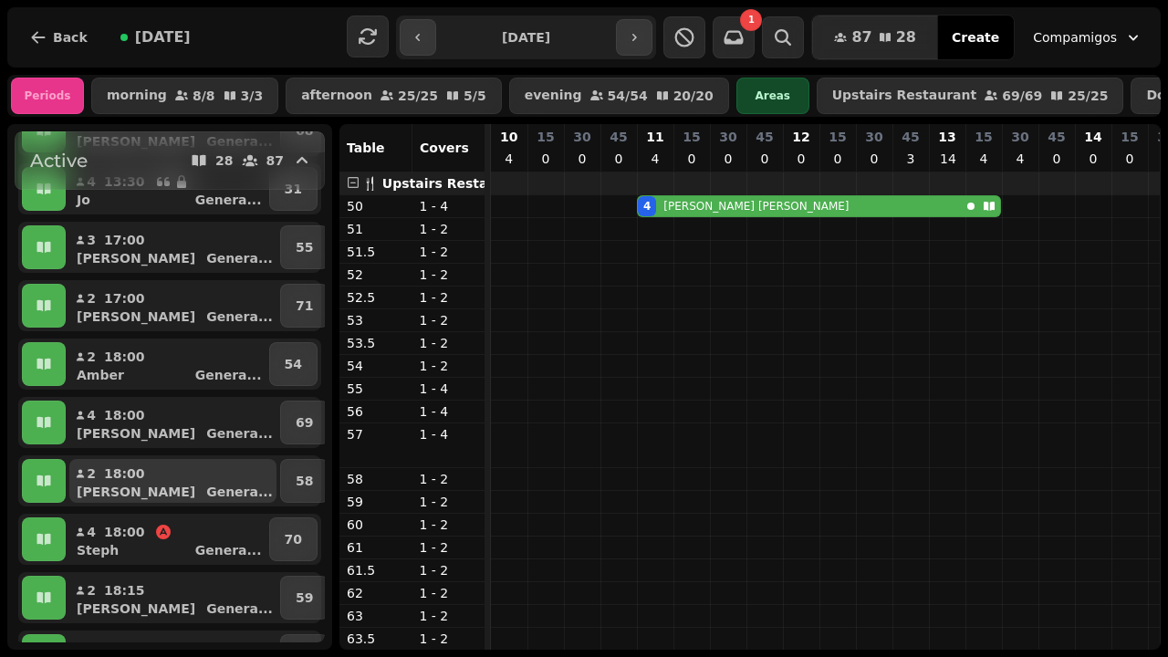
click at [222, 481] on button "2 18:00 [PERSON_NAME] ..." at bounding box center [172, 481] width 207 height 44
select select "**********"
select select "*"
select select "****"
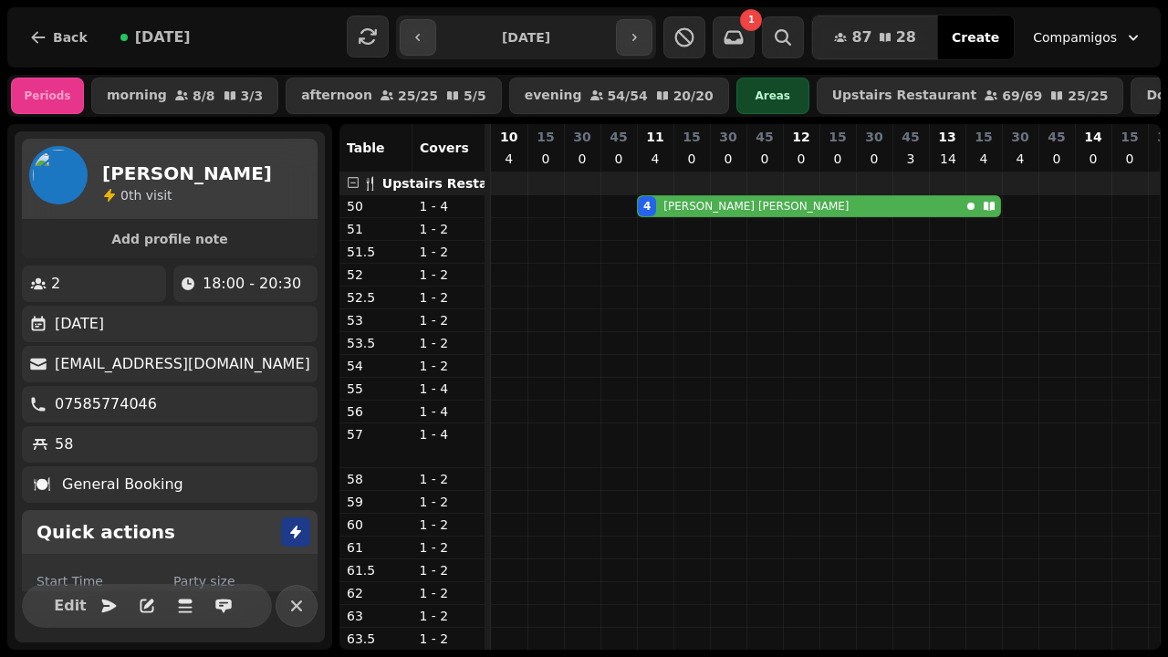
scroll to position [0, 1083]
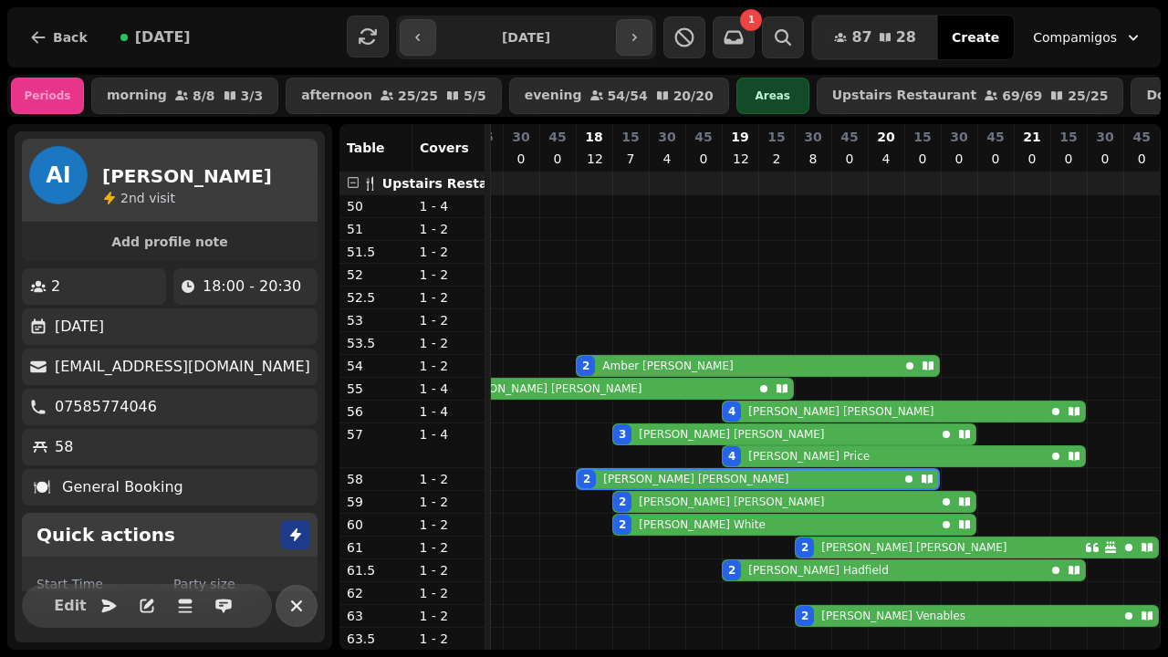
click at [292, 611] on icon "button" at bounding box center [296, 605] width 11 height 11
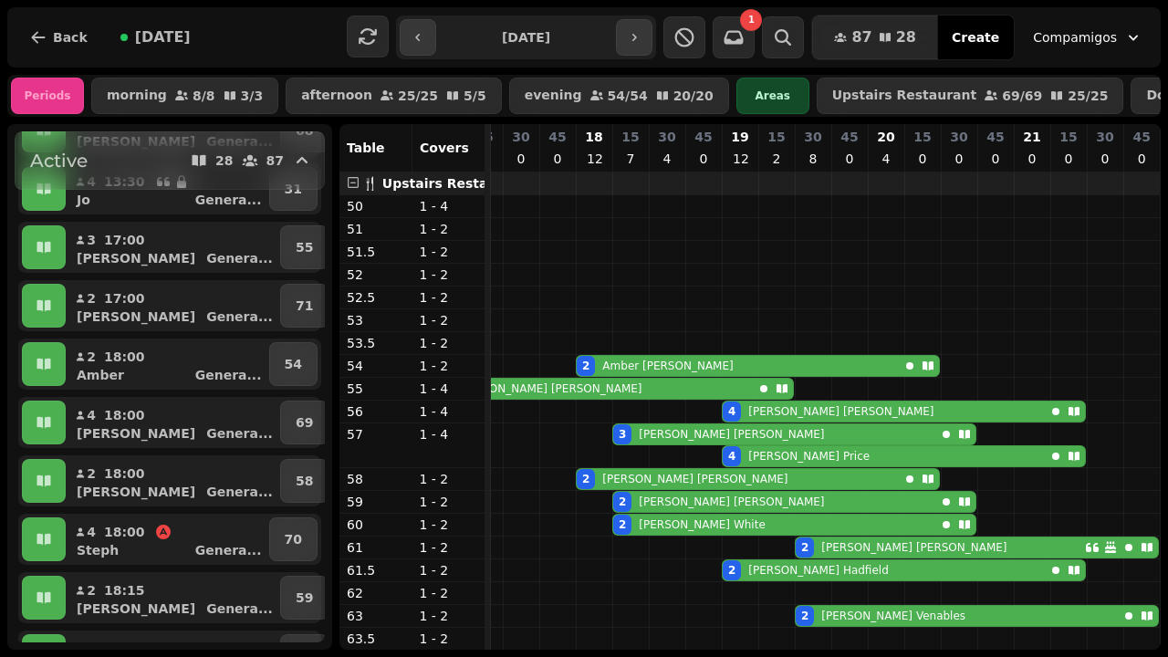
drag, startPoint x: 316, startPoint y: 354, endPoint x: 318, endPoint y: 311, distance: 43.0
click at [318, 311] on div "1 1 2 1 Active 28 87 2 10:00 Ting Breakf ... 71 2 10:00 [PERSON_NAME] Breakf ..…" at bounding box center [170, 386] width 310 height 511
drag, startPoint x: 317, startPoint y: 305, endPoint x: 328, endPoint y: 310, distance: 12.2
click at [329, 310] on div "1 1 2 1 Active 28 87 2 10:00 Ting Breakf ... 71 2 10:00 [PERSON_NAME] Breakf ..…" at bounding box center [169, 387] width 325 height 526
drag, startPoint x: 320, startPoint y: 314, endPoint x: 318, endPoint y: 338, distance: 23.9
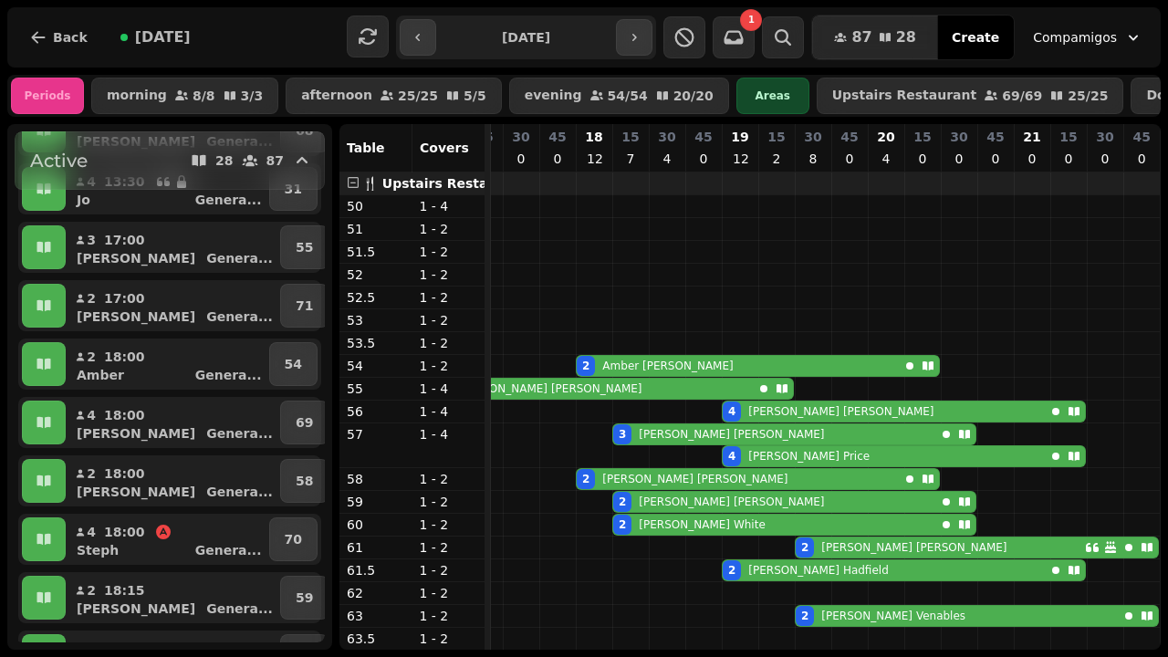
click at [318, 338] on div "2 10:00 Ting Breakf ... 71 2 10:00 [PERSON_NAME] Breakf ... 64 4 11:00 [PERSON_…" at bounding box center [170, 569] width 310 height 1628
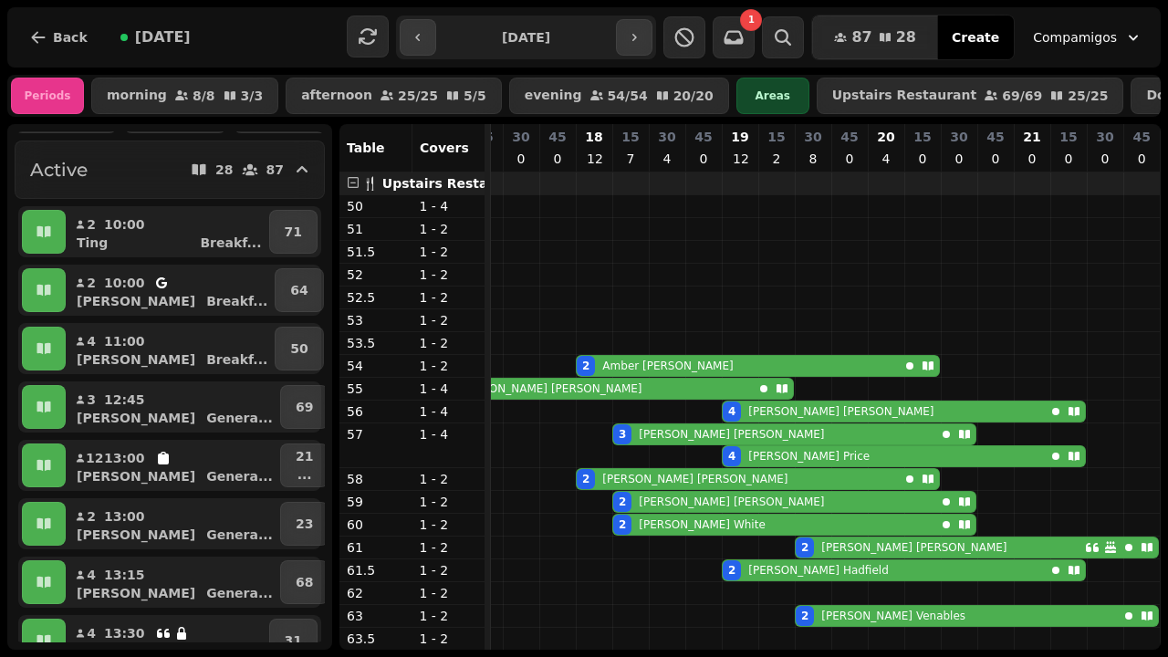
scroll to position [0, 0]
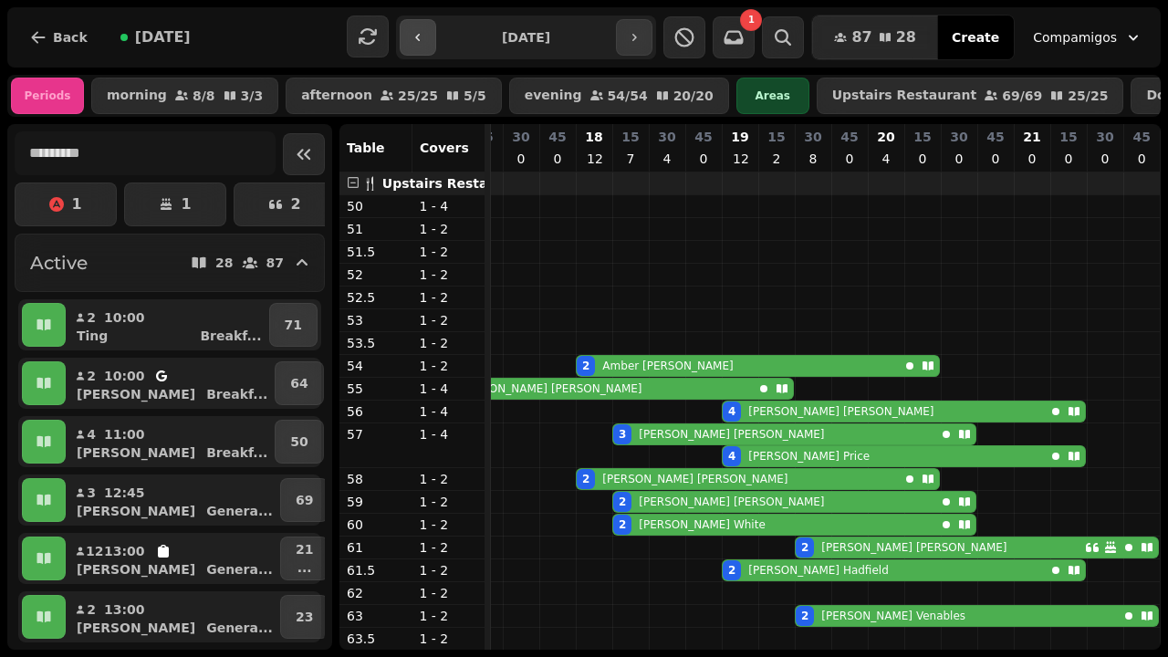
click at [433, 35] on button "button" at bounding box center [418, 37] width 37 height 37
type input "**********"
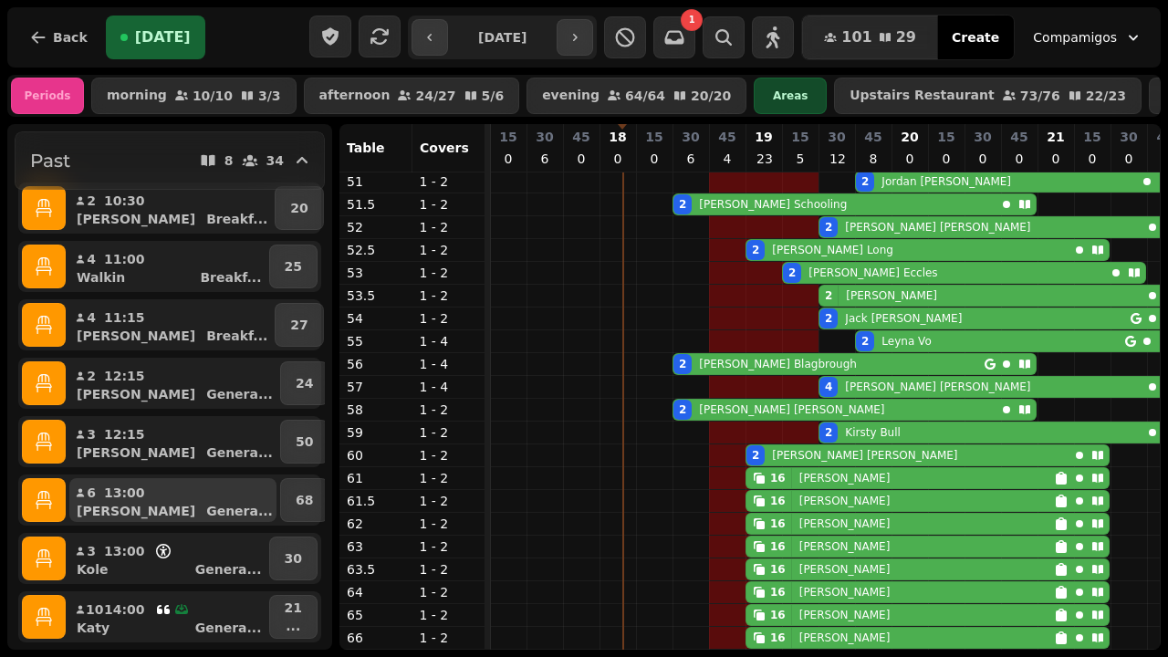
scroll to position [0, 1059]
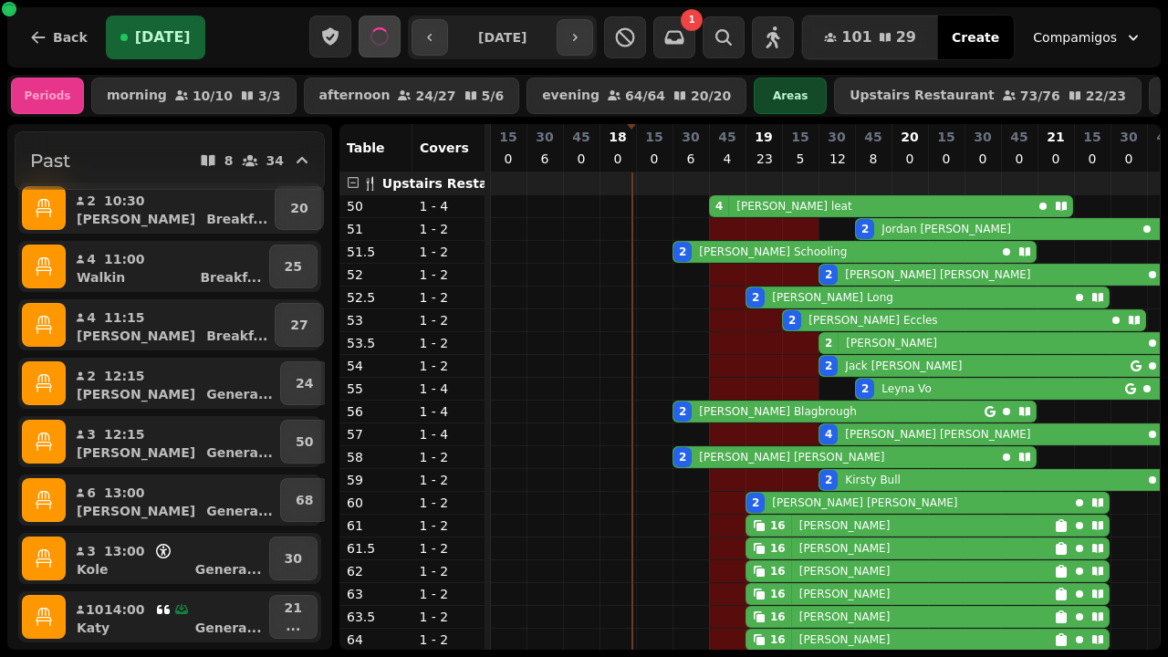
click at [699, 460] on p "[PERSON_NAME]" at bounding box center [791, 457] width 185 height 15
select select "**********"
select select "*"
select select "****"
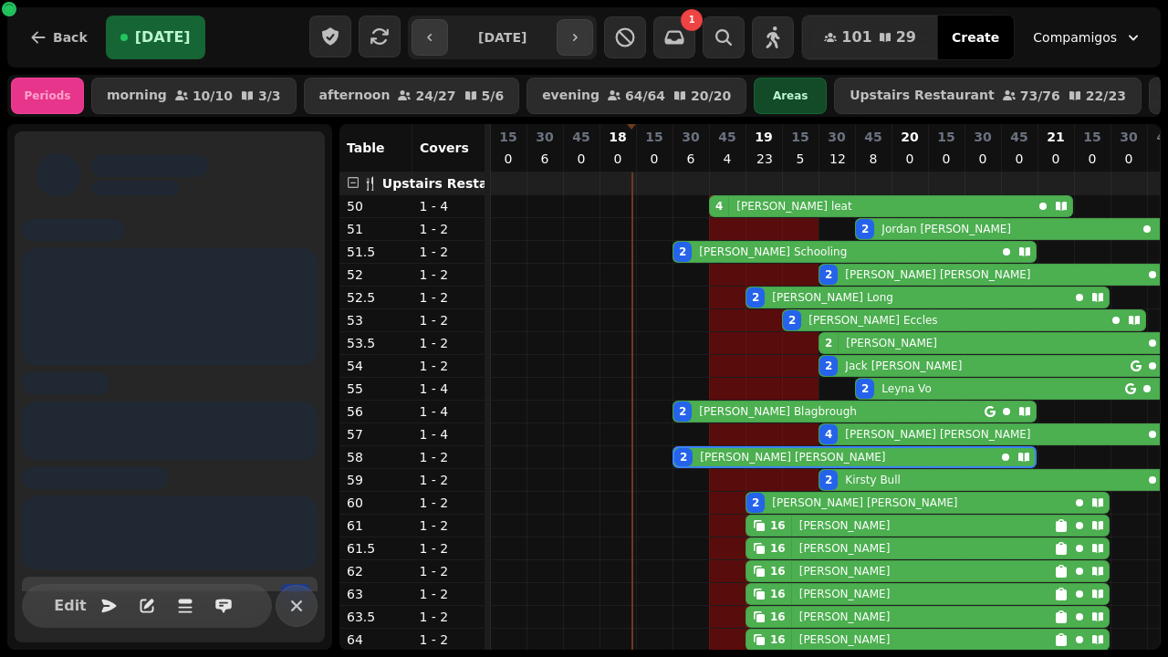
click at [700, 460] on p "[PERSON_NAME]" at bounding box center [792, 457] width 185 height 15
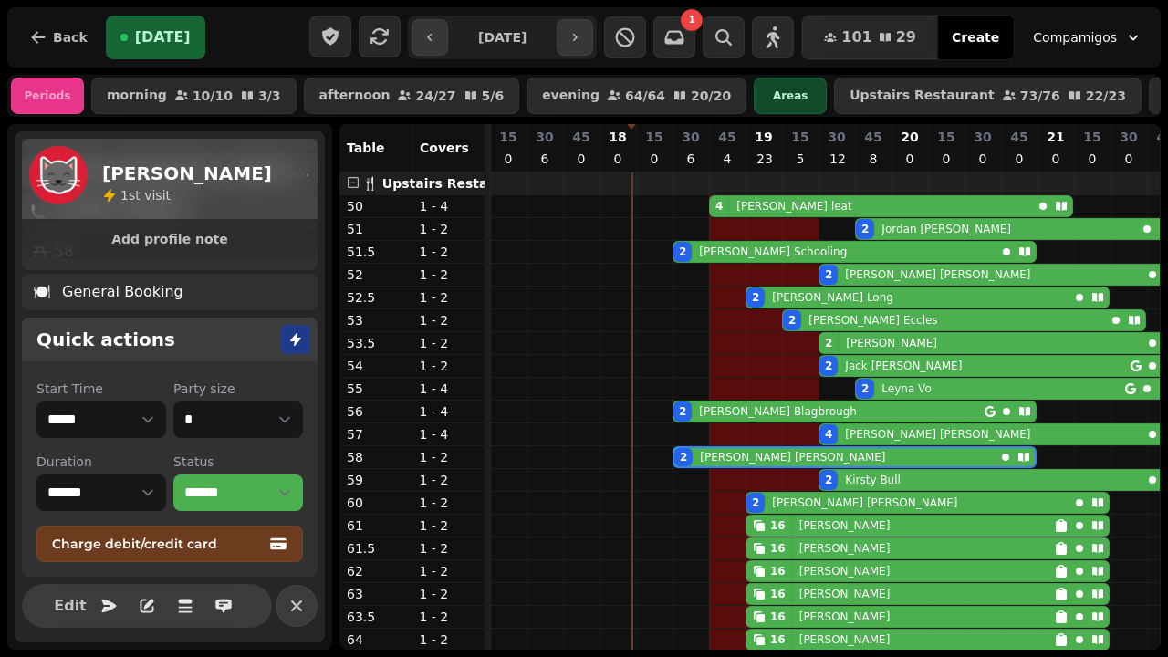
scroll to position [193, 0]
select select "******"
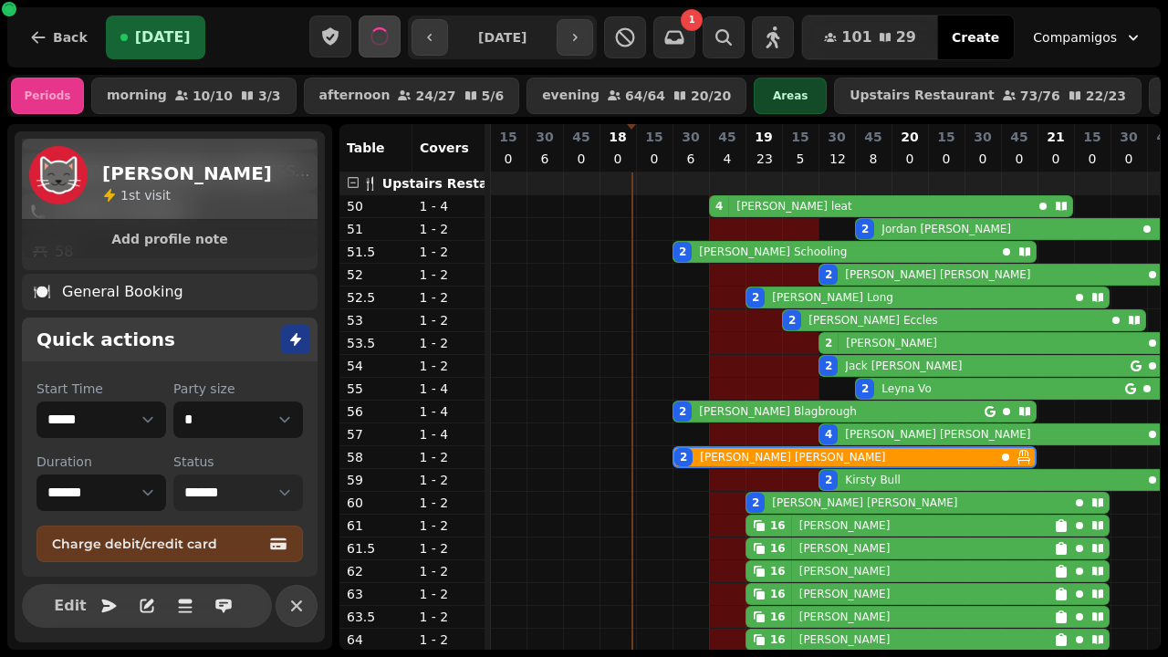
select select "**********"
select select "*****"
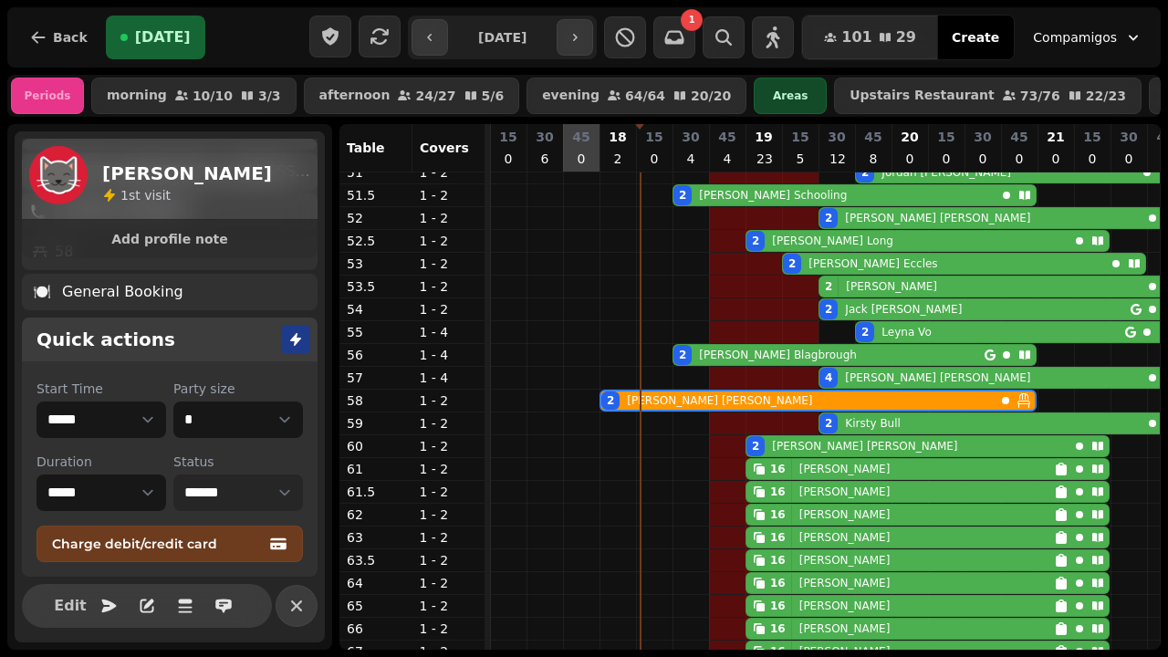
scroll to position [55, 1059]
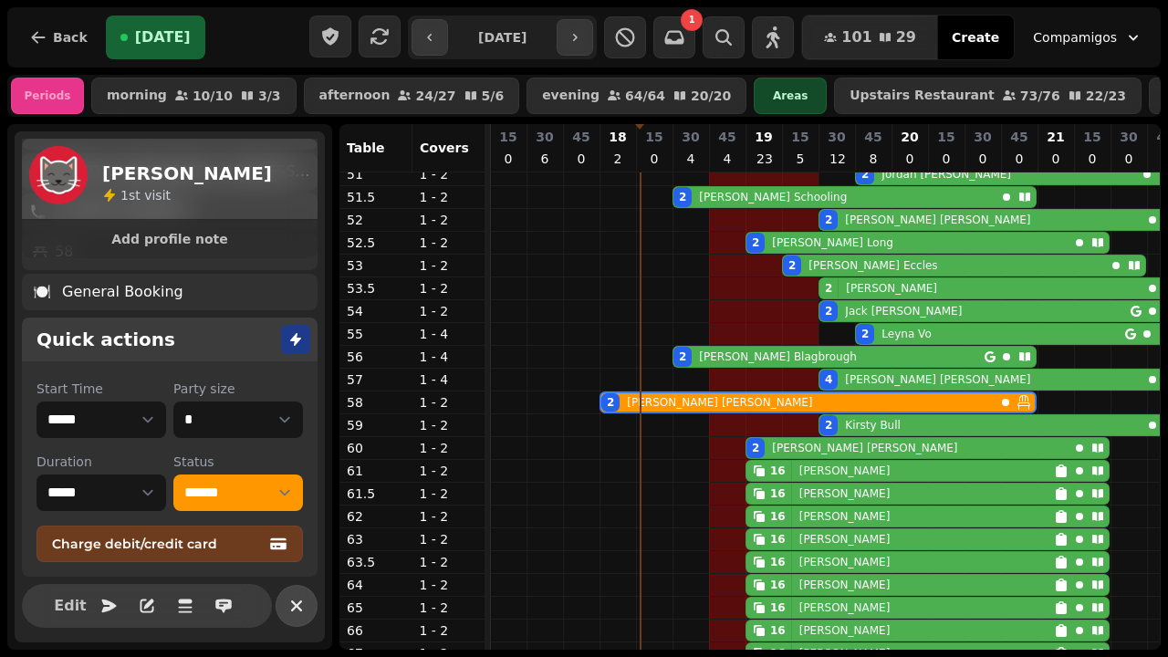
click at [286, 600] on icon "button" at bounding box center [297, 606] width 22 height 22
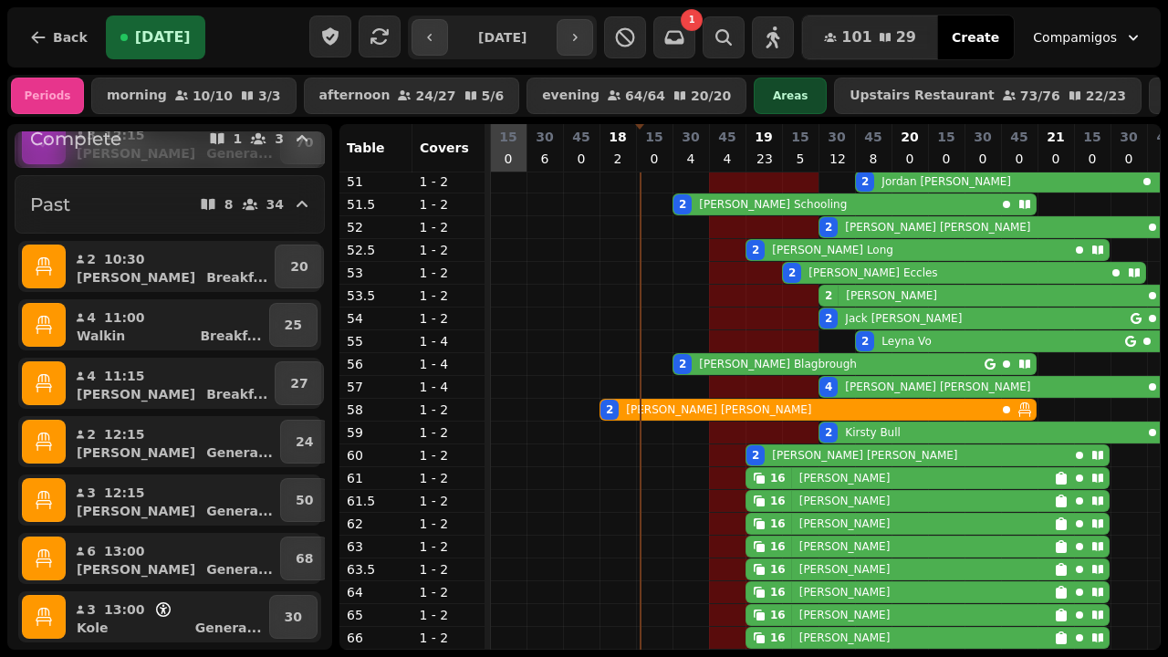
scroll to position [0, 0]
